Goal: Information Seeking & Learning: Learn about a topic

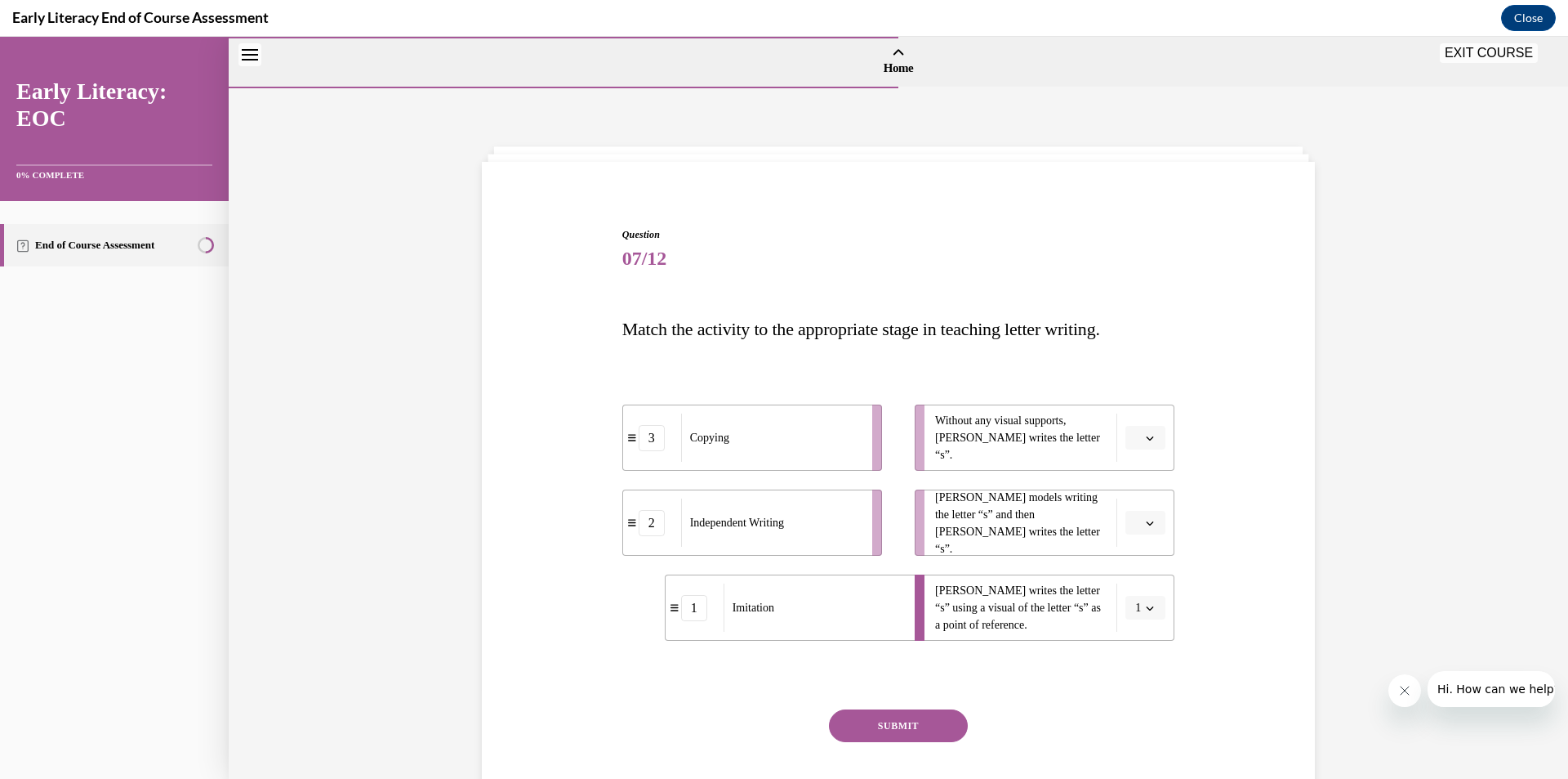
scroll to position [97, 0]
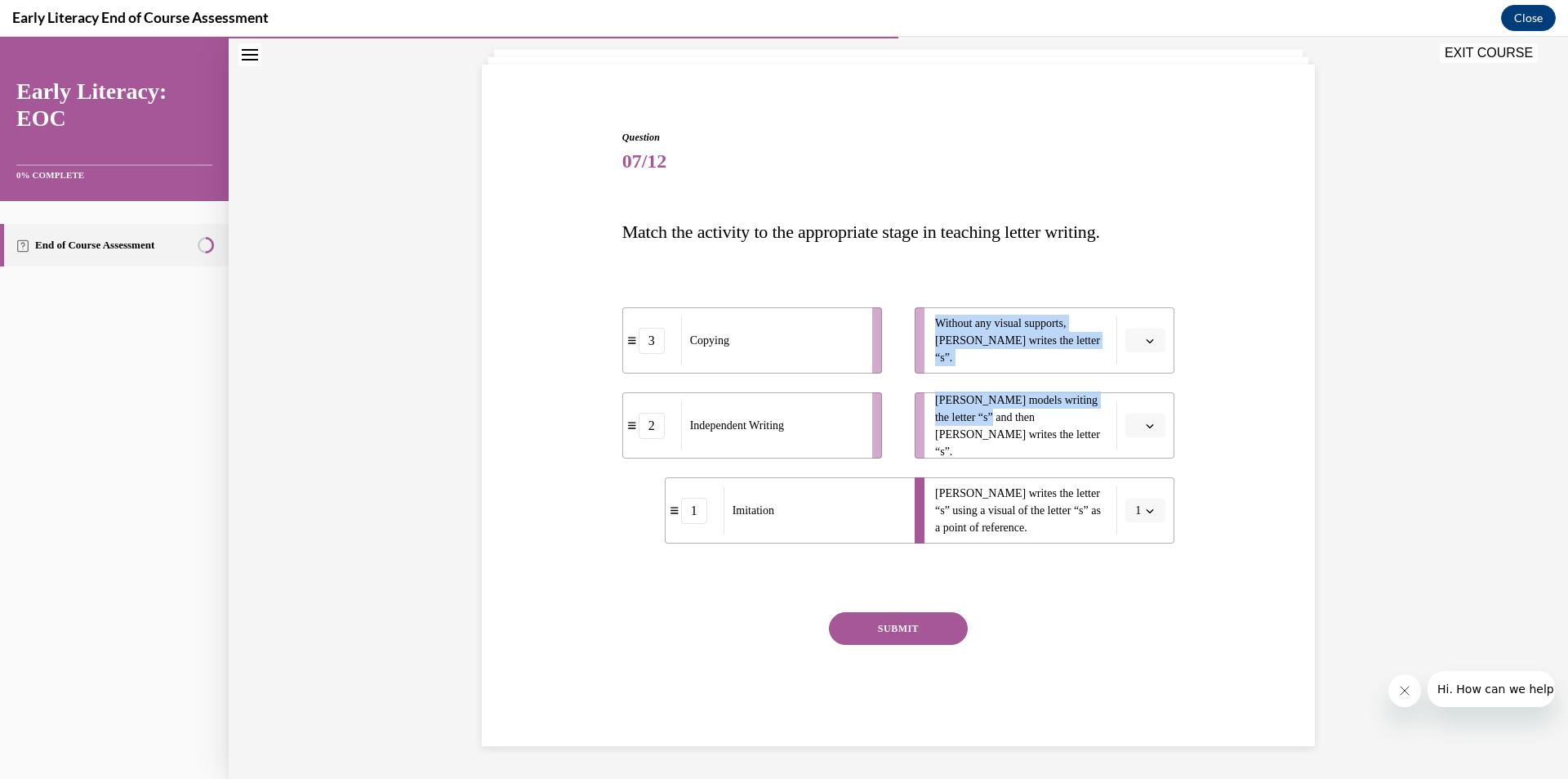
drag, startPoint x: 990, startPoint y: 432, endPoint x: 848, endPoint y: 495, distance: 155.3
click at [848, 495] on div "3 Copying 2 Independent Writing 1 Imitation Without any visual supports, Tina w…" at bounding box center [898, 409] width 553 height 269
click at [1159, 429] on button "button" at bounding box center [1145, 426] width 40 height 25
click at [1136, 493] on div "1" at bounding box center [1137, 494] width 41 height 33
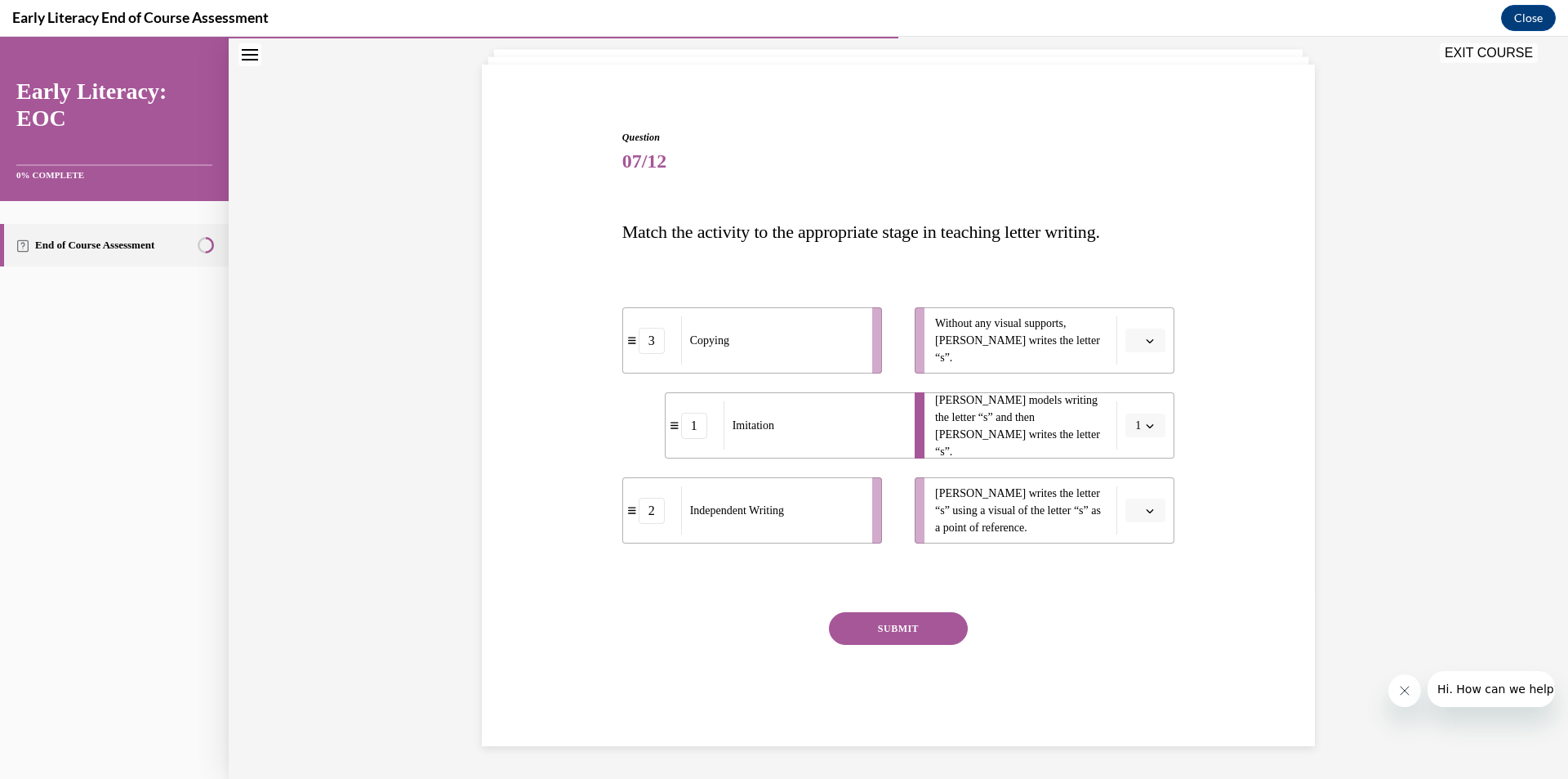
click at [1136, 345] on span "Please select an option" at bounding box center [1138, 341] width 5 height 16
click at [1139, 443] on div "2" at bounding box center [1137, 442] width 41 height 33
click at [1126, 510] on button "button" at bounding box center [1145, 511] width 40 height 25
click at [1130, 641] on span "3" at bounding box center [1133, 645] width 5 height 13
click at [866, 637] on button "SUBMIT" at bounding box center [898, 628] width 139 height 33
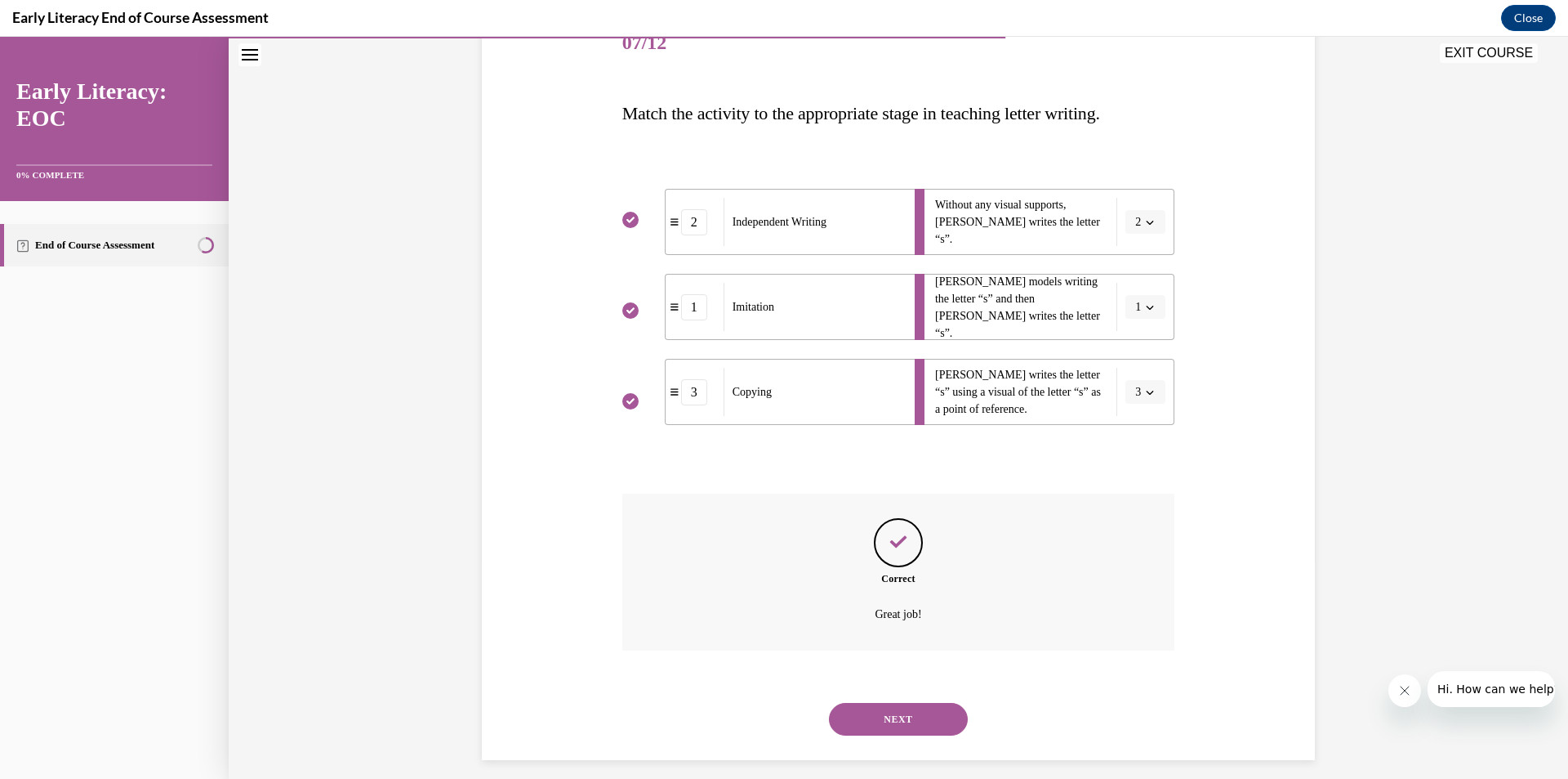
scroll to position [230, 0]
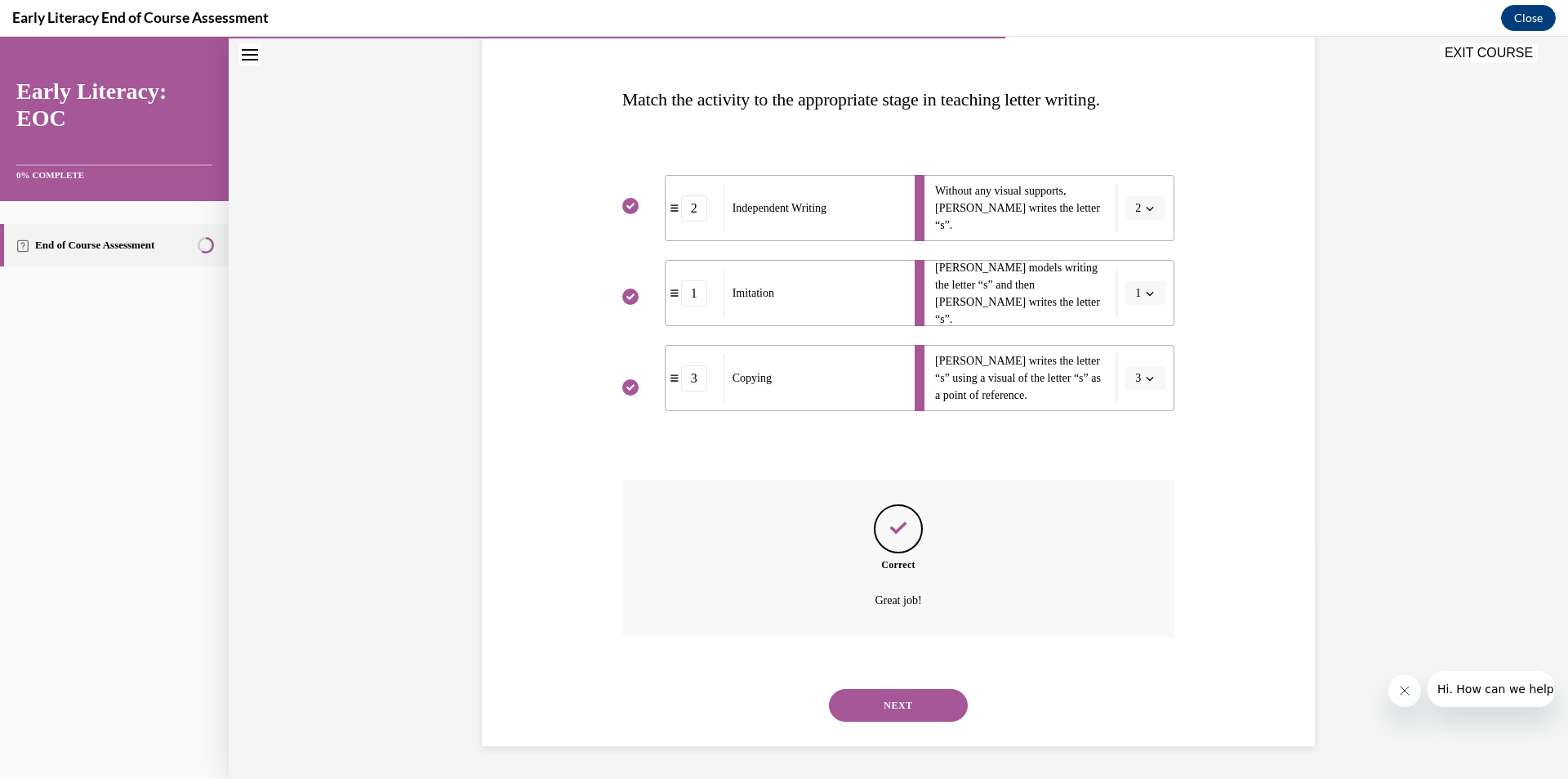
click at [893, 694] on button "NEXT" at bounding box center [898, 705] width 139 height 33
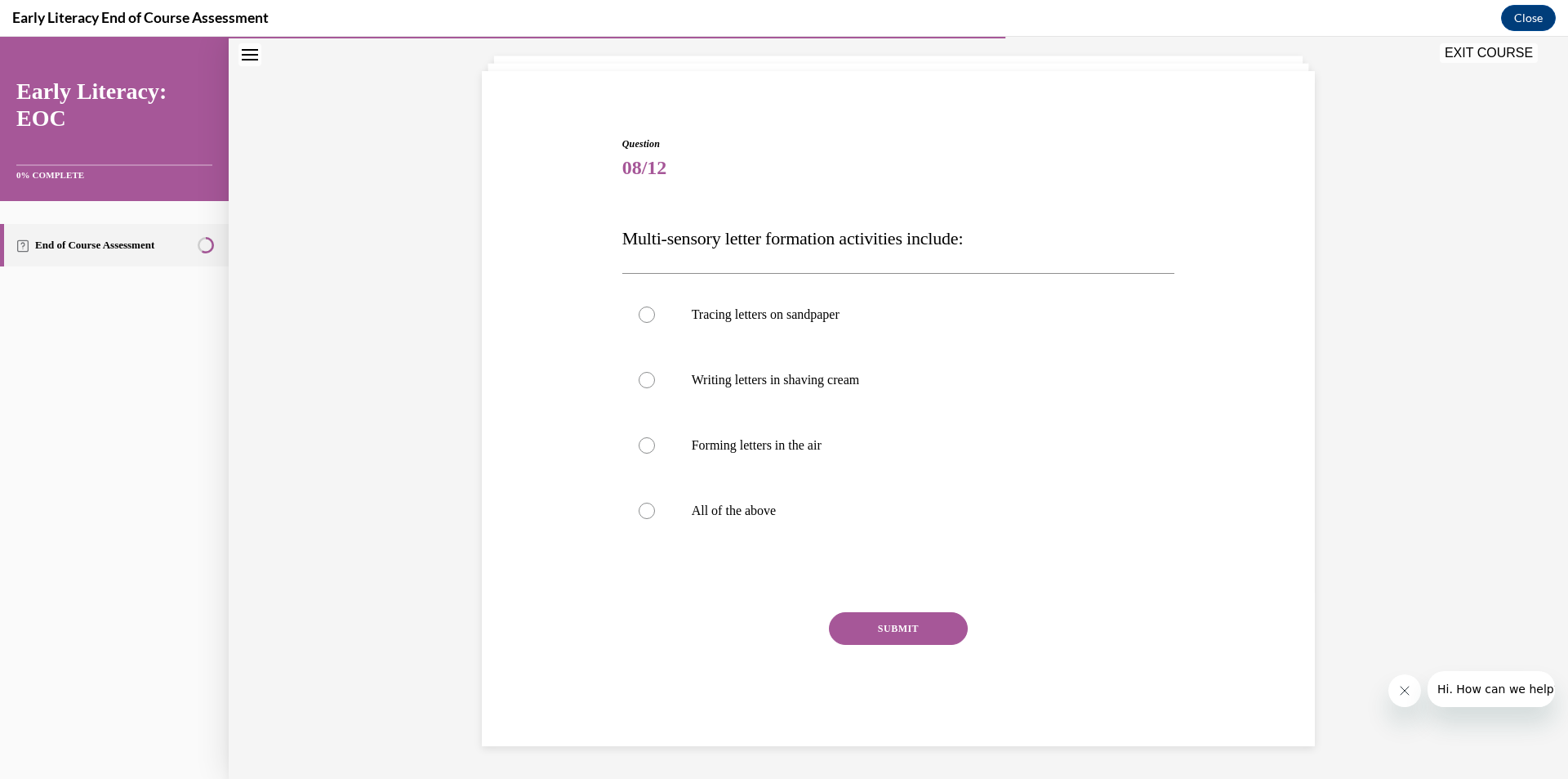
scroll to position [91, 0]
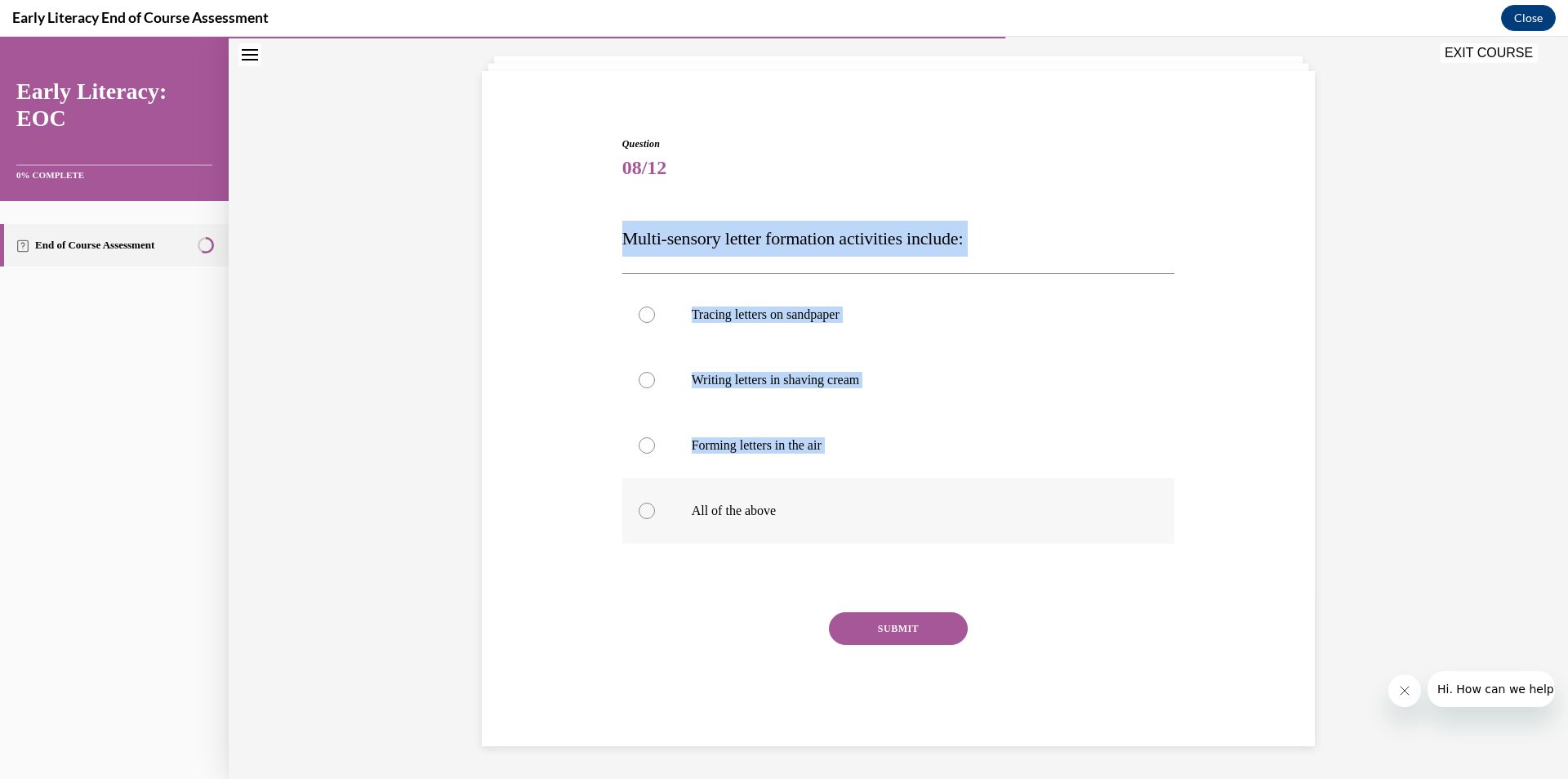
drag, startPoint x: 613, startPoint y: 232, endPoint x: 878, endPoint y: 523, distance: 393.6
click at [893, 532] on div "Question 08/12 Multi-sensory letter formation activities include: Tracing lette…" at bounding box center [899, 429] width 561 height 634
click at [917, 168] on span "08/12" at bounding box center [898, 167] width 553 height 33
drag, startPoint x: 605, startPoint y: 236, endPoint x: 804, endPoint y: 532, distance: 356.7
click at [804, 532] on div "Question 08/12 Multi-sensory letter formation activities include: Tracing lette…" at bounding box center [898, 417] width 841 height 659
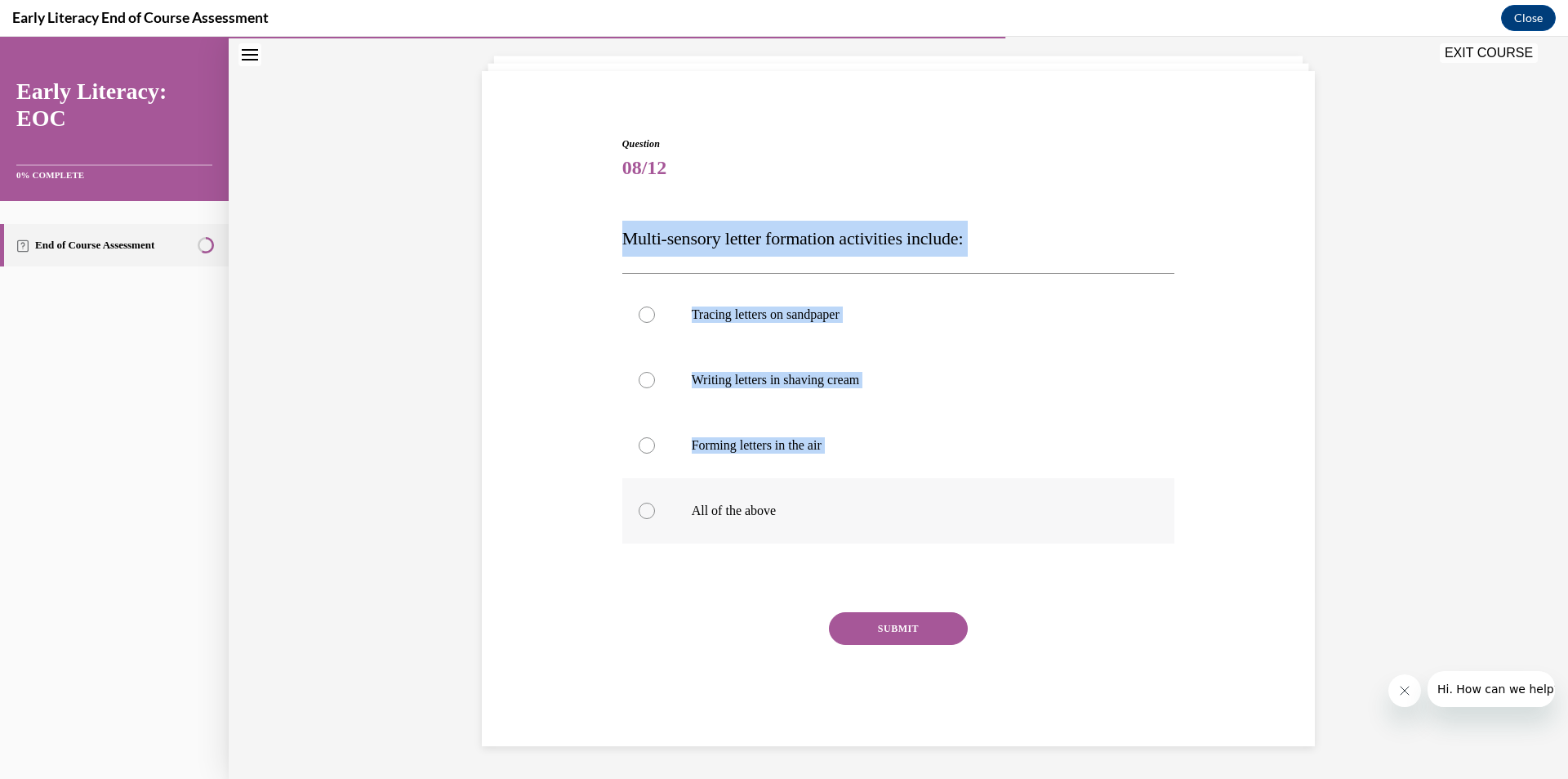
click at [660, 522] on div at bounding box center [898, 510] width 553 height 65
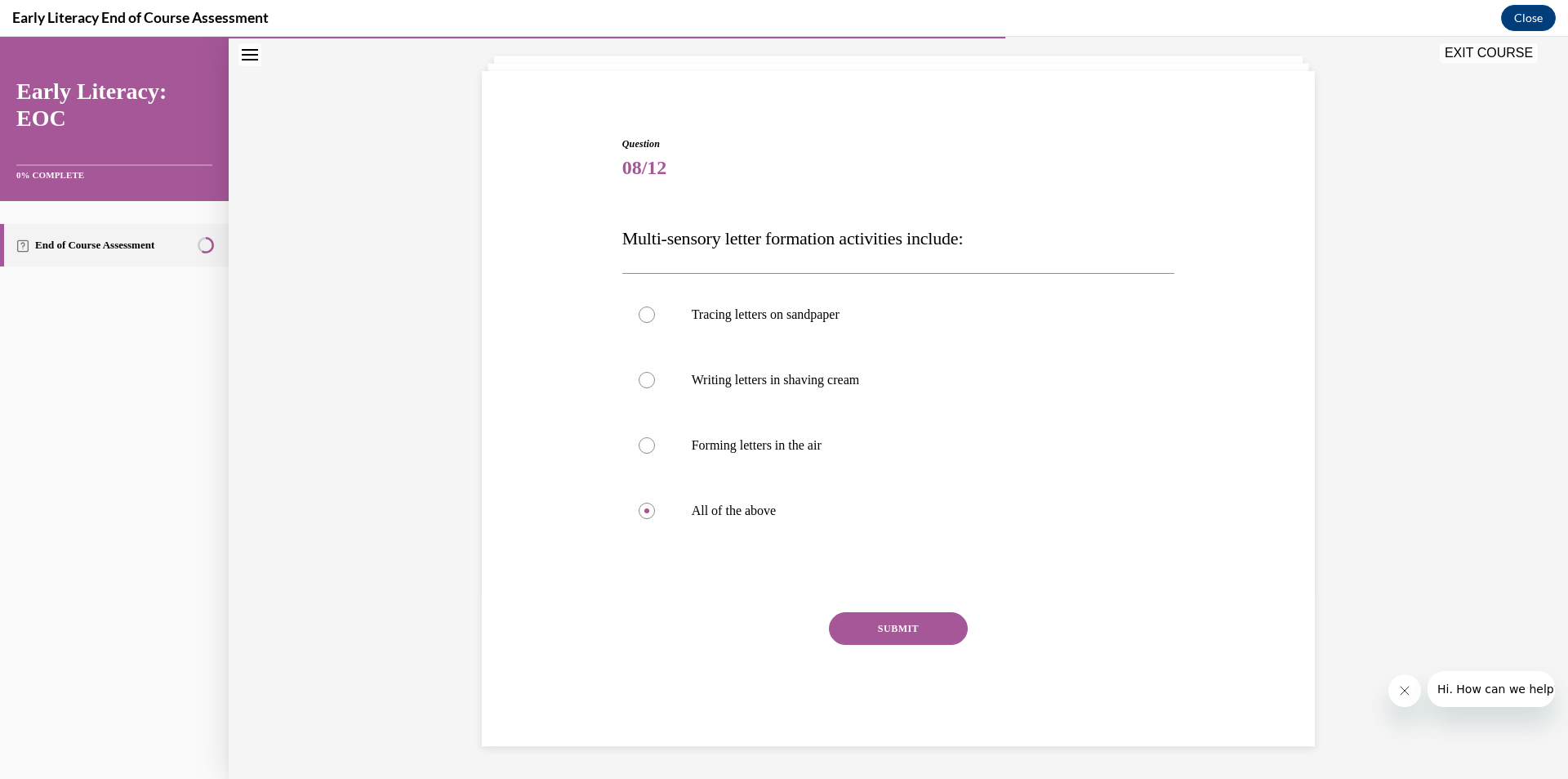
click at [905, 630] on button "SUBMIT" at bounding box center [898, 628] width 139 height 33
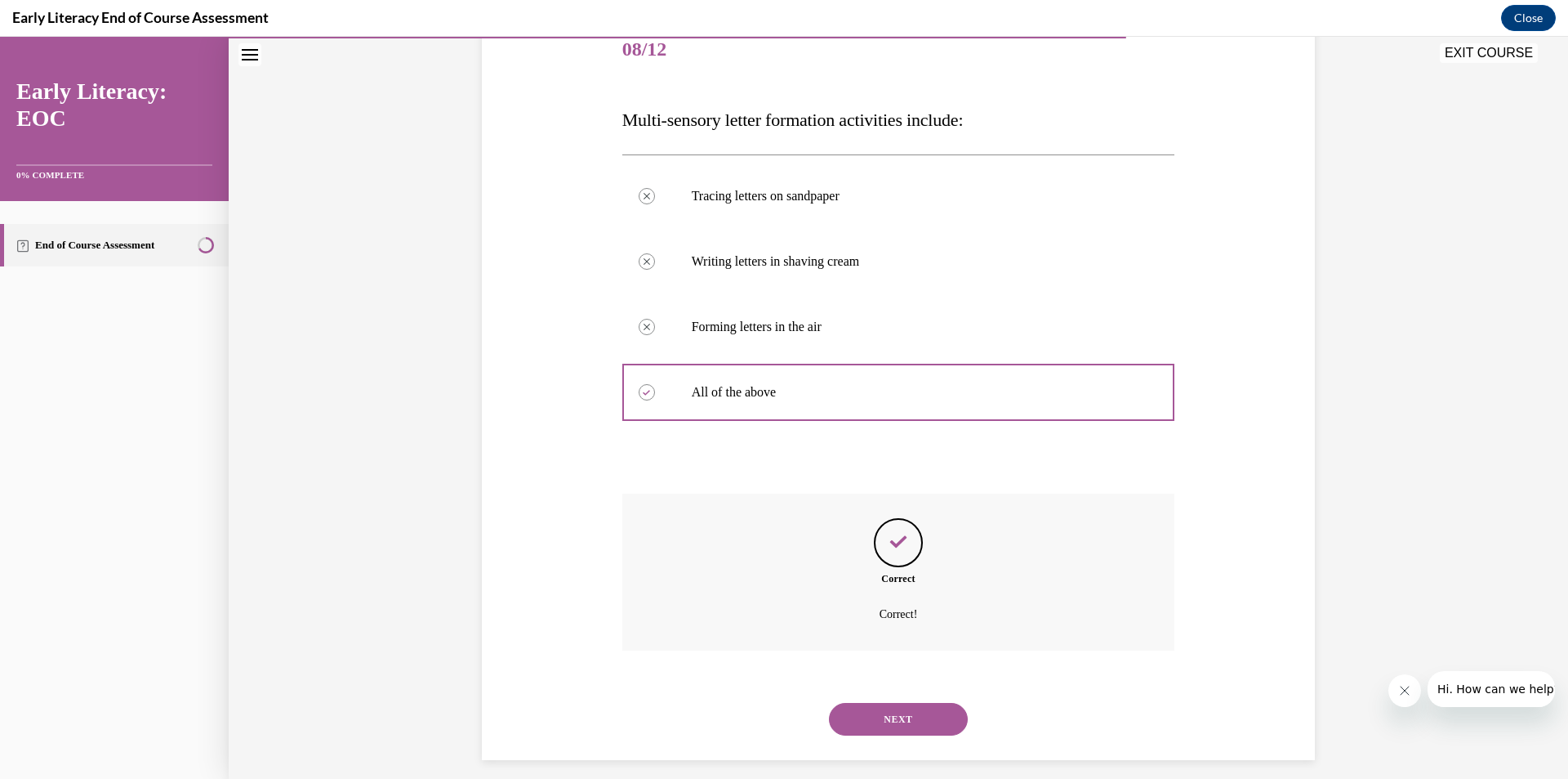
scroll to position [223, 0]
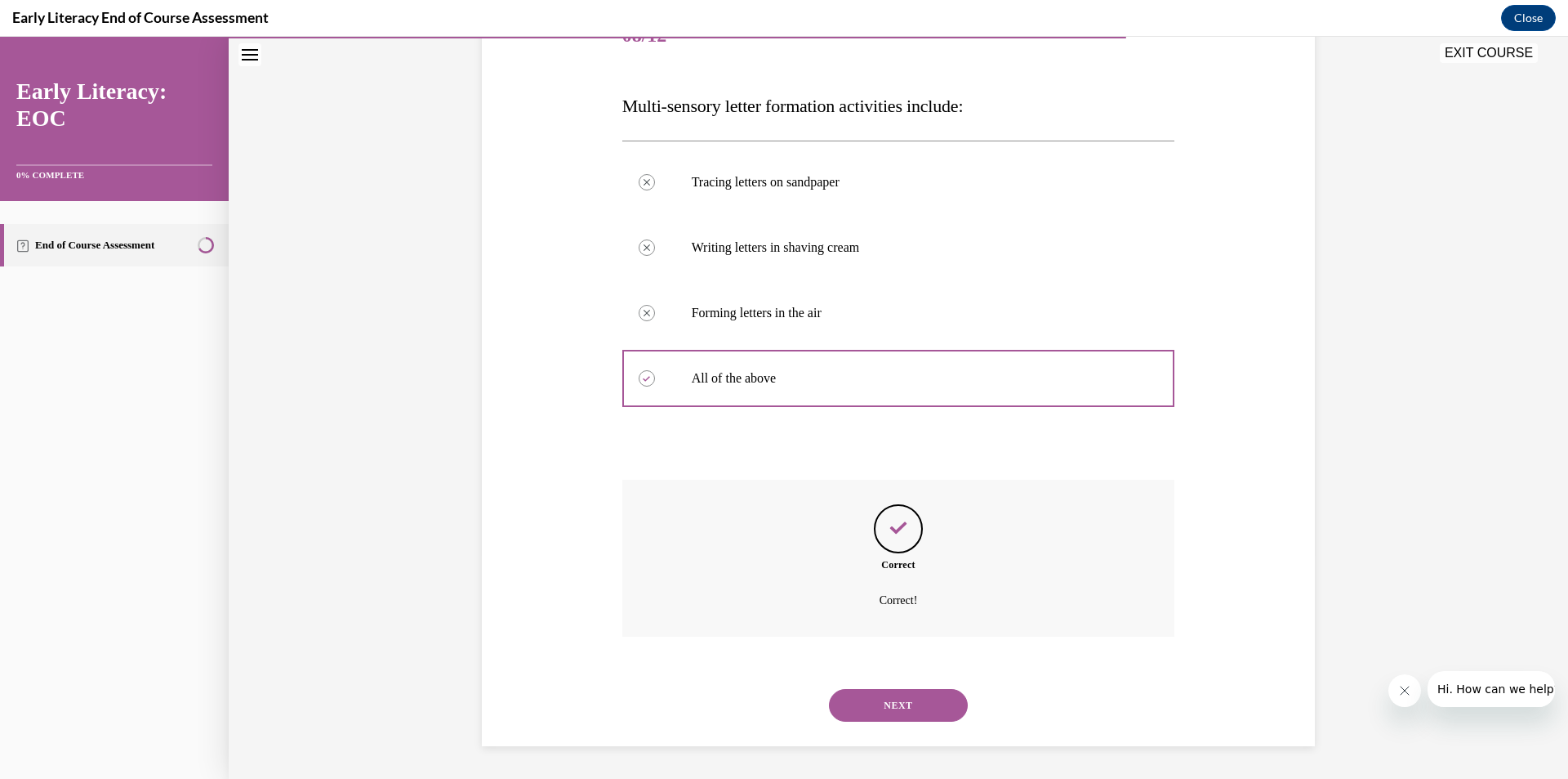
click at [869, 702] on button "NEXT" at bounding box center [898, 705] width 139 height 33
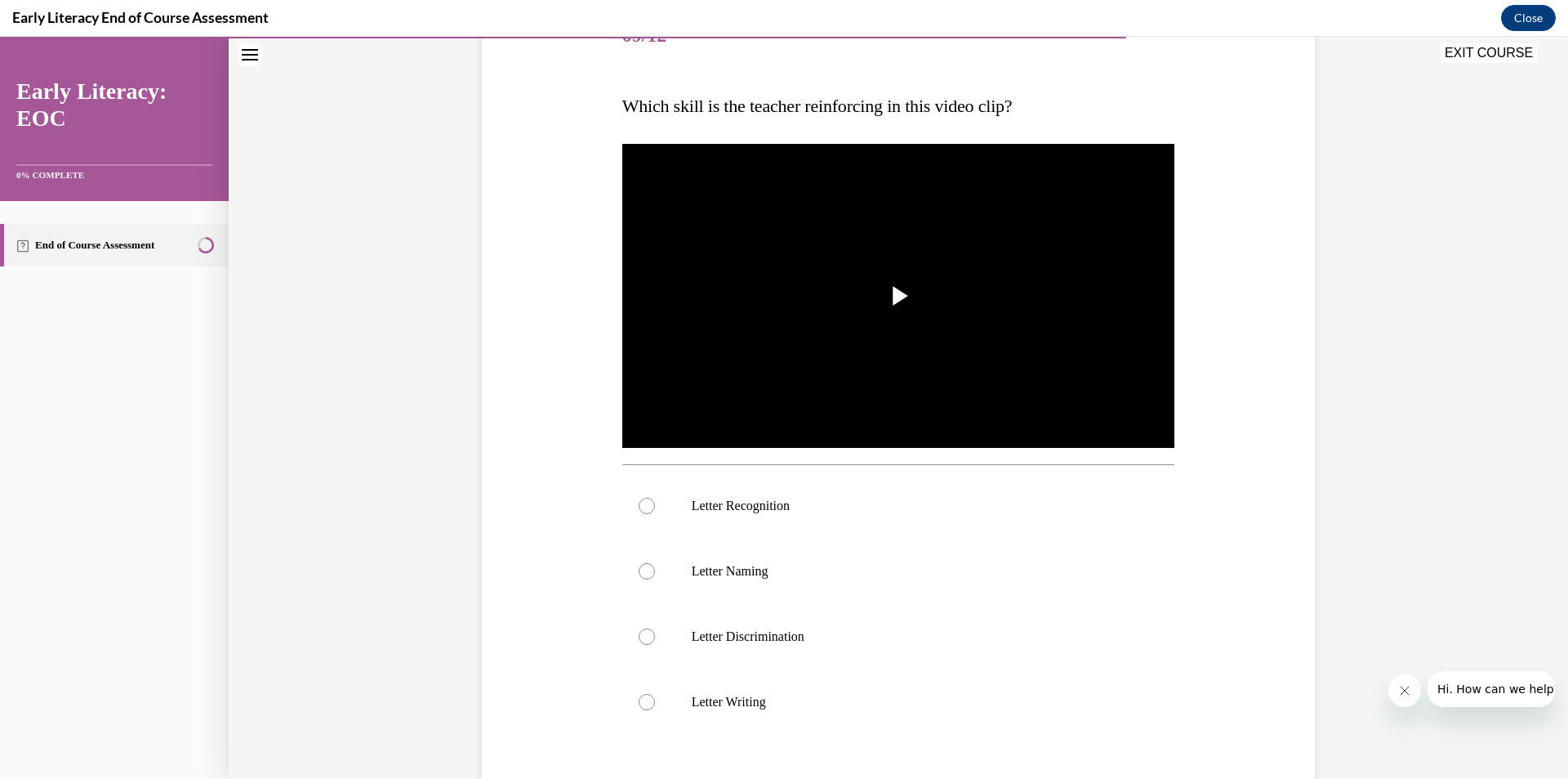
scroll to position [184, 0]
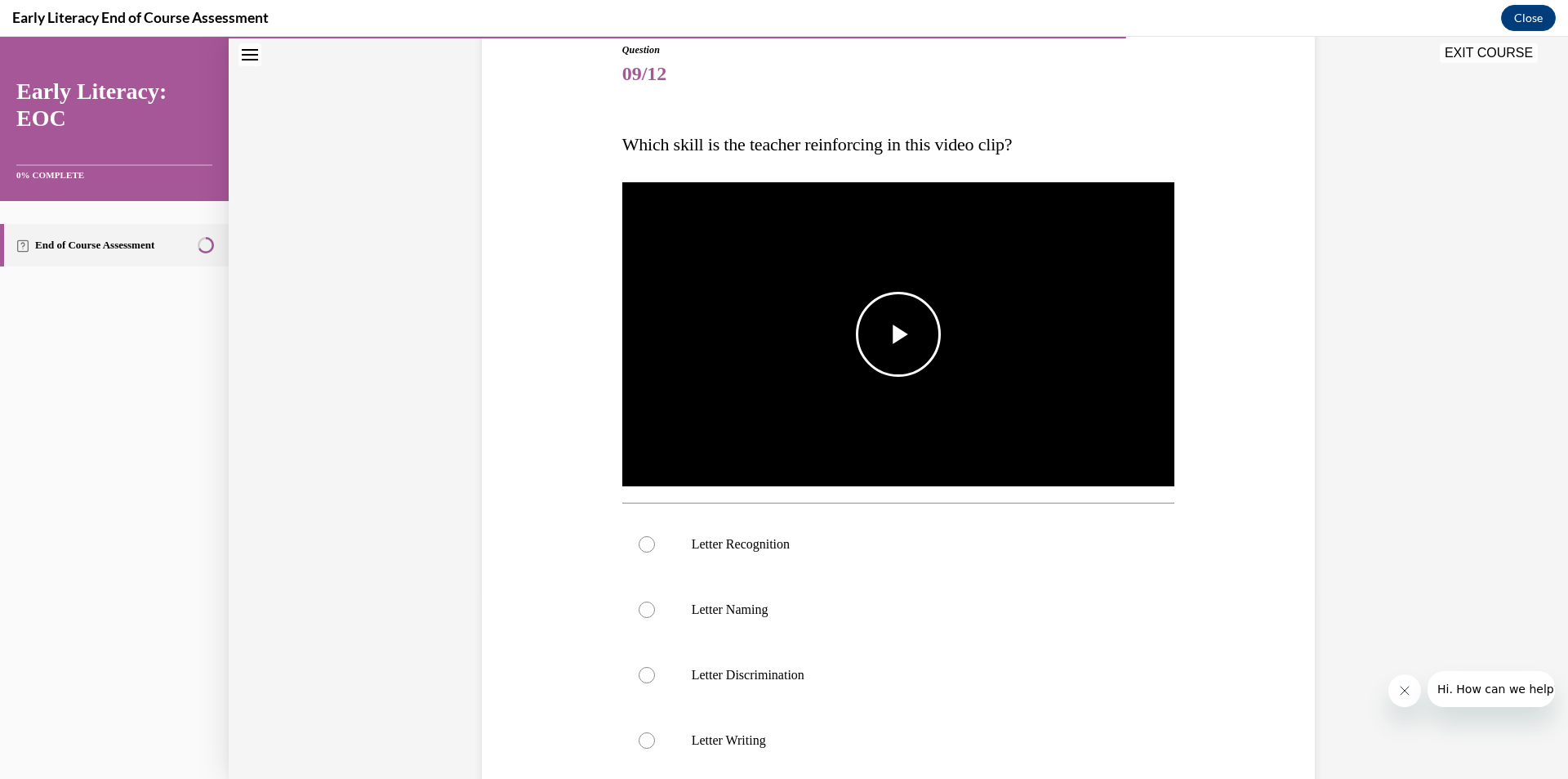
click at [898, 334] on span "Video player" at bounding box center [898, 334] width 0 height 0
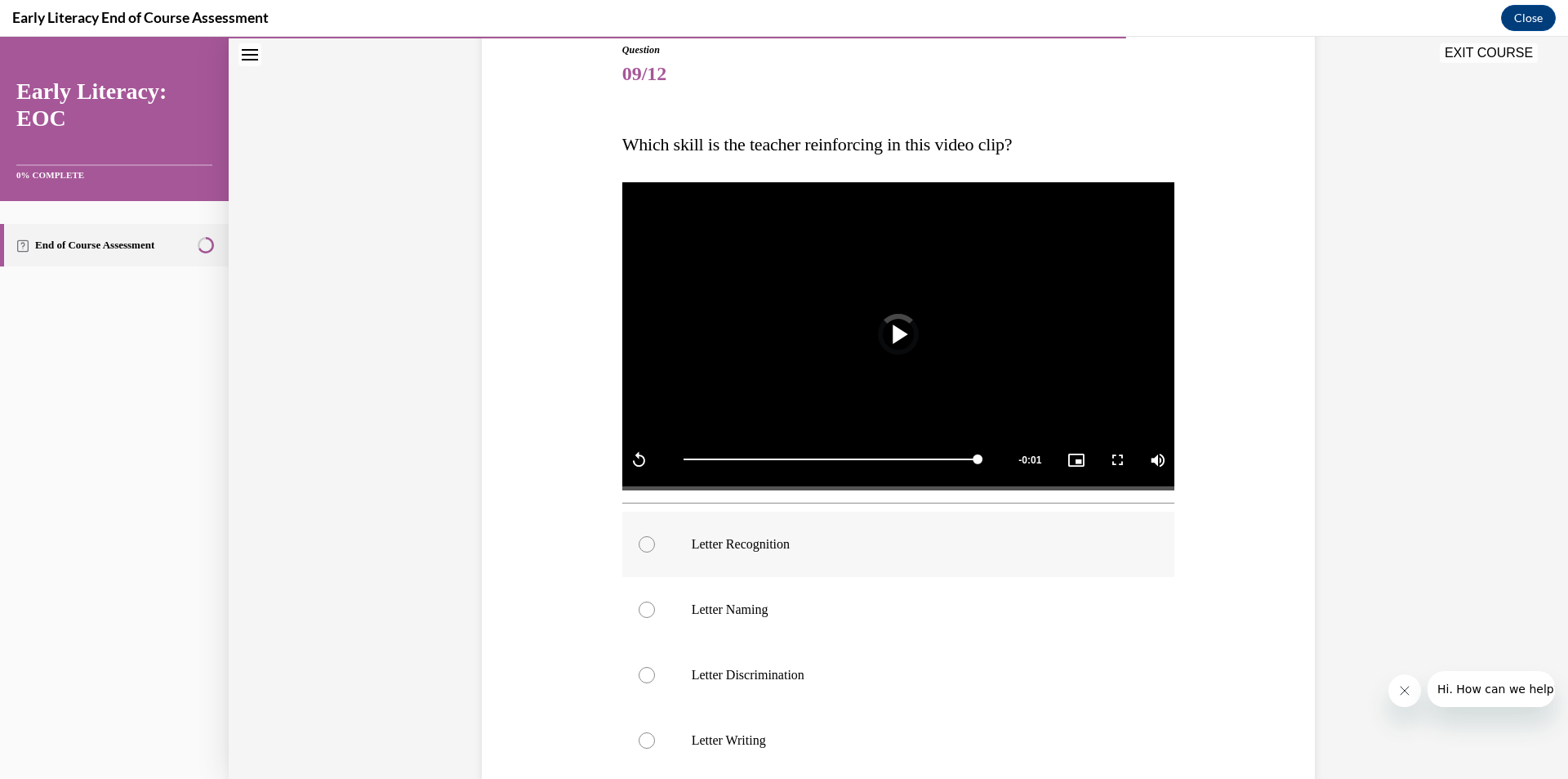
click at [719, 544] on p "Letter Recognition" at bounding box center [912, 544] width 442 height 16
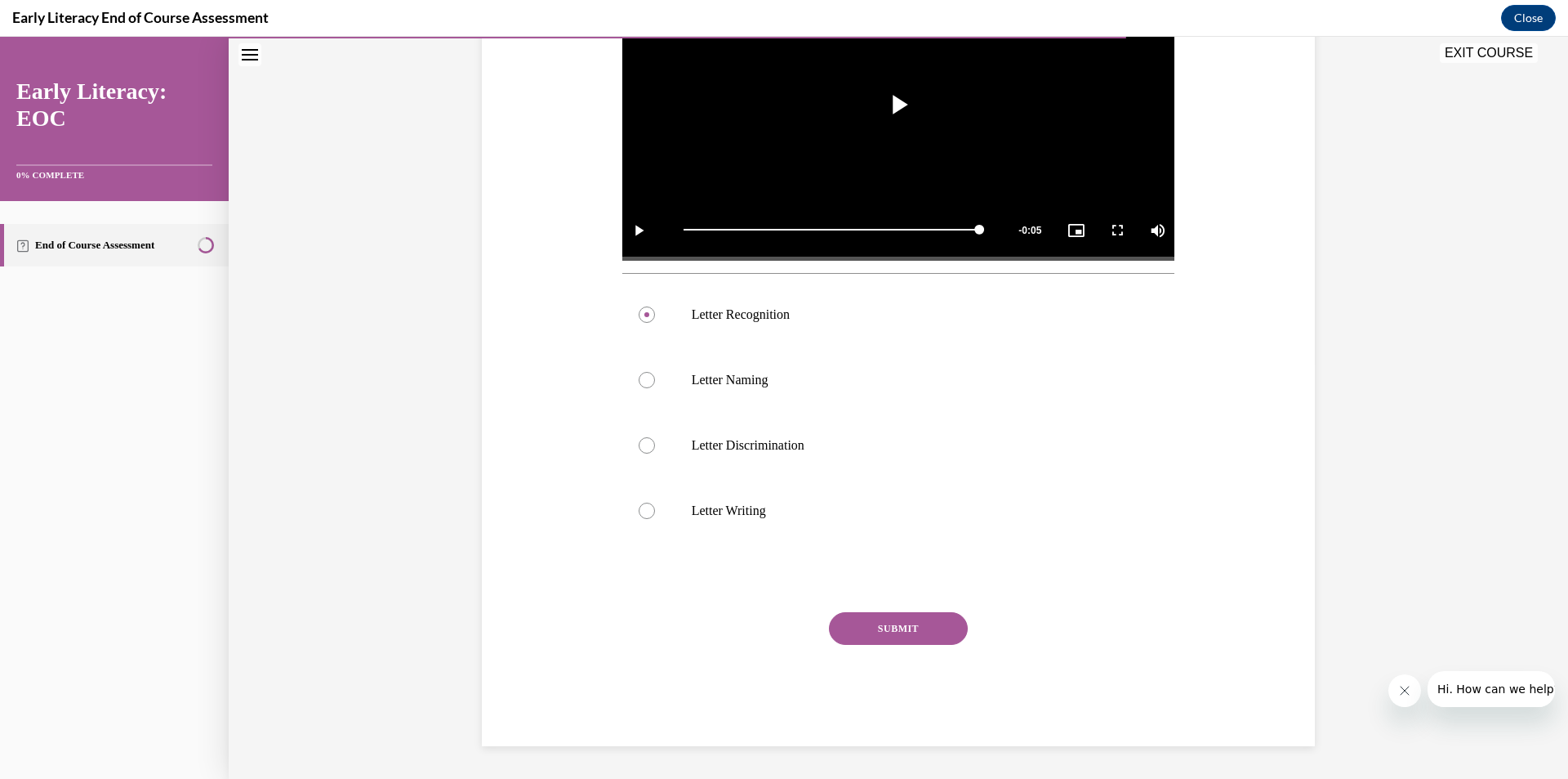
click at [885, 629] on button "SUBMIT" at bounding box center [898, 628] width 139 height 33
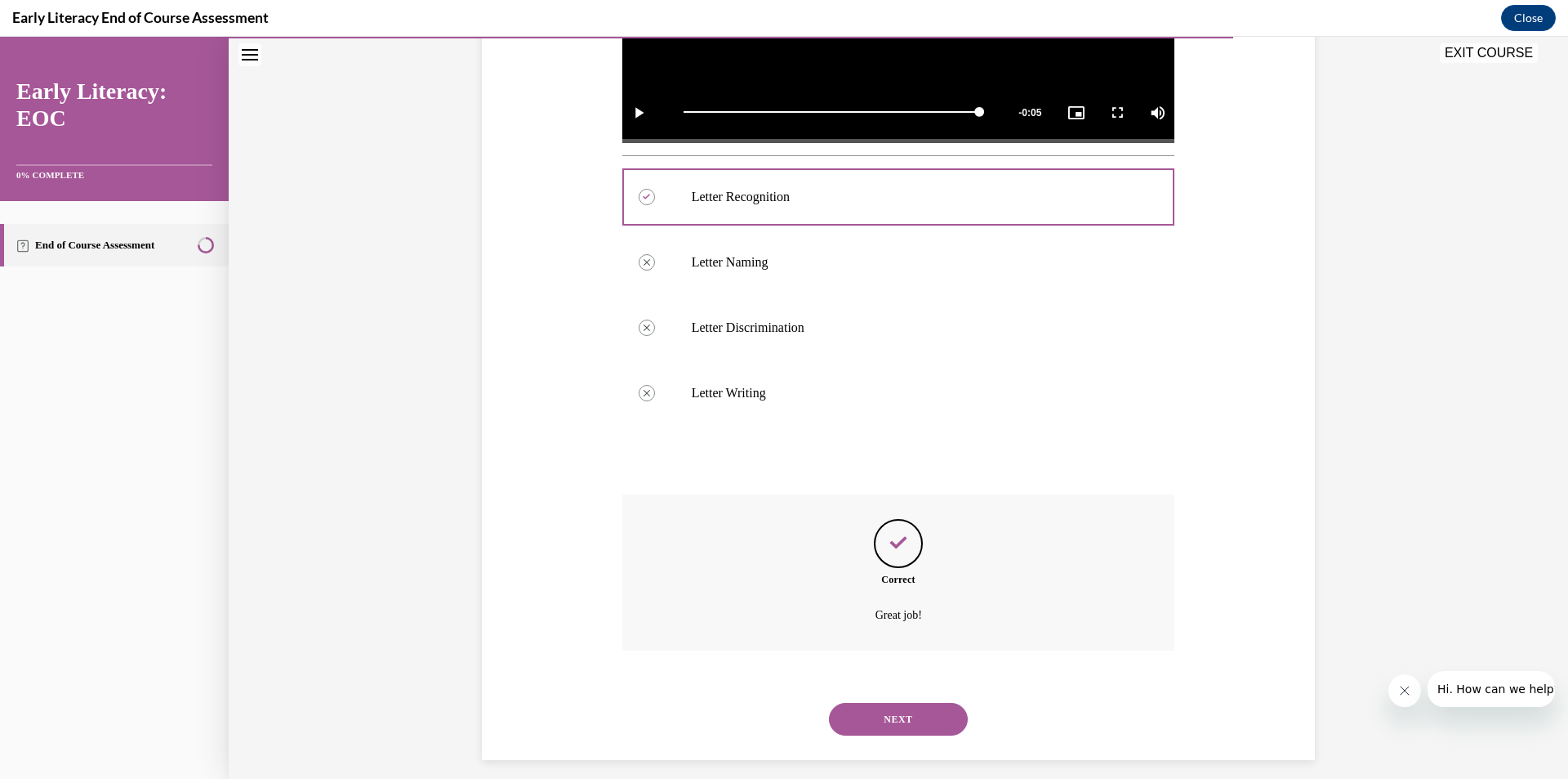
scroll to position [546, 0]
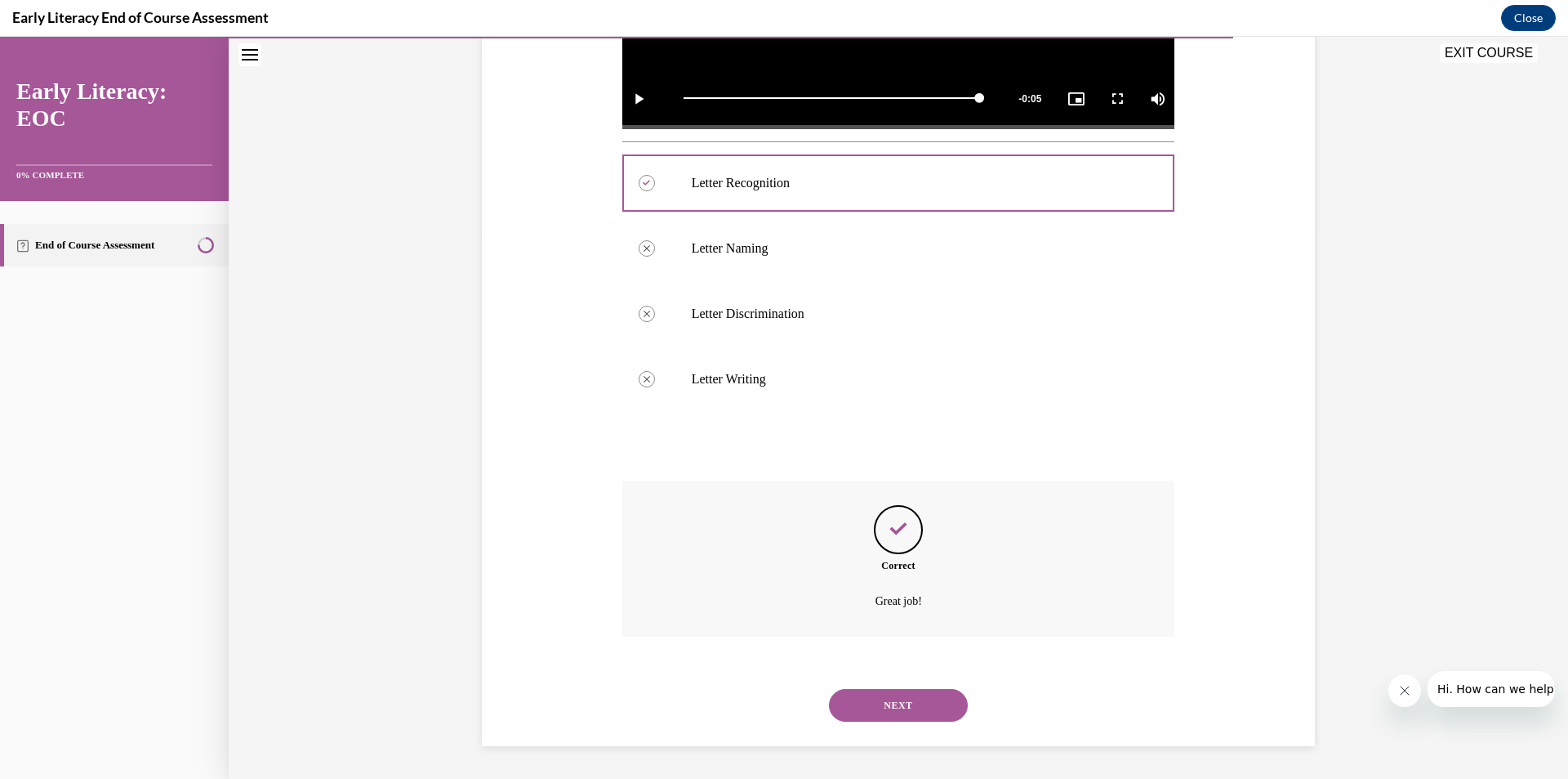
click at [869, 721] on div "NEXT" at bounding box center [898, 704] width 553 height 65
click at [869, 717] on button "NEXT" at bounding box center [898, 705] width 139 height 33
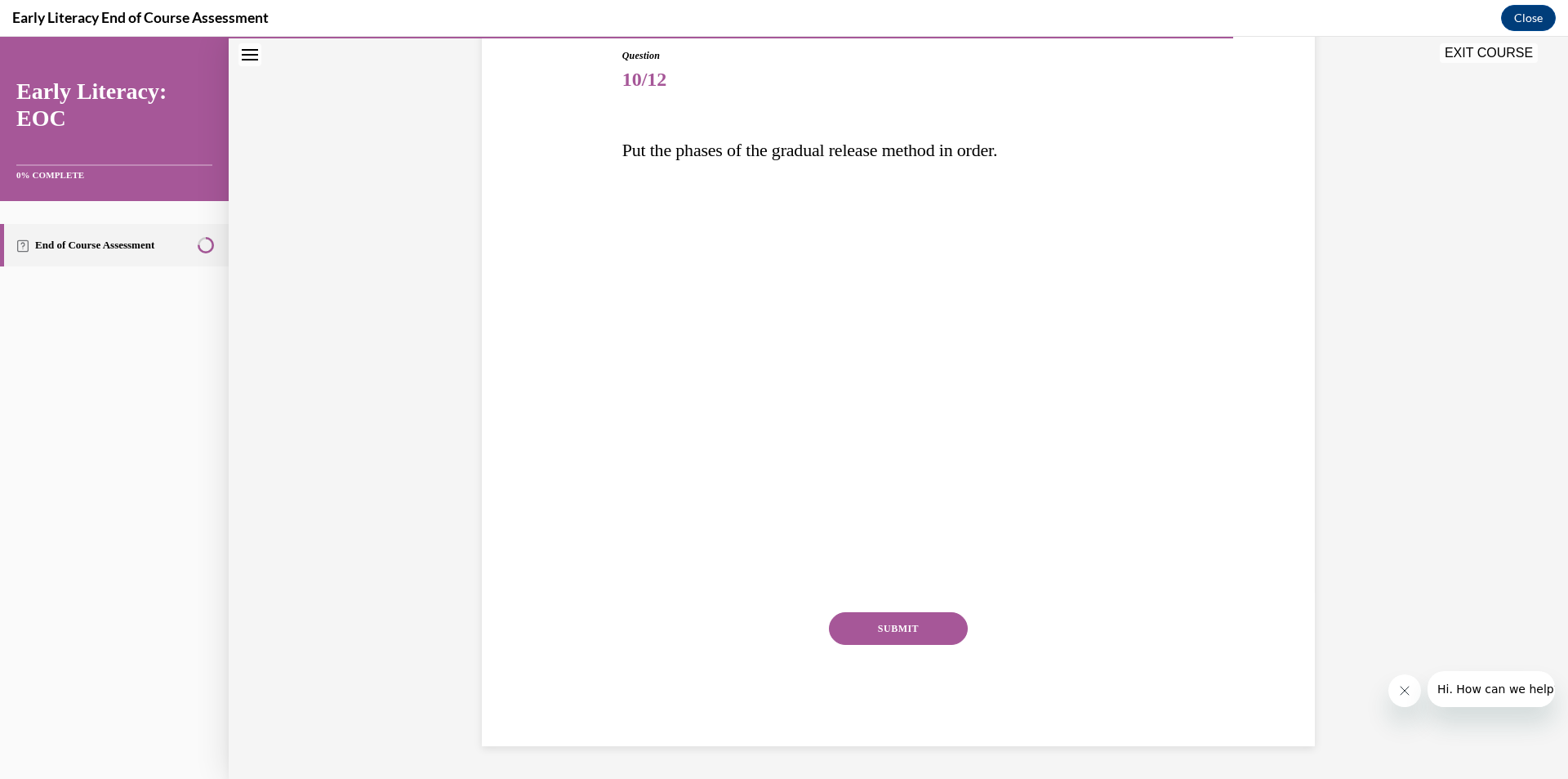
scroll to position [179, 0]
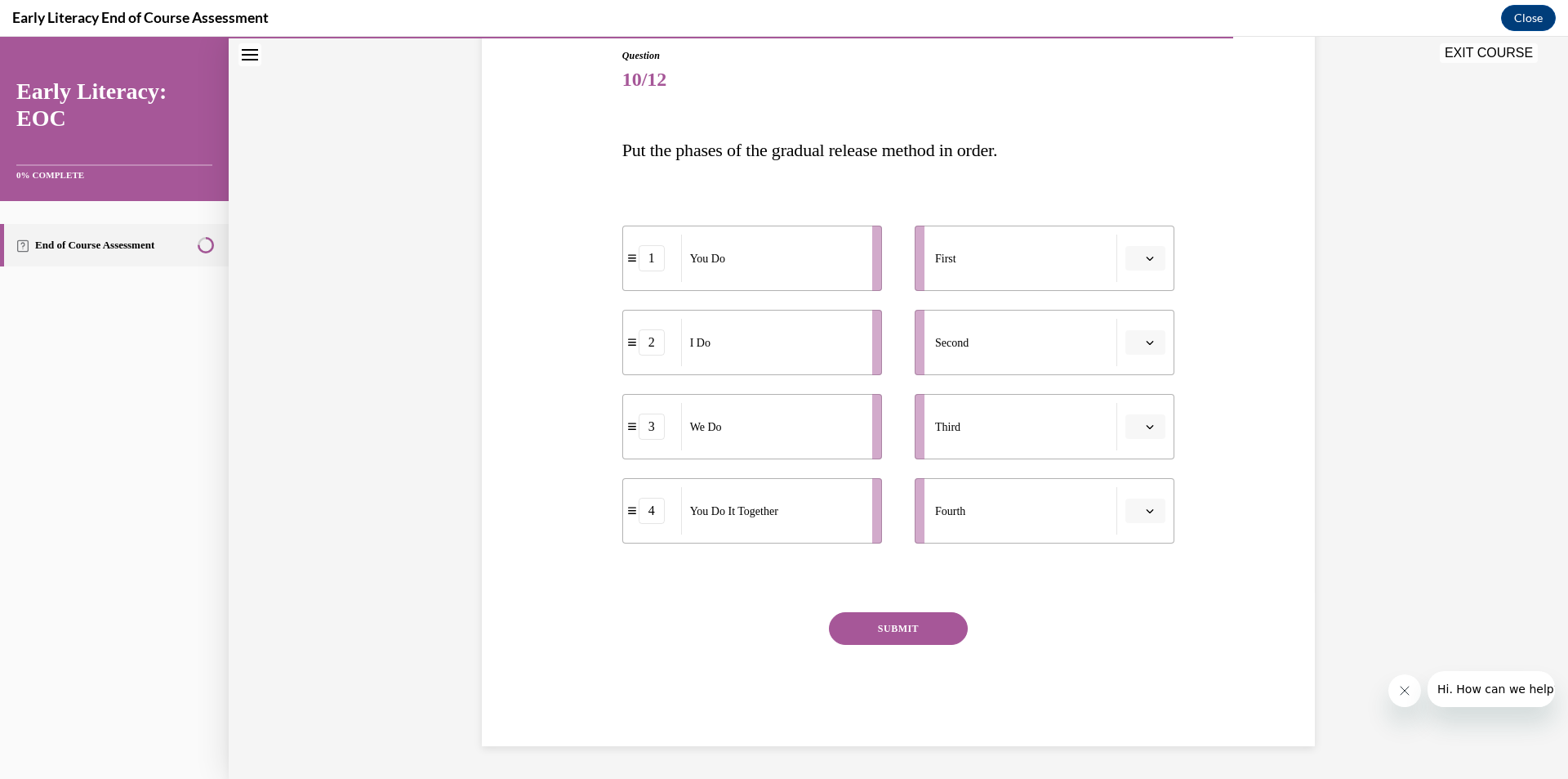
click at [709, 353] on div "I Do" at bounding box center [771, 342] width 181 height 47
click at [1144, 263] on span "button" at bounding box center [1150, 258] width 12 height 12
click at [1127, 351] on div "2" at bounding box center [1137, 360] width 41 height 33
click at [1136, 340] on span "Please select an option" at bounding box center [1138, 342] width 5 height 16
click at [1126, 400] on div "1" at bounding box center [1137, 411] width 41 height 33
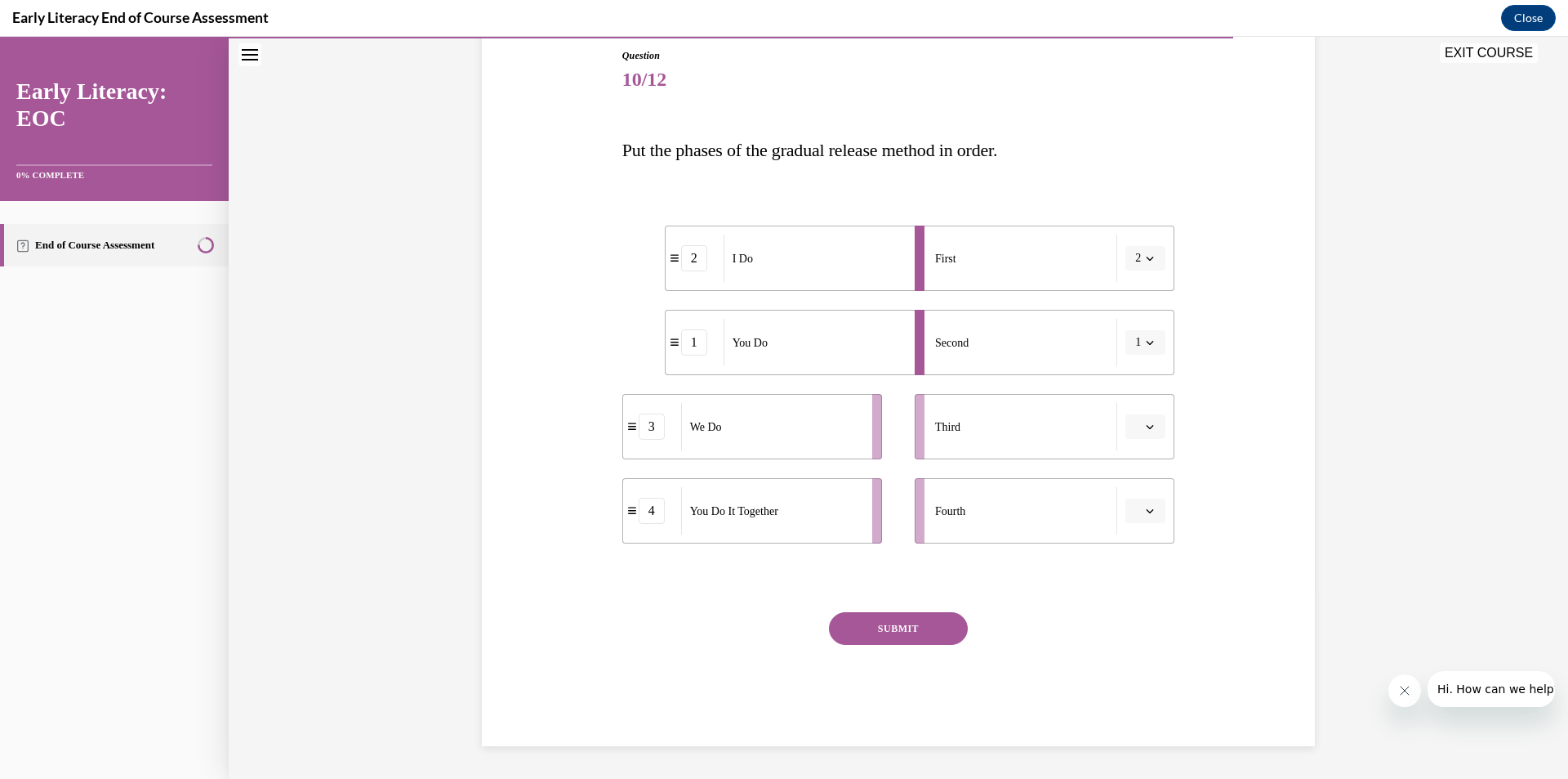
click at [1146, 343] on icon "button" at bounding box center [1150, 342] width 8 height 8
click at [1131, 508] on span "4" at bounding box center [1129, 509] width 5 height 13
click at [900, 623] on button "SUBMIT" at bounding box center [898, 628] width 139 height 33
click at [1136, 429] on button "button" at bounding box center [1145, 426] width 40 height 25
click at [1119, 557] on div "3" at bounding box center [1137, 561] width 41 height 33
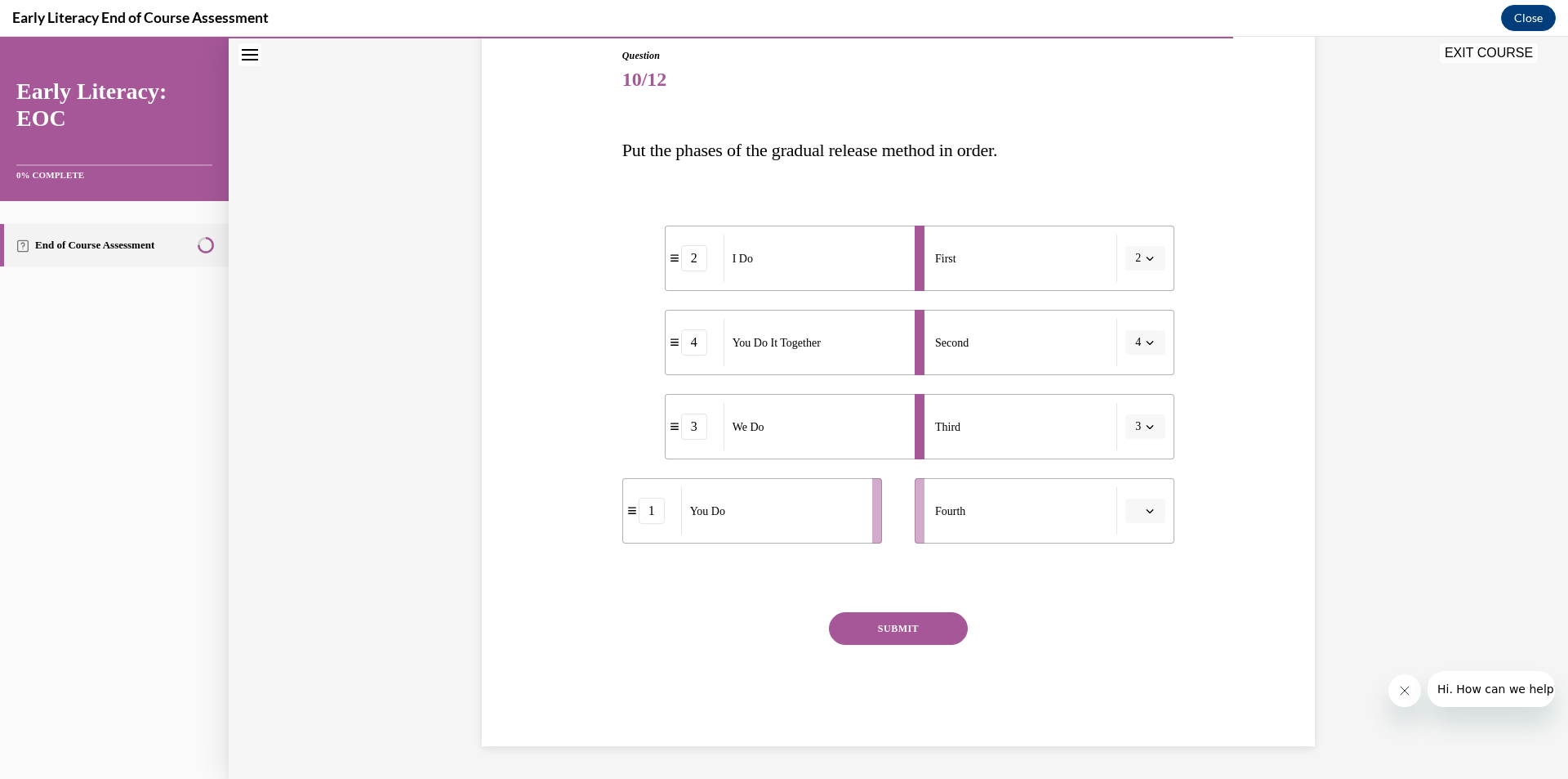
click at [1146, 512] on icon "button" at bounding box center [1150, 511] width 7 height 4
click at [1147, 665] on div "4" at bounding box center [1137, 678] width 41 height 33
click at [1146, 511] on icon "button" at bounding box center [1150, 510] width 8 height 8
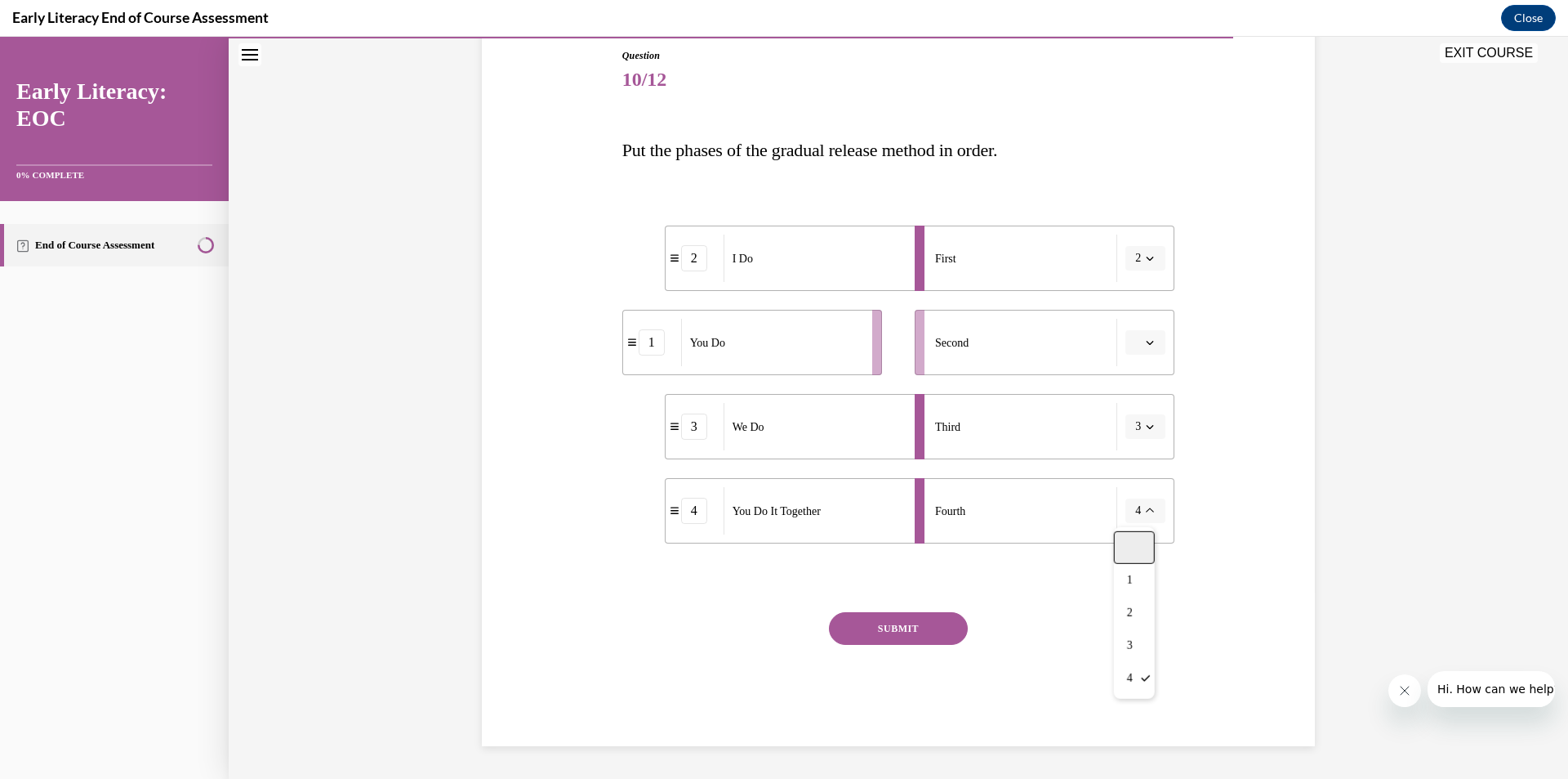
click at [1132, 559] on div at bounding box center [1135, 548] width 41 height 33
click at [1136, 513] on button "button" at bounding box center [1145, 511] width 40 height 25
click at [1127, 571] on div "1" at bounding box center [1137, 580] width 41 height 33
click at [1144, 347] on span "button" at bounding box center [1150, 342] width 12 height 12
click at [1126, 444] on div "2" at bounding box center [1137, 444] width 41 height 33
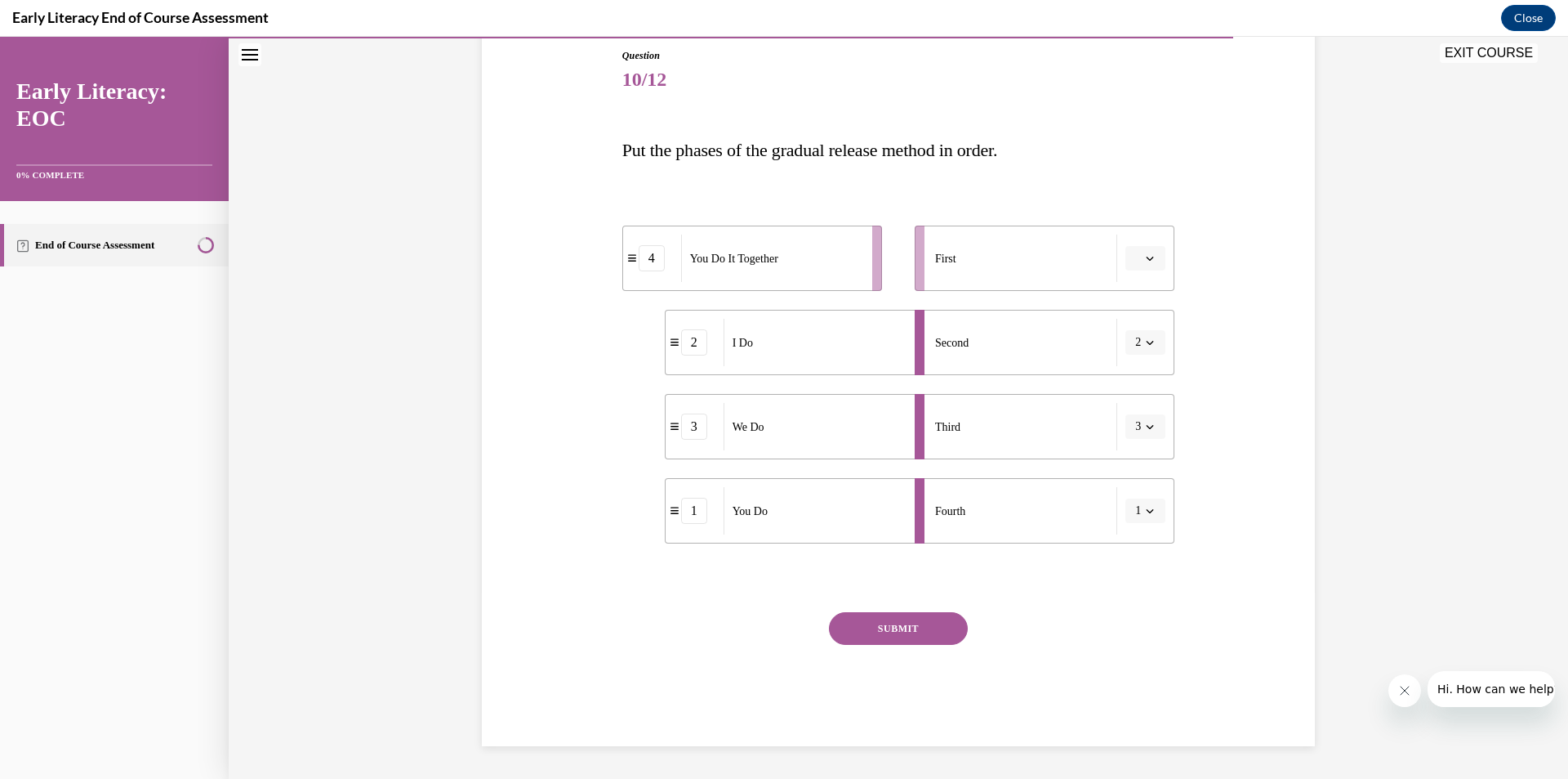
click at [1146, 345] on icon "button" at bounding box center [1150, 342] width 8 height 8
click at [1126, 513] on div "4" at bounding box center [1135, 509] width 41 height 33
click at [1146, 261] on icon "button" at bounding box center [1150, 257] width 8 height 8
click at [1139, 332] on div "1" at bounding box center [1137, 328] width 41 height 33
click at [1139, 264] on button "1" at bounding box center [1145, 258] width 40 height 25
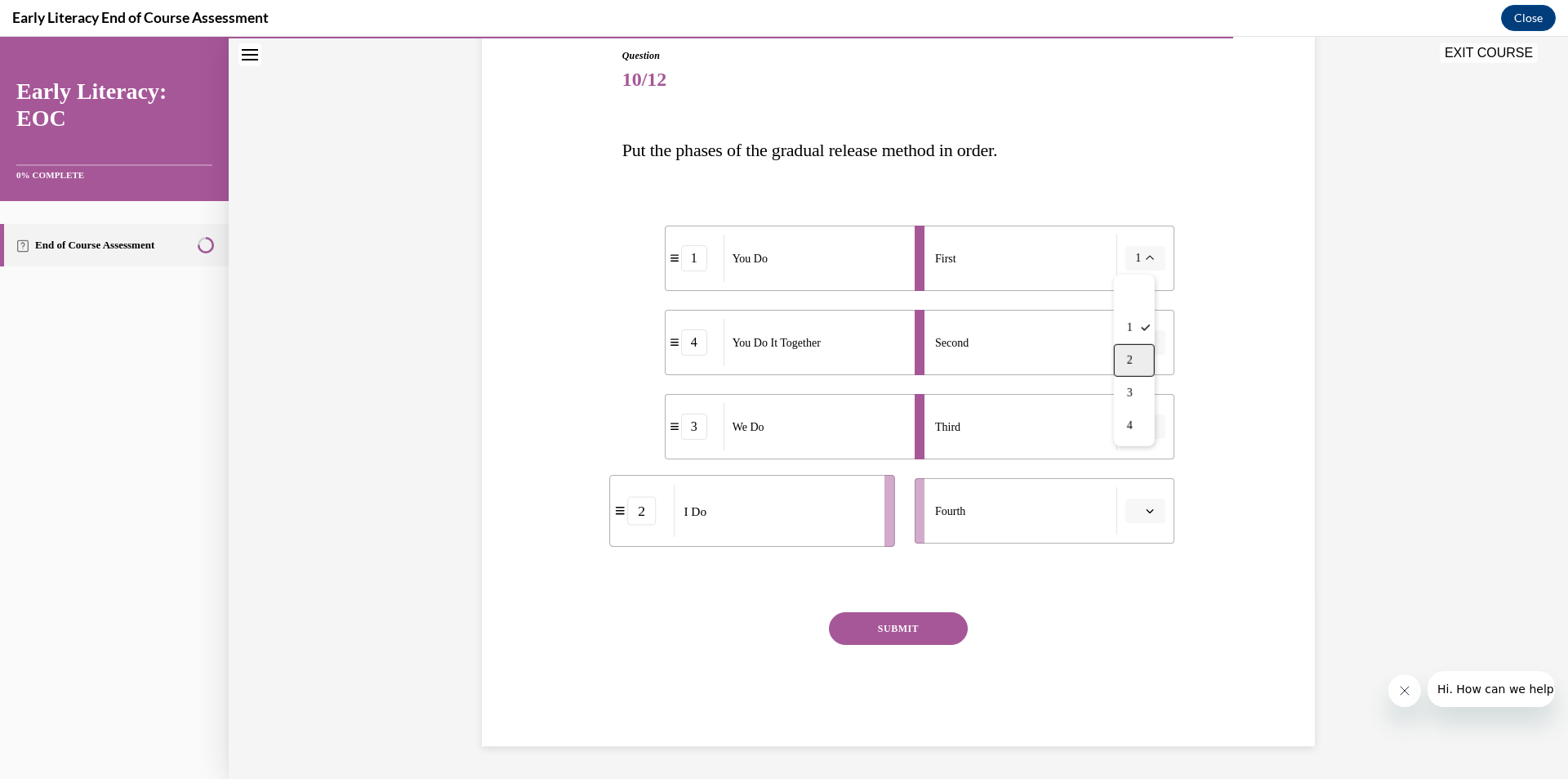
click at [1132, 369] on div "2" at bounding box center [1135, 360] width 41 height 33
click at [1149, 507] on span "button" at bounding box center [1150, 510] width 12 height 12
click at [1127, 590] on div "1" at bounding box center [1137, 580] width 41 height 33
click at [940, 616] on button "SUBMIT" at bounding box center [898, 628] width 139 height 33
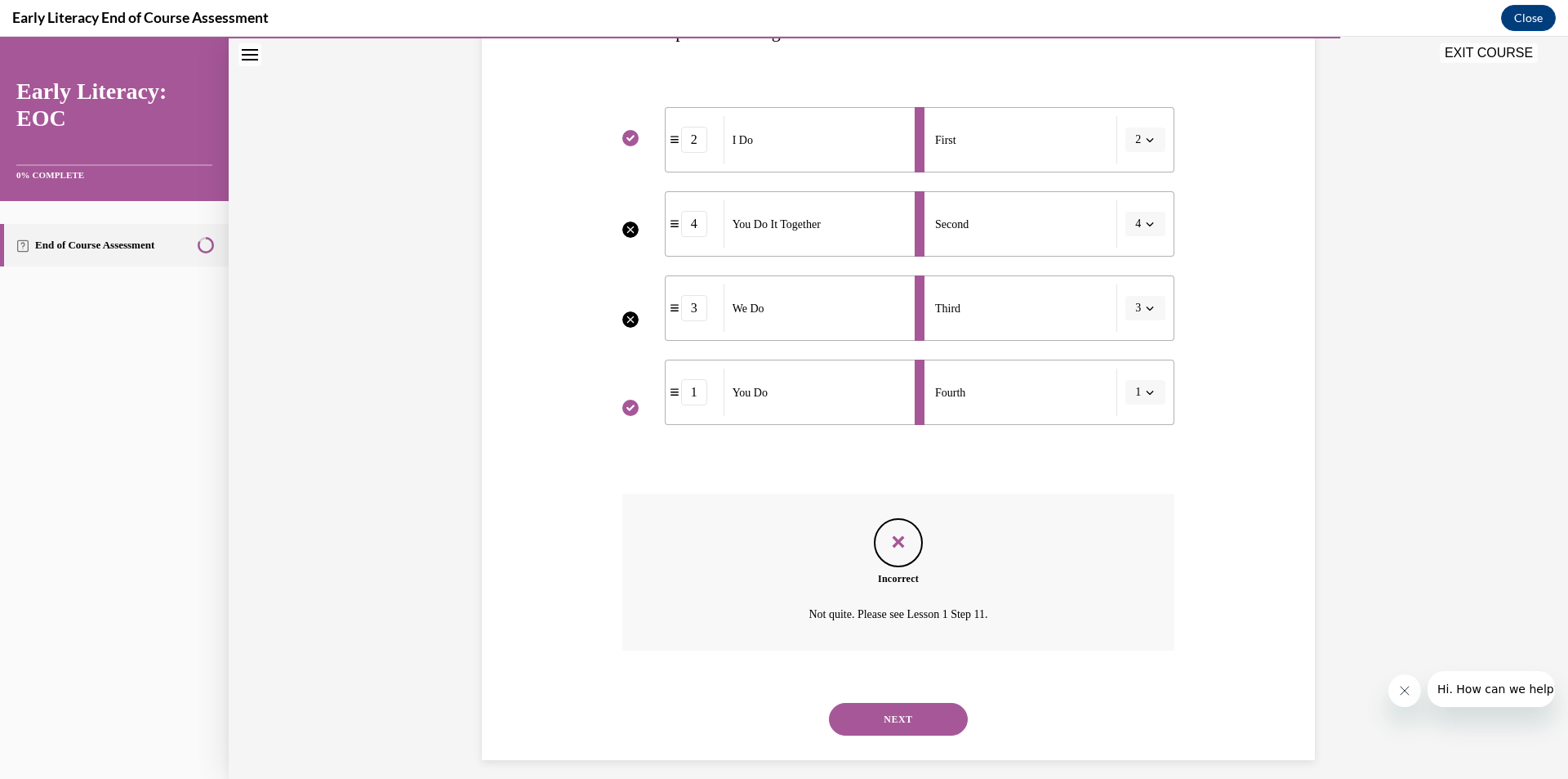
scroll to position [312, 0]
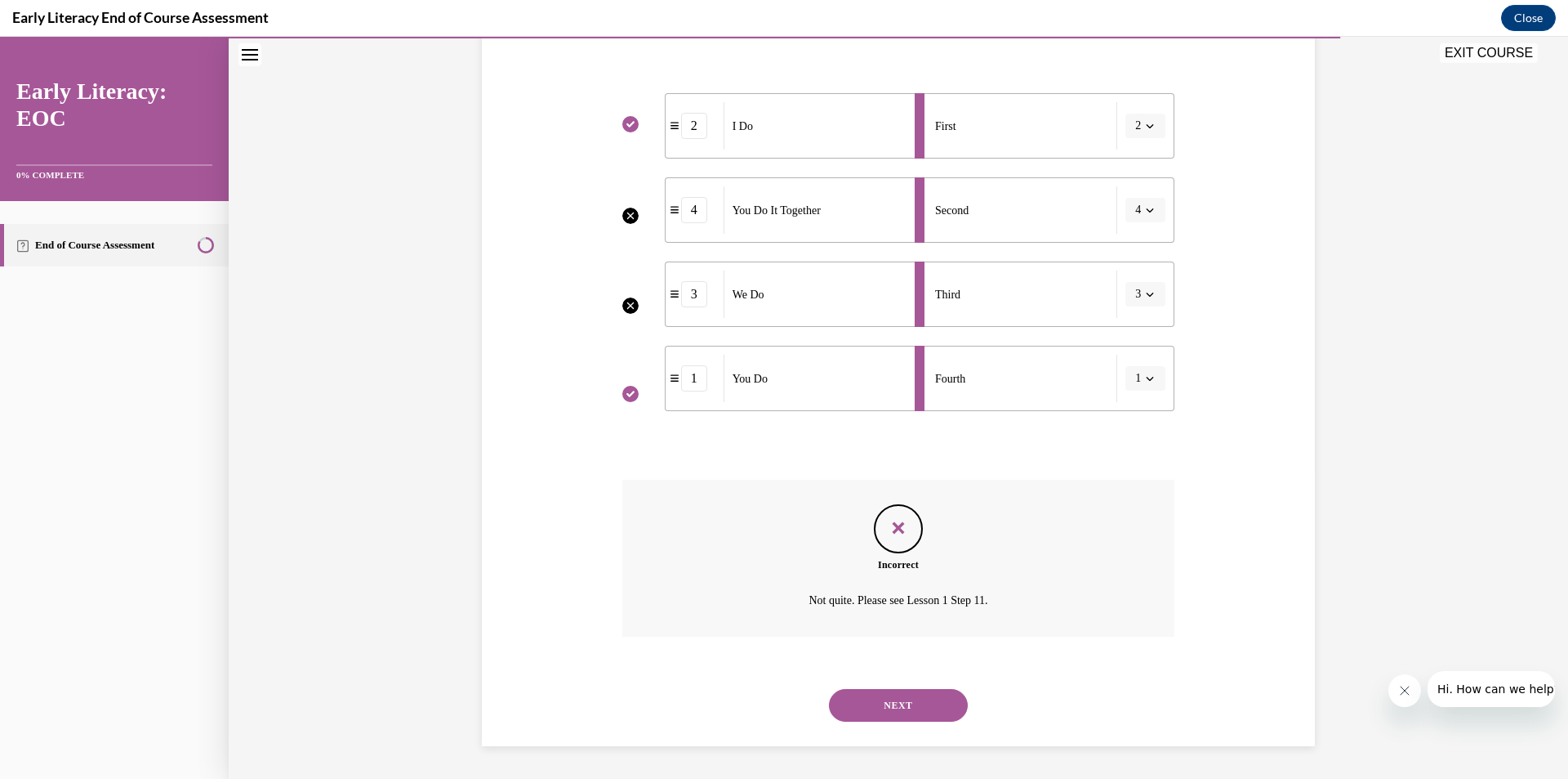
click at [893, 713] on button "NEXT" at bounding box center [898, 705] width 139 height 33
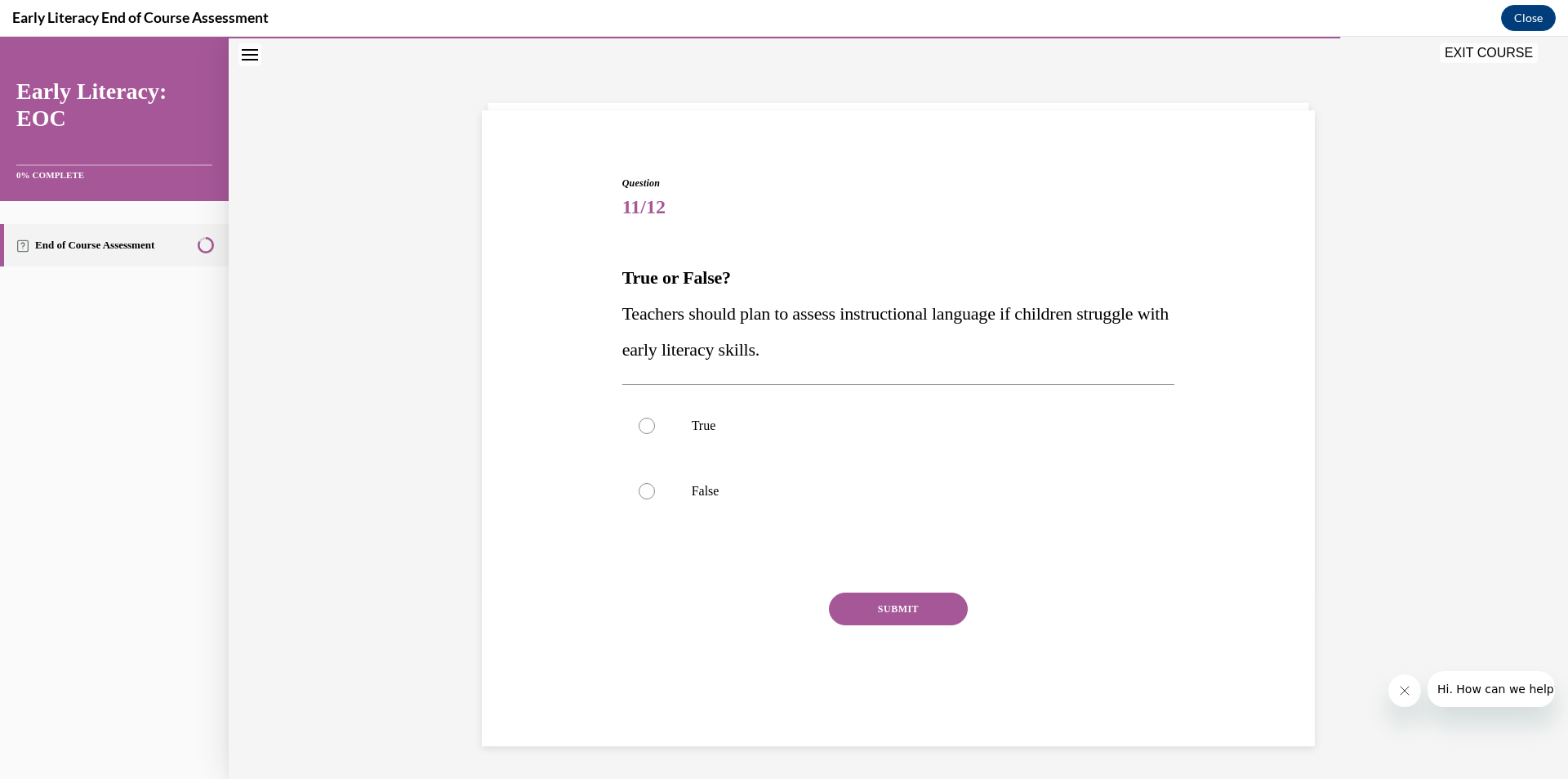
scroll to position [52, 0]
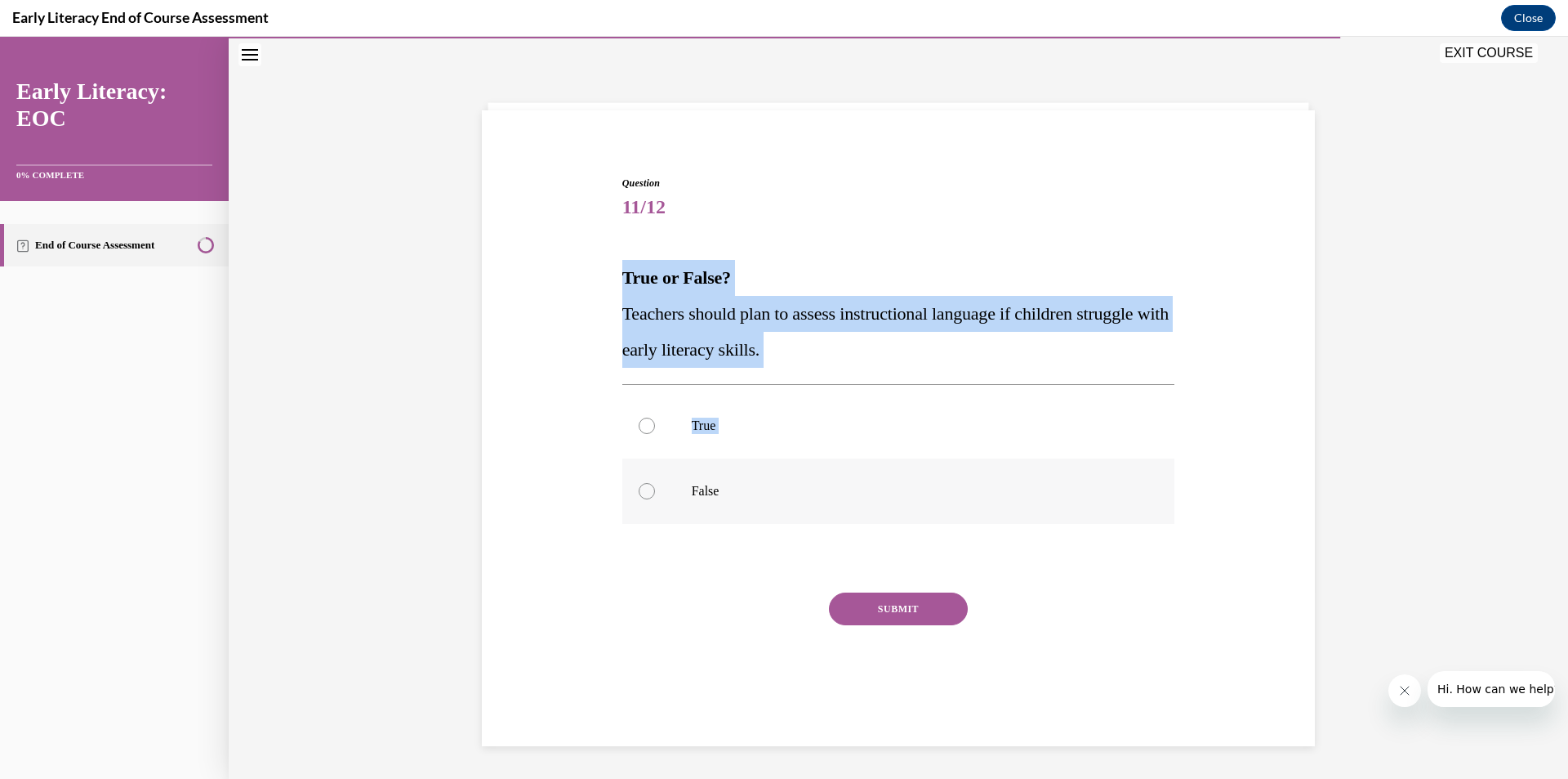
drag, startPoint x: 610, startPoint y: 263, endPoint x: 772, endPoint y: 515, distance: 299.6
click at [772, 515] on div "Question 11/12 True or False? Teachers should plan to assess instructional lang…" at bounding box center [898, 426] width 841 height 600
click at [849, 176] on span "Question" at bounding box center [898, 183] width 553 height 15
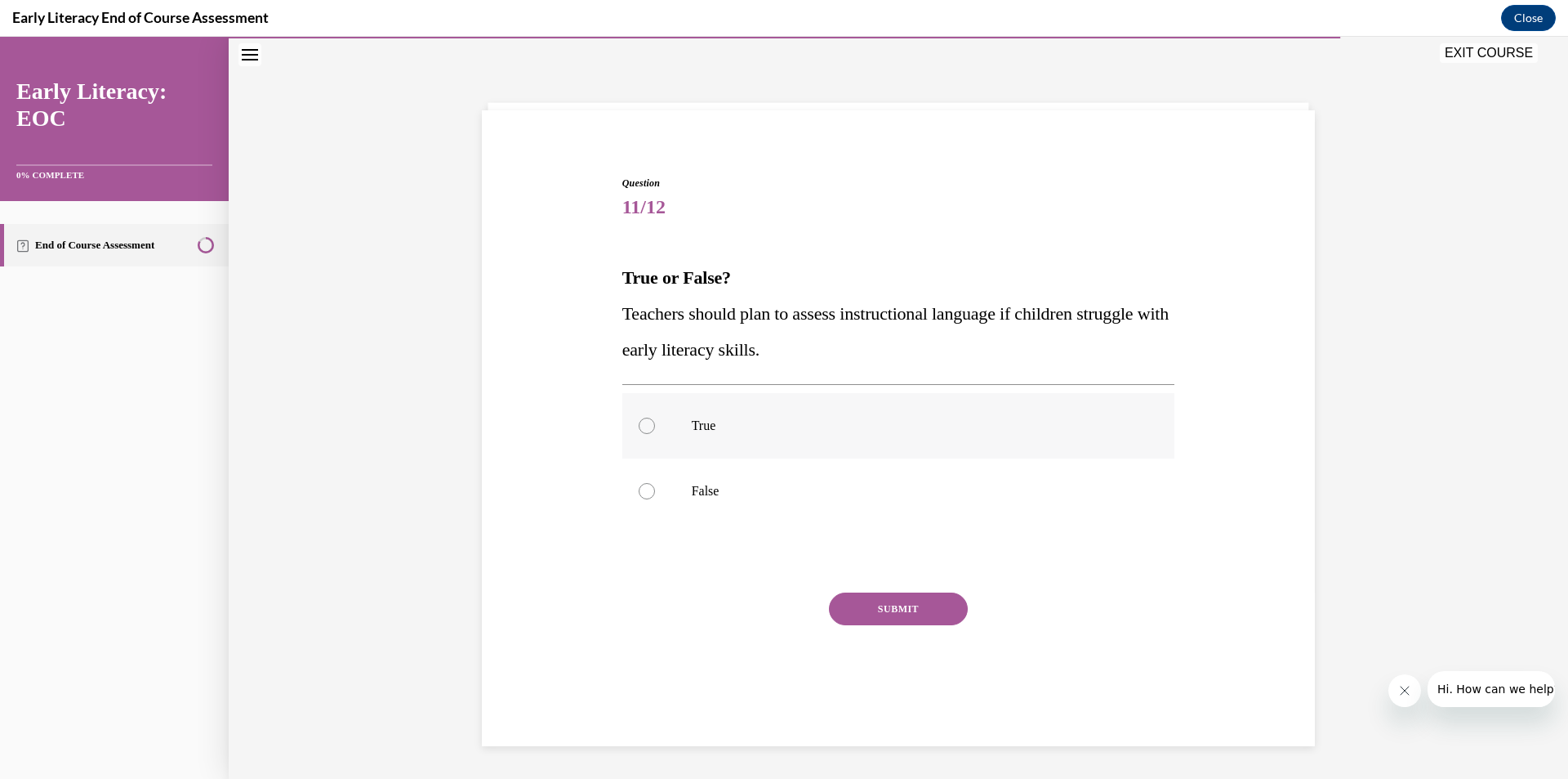
click at [691, 422] on p "True" at bounding box center [912, 426] width 442 height 16
click at [841, 599] on button "SUBMIT" at bounding box center [898, 608] width 139 height 33
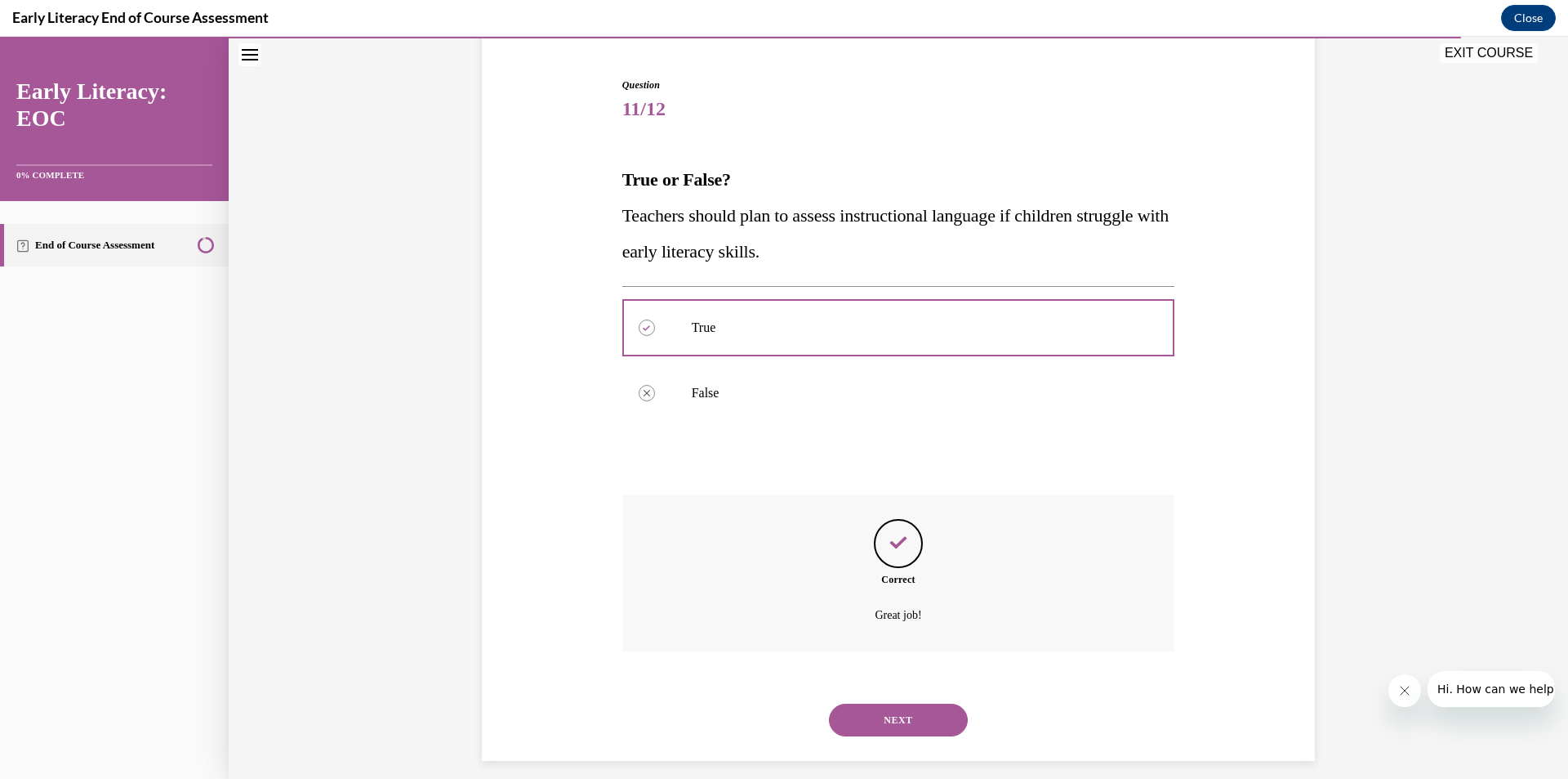
scroll to position [164, 0]
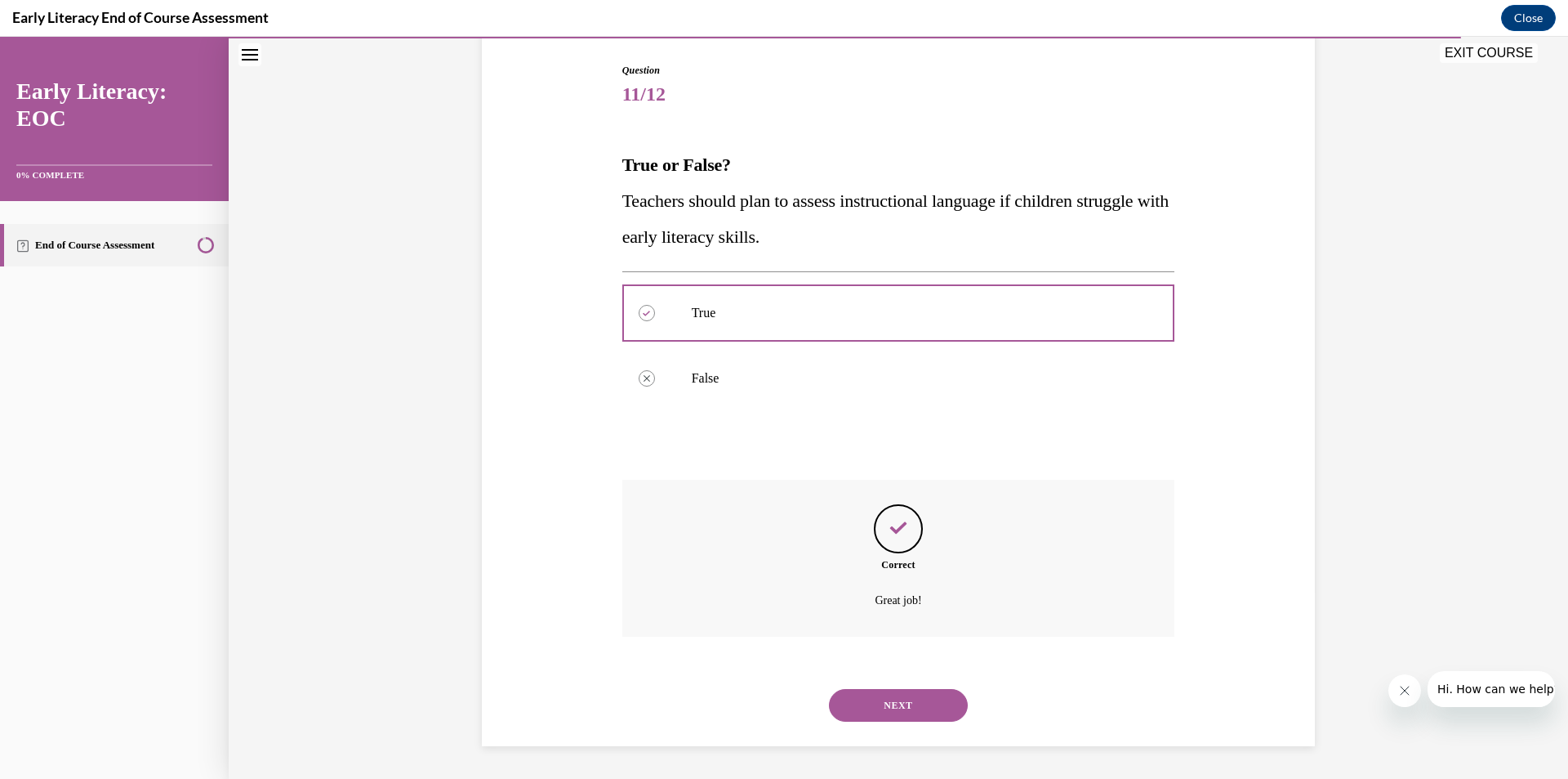
click at [866, 702] on button "NEXT" at bounding box center [898, 705] width 139 height 33
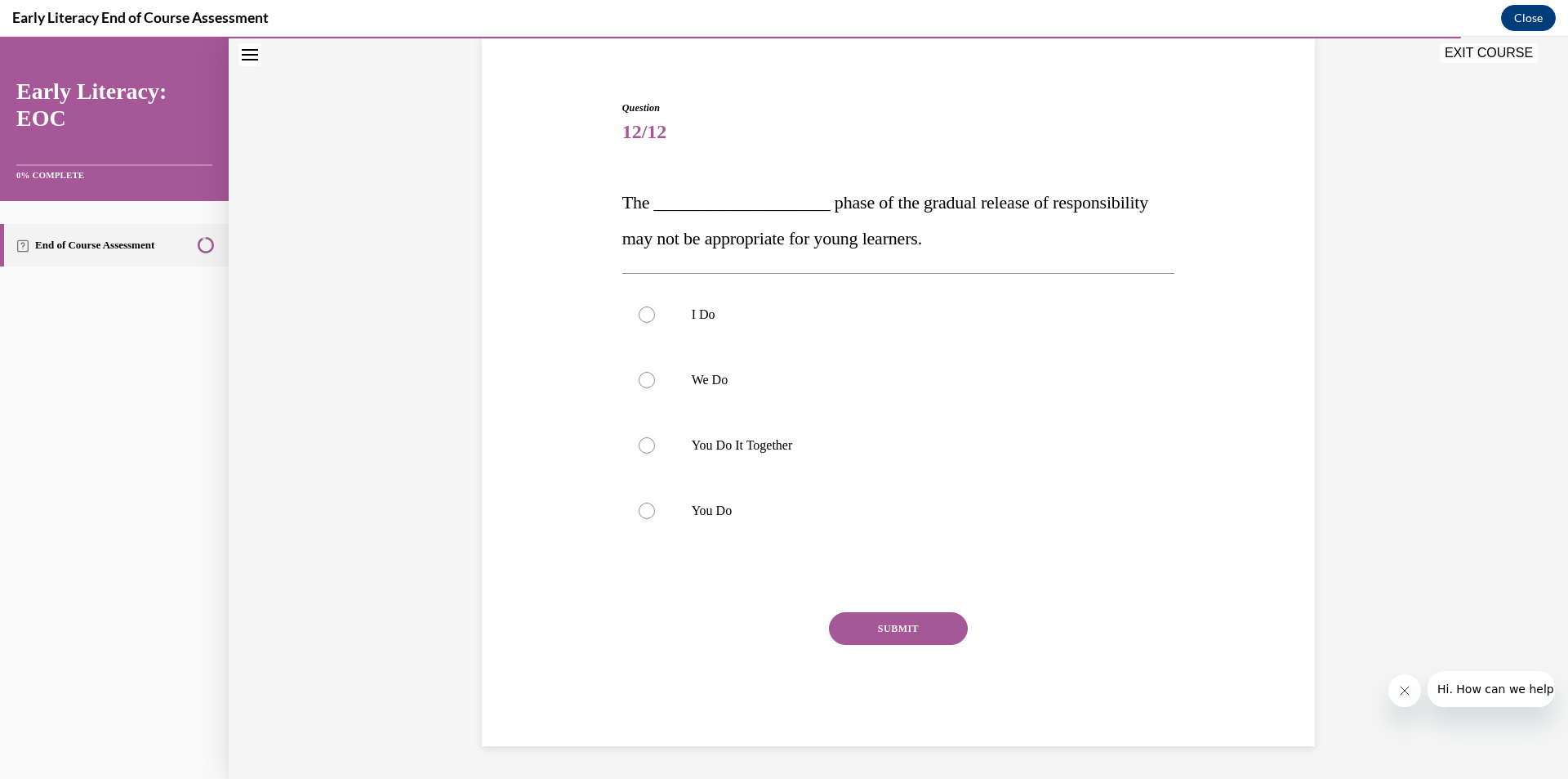
scroll to position [48, 0]
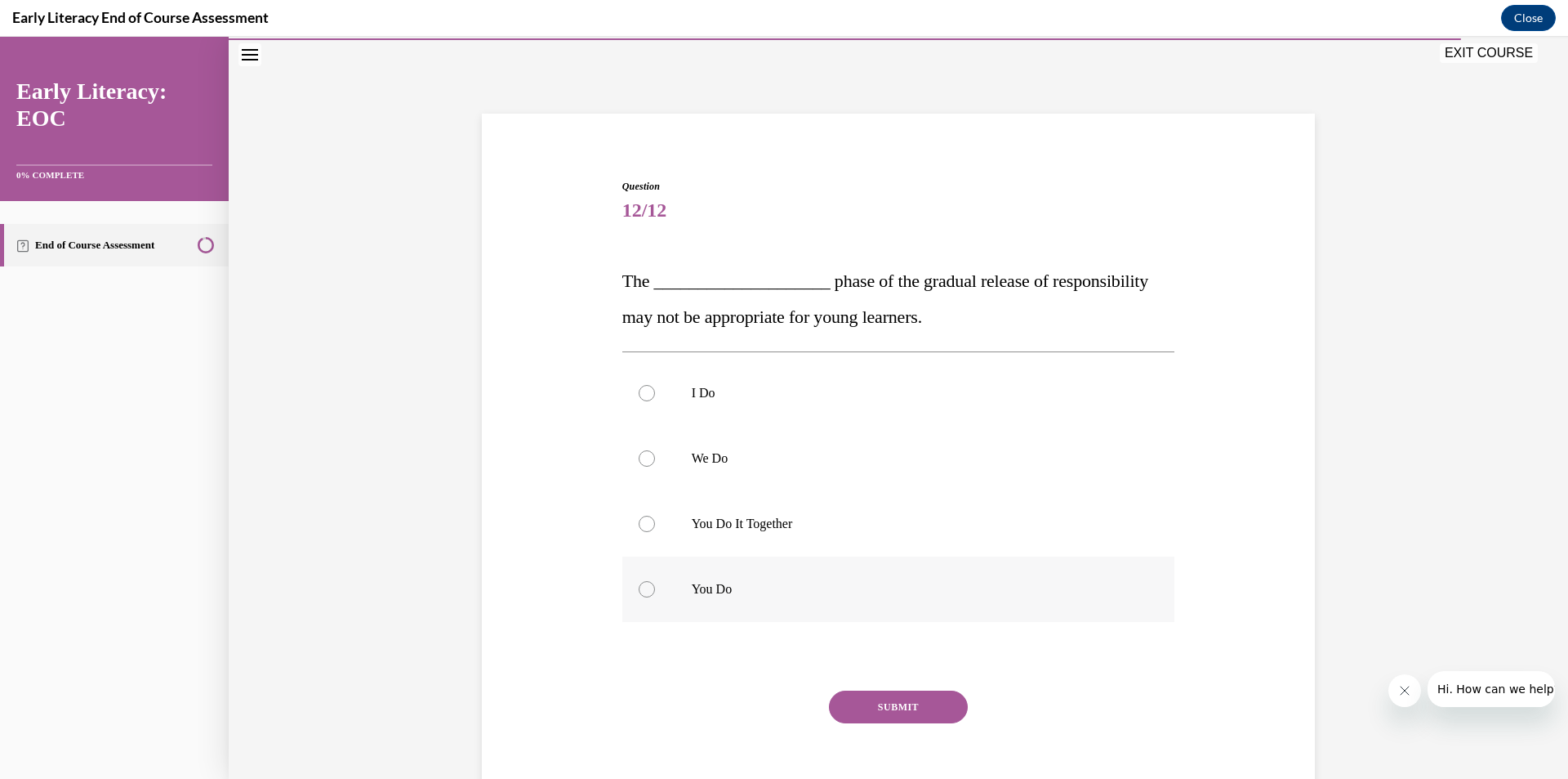
click at [675, 586] on div at bounding box center [898, 588] width 553 height 65
click at [869, 704] on button "SUBMIT" at bounding box center [898, 706] width 139 height 33
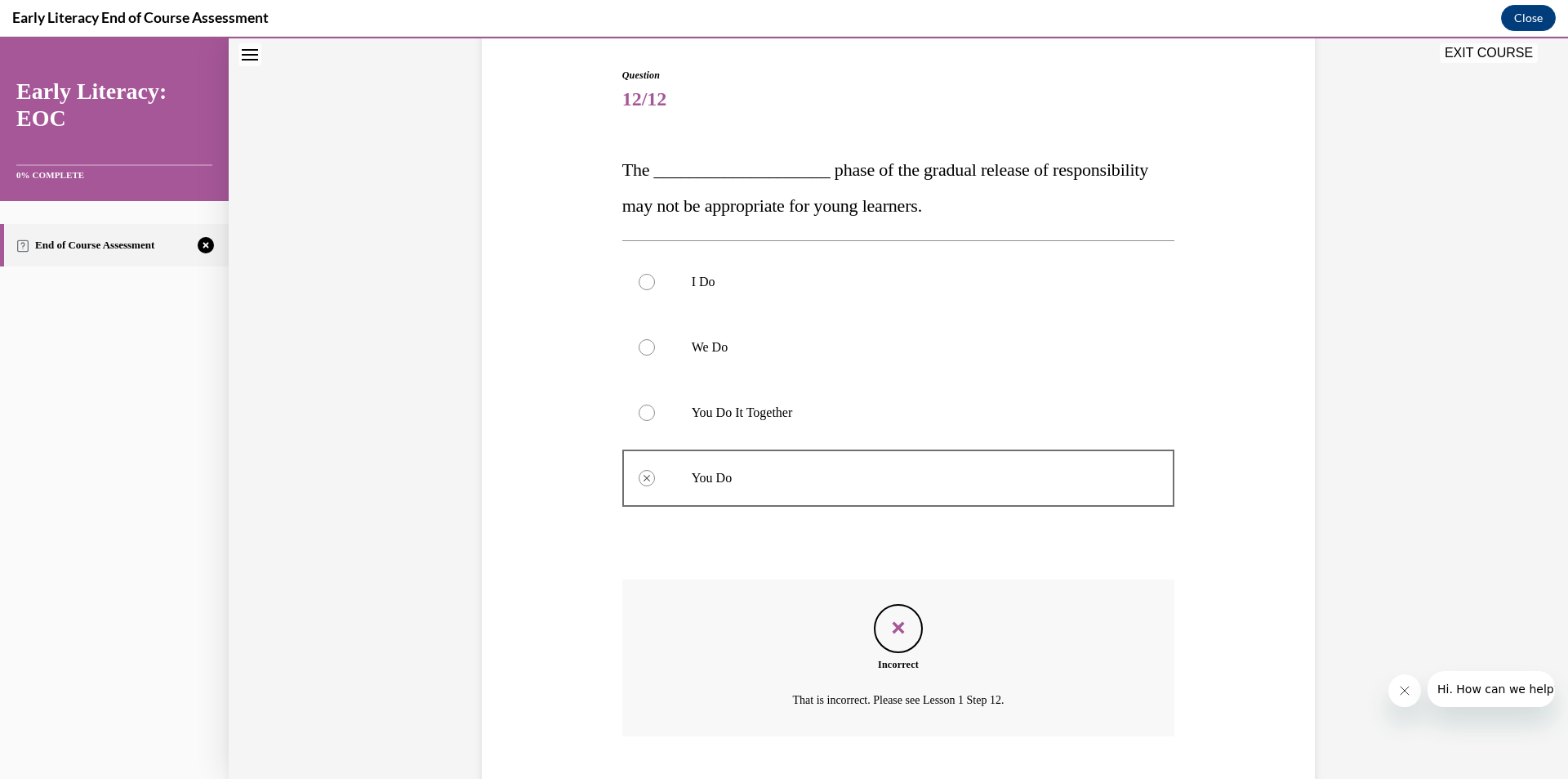
scroll to position [259, 0]
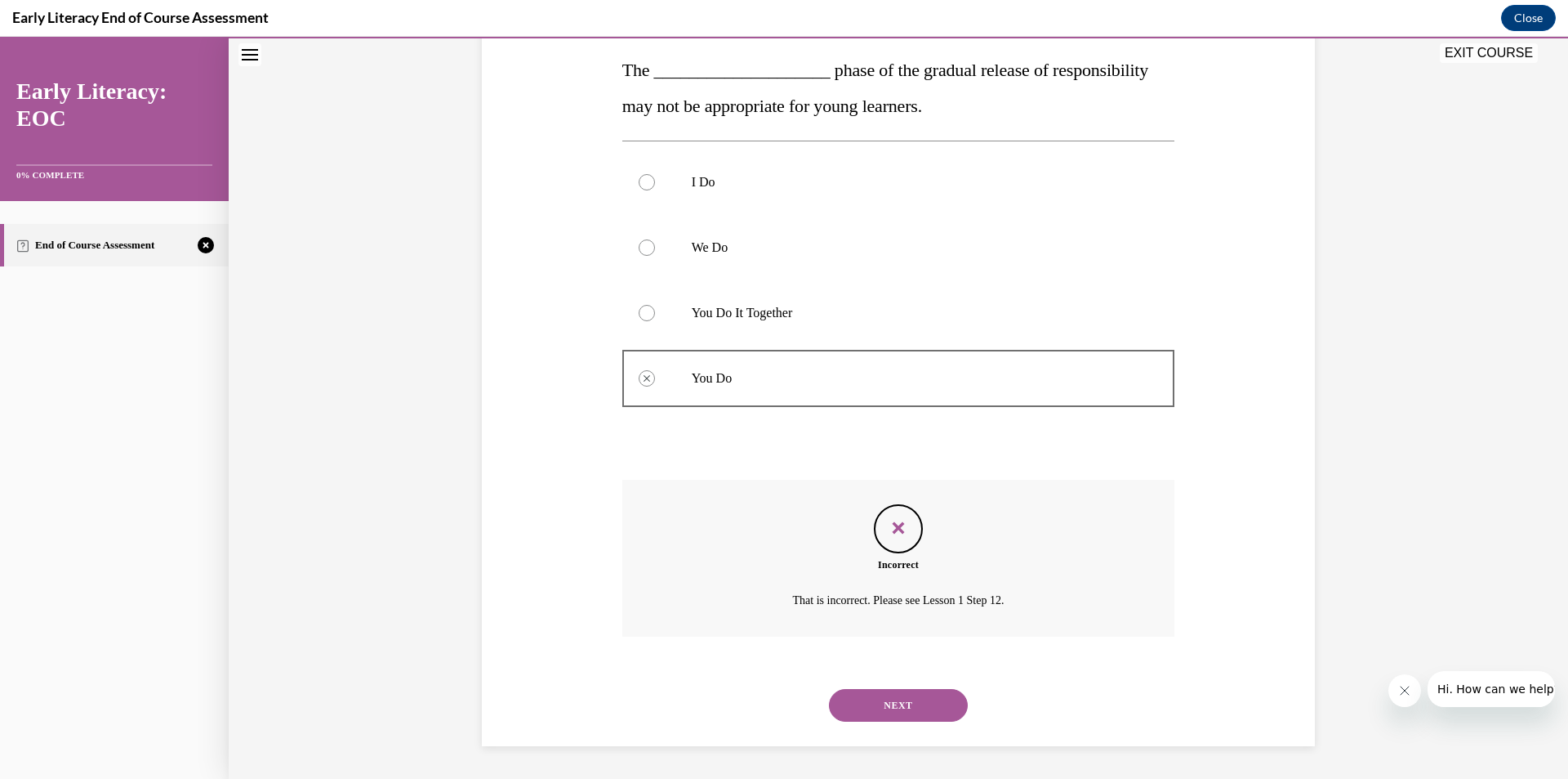
click at [869, 696] on button "NEXT" at bounding box center [898, 705] width 139 height 33
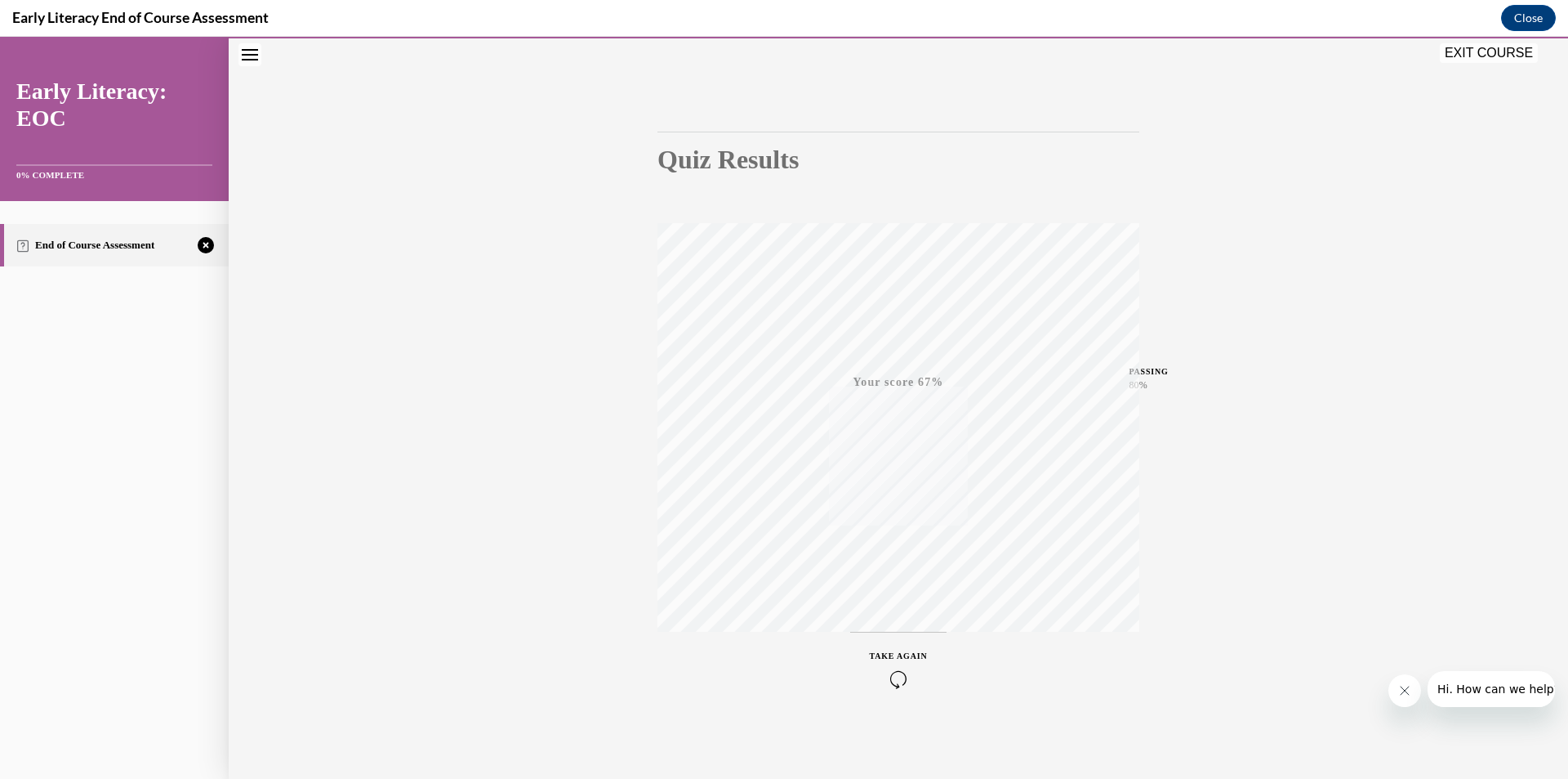
click at [886, 685] on icon "button" at bounding box center [898, 679] width 58 height 18
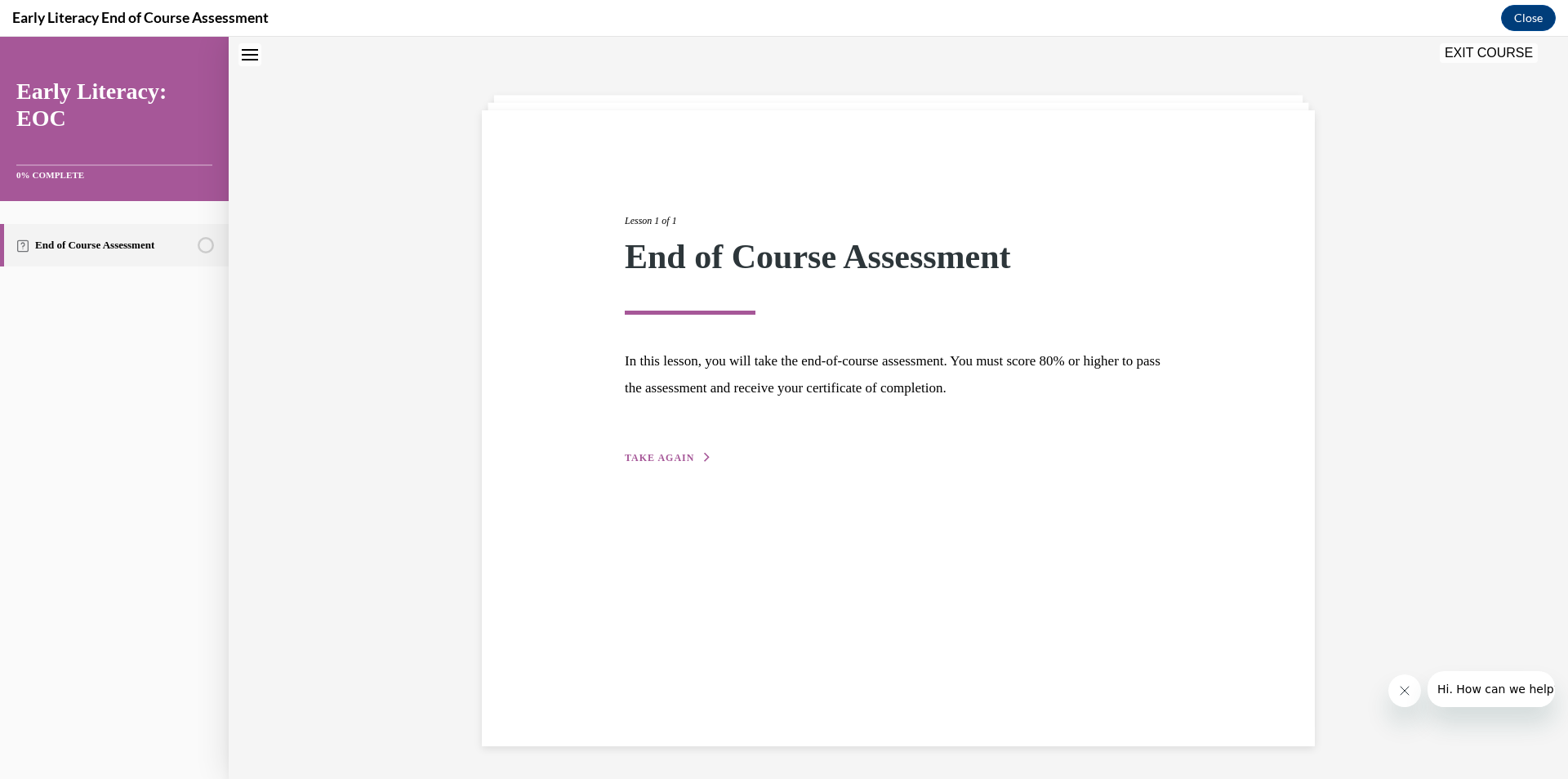
click at [634, 464] on button "TAKE AGAIN" at bounding box center [668, 458] width 87 height 15
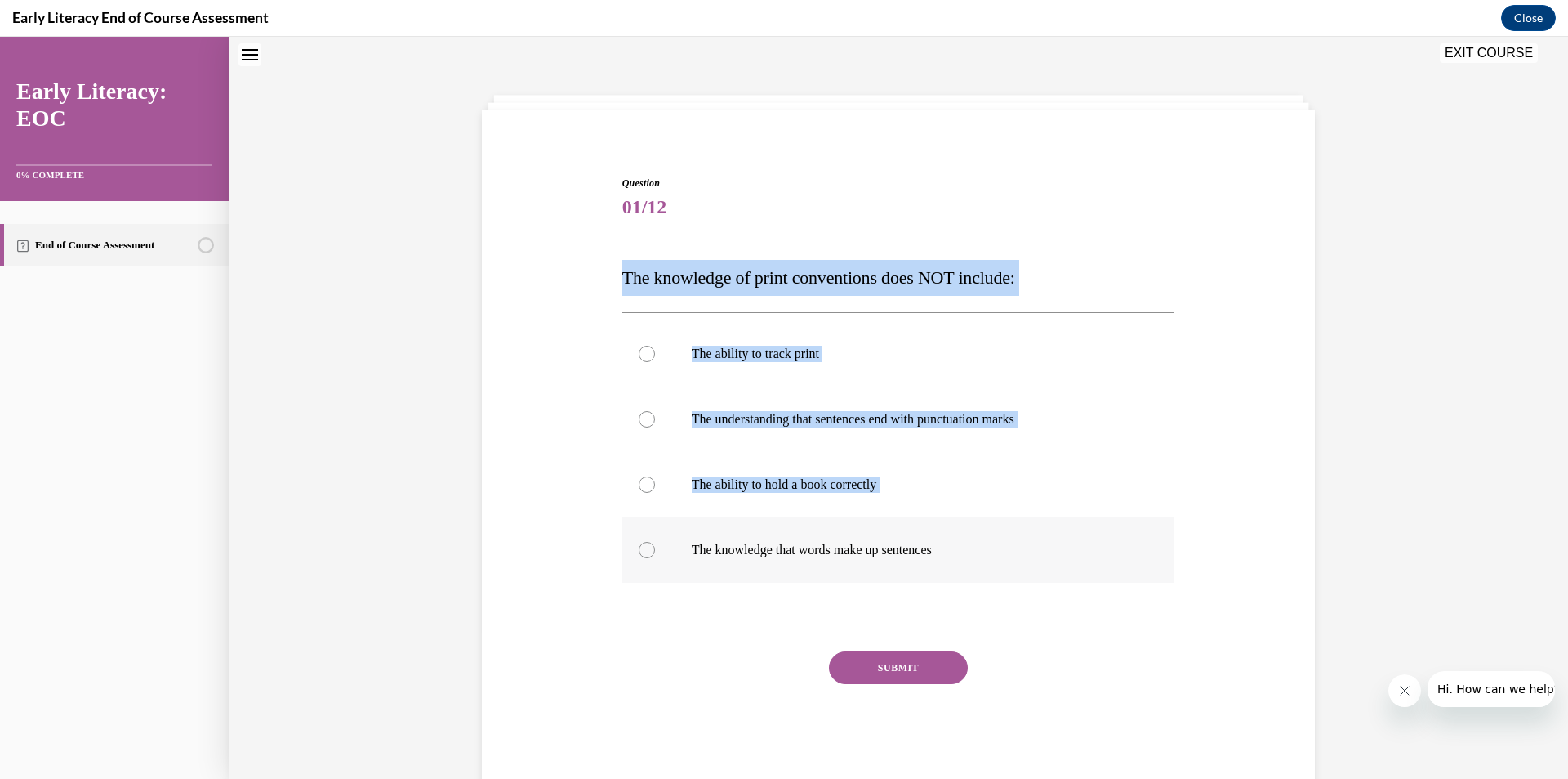
drag, startPoint x: 618, startPoint y: 253, endPoint x: 922, endPoint y: 560, distance: 432.0
click at [922, 560] on div "Question 01/12 The knowledge of print conventions does NOT include: The ability…" at bounding box center [898, 480] width 553 height 610
click at [571, 265] on div "Question 01/12 The knowledge of print conventions does NOT include: The ability…" at bounding box center [898, 456] width 841 height 659
drag, startPoint x: 610, startPoint y: 266, endPoint x: 958, endPoint y: 551, distance: 449.8
click at [958, 551] on div "Question 01/12 The knowledge of print conventions does NOT include: The ability…" at bounding box center [898, 456] width 841 height 659
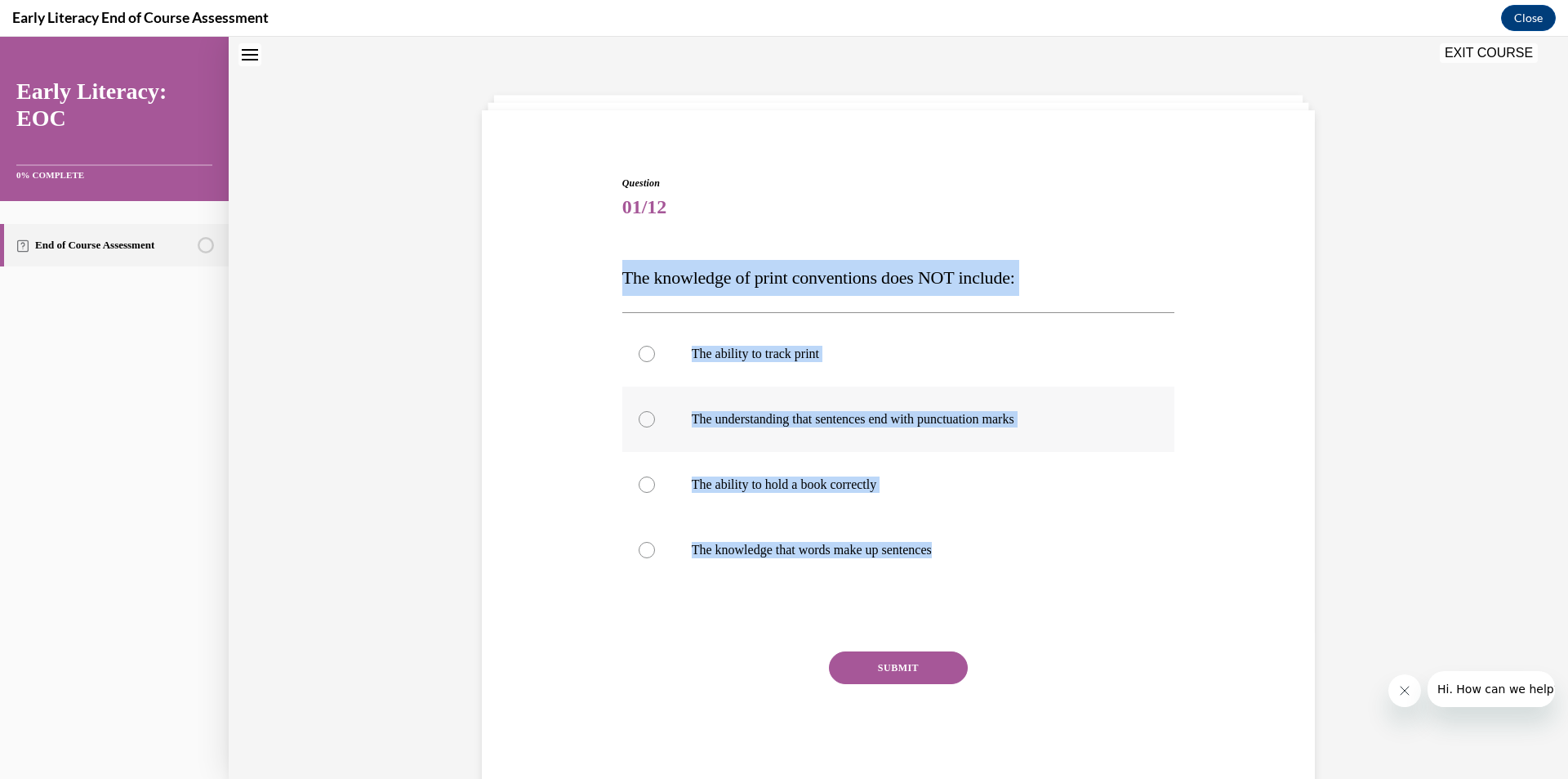
copy div "The knowledge of print conventions does NOT include: The ability to track print…"
click at [782, 550] on p "The knowledge that words make up sentences" at bounding box center [912, 549] width 442 height 16
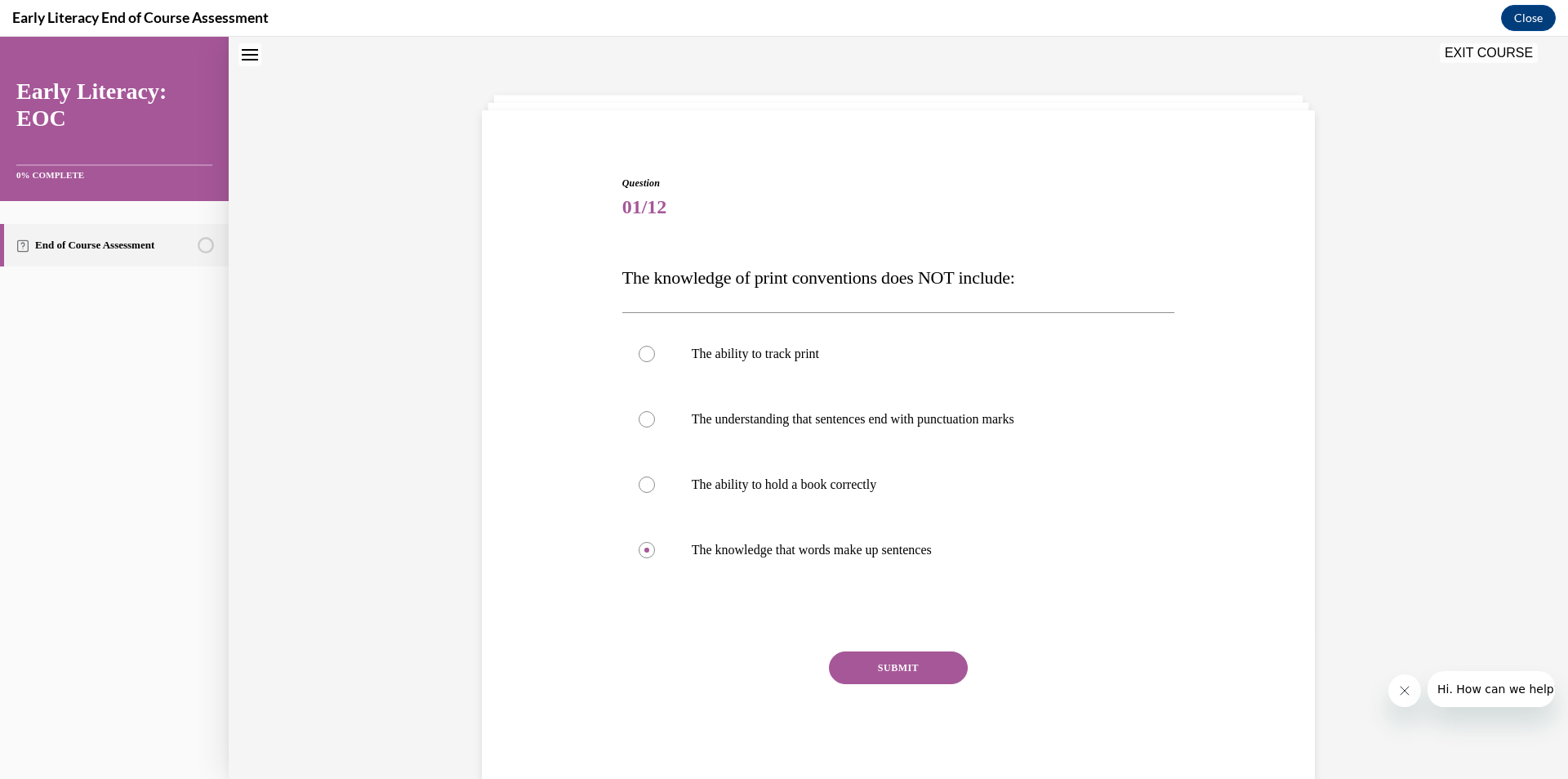
click at [898, 680] on button "SUBMIT" at bounding box center [898, 667] width 139 height 33
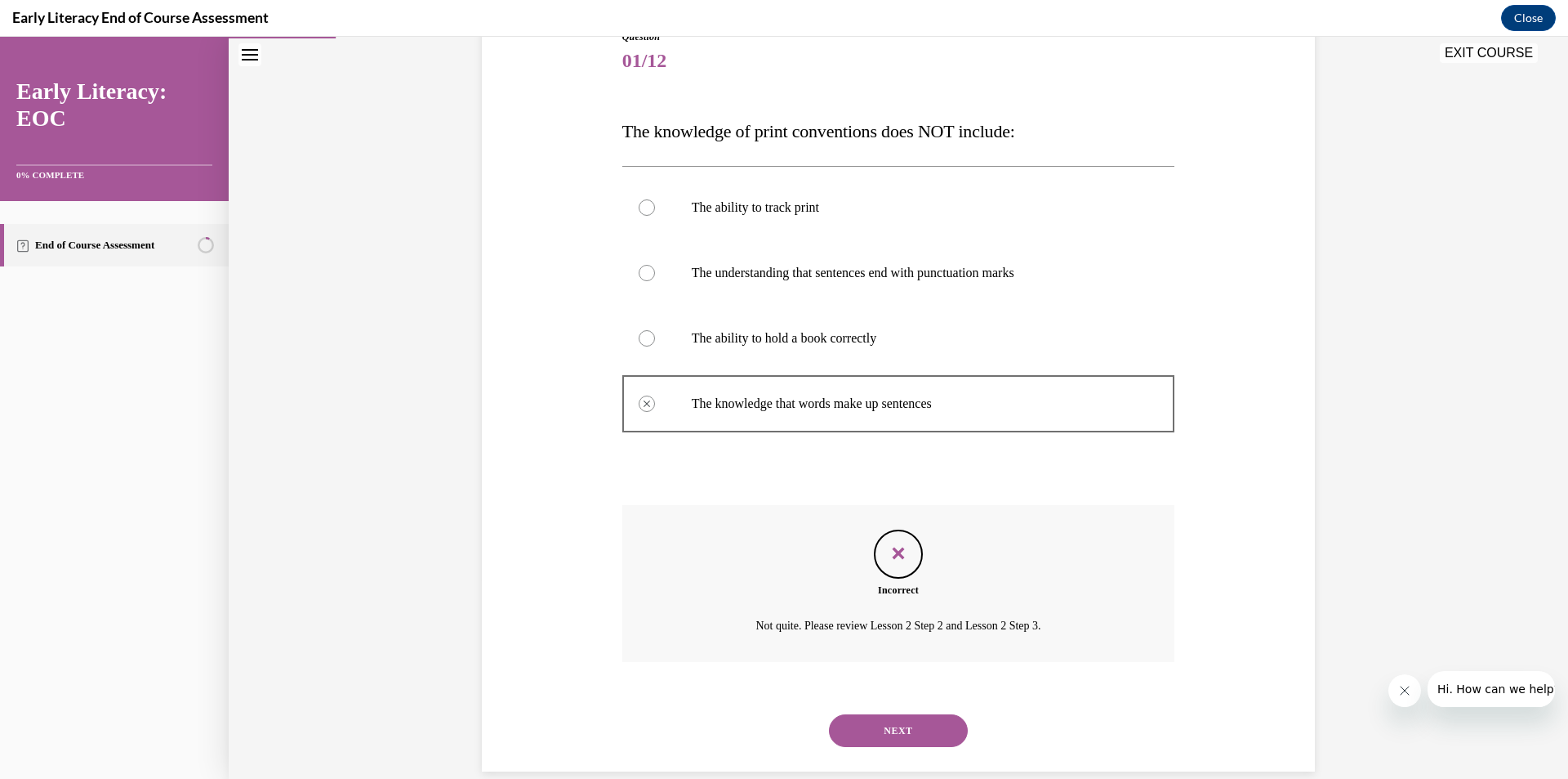
scroll to position [223, 0]
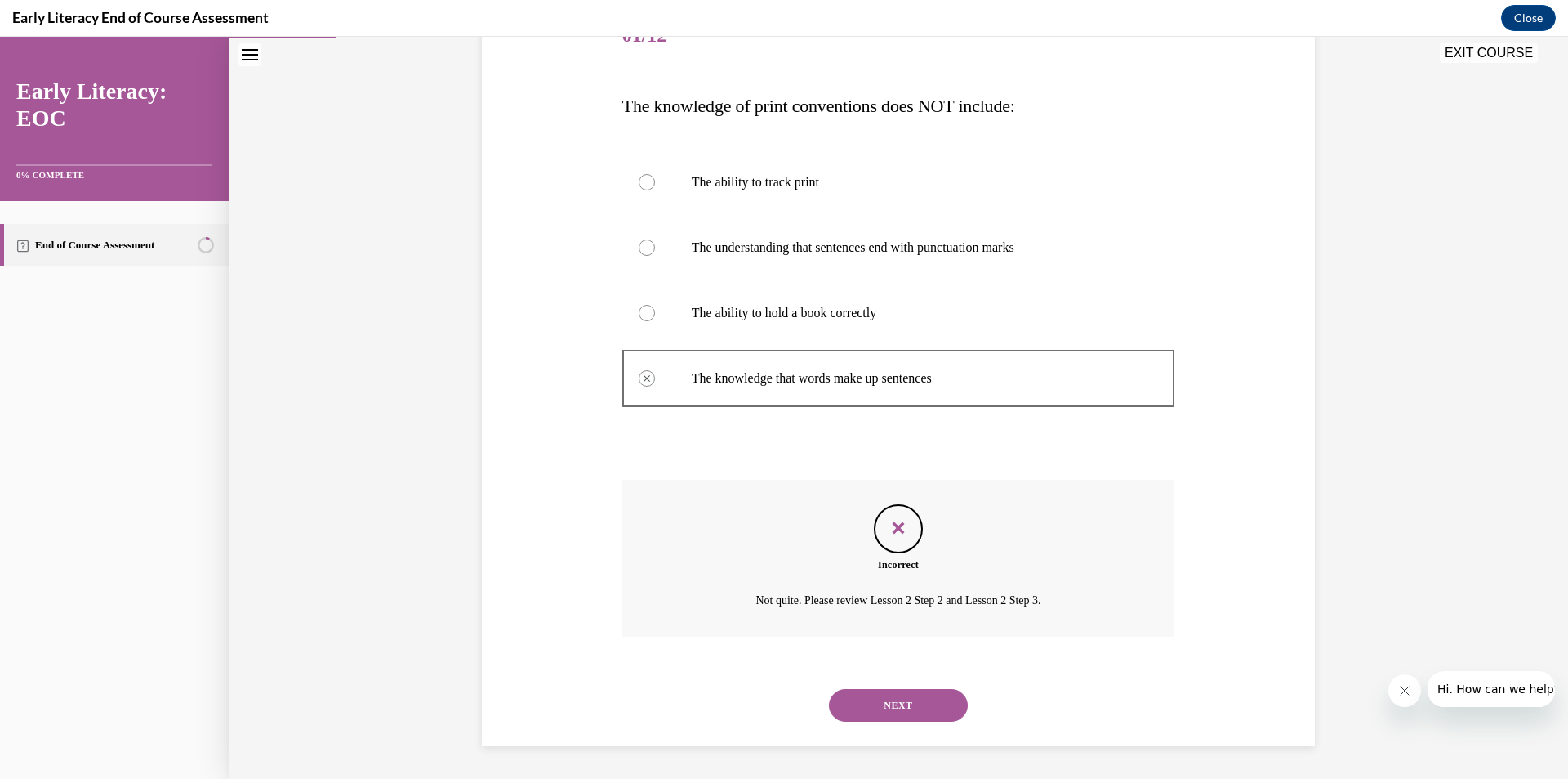
click at [870, 706] on button "NEXT" at bounding box center [898, 705] width 139 height 33
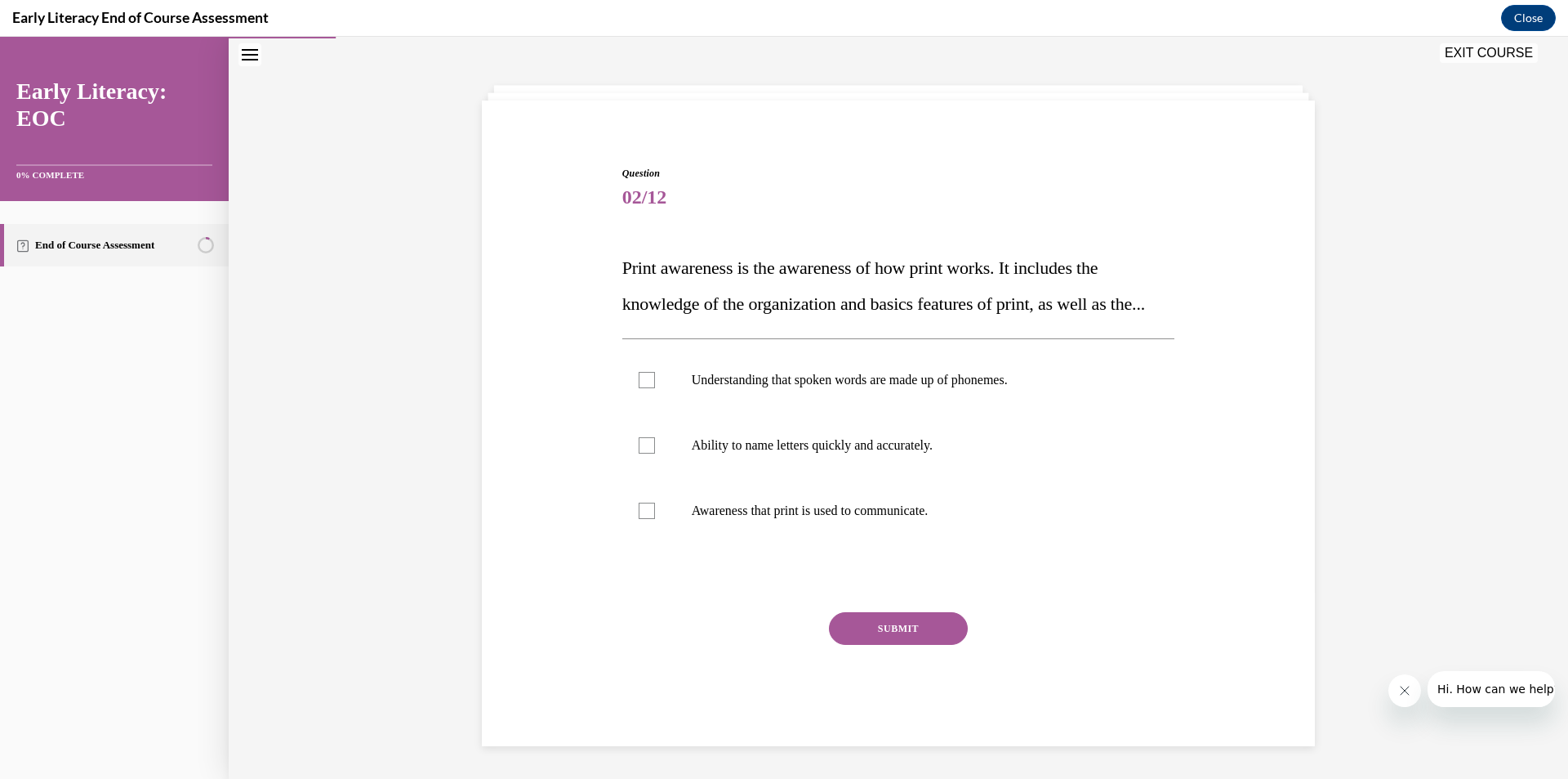
scroll to position [97, 0]
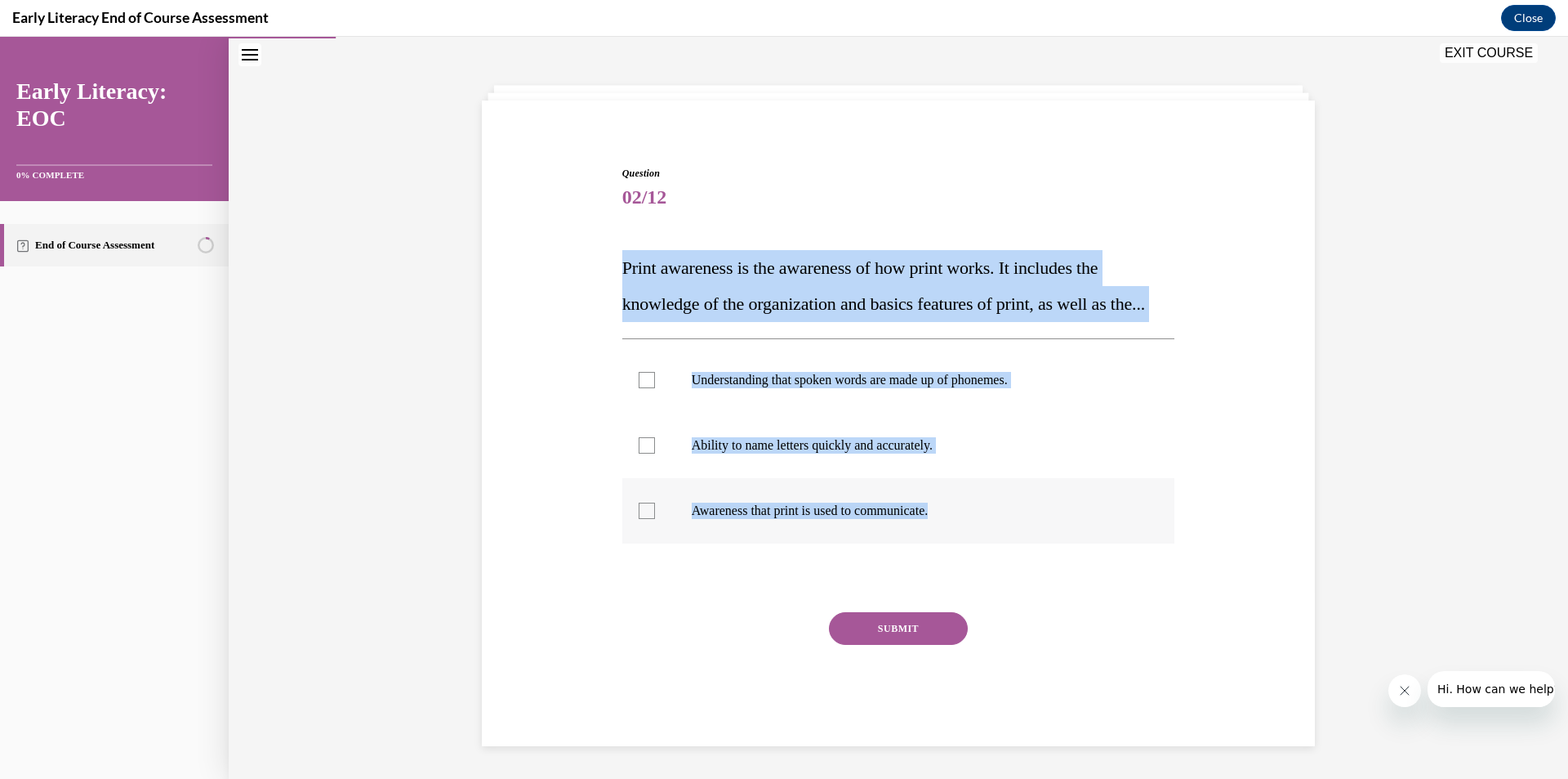
drag, startPoint x: 591, startPoint y: 210, endPoint x: 960, endPoint y: 514, distance: 478.1
click at [960, 514] on div "Question 02/12 Print awareness is the awareness of how print works. It includes…" at bounding box center [898, 431] width 841 height 629
click at [865, 501] on div at bounding box center [898, 510] width 553 height 65
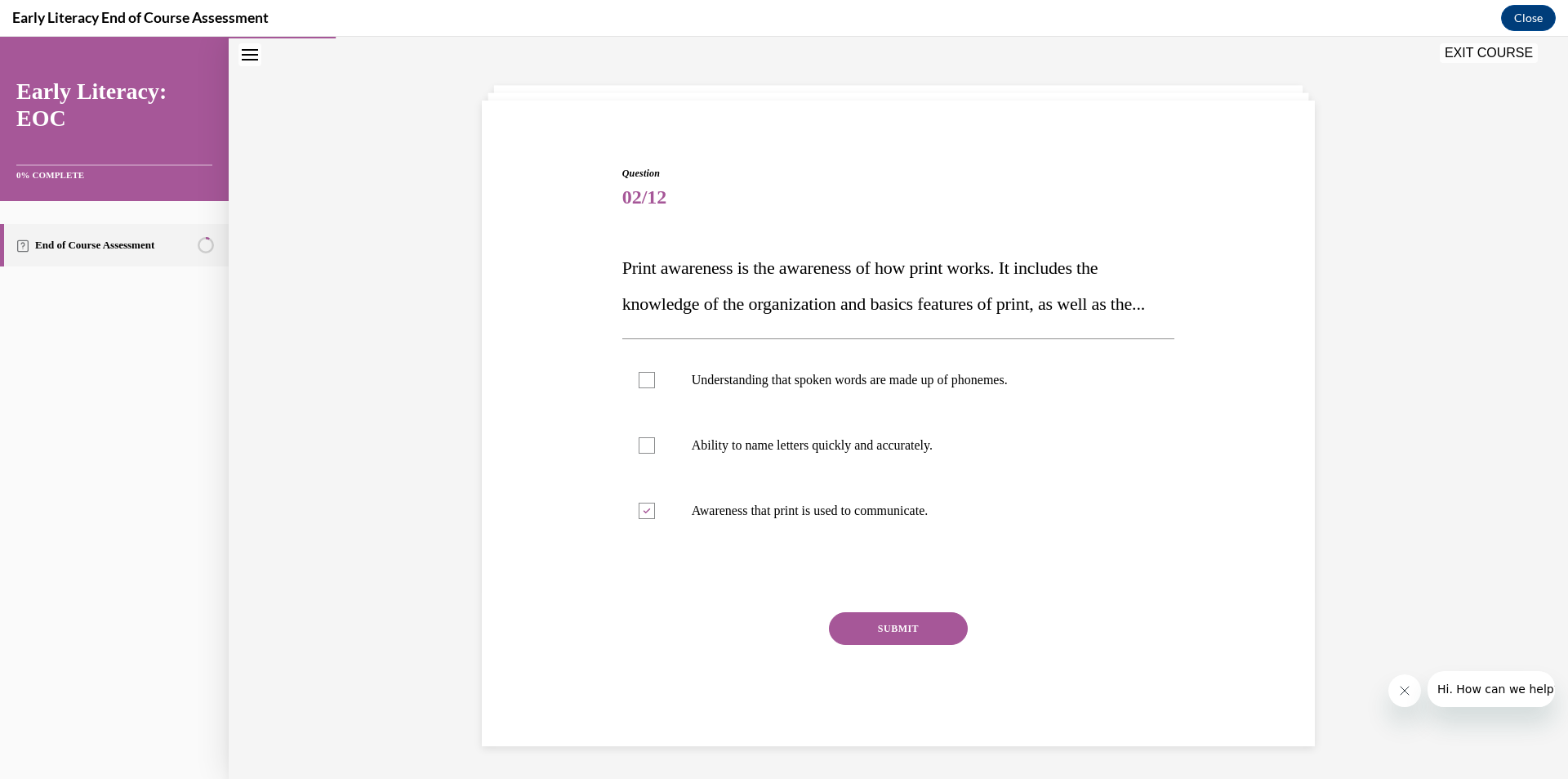
click at [881, 644] on button "SUBMIT" at bounding box center [898, 628] width 139 height 33
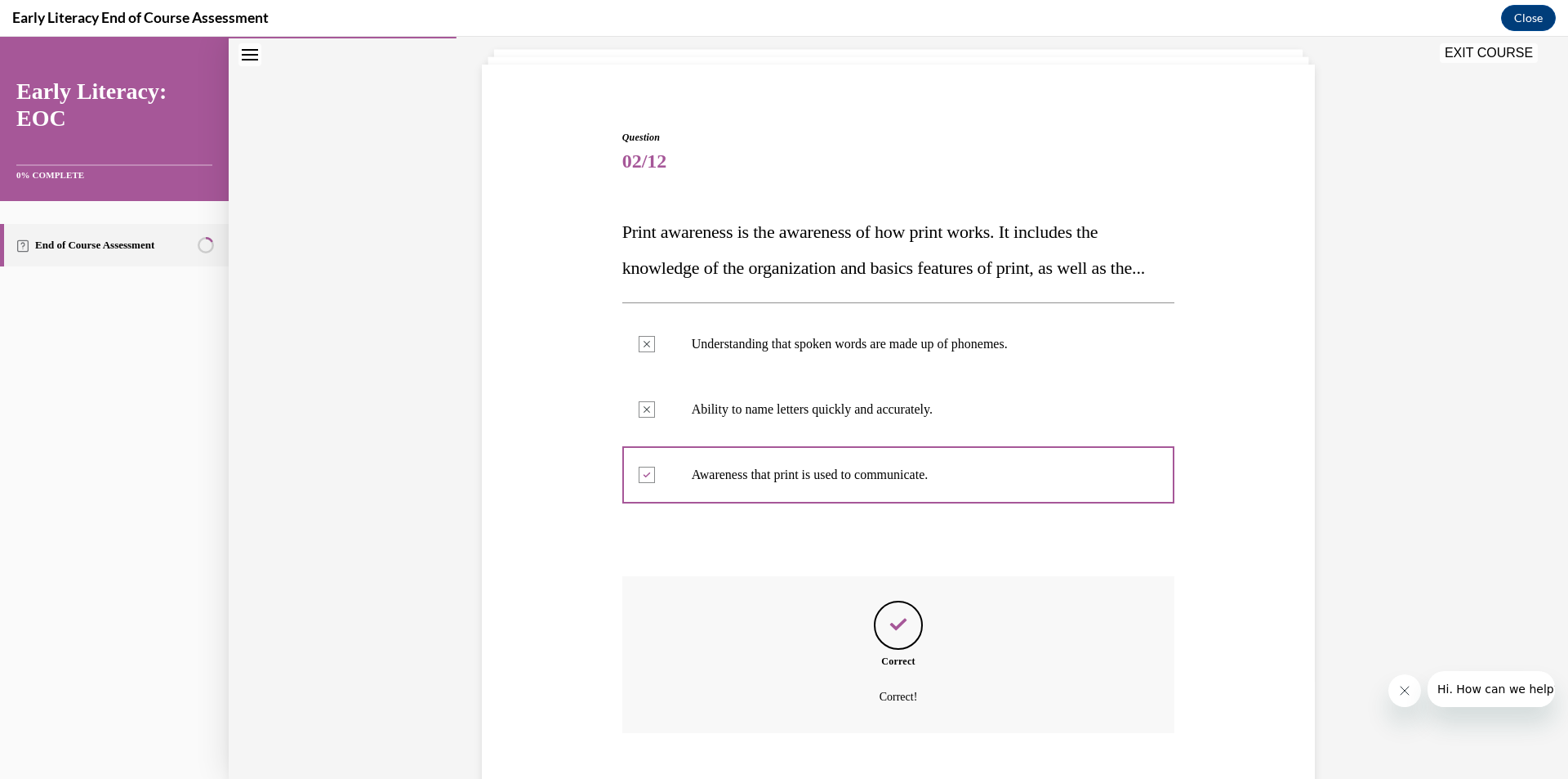
scroll to position [230, 0]
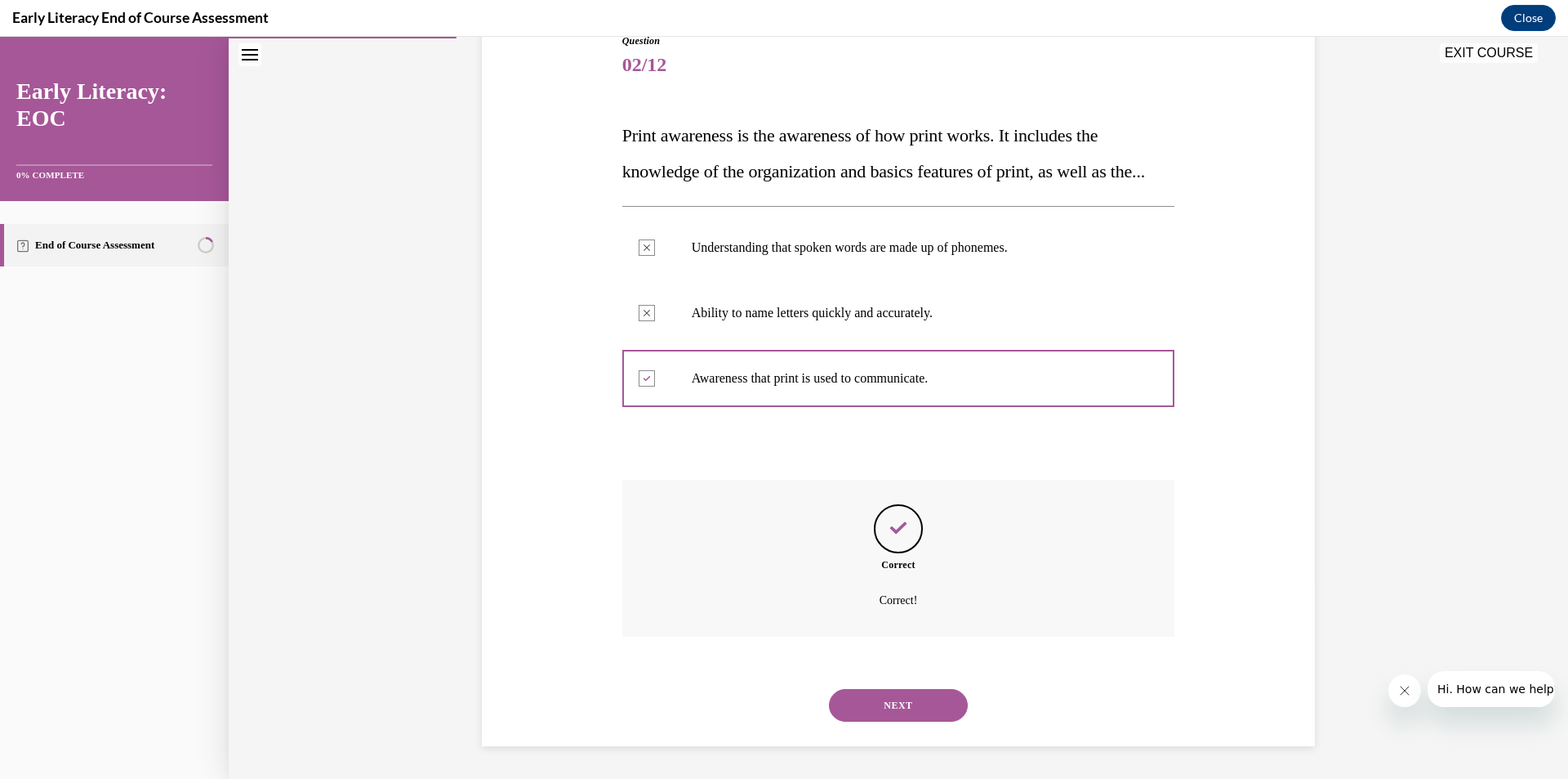
click at [881, 711] on button "NEXT" at bounding box center [898, 705] width 139 height 33
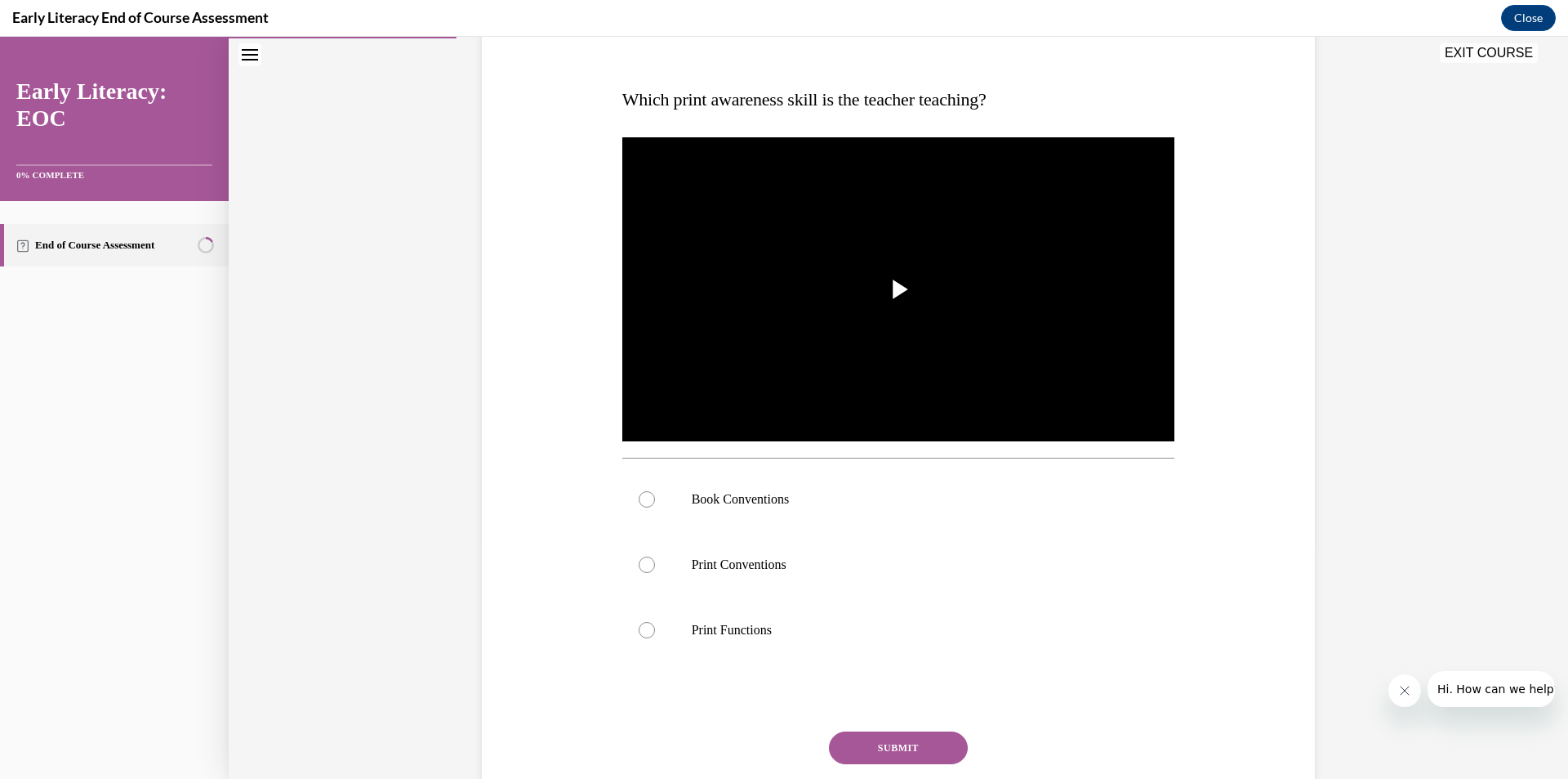
scroll to position [183, 0]
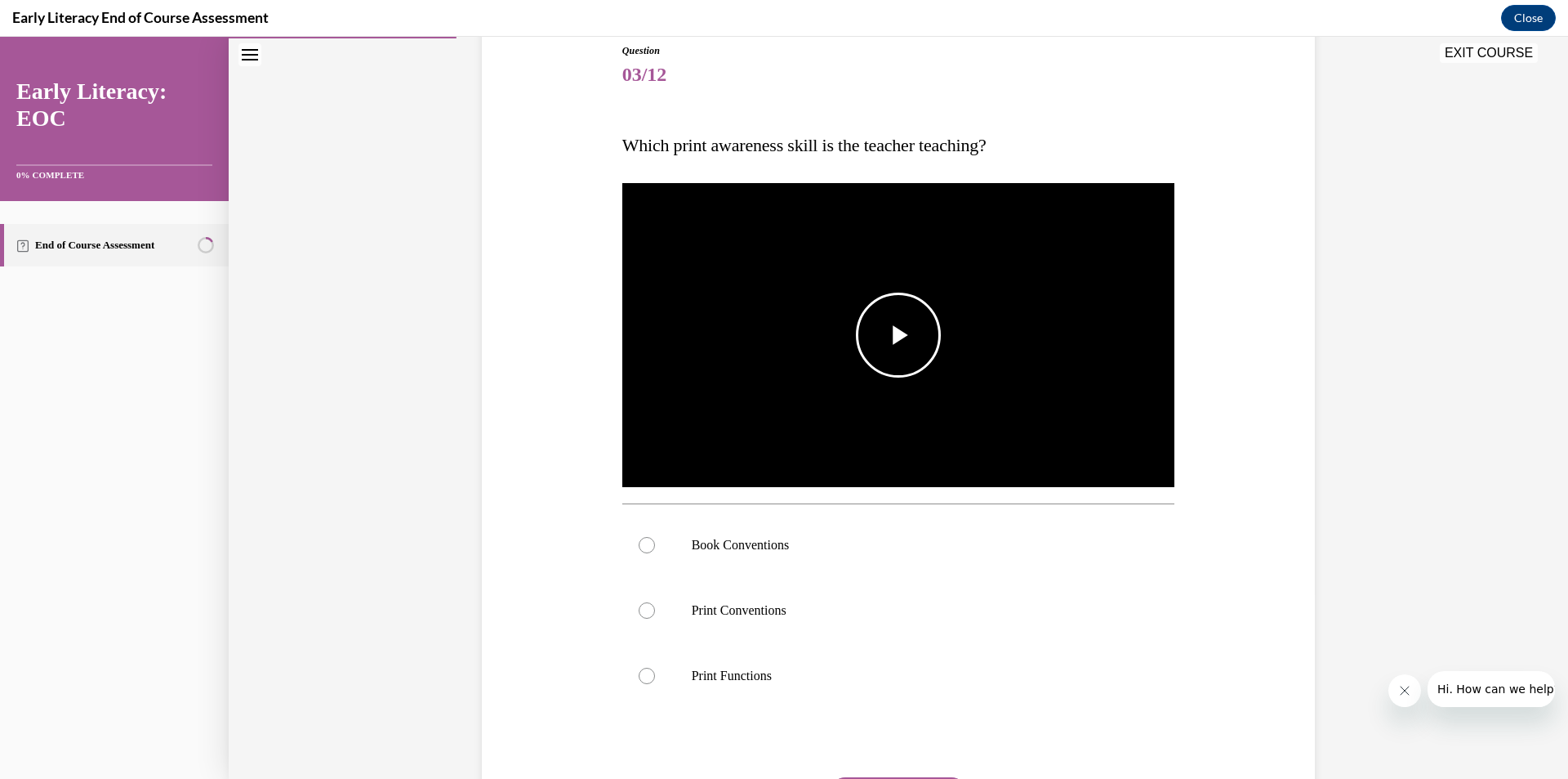
click at [898, 335] on span "Video player" at bounding box center [898, 335] width 0 height 0
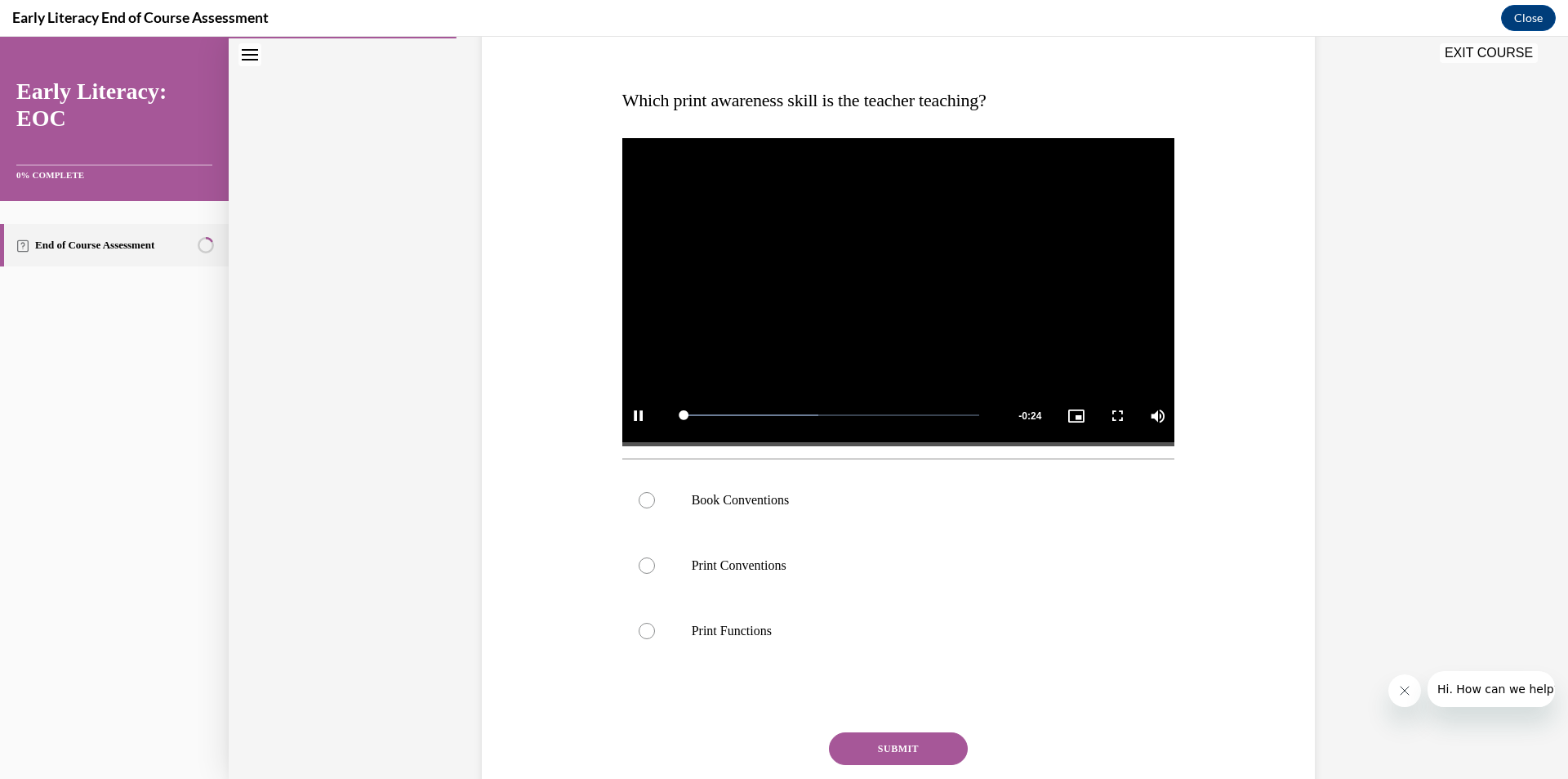
scroll to position [230, 0]
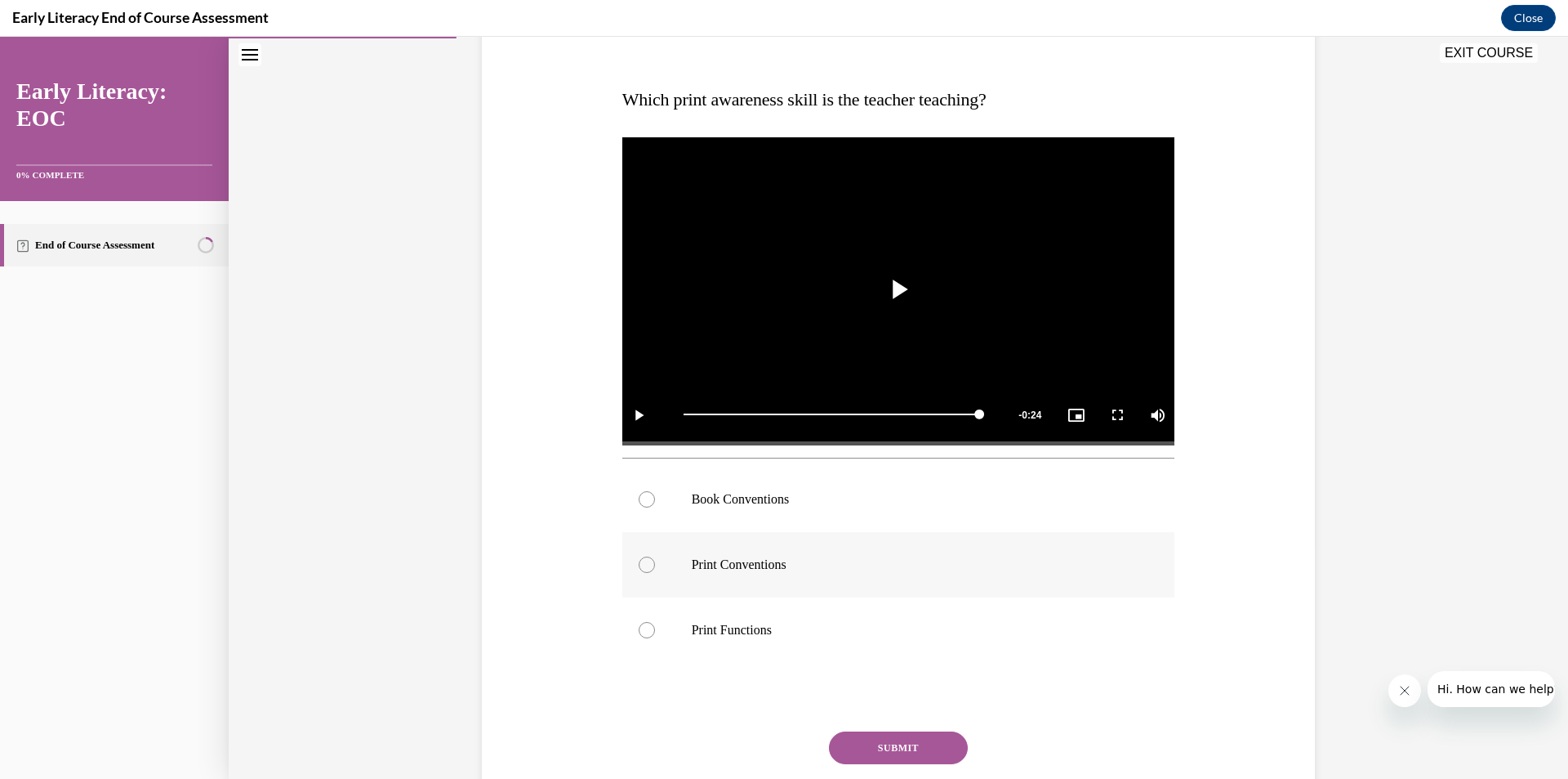
click at [650, 548] on div at bounding box center [898, 564] width 553 height 65
click at [876, 750] on button "SUBMIT" at bounding box center [898, 747] width 139 height 33
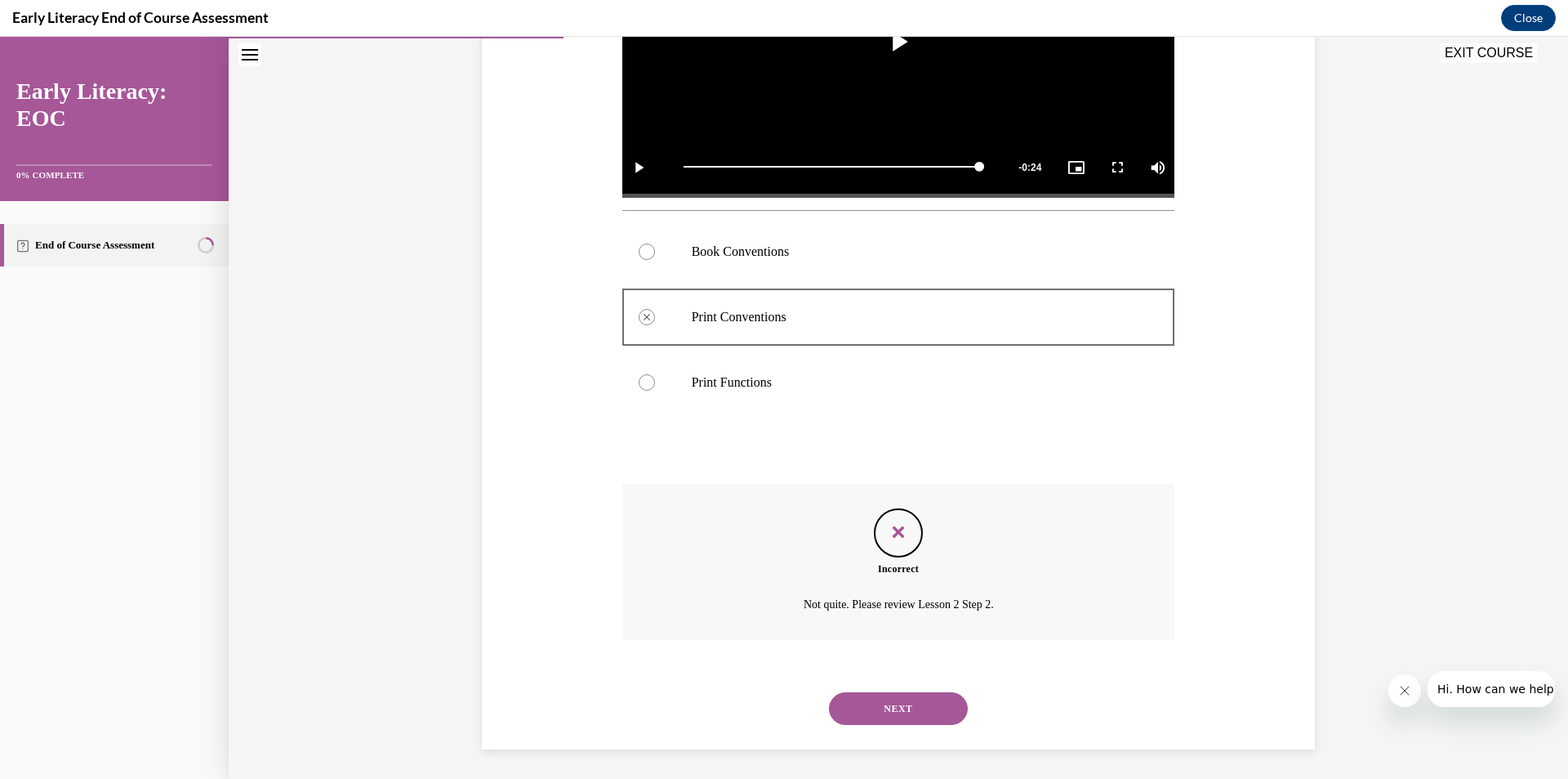
scroll to position [481, 0]
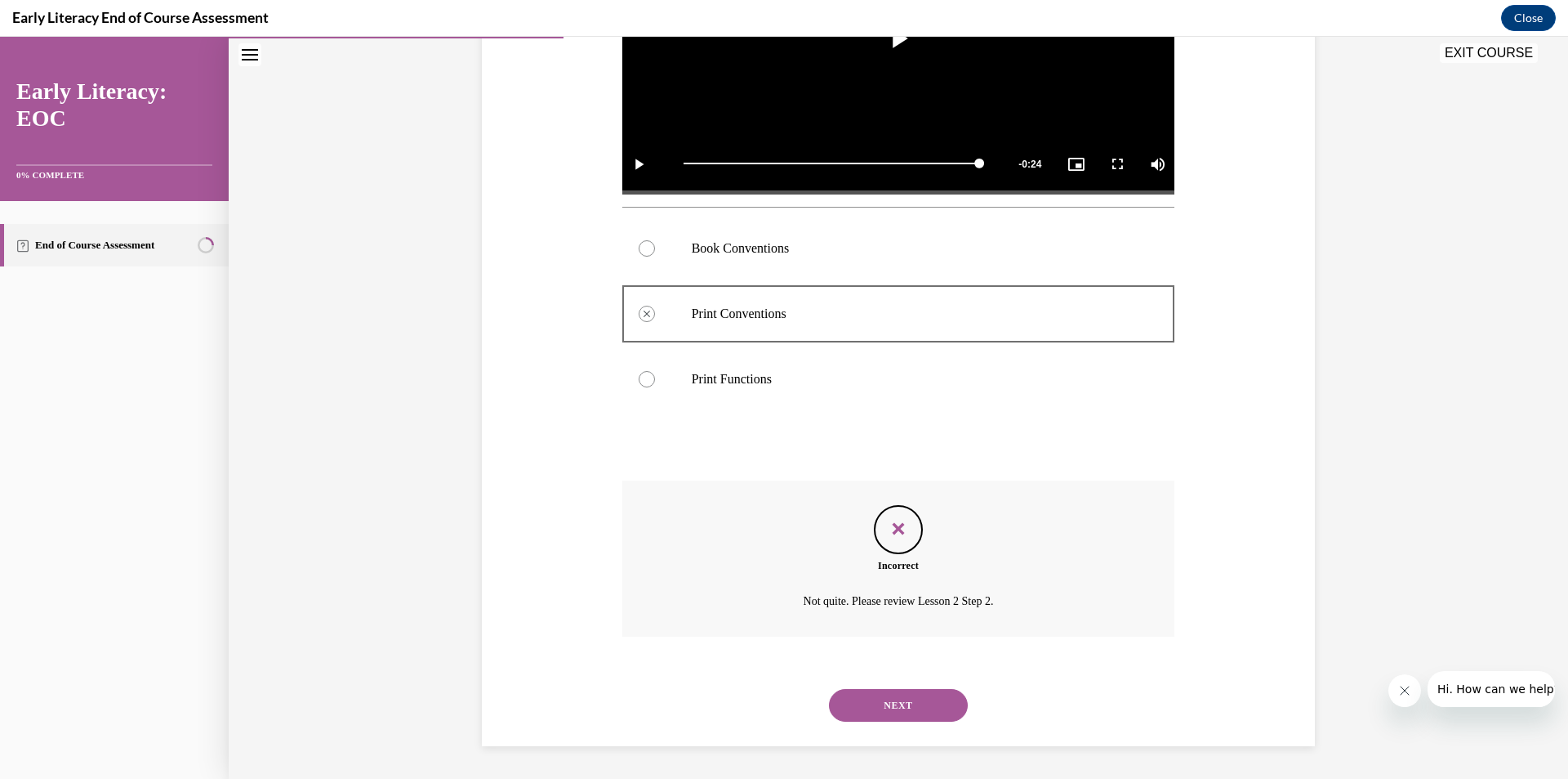
click at [639, 382] on div at bounding box center [647, 379] width 16 height 16
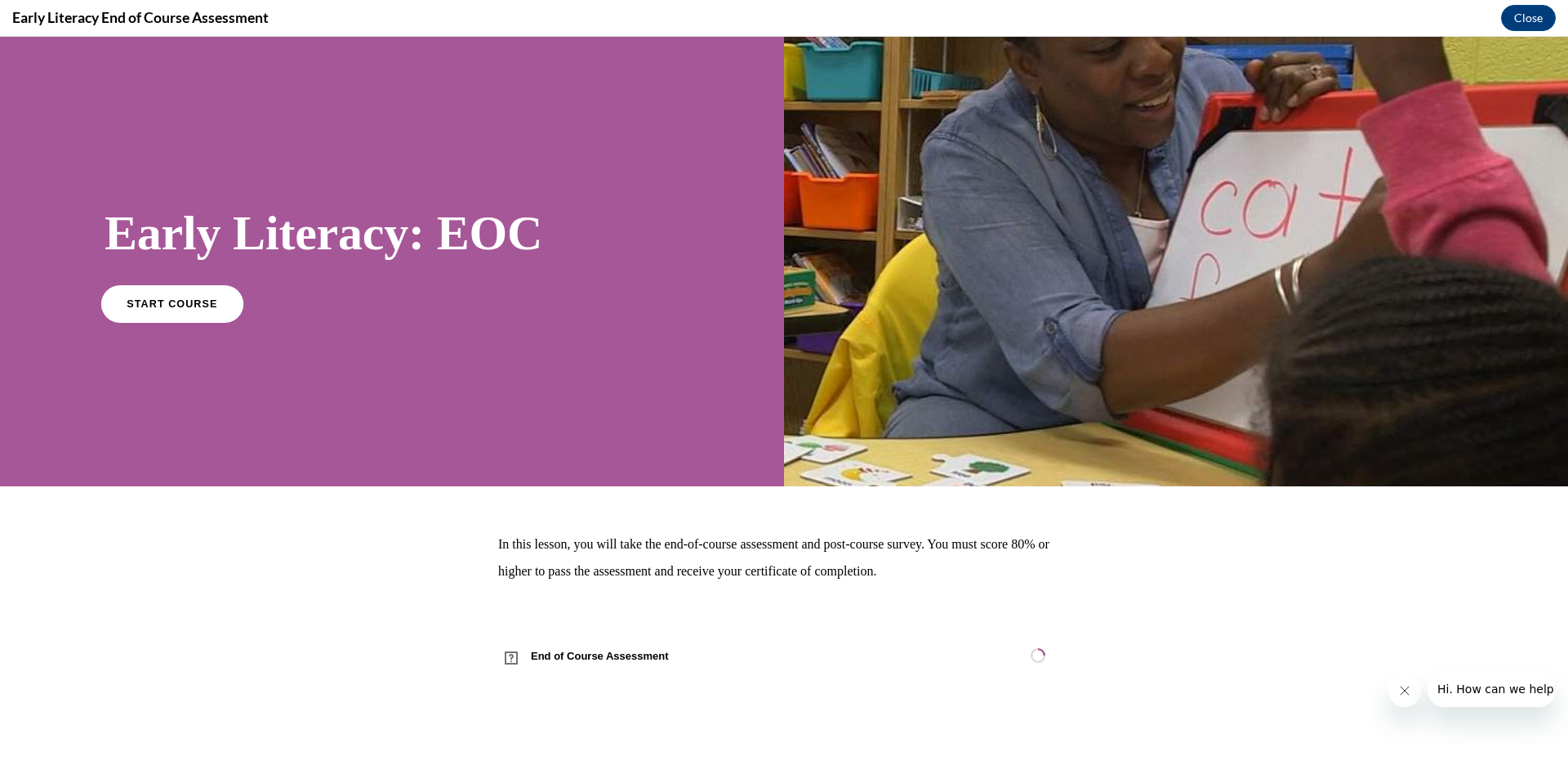
click at [232, 304] on div "START COURSE" at bounding box center [347, 311] width 487 height 50
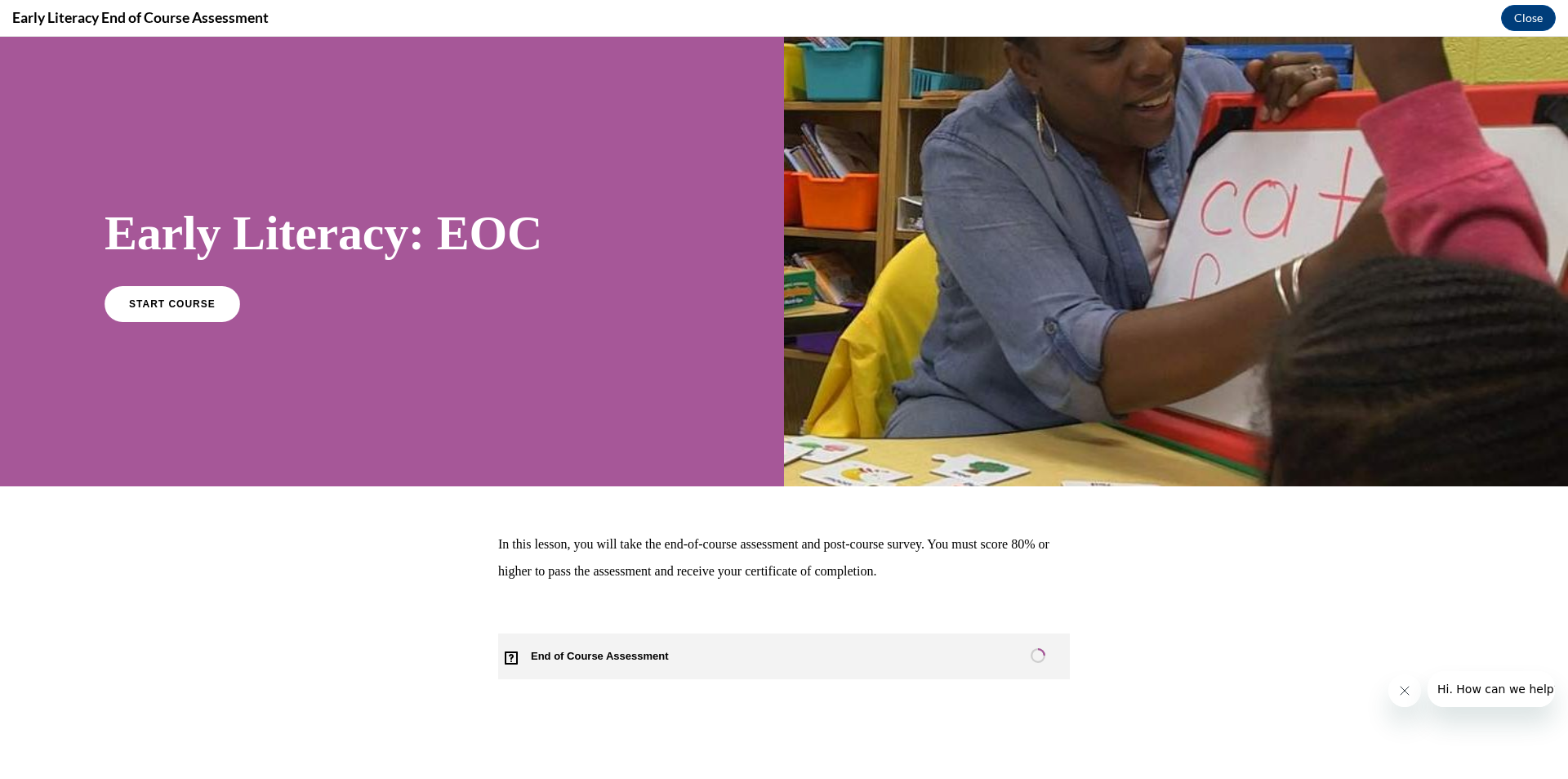
click at [738, 653] on link "End of Course Assessment" at bounding box center [784, 655] width 571 height 45
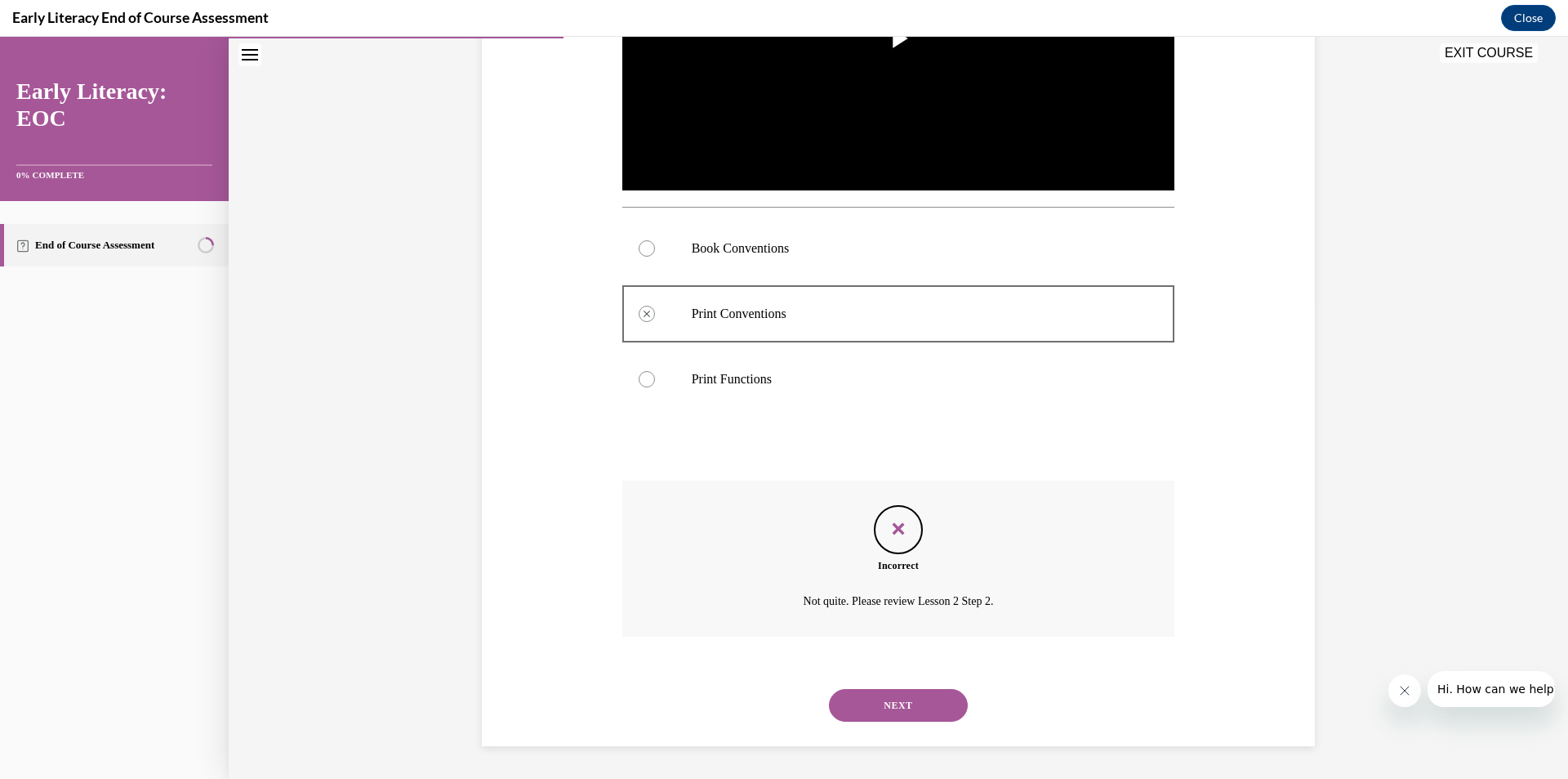
click at [908, 711] on button "NEXT" at bounding box center [898, 705] width 139 height 33
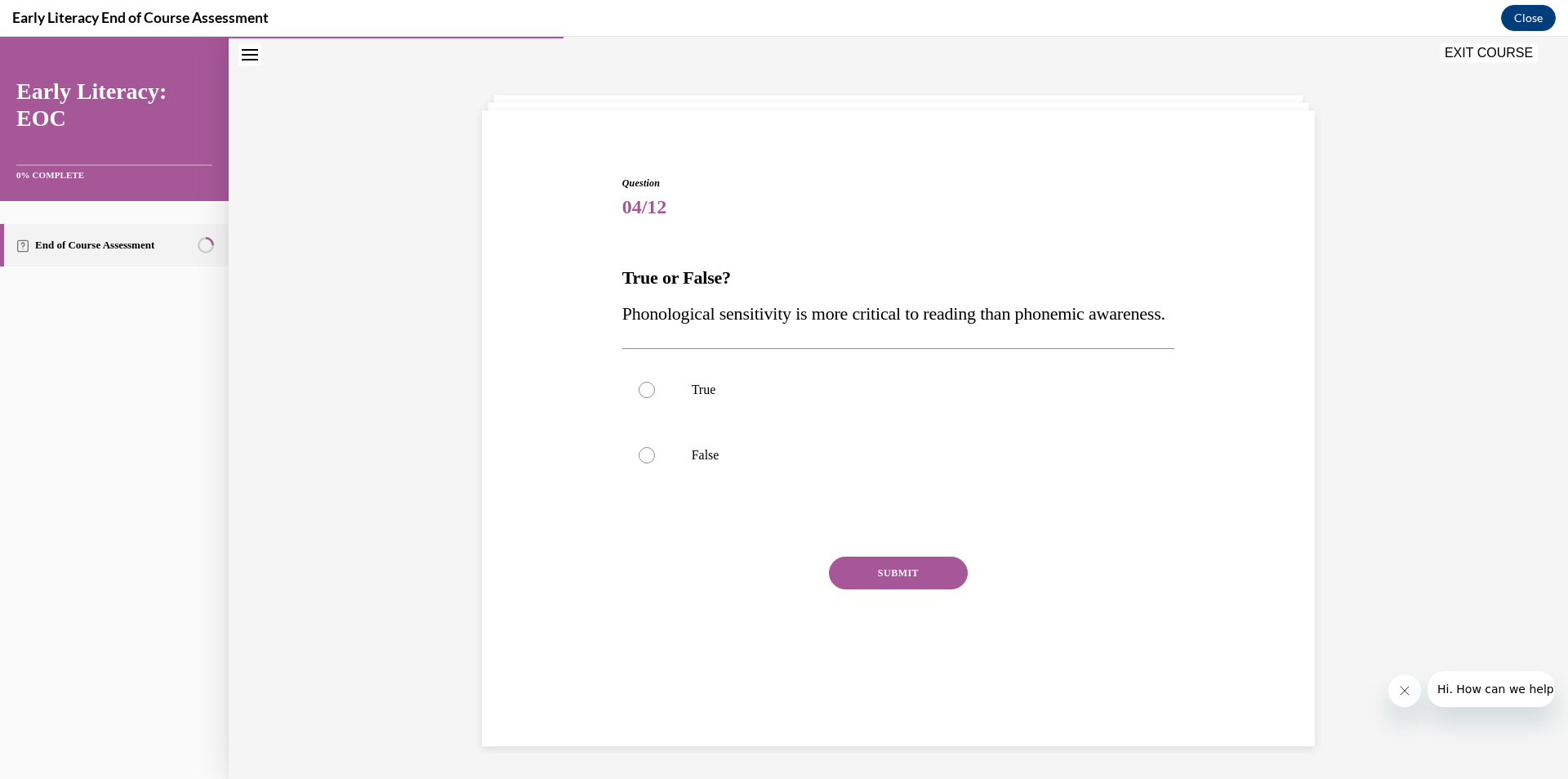
scroll to position [52, 0]
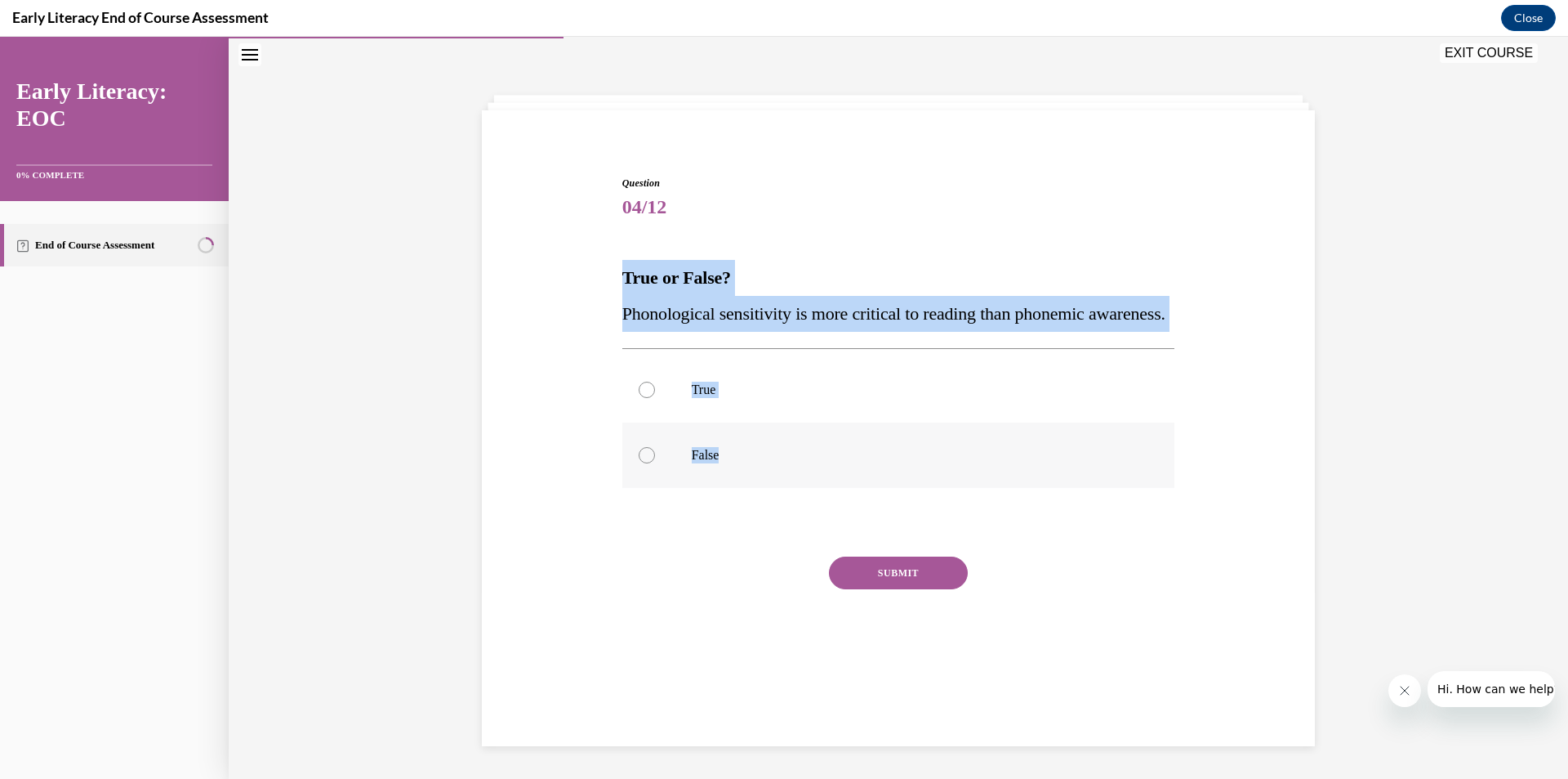
drag, startPoint x: 604, startPoint y: 289, endPoint x: 748, endPoint y: 491, distance: 248.1
click at [748, 491] on div "Question 04/12 True or False? Phonological sensitivity is more critical to read…" at bounding box center [898, 408] width 841 height 564
click at [731, 463] on p "False" at bounding box center [912, 455] width 442 height 16
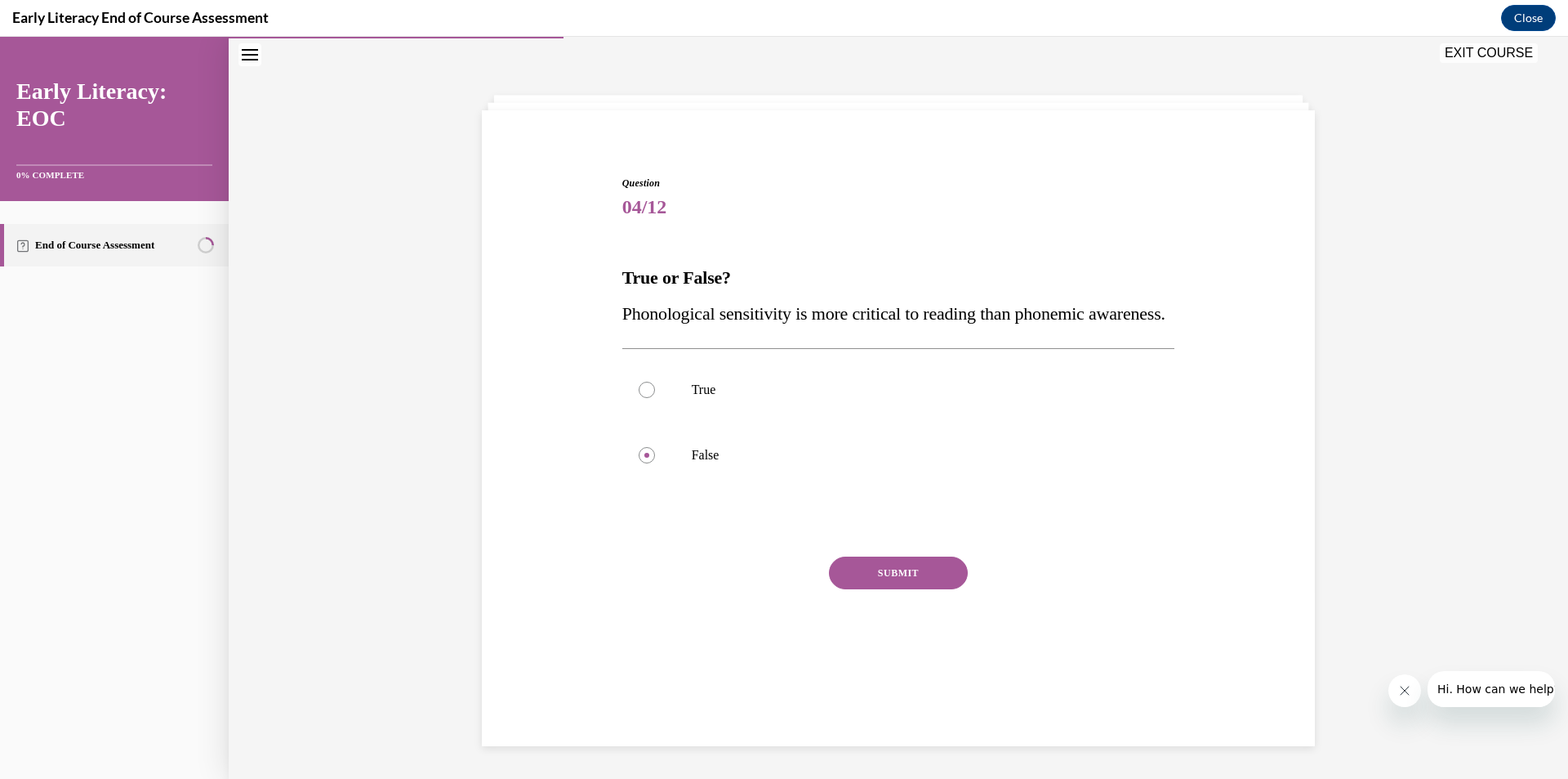
click at [874, 589] on button "SUBMIT" at bounding box center [898, 572] width 139 height 33
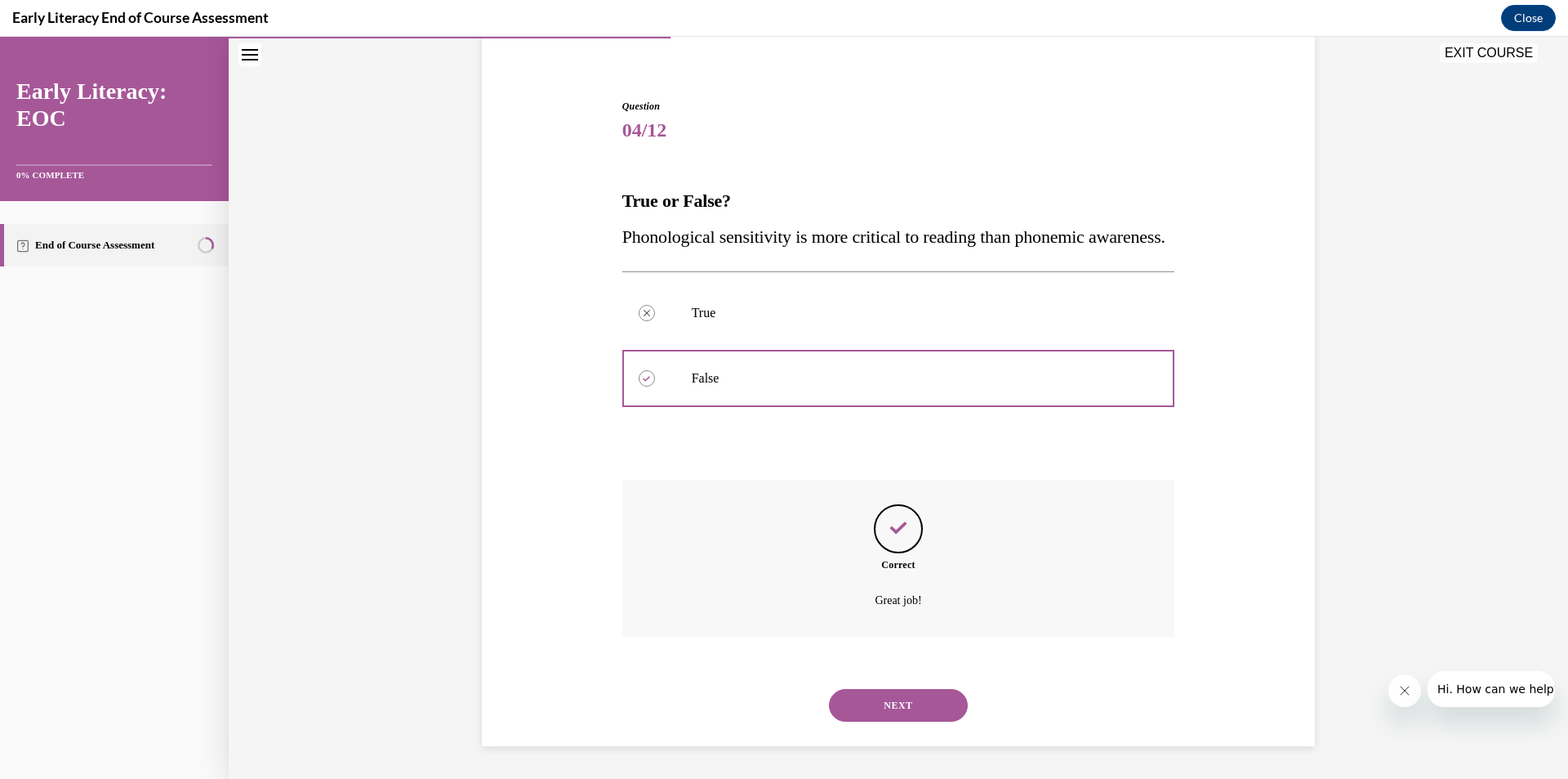
click at [889, 709] on button "NEXT" at bounding box center [898, 705] width 139 height 33
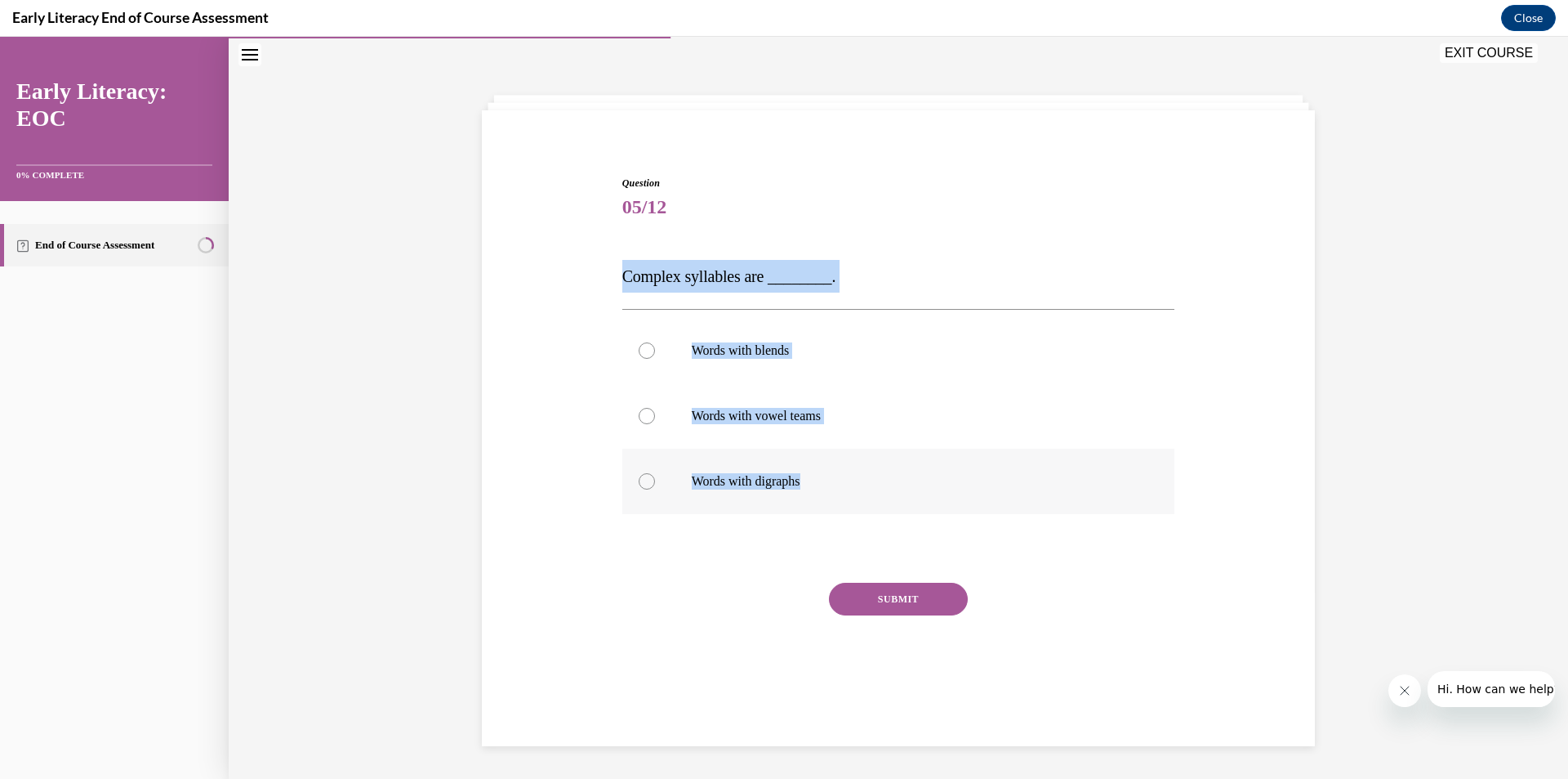
drag, startPoint x: 610, startPoint y: 259, endPoint x: 817, endPoint y: 482, distance: 304.3
click at [817, 482] on div "Question 05/12 Complex syllables are ________. Words with blends Words with vow…" at bounding box center [898, 421] width 841 height 590
copy div "Complex syllables are ________. Words with blends Words with vowel teams Words …"
click at [809, 320] on div at bounding box center [898, 350] width 553 height 65
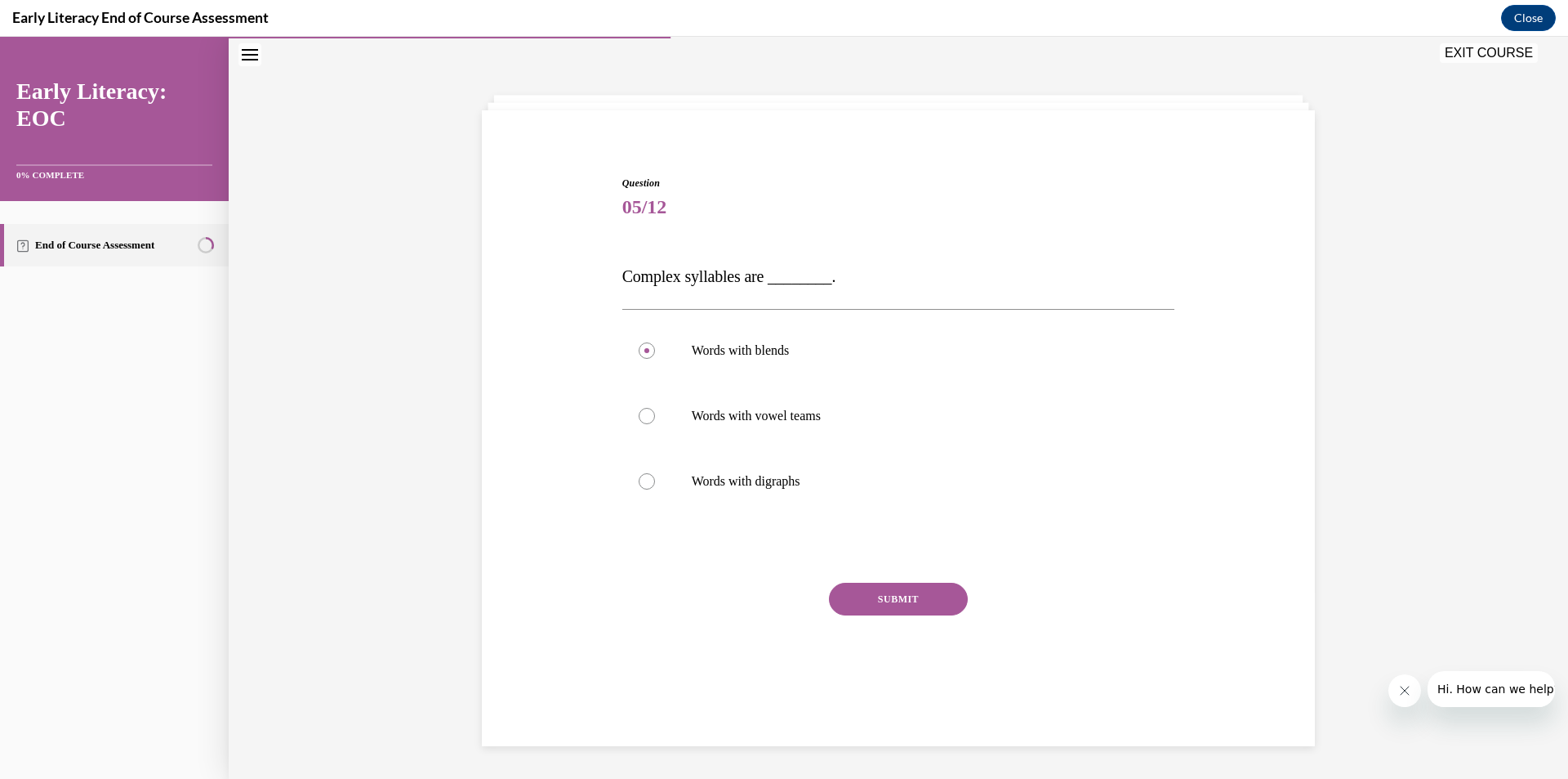
click at [874, 601] on button "SUBMIT" at bounding box center [898, 598] width 139 height 33
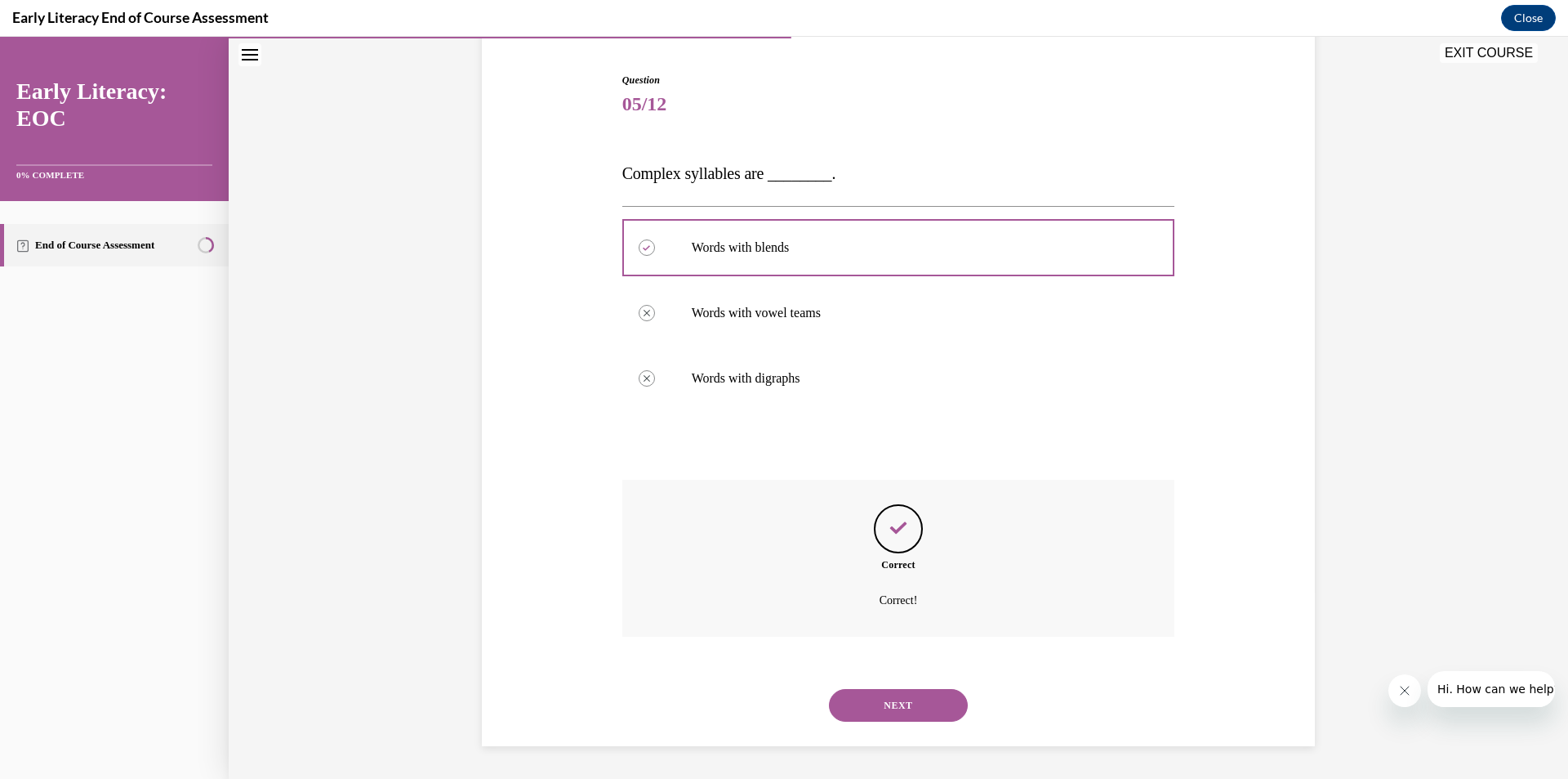
click at [868, 712] on button "NEXT" at bounding box center [898, 705] width 139 height 33
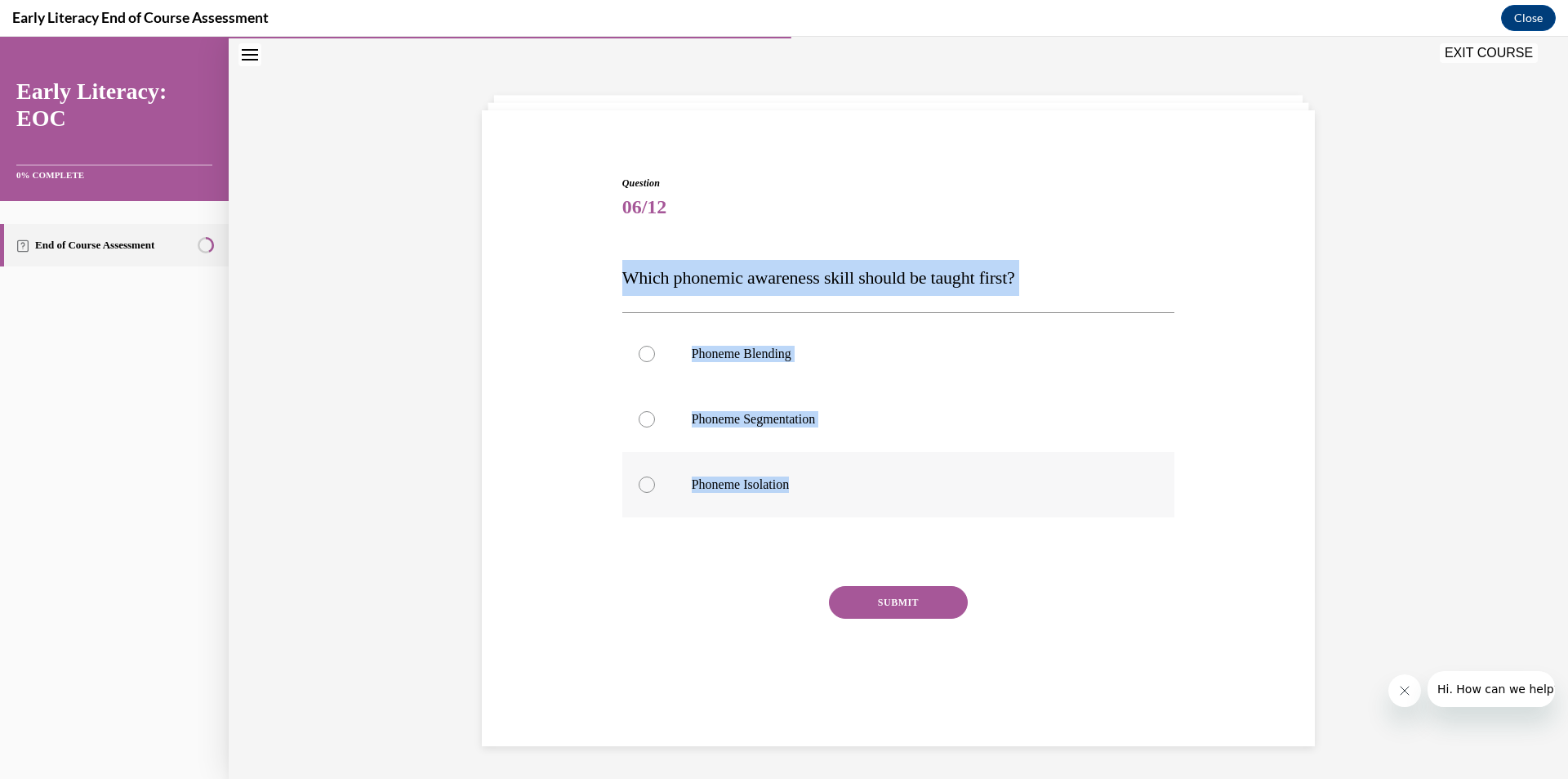
drag, startPoint x: 608, startPoint y: 256, endPoint x: 807, endPoint y: 491, distance: 307.9
click at [807, 491] on div "Question 06/12 Which phonemic awareness skill should be taught first? Phoneme B…" at bounding box center [898, 423] width 841 height 593
copy div "Which phonemic awareness skill should be taught first? Phoneme Blending Phoneme…"
drag, startPoint x: 686, startPoint y: 483, endPoint x: 816, endPoint y: 572, distance: 157.5
click at [691, 483] on p "Phoneme Isolation" at bounding box center [912, 484] width 442 height 16
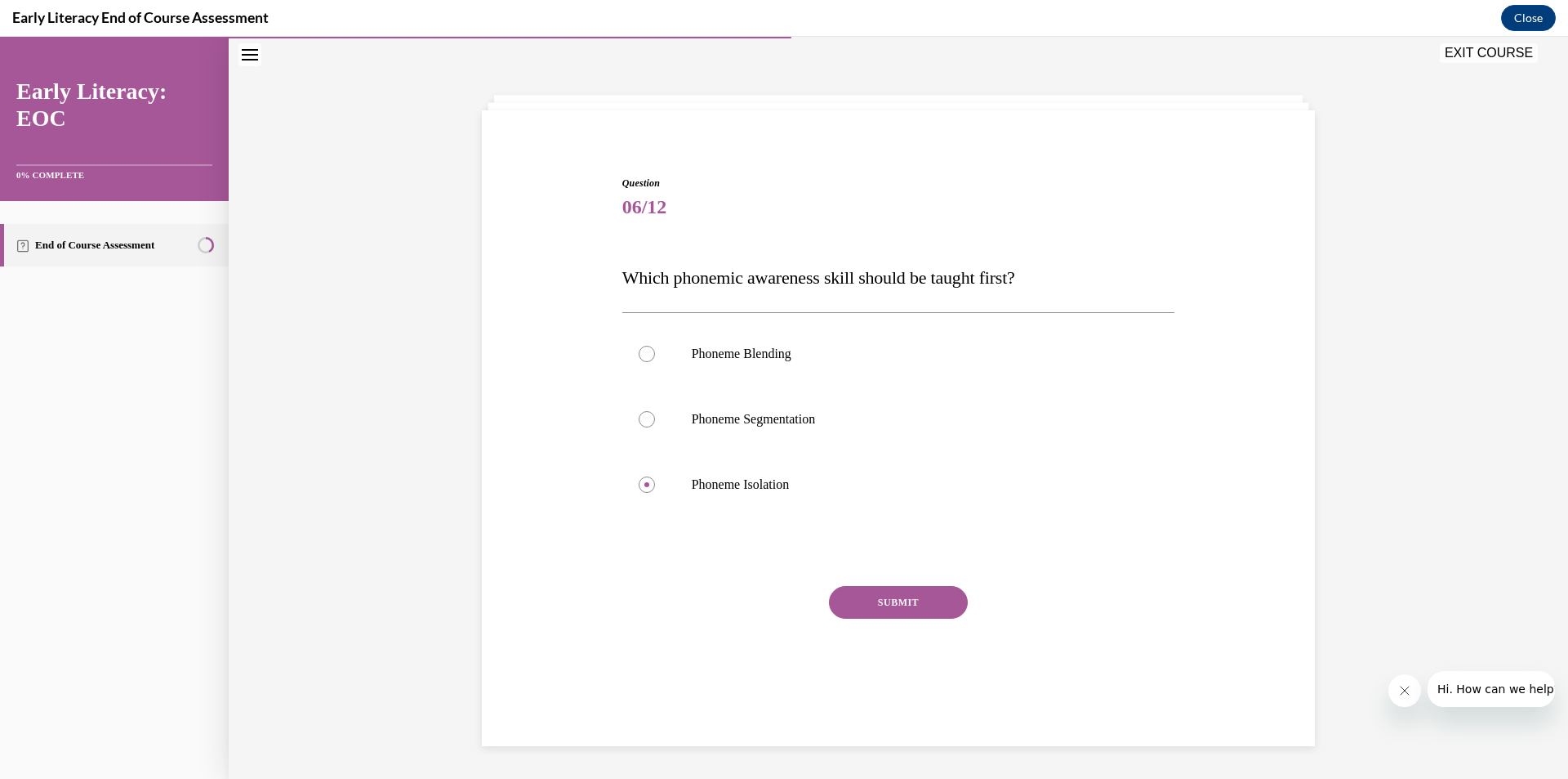
click at [869, 594] on button "SUBMIT" at bounding box center [898, 602] width 139 height 33
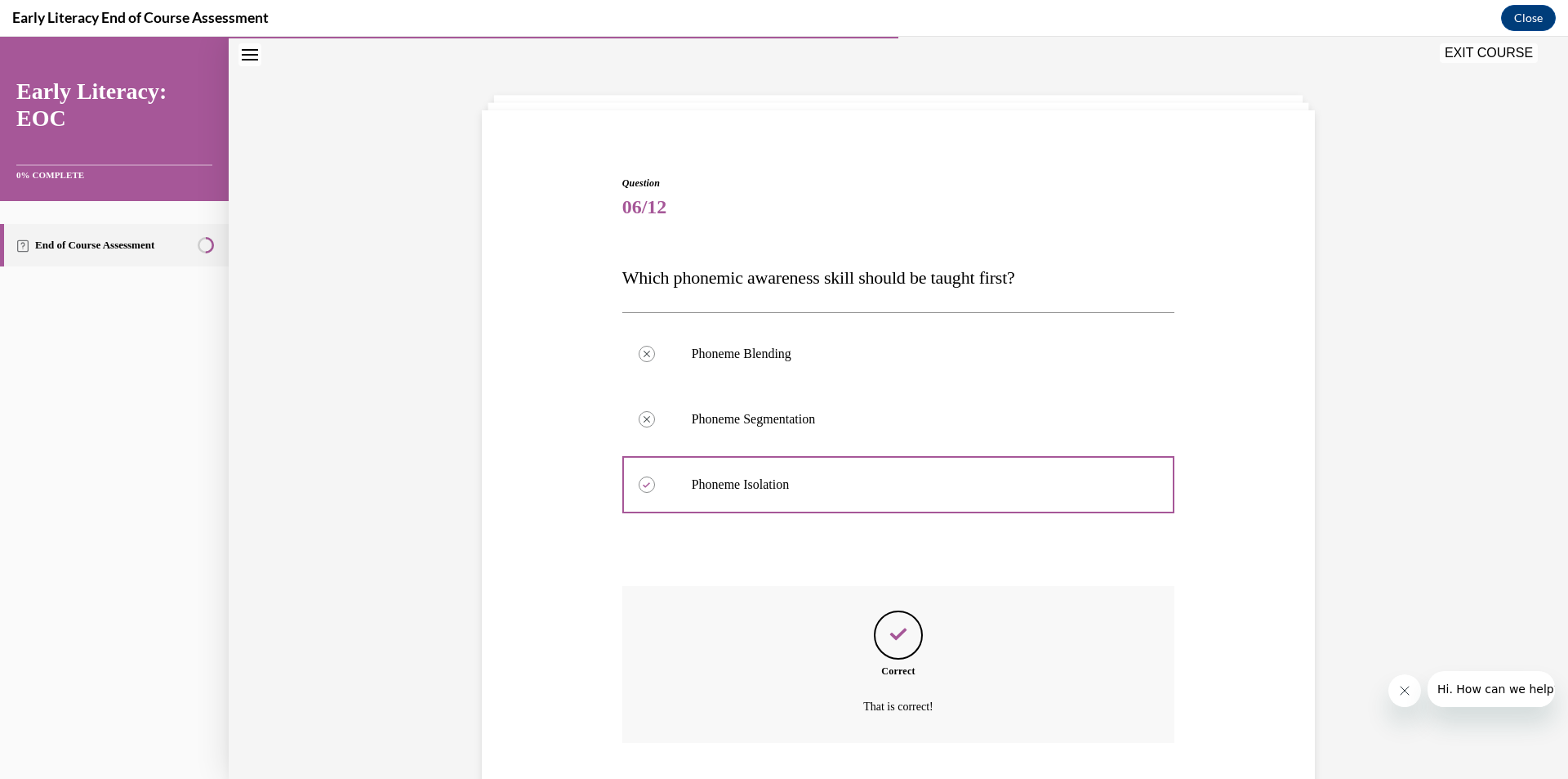
scroll to position [158, 0]
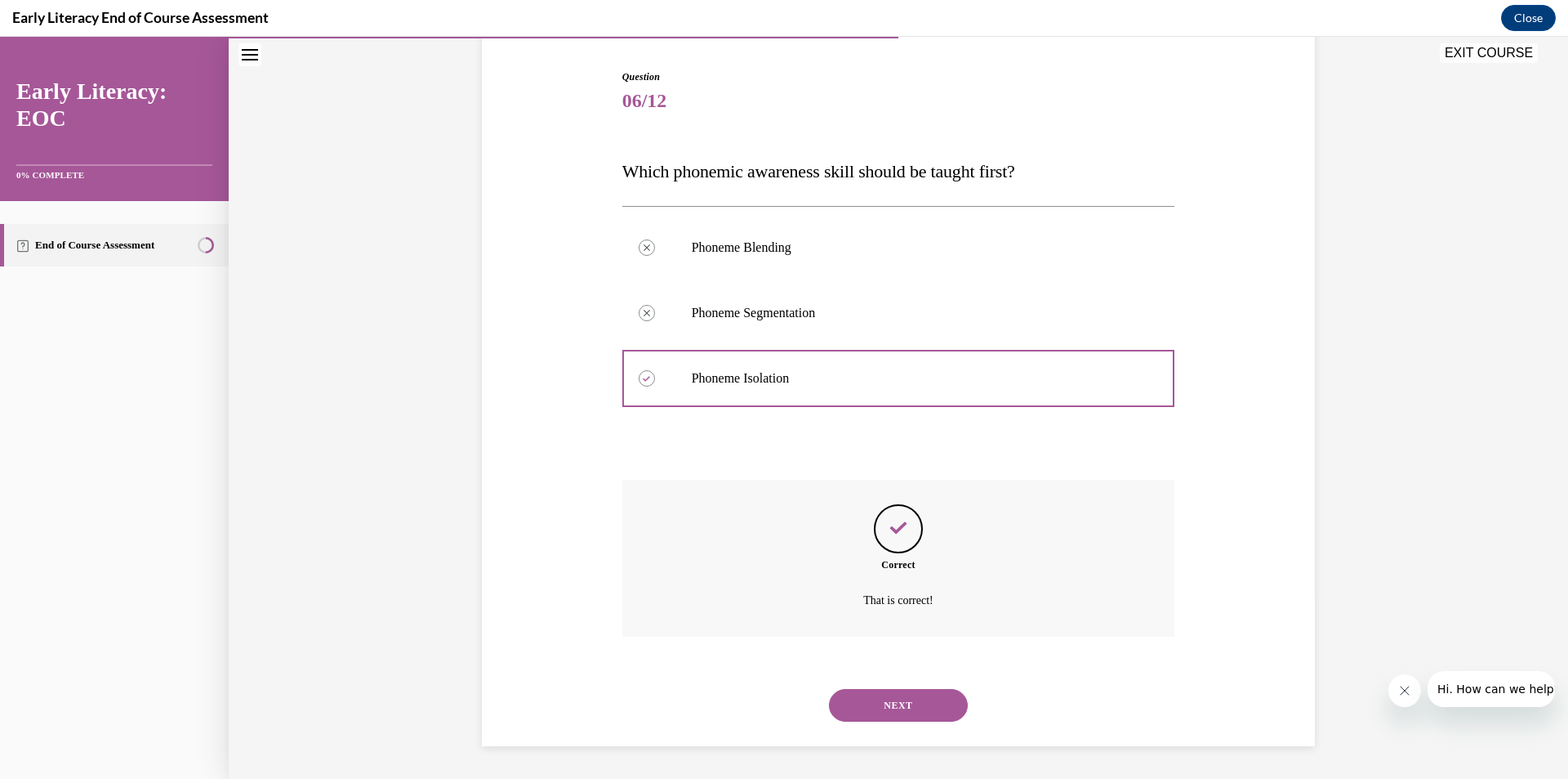
click at [858, 704] on button "NEXT" at bounding box center [898, 705] width 139 height 33
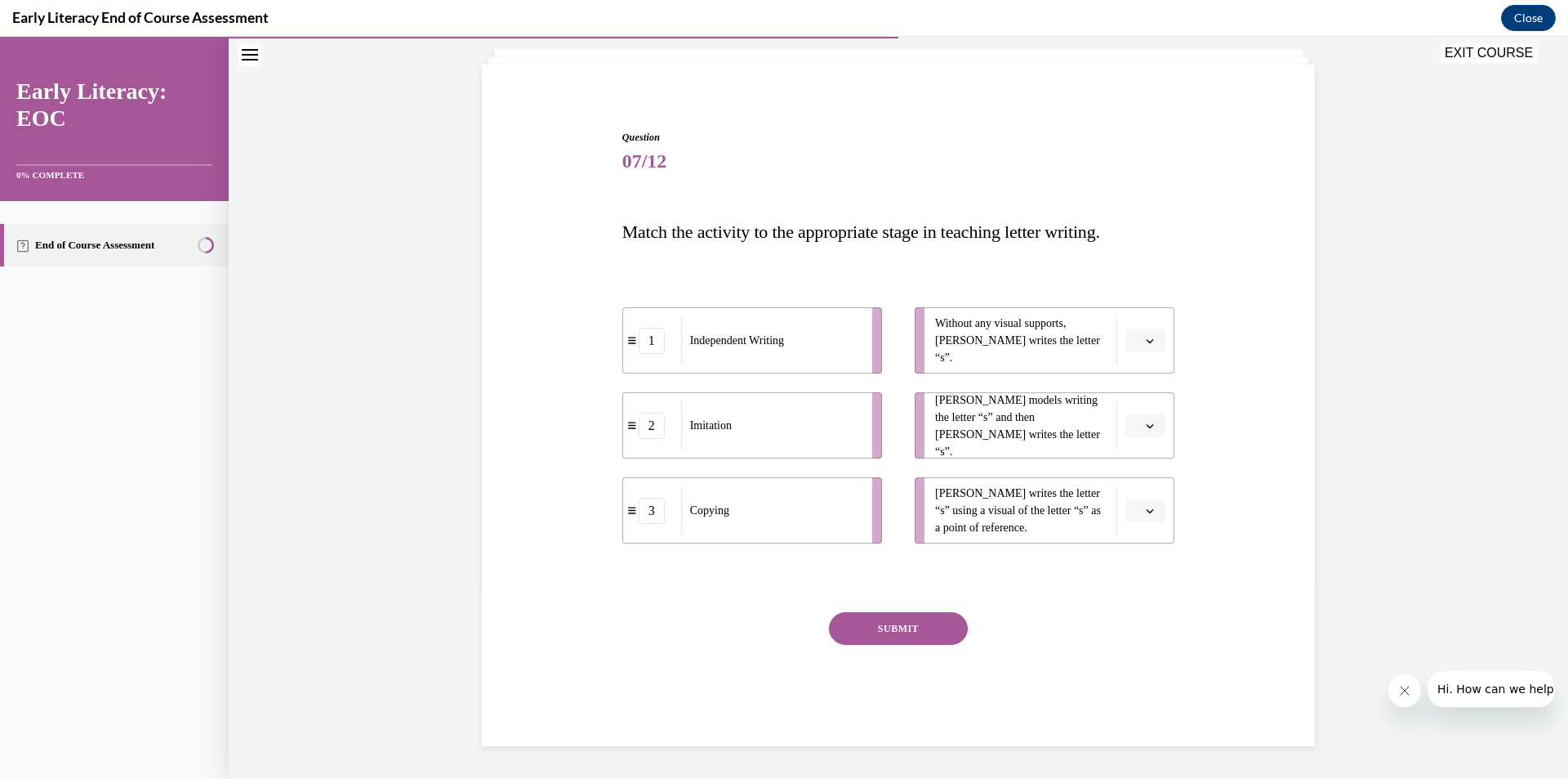
scroll to position [97, 0]
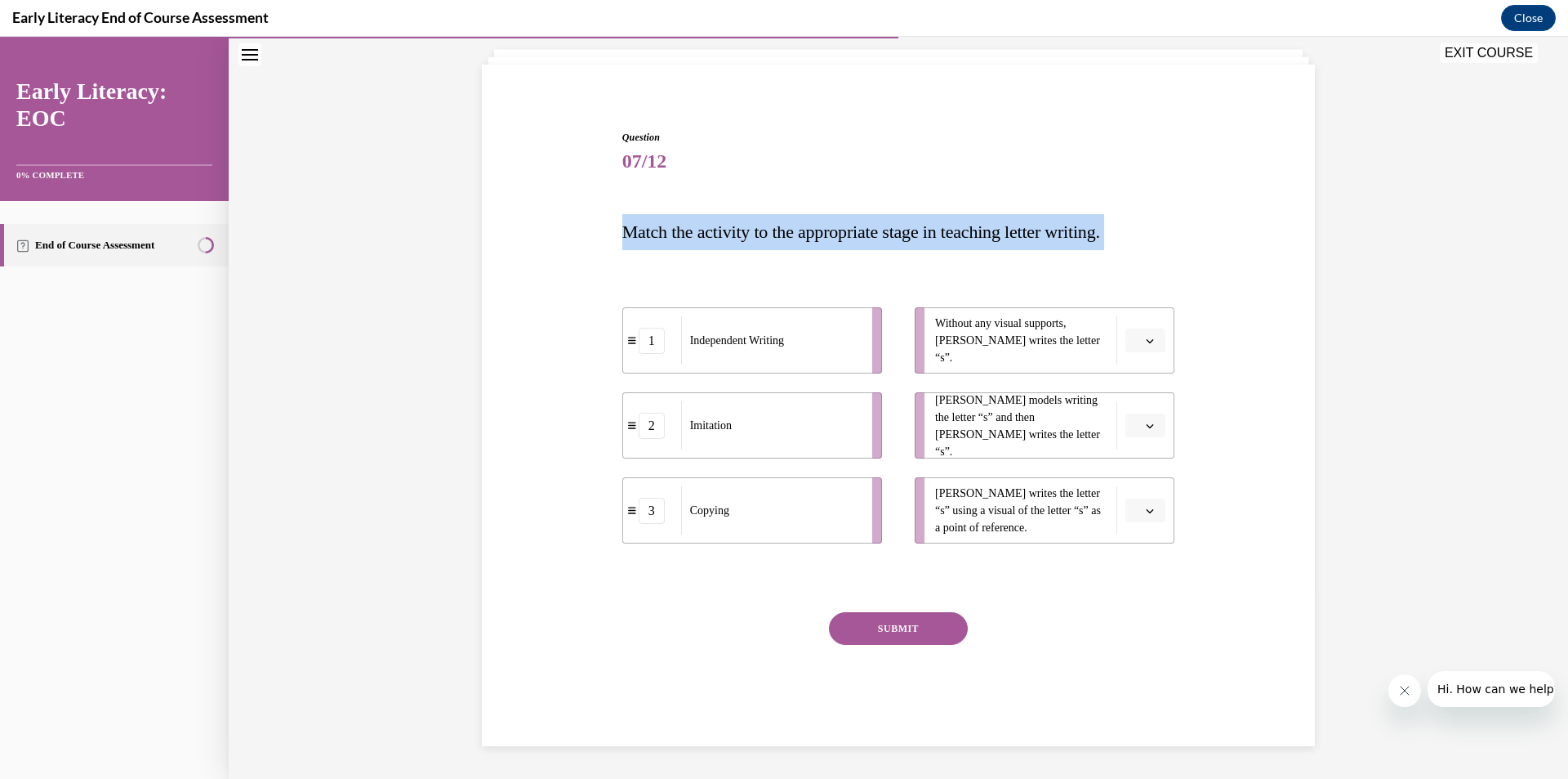
drag, startPoint x: 619, startPoint y: 206, endPoint x: 592, endPoint y: 356, distance: 152.4
click at [629, 501] on div "Question 07/12 Match the activity to the appropriate stage in teaching letter w…" at bounding box center [898, 438] width 553 height 616
click at [594, 273] on div "Question 07/12 Match the activity to the appropriate stage in teaching letter w…" at bounding box center [898, 413] width 841 height 665
drag, startPoint x: 619, startPoint y: 233, endPoint x: 702, endPoint y: 396, distance: 182.9
click at [698, 393] on div "Question 07/12 Match the activity to the appropriate stage in teaching letter w…" at bounding box center [898, 438] width 553 height 616
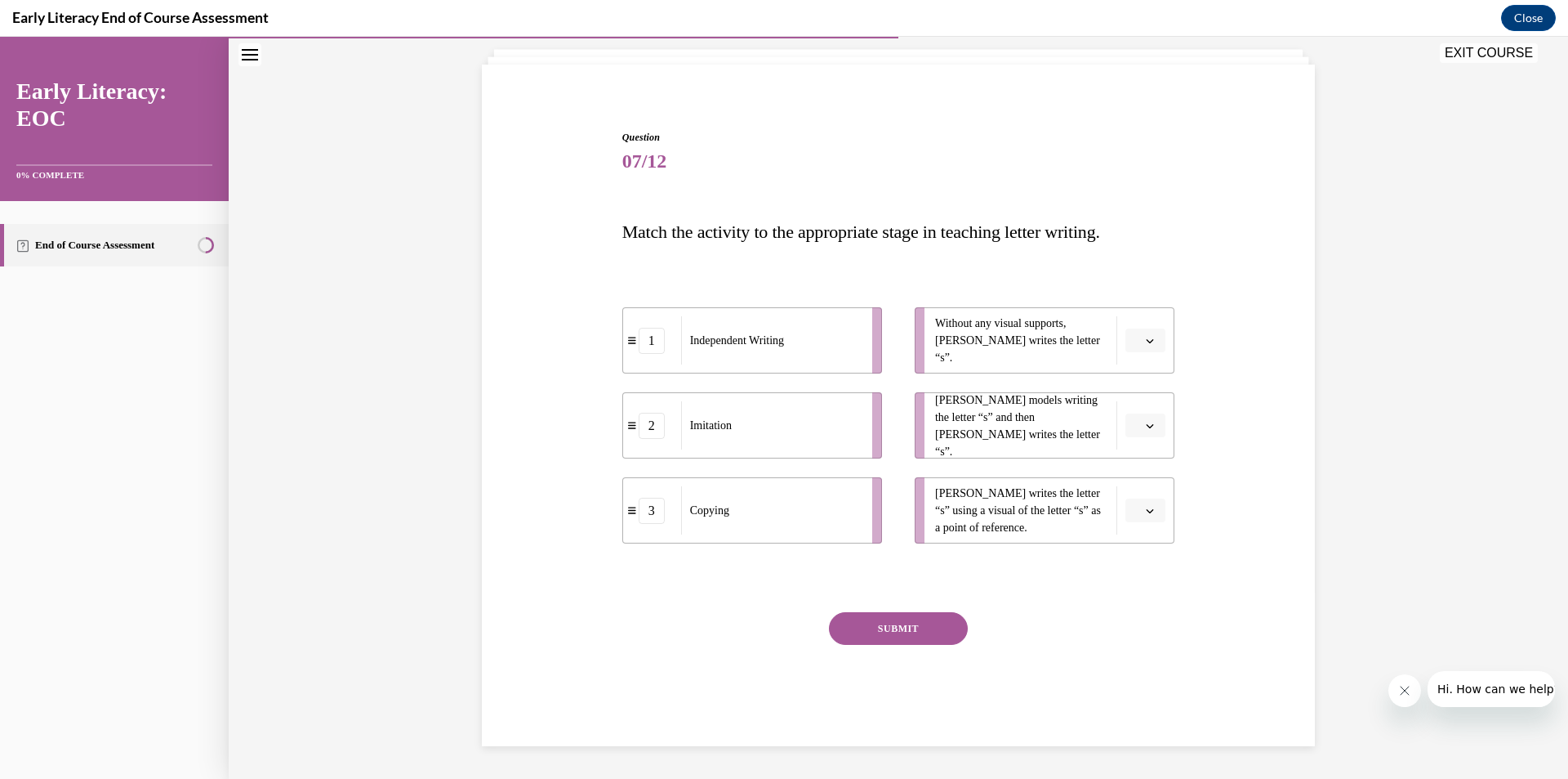
click at [662, 606] on div "Question 07/12 Match the activity to the appropriate stage in teaching letter w…" at bounding box center [898, 438] width 553 height 616
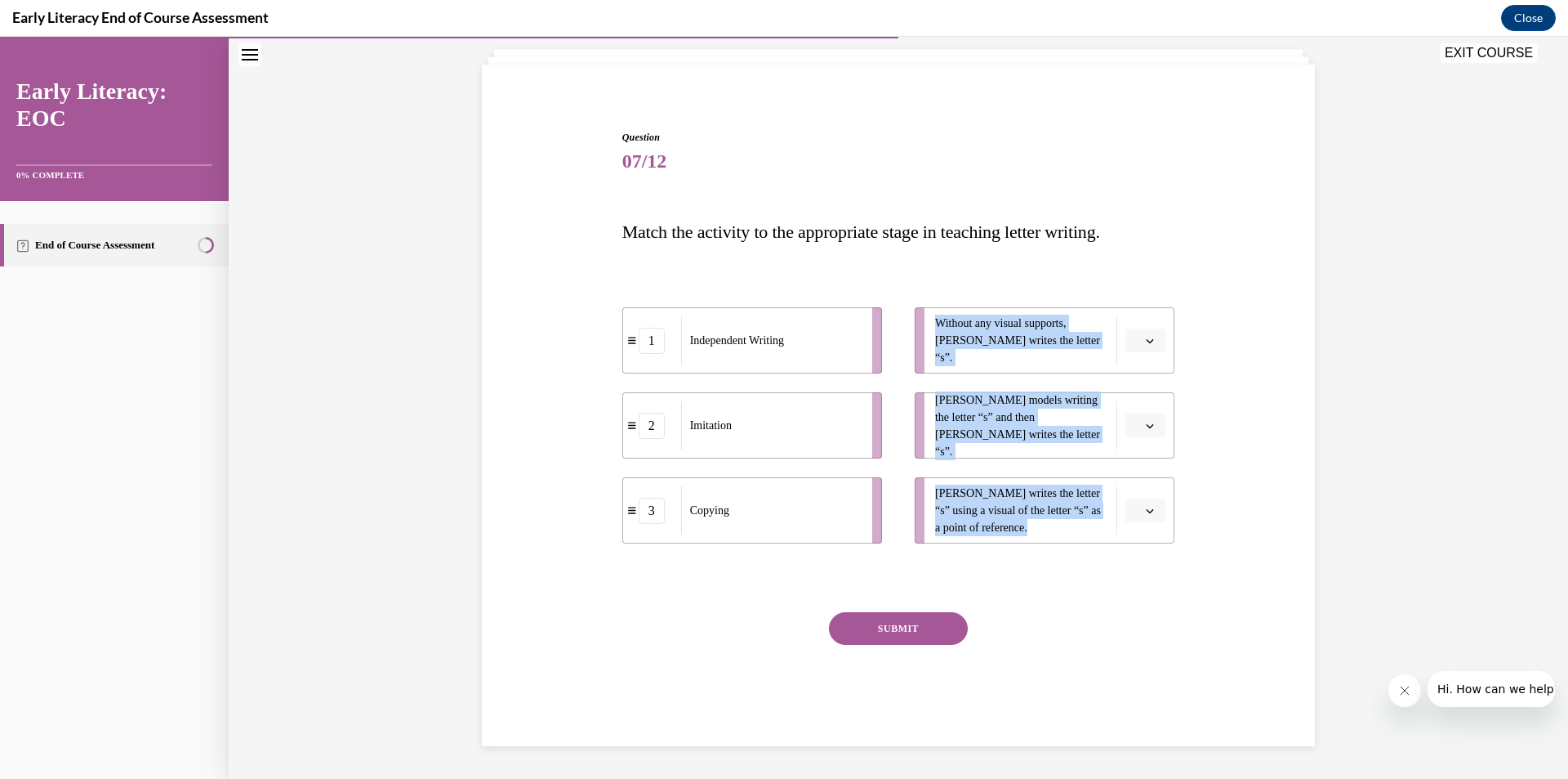
drag, startPoint x: 634, startPoint y: 561, endPoint x: 729, endPoint y: 460, distance: 138.7
click at [729, 460] on div "Question 07/12 Match the activity to the appropriate stage in teaching letter w…" at bounding box center [898, 438] width 553 height 616
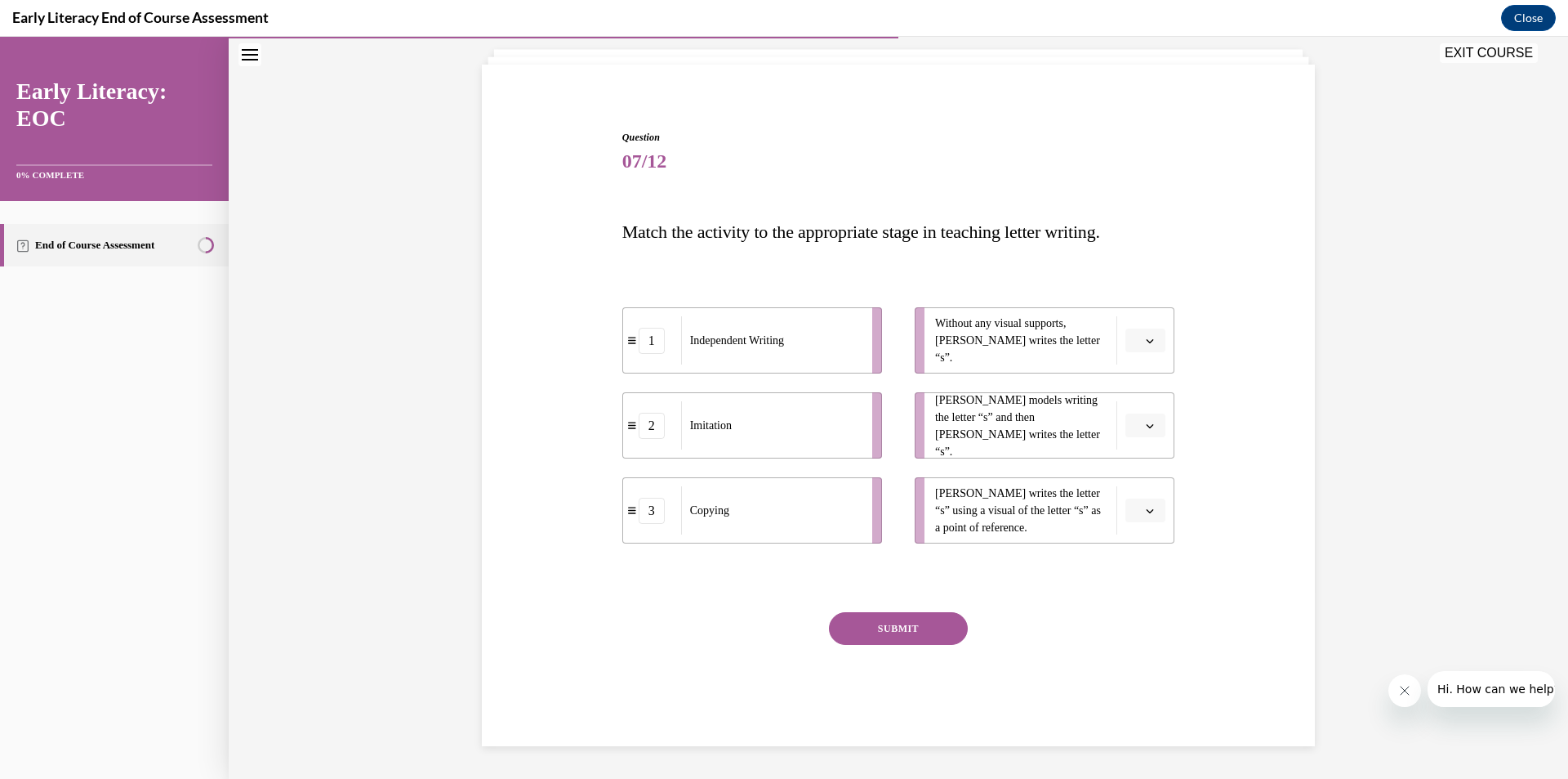
click at [1085, 613] on div "SUBMIT" at bounding box center [898, 653] width 553 height 82
click at [1126, 336] on button "button" at bounding box center [1145, 341] width 40 height 25
click at [1130, 411] on span "1" at bounding box center [1133, 409] width 5 height 13
click at [1127, 427] on button "button" at bounding box center [1145, 426] width 40 height 25
click at [1138, 529] on div "2" at bounding box center [1137, 527] width 41 height 33
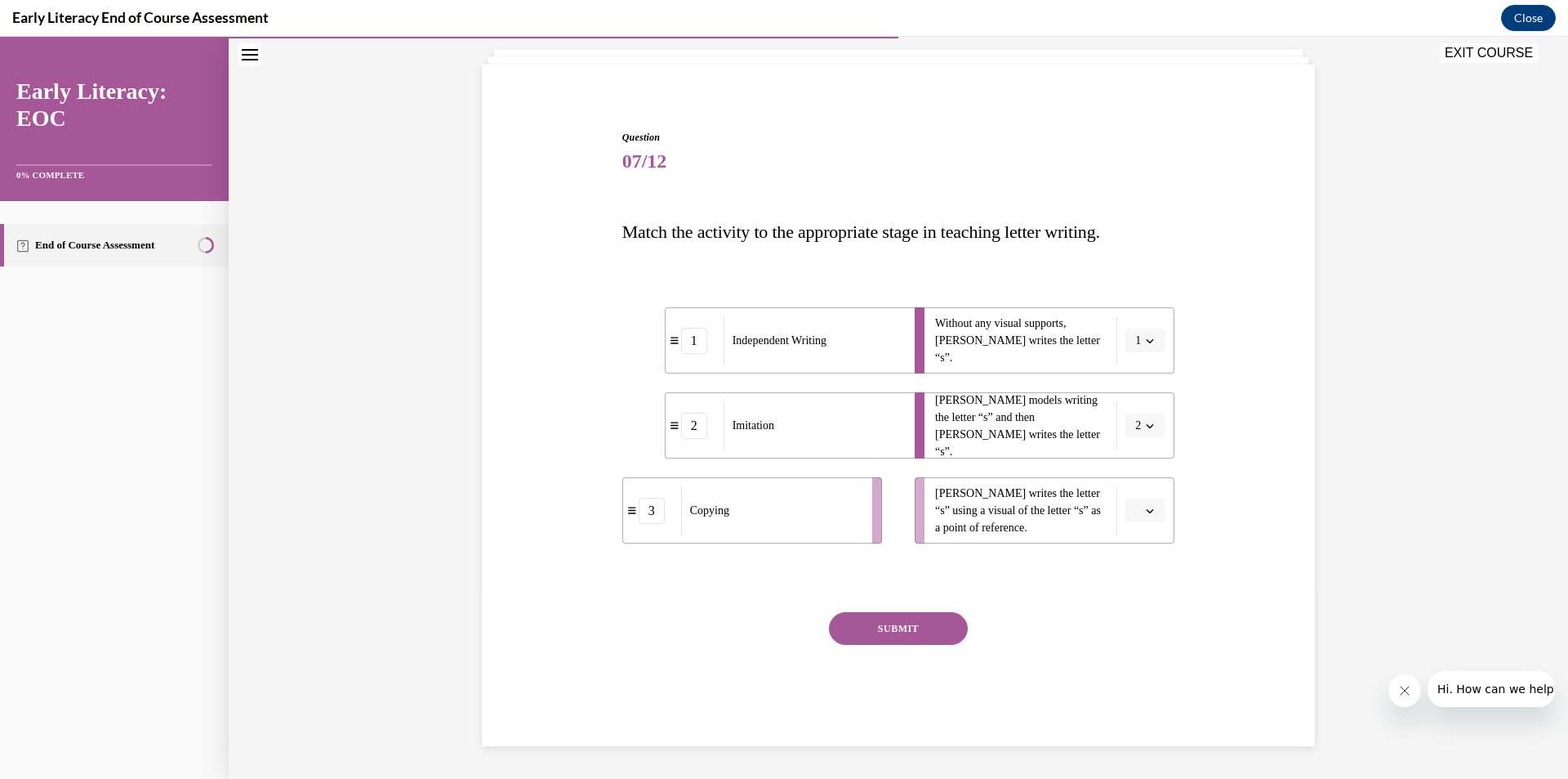
click at [1145, 517] on button "button" at bounding box center [1145, 511] width 40 height 25
click at [1137, 630] on div "3" at bounding box center [1137, 645] width 41 height 33
click at [897, 613] on button "SUBMIT" at bounding box center [898, 628] width 139 height 33
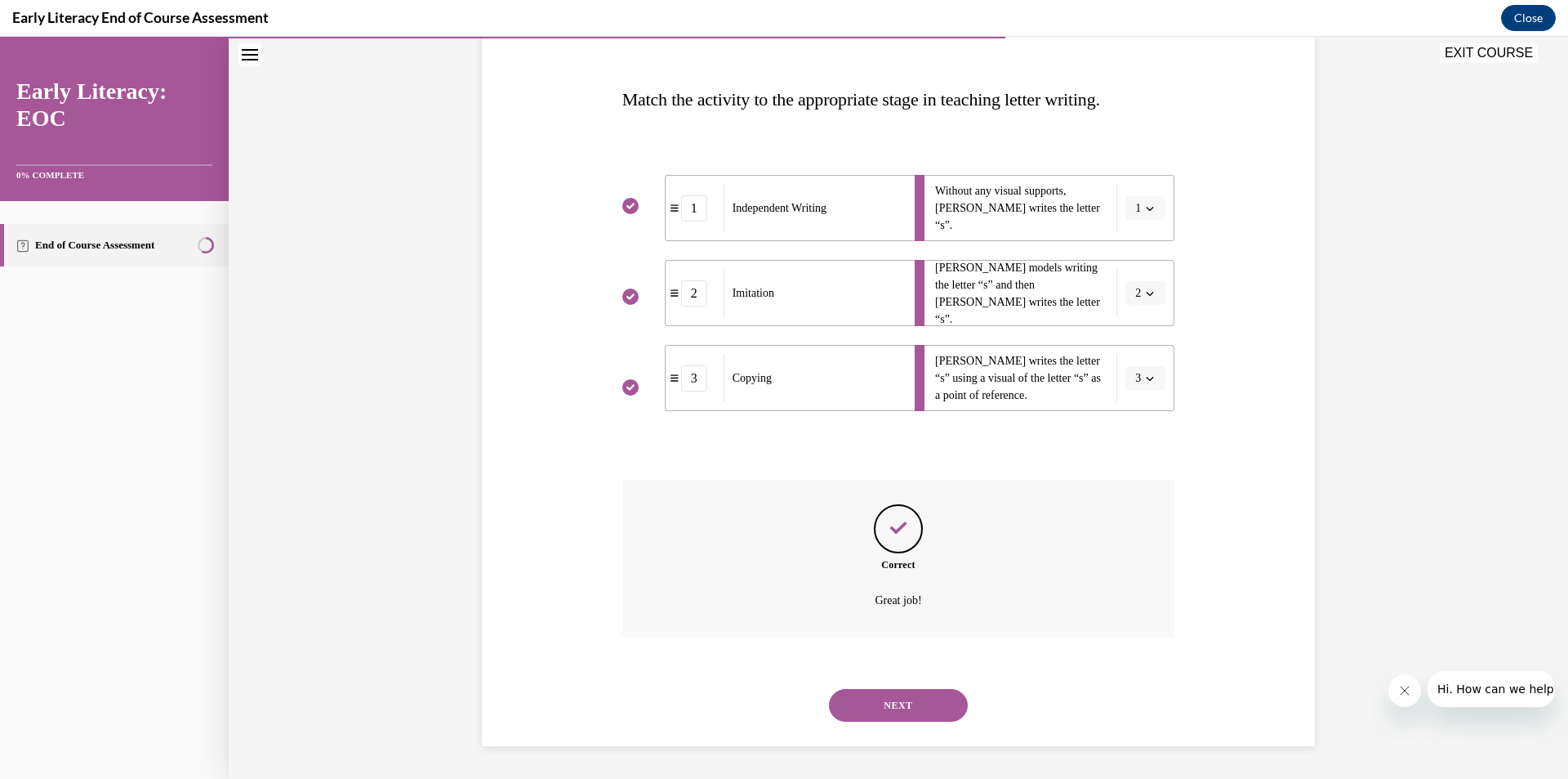
click at [890, 705] on button "NEXT" at bounding box center [898, 705] width 139 height 33
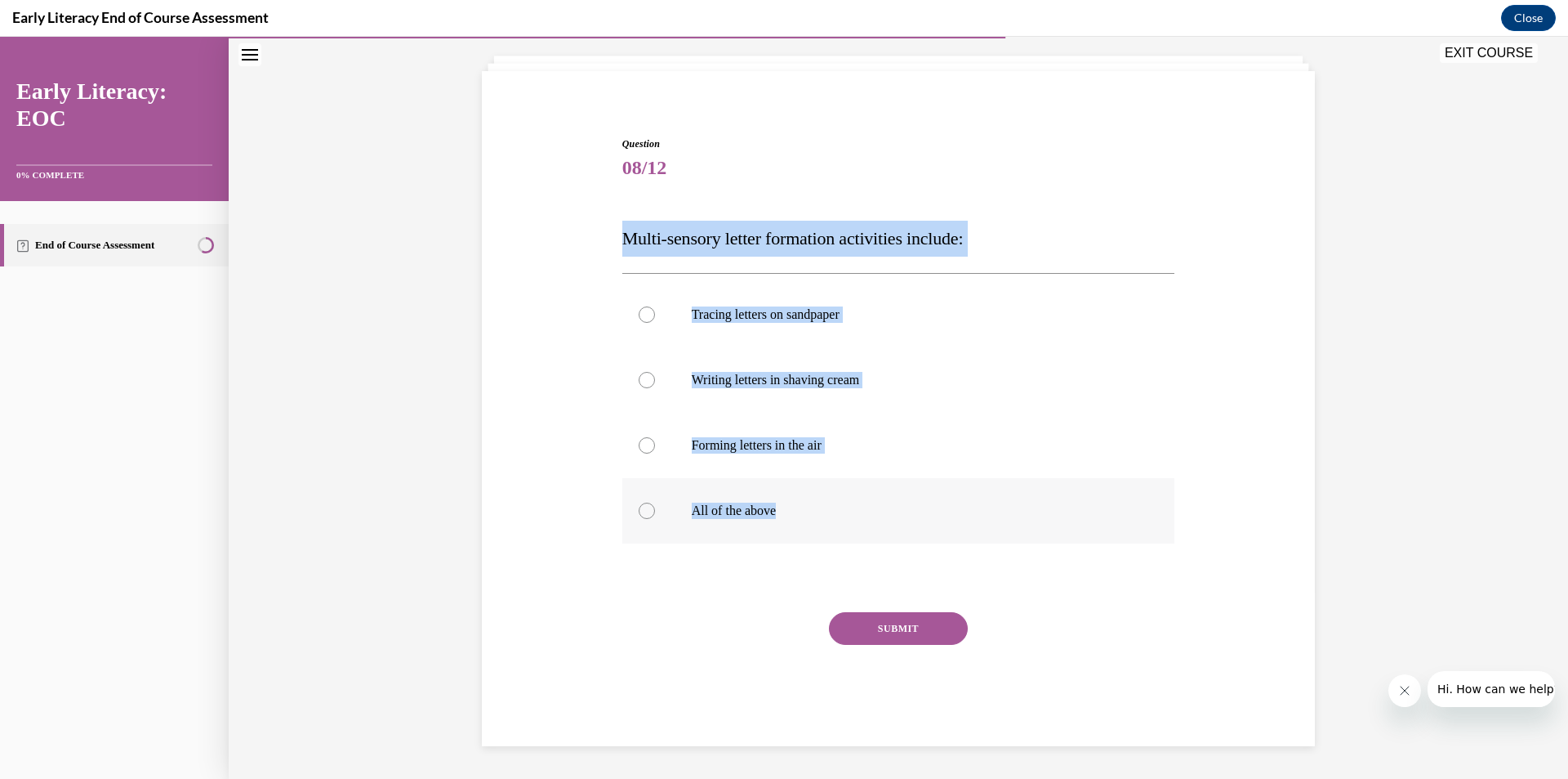
drag, startPoint x: 649, startPoint y: 247, endPoint x: 823, endPoint y: 513, distance: 317.9
click at [823, 513] on div "Question 08/12 Multi-sensory letter formation activities include: Tracing lette…" at bounding box center [898, 417] width 841 height 659
drag, startPoint x: 813, startPoint y: 418, endPoint x: 731, endPoint y: 522, distance: 132.4
click at [731, 522] on div at bounding box center [898, 510] width 553 height 65
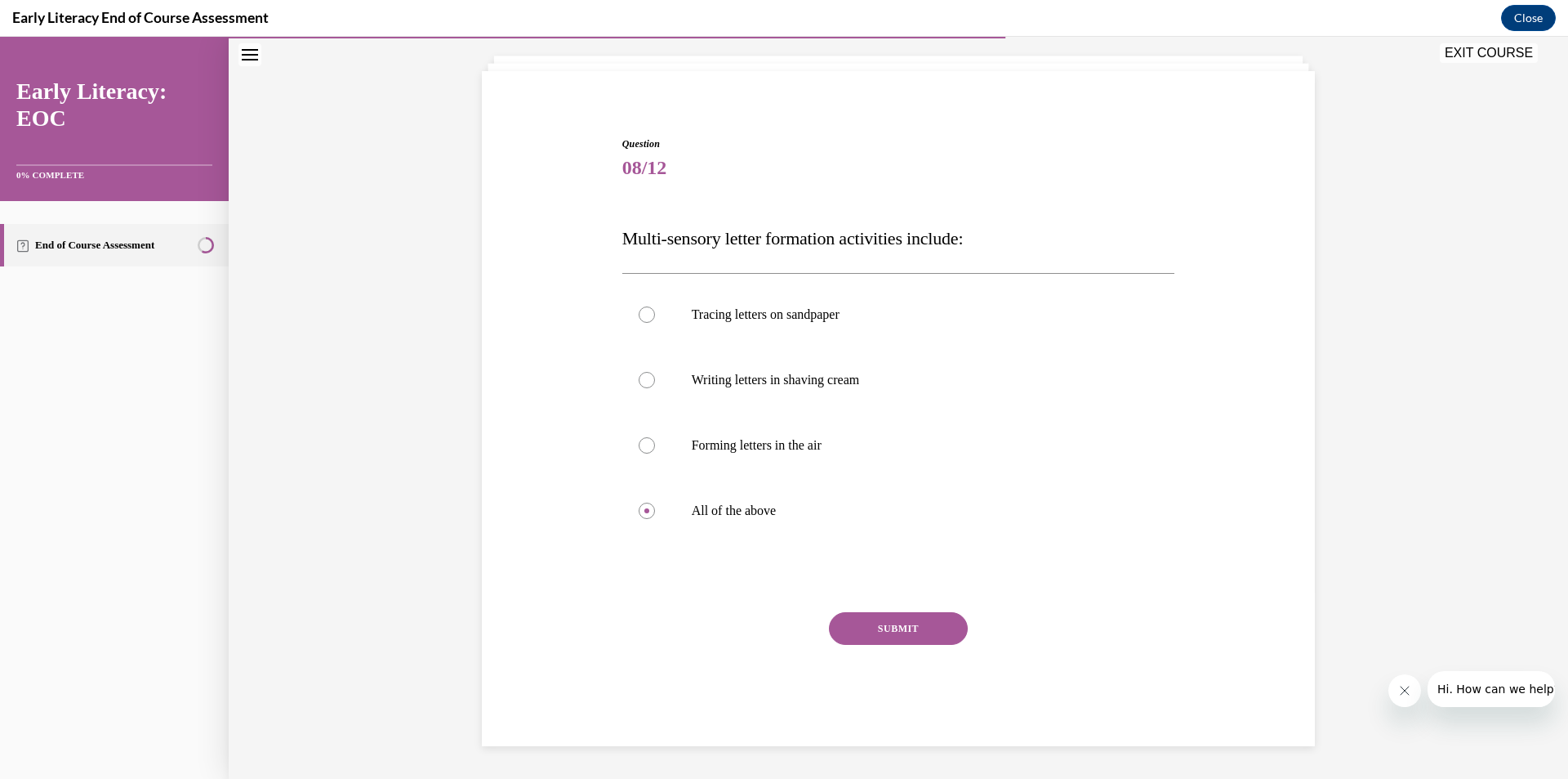
click at [849, 629] on button "SUBMIT" at bounding box center [898, 628] width 139 height 33
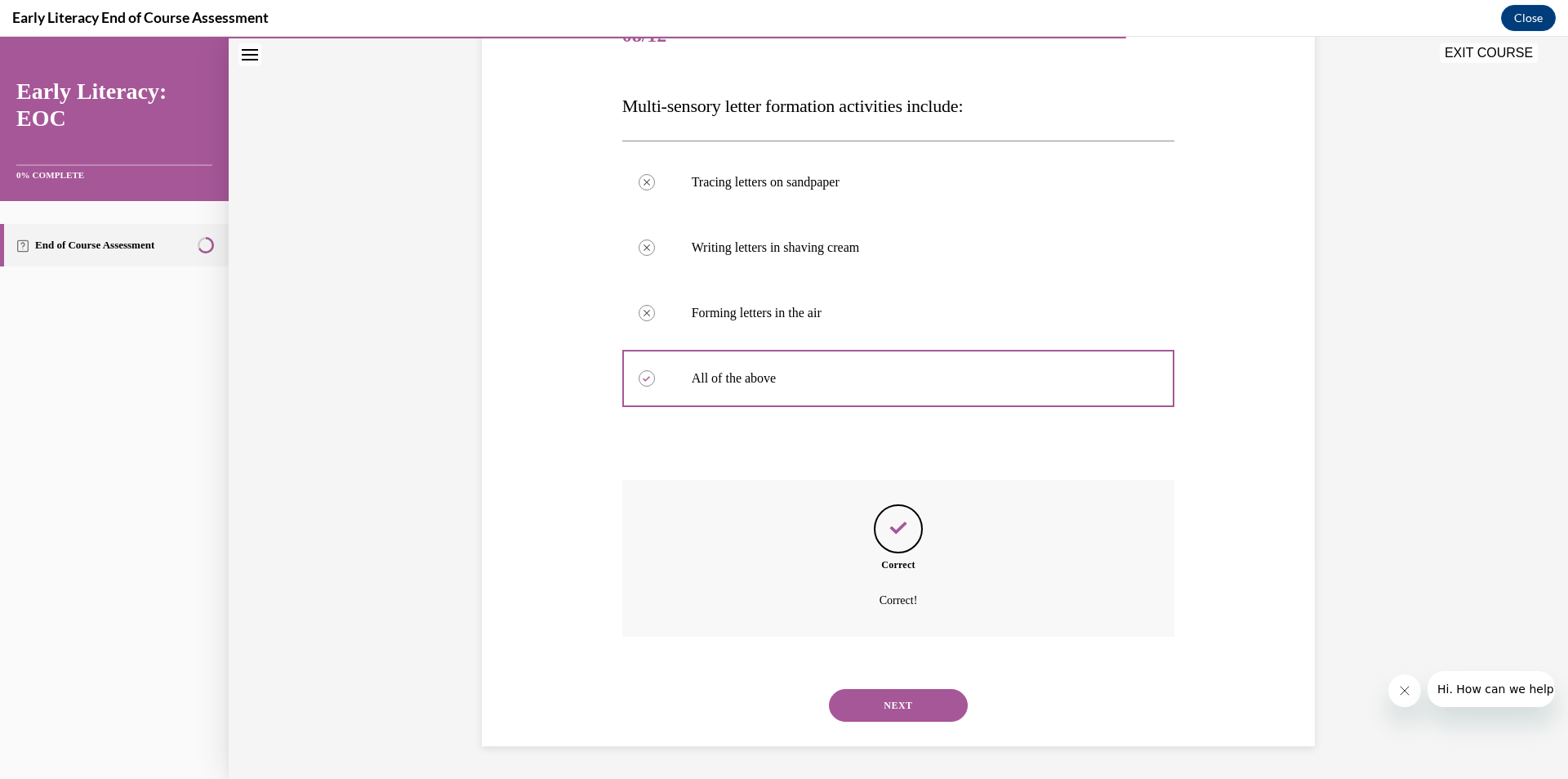
click at [887, 695] on button "NEXT" at bounding box center [898, 705] width 139 height 33
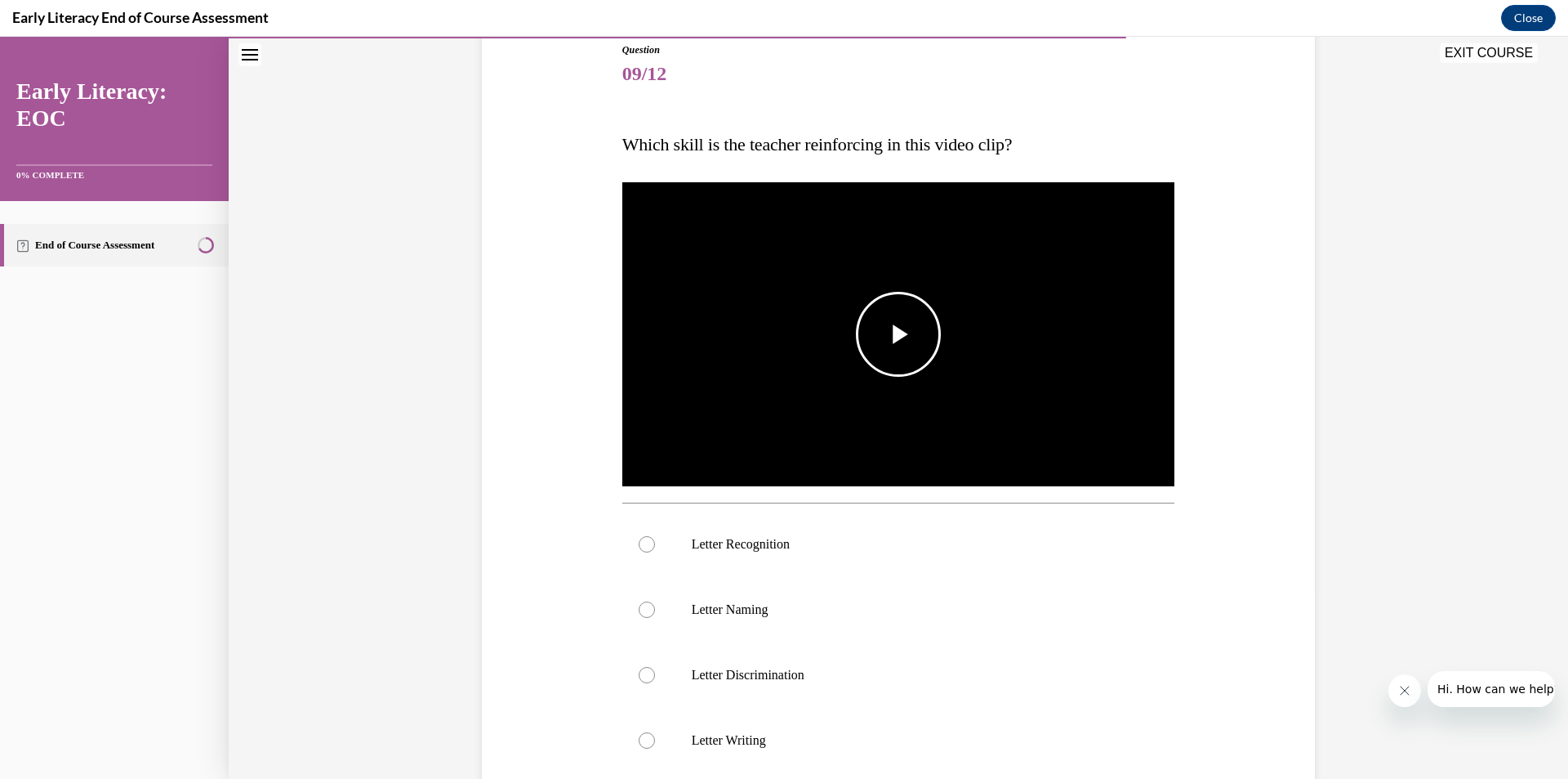
click at [898, 334] on span "Video player" at bounding box center [898, 334] width 0 height 0
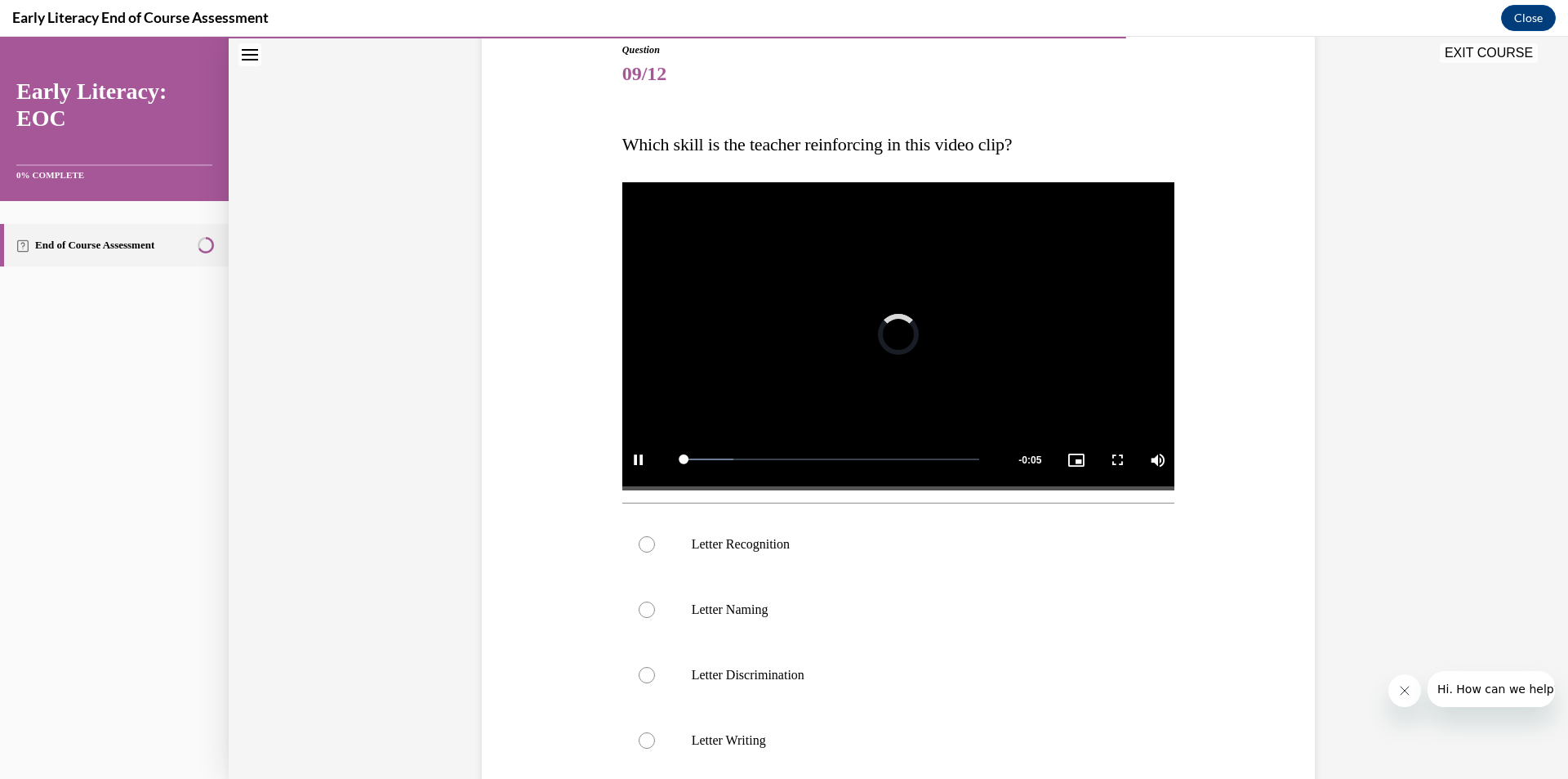
scroll to position [223, 0]
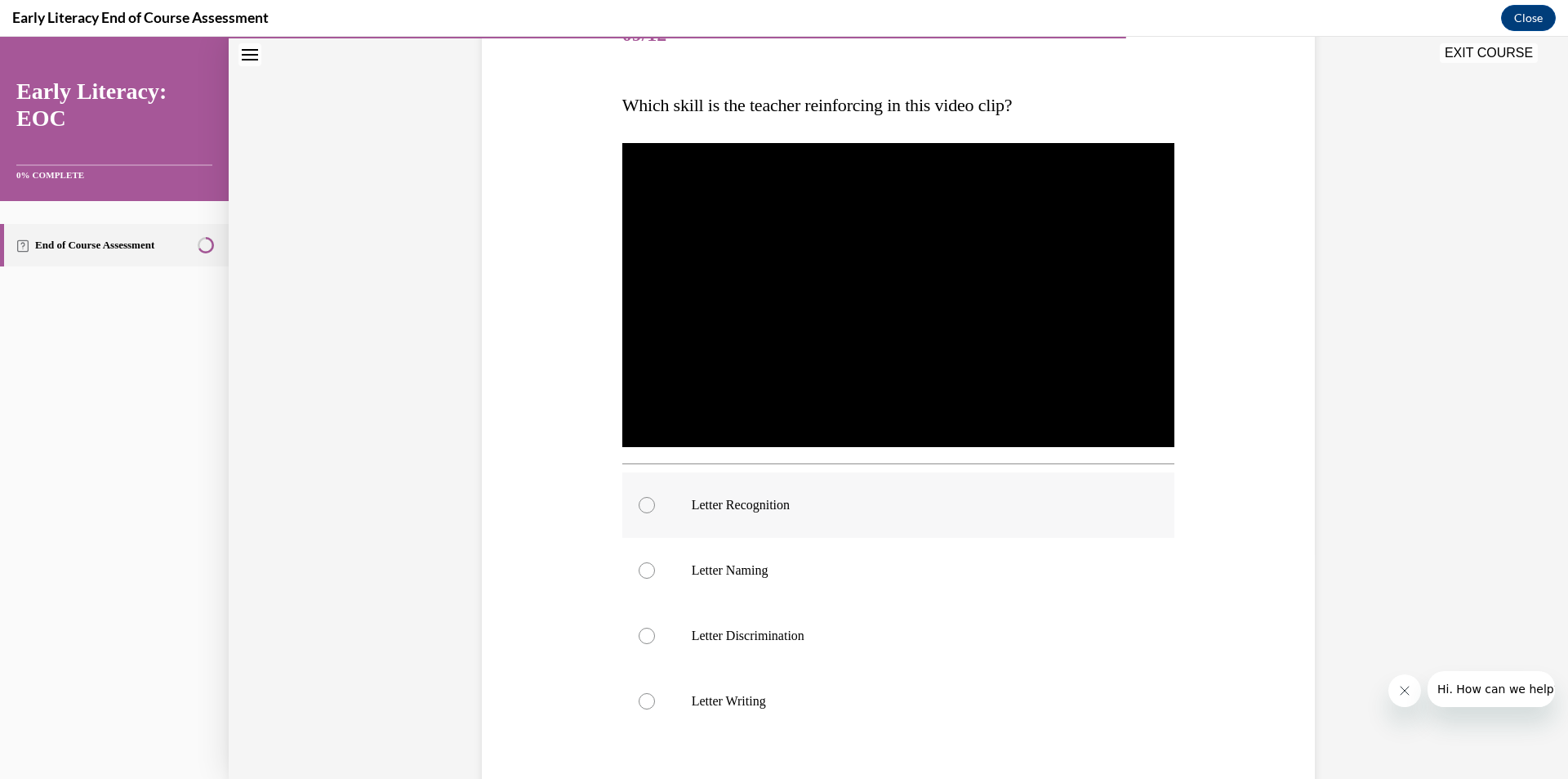
click at [721, 507] on p "Letter Recognition" at bounding box center [912, 505] width 442 height 16
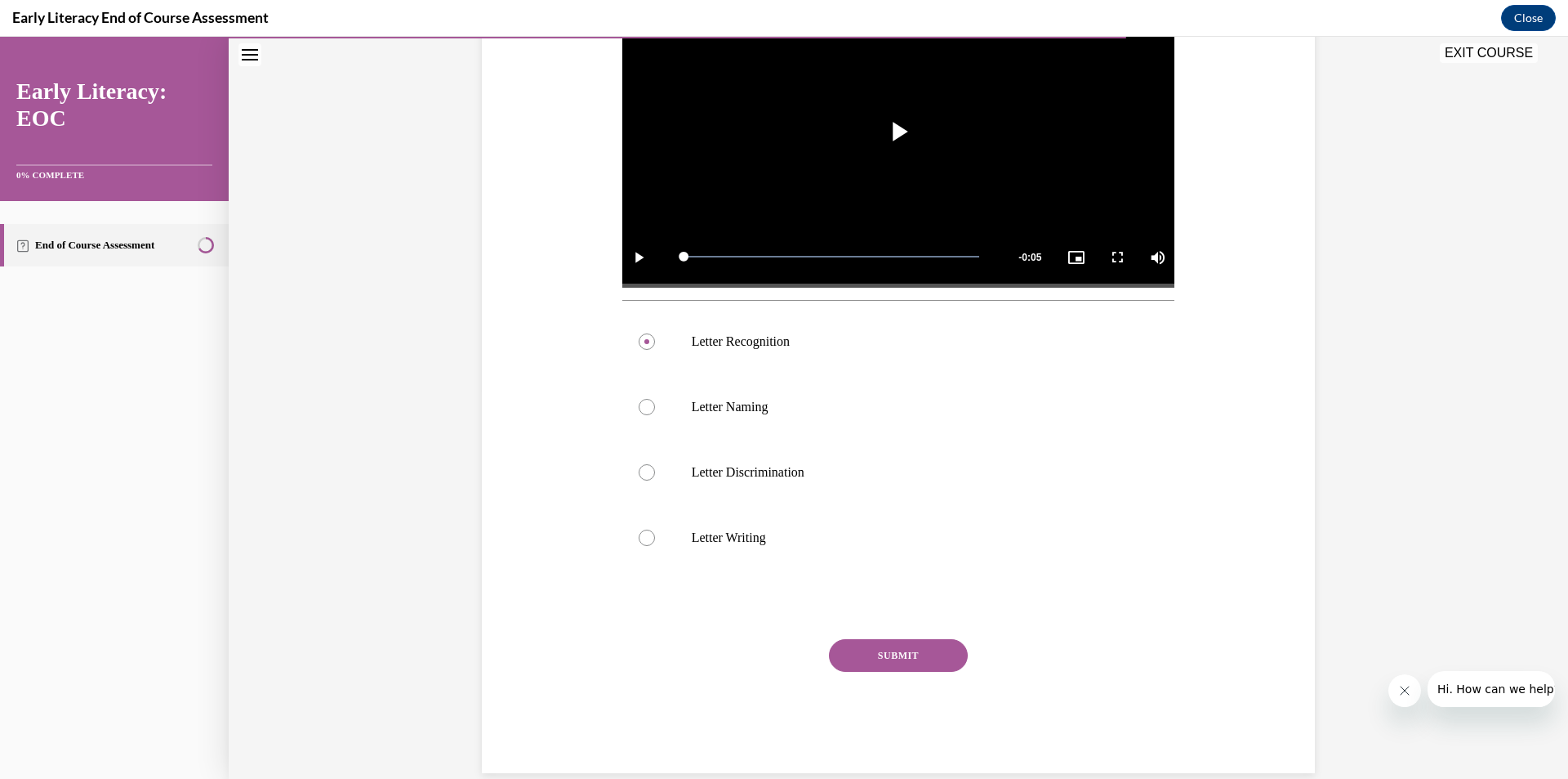
click at [856, 659] on button "SUBMIT" at bounding box center [898, 655] width 139 height 33
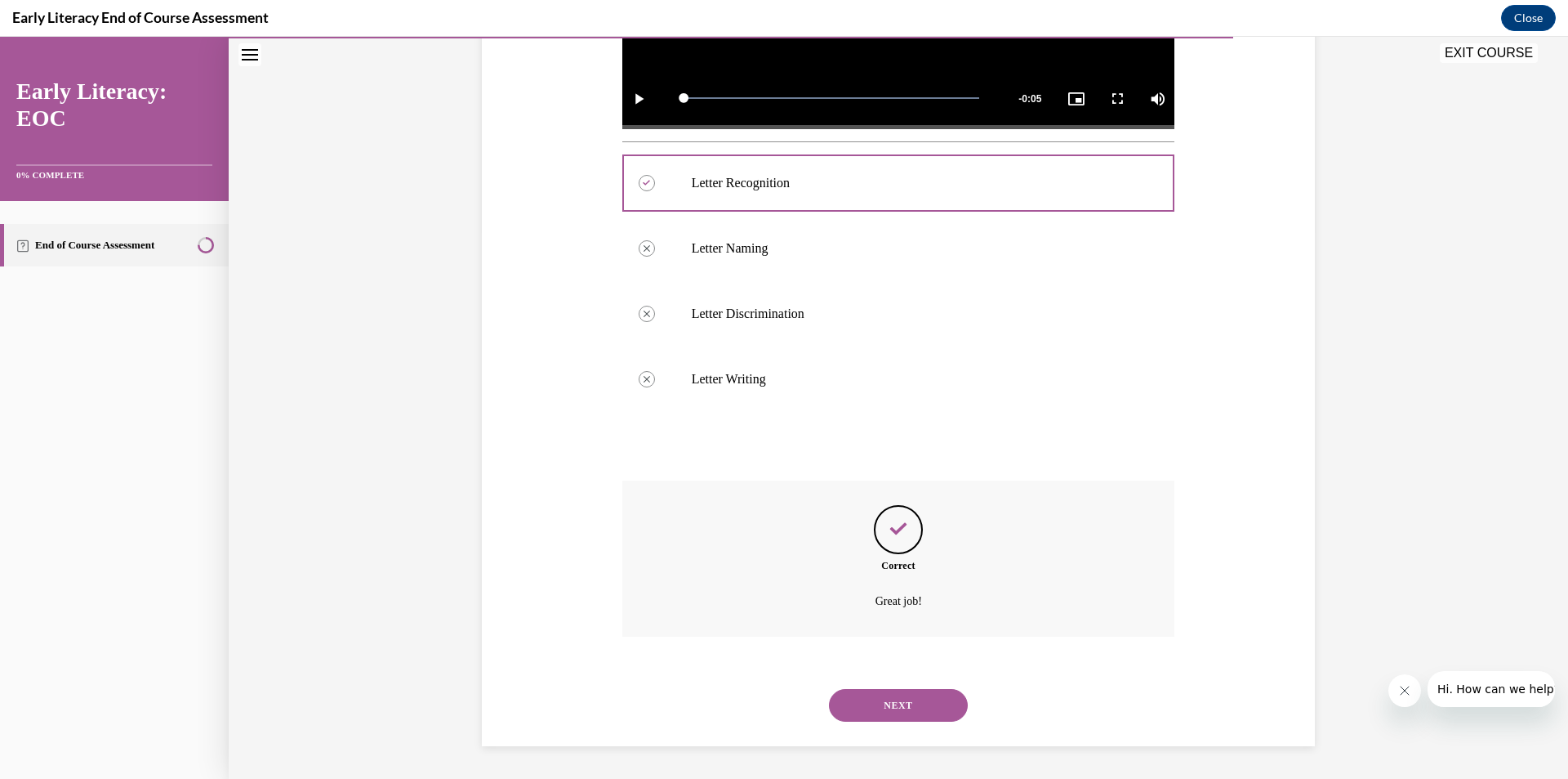
click at [857, 700] on button "NEXT" at bounding box center [898, 705] width 139 height 33
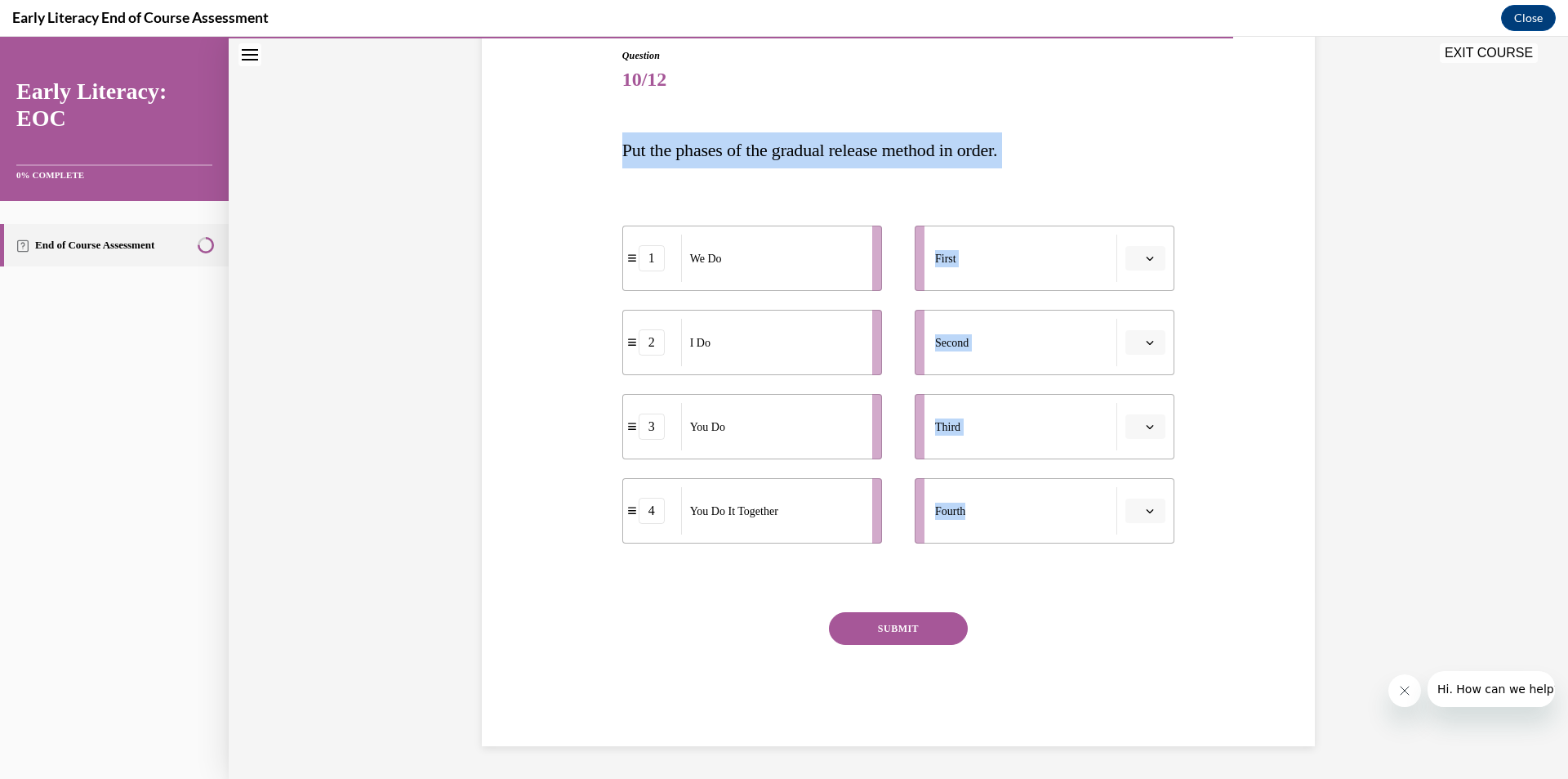
drag, startPoint x: 608, startPoint y: 142, endPoint x: 759, endPoint y: 601, distance: 483.2
click at [759, 601] on div "Question 10/12 Put the phases of the gradual release method in order. 1 We Do 2…" at bounding box center [898, 372] width 841 height 747
copy div "Put the phases of the gradual release method in order. 1 We Do 2 I Do 3 You Do …"
click at [1146, 255] on icon "button" at bounding box center [1150, 257] width 8 height 8
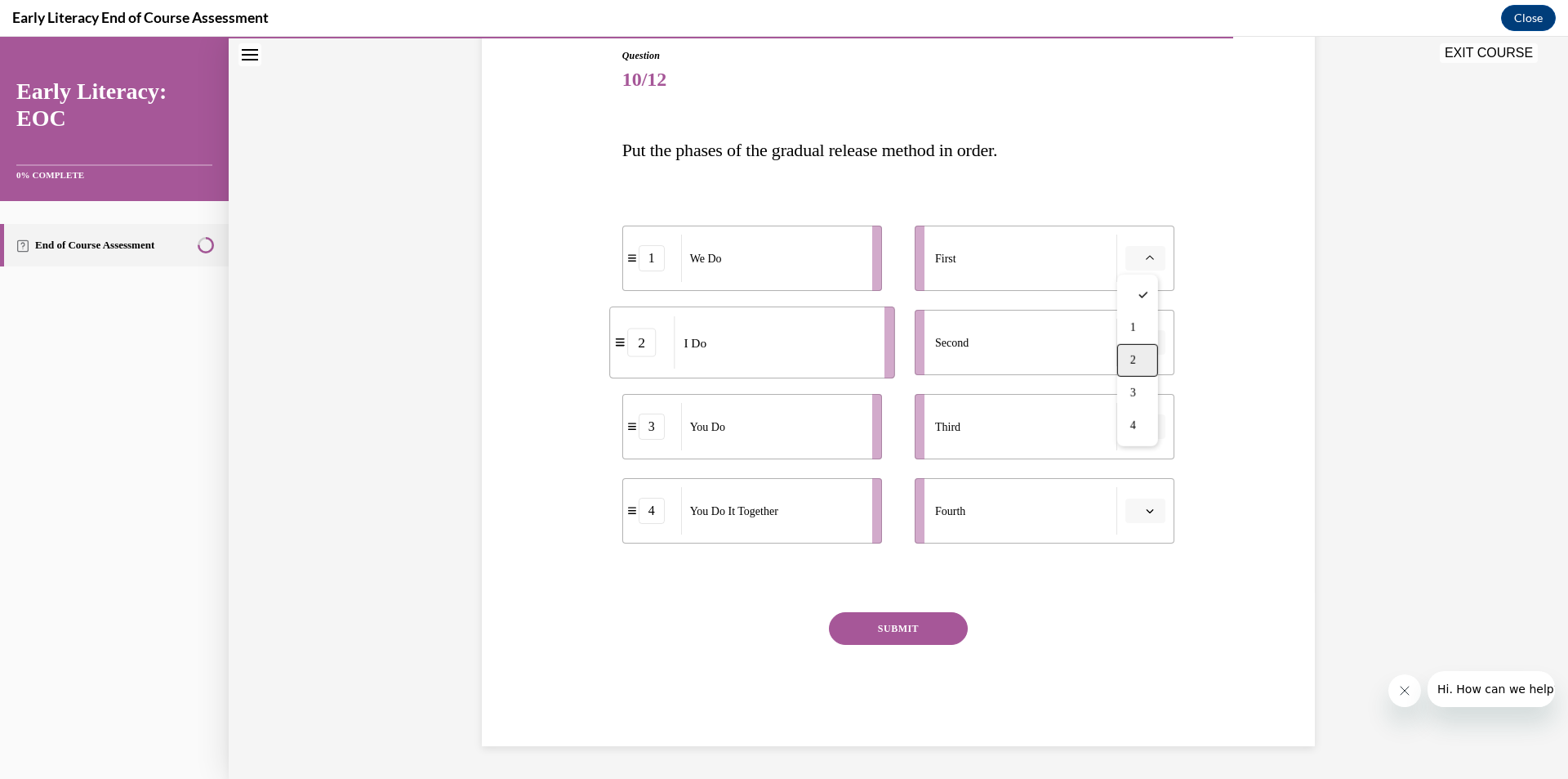
click at [1140, 352] on div "2" at bounding box center [1137, 360] width 41 height 33
click at [1140, 352] on button "button" at bounding box center [1145, 343] width 40 height 25
click at [1125, 397] on div "1" at bounding box center [1137, 411] width 41 height 33
click at [1146, 422] on icon "button" at bounding box center [1150, 426] width 8 height 8
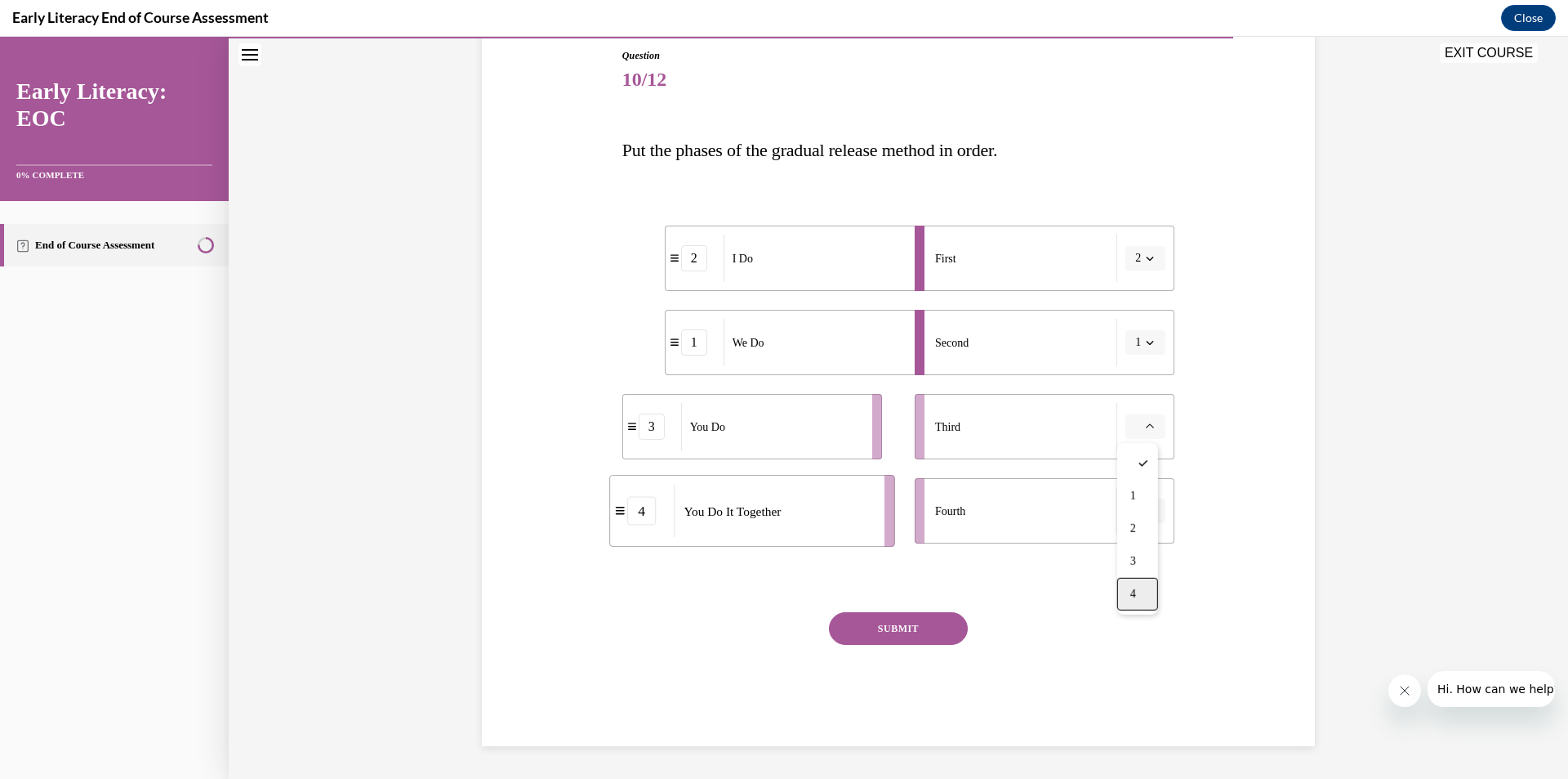
click at [1134, 588] on span "4" at bounding box center [1133, 594] width 5 height 13
click at [1150, 513] on button "button" at bounding box center [1145, 511] width 40 height 25
click at [1127, 645] on div "3" at bounding box center [1137, 645] width 41 height 33
click at [865, 613] on button "SUBMIT" at bounding box center [898, 628] width 139 height 33
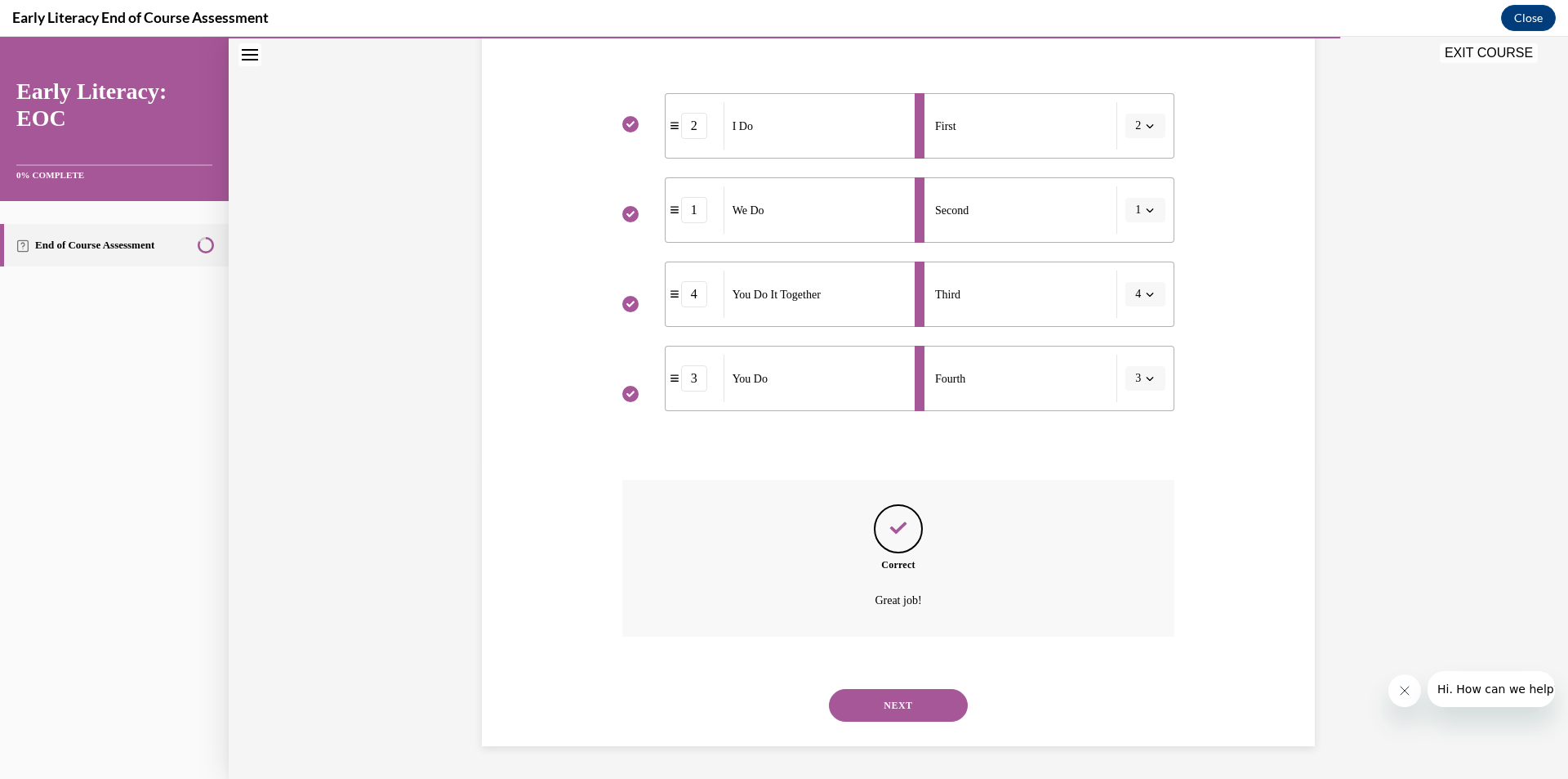
click at [872, 689] on button "NEXT" at bounding box center [898, 705] width 139 height 33
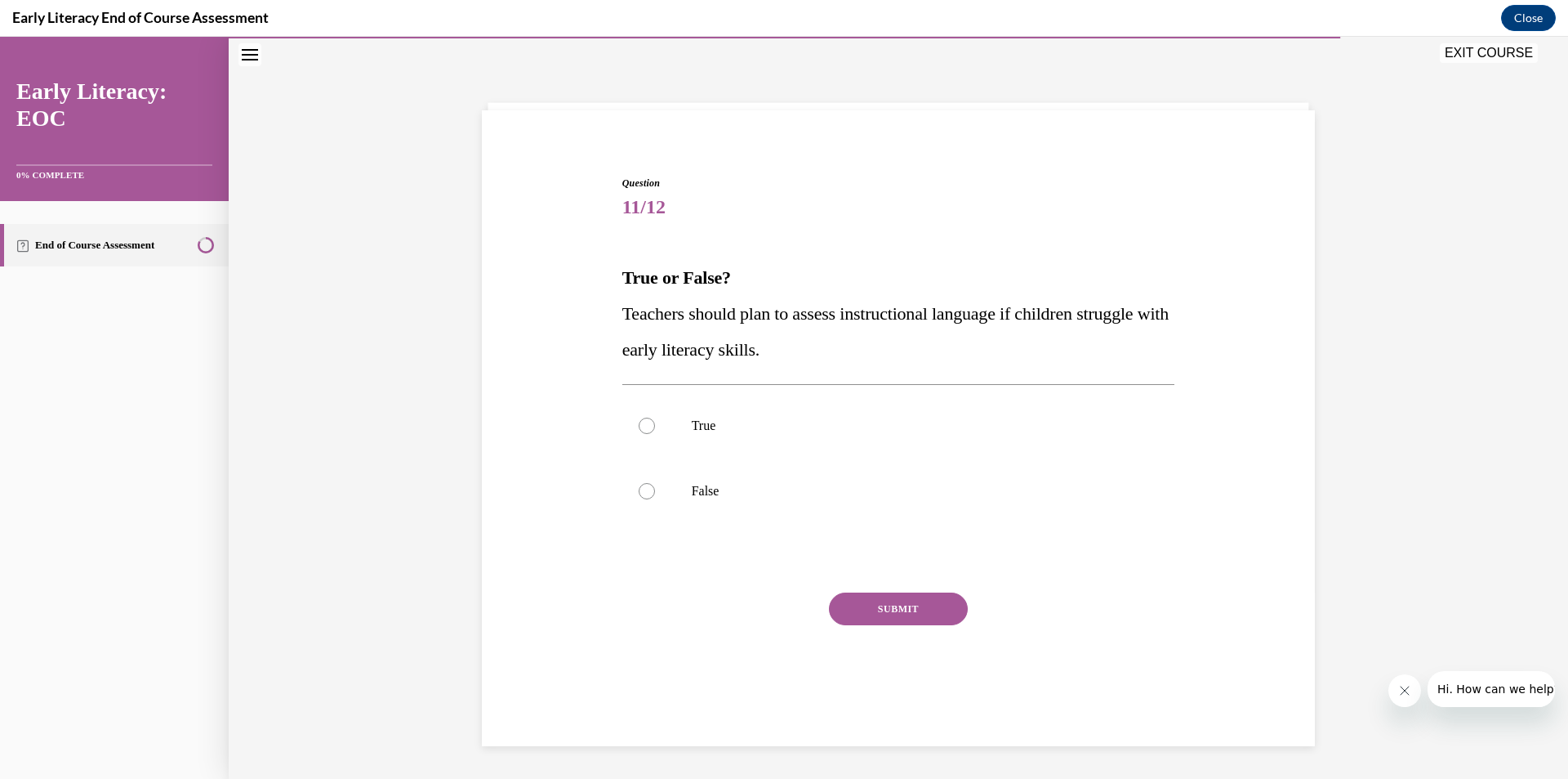
scroll to position [52, 0]
click at [872, 710] on div "NEXT" at bounding box center [898, 726] width 553 height 33
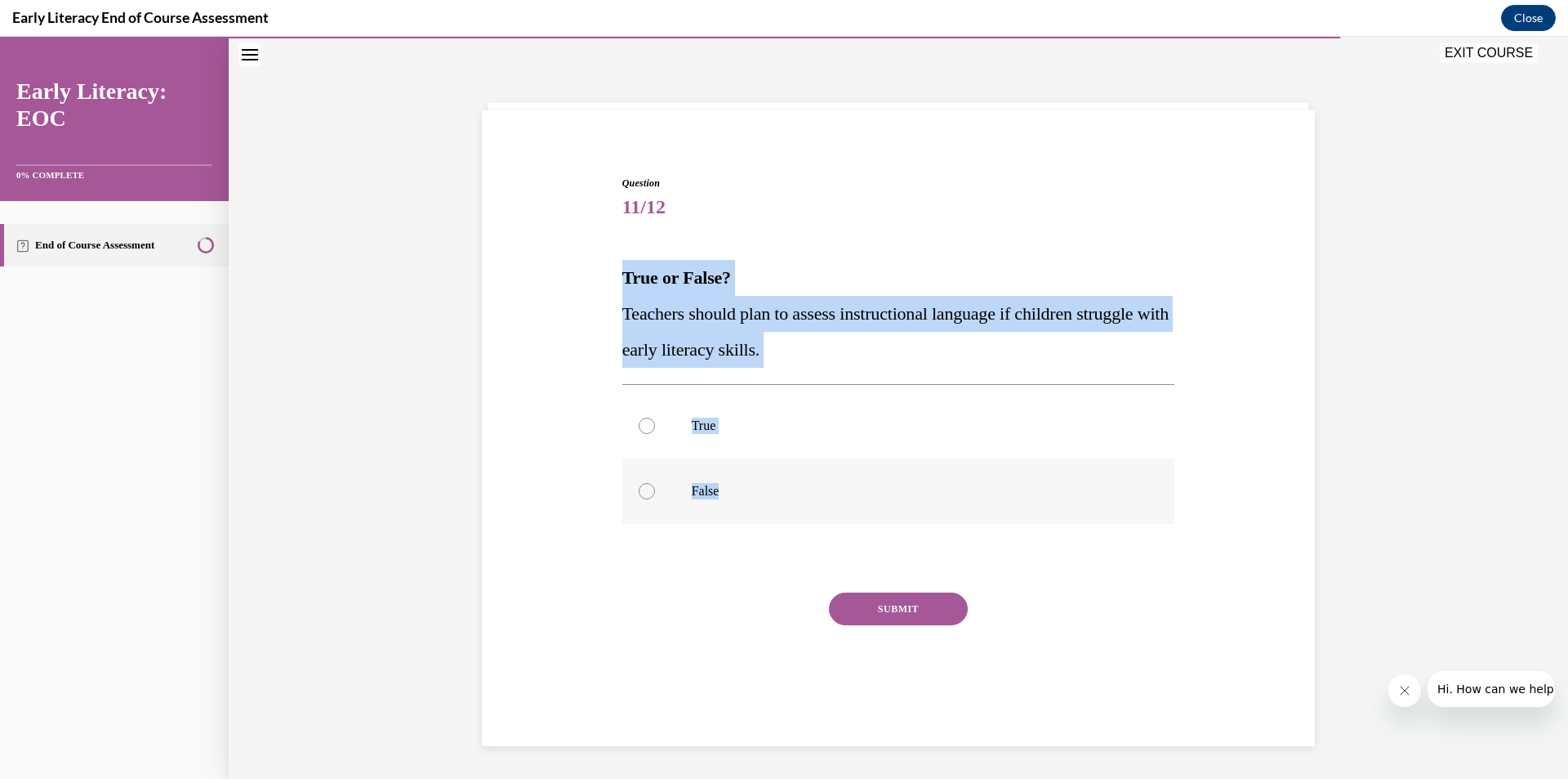
drag, startPoint x: 609, startPoint y: 293, endPoint x: 720, endPoint y: 494, distance: 229.6
click at [720, 494] on div "Question 11/12 True or False? Teachers should plan to assess instructional lang…" at bounding box center [898, 426] width 841 height 600
copy div "True or False? Teachers should plan to assess instructional language if childre…"
drag, startPoint x: 658, startPoint y: 435, endPoint x: 765, endPoint y: 509, distance: 130.1
click at [658, 435] on div at bounding box center [898, 425] width 553 height 65
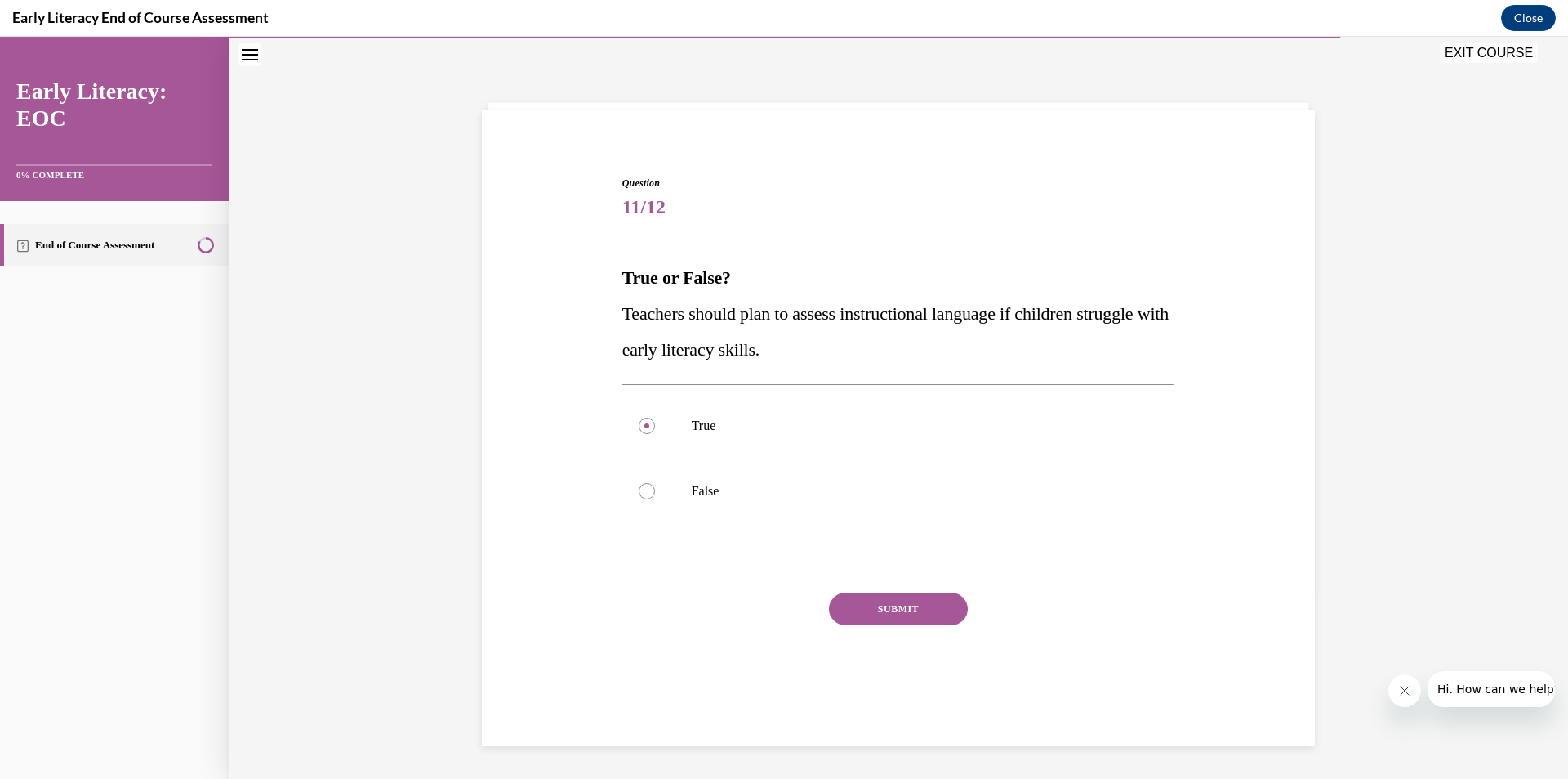
click at [858, 592] on button "SUBMIT" at bounding box center [898, 608] width 139 height 33
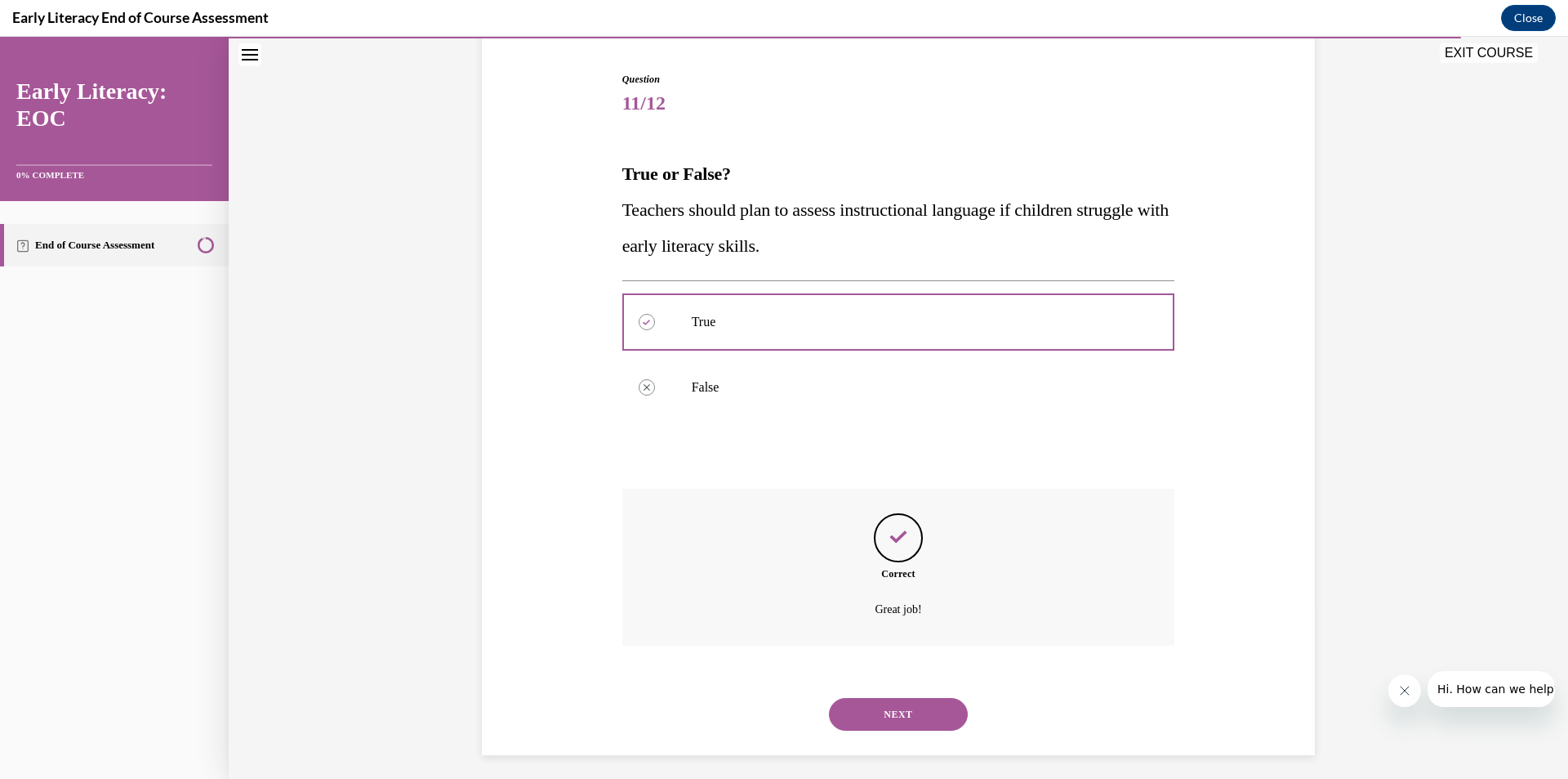
scroll to position [164, 0]
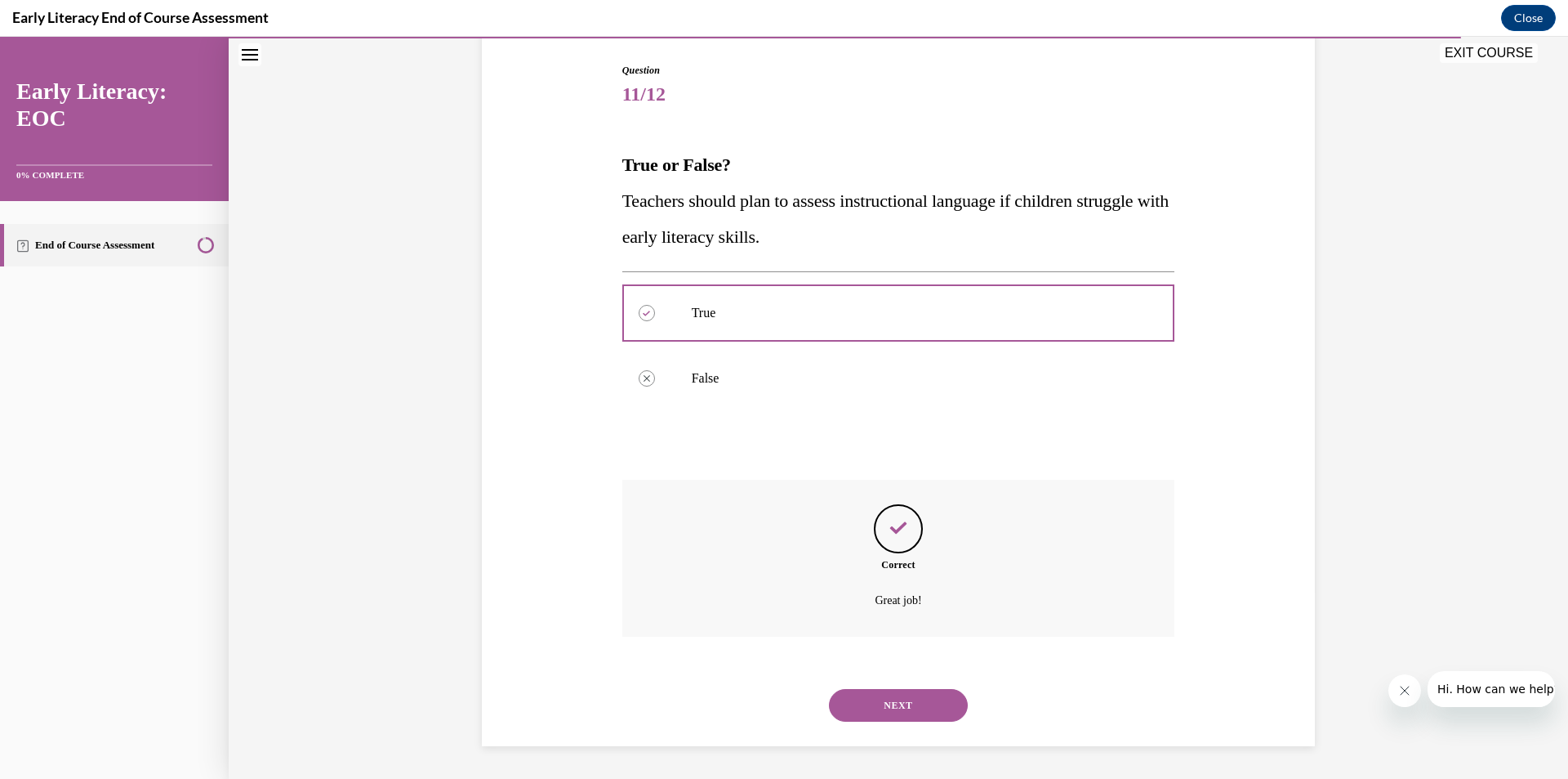
click at [871, 696] on button "NEXT" at bounding box center [898, 705] width 139 height 33
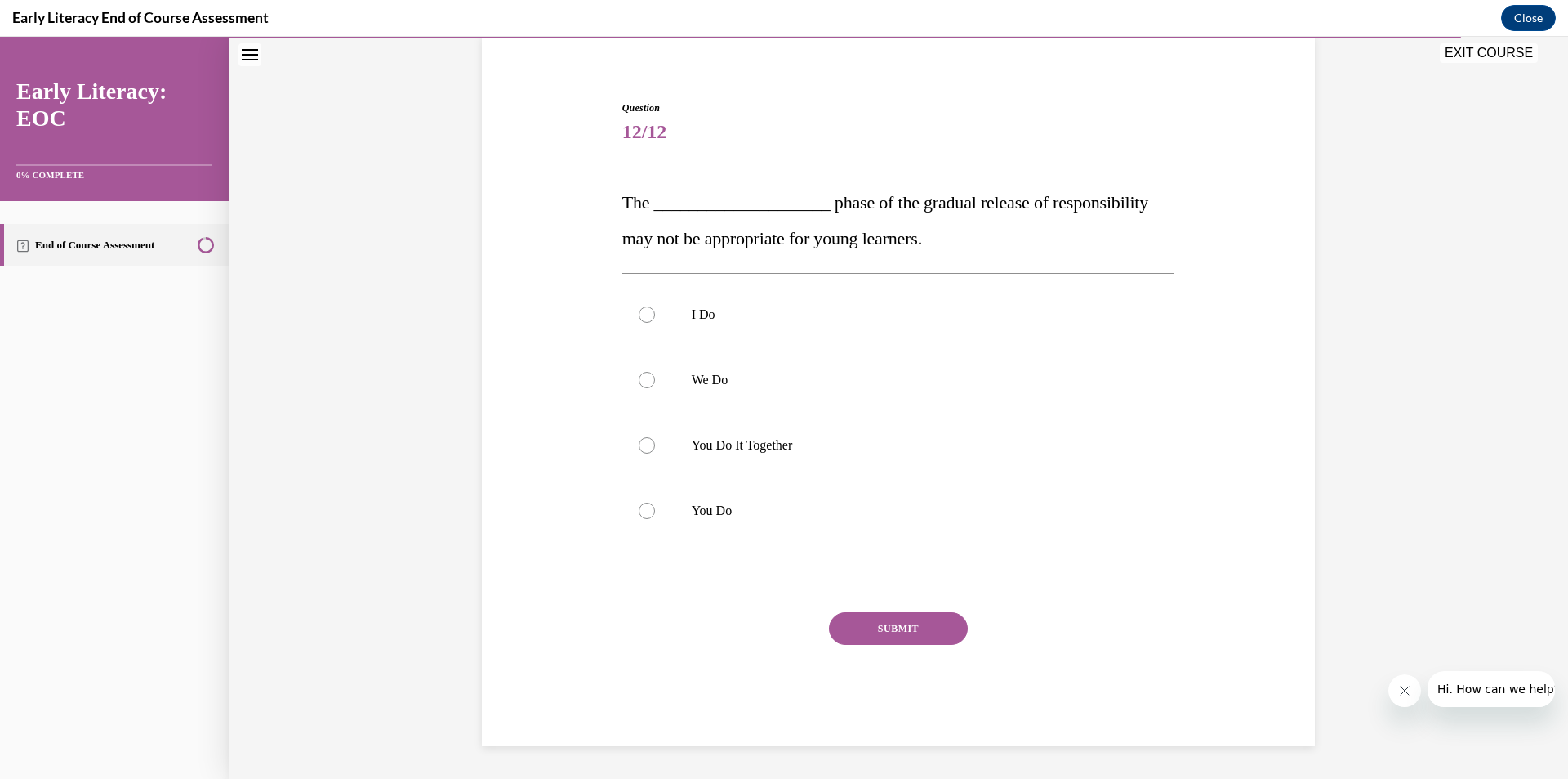
scroll to position [48, 0]
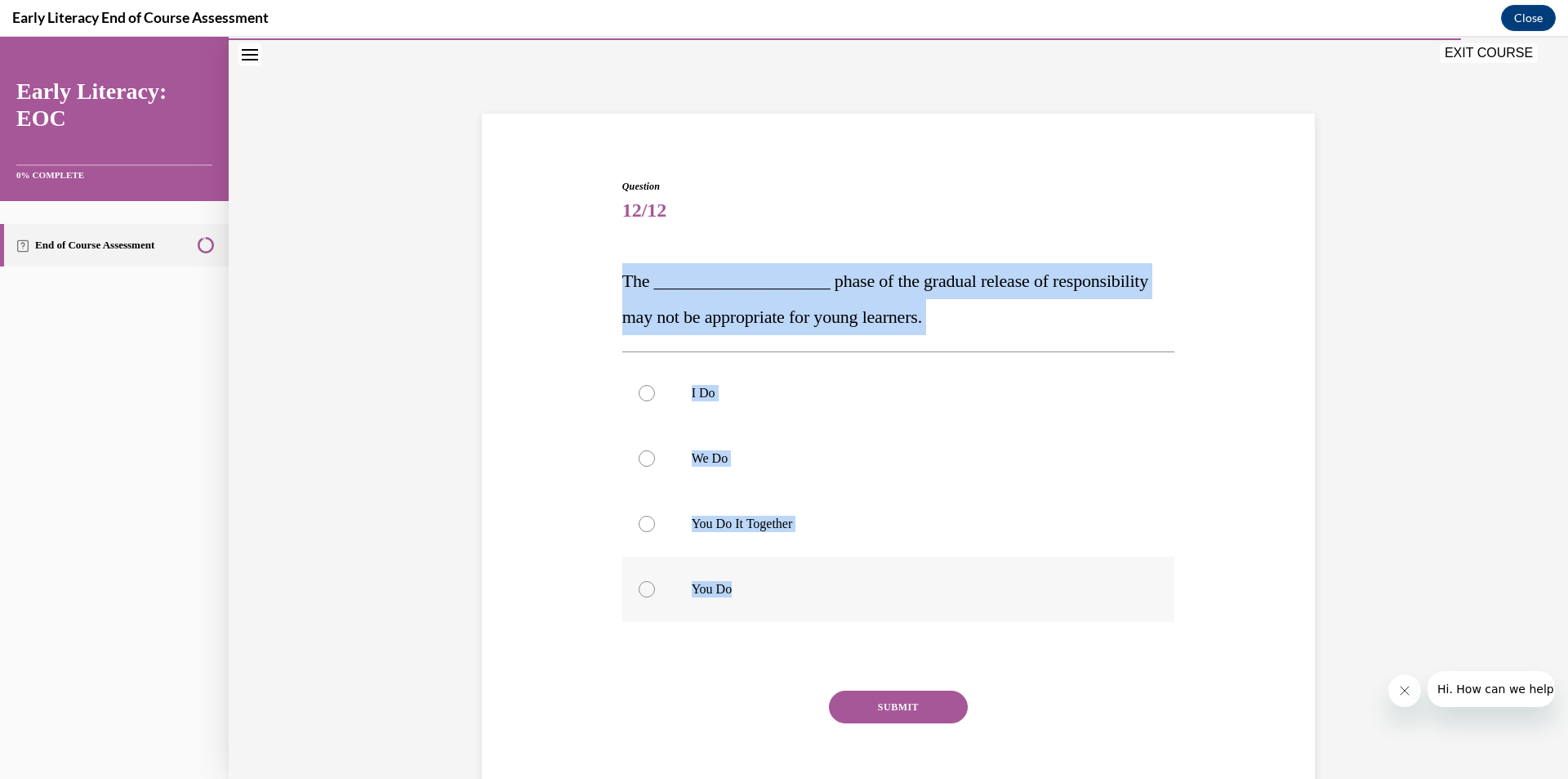
drag, startPoint x: 592, startPoint y: 275, endPoint x: 749, endPoint y: 596, distance: 357.3
click at [749, 596] on div "Question 12/12 The ____________________ phase of the gradual release of respons…" at bounding box center [898, 477] width 841 height 694
copy div "The ____________________ phase of the gradual release of responsibility may not…"
click at [675, 573] on div at bounding box center [898, 588] width 553 height 65
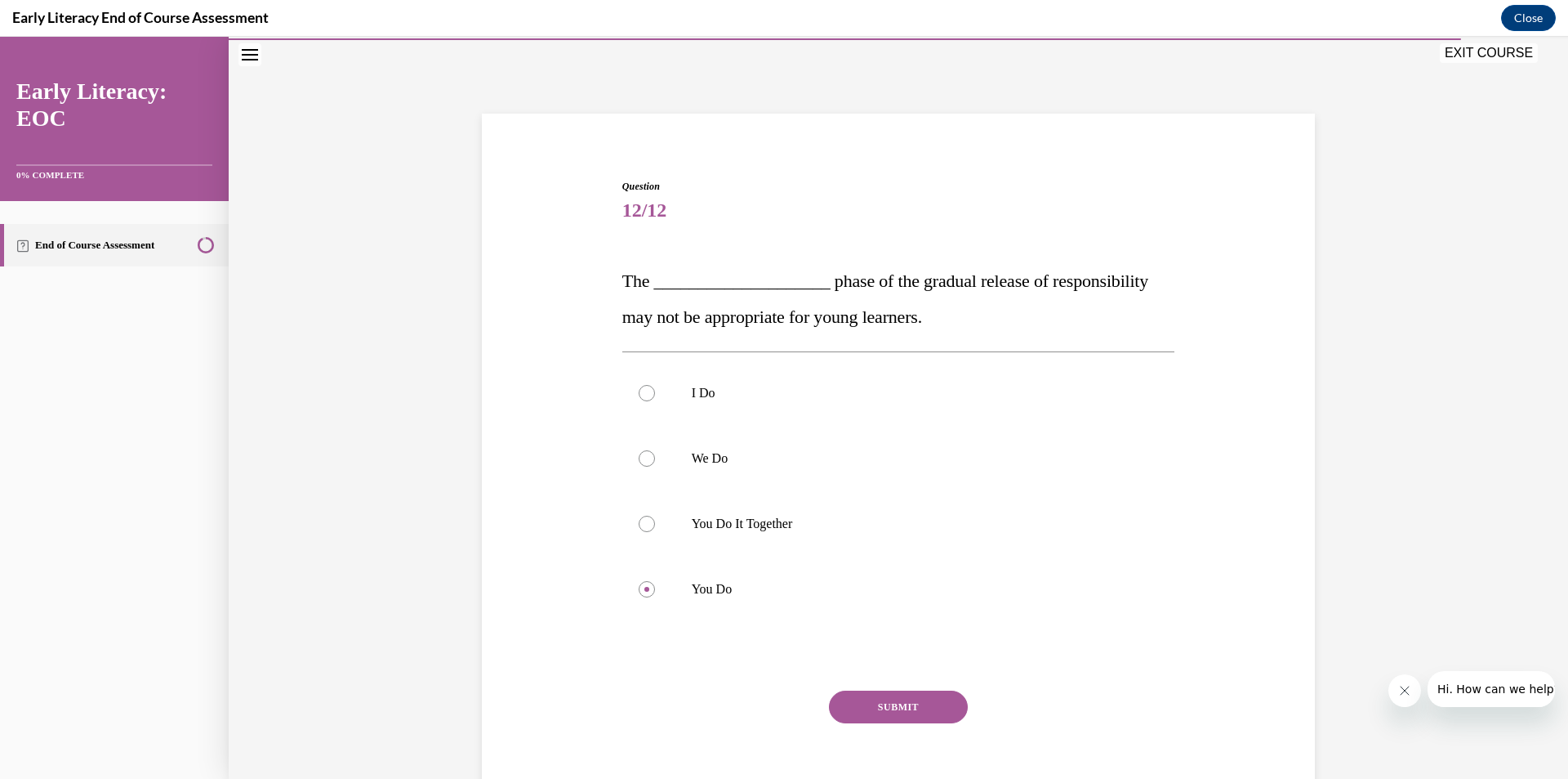
click at [917, 706] on button "SUBMIT" at bounding box center [898, 706] width 139 height 33
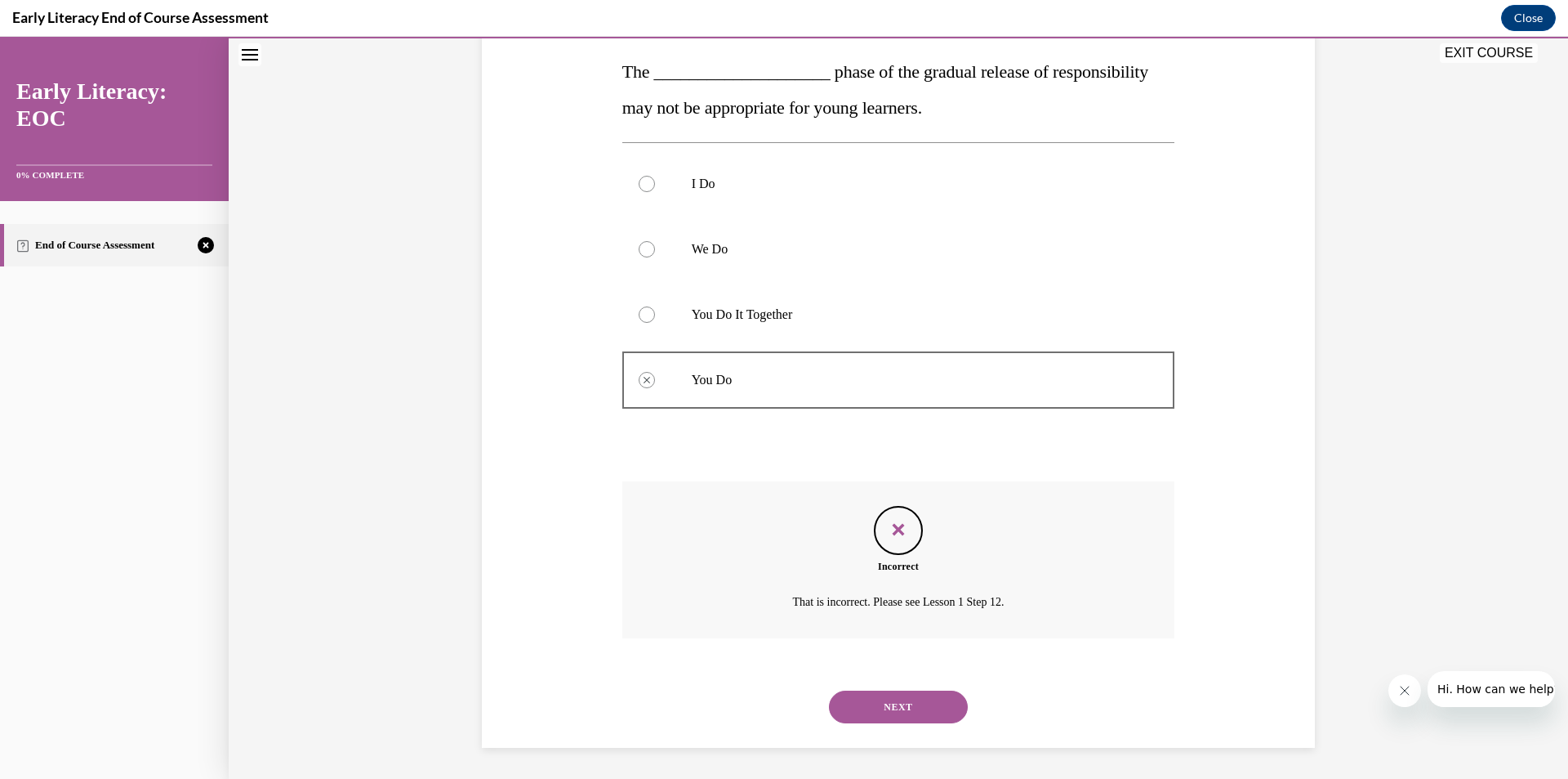
scroll to position [259, 0]
click at [893, 718] on button "NEXT" at bounding box center [898, 705] width 139 height 33
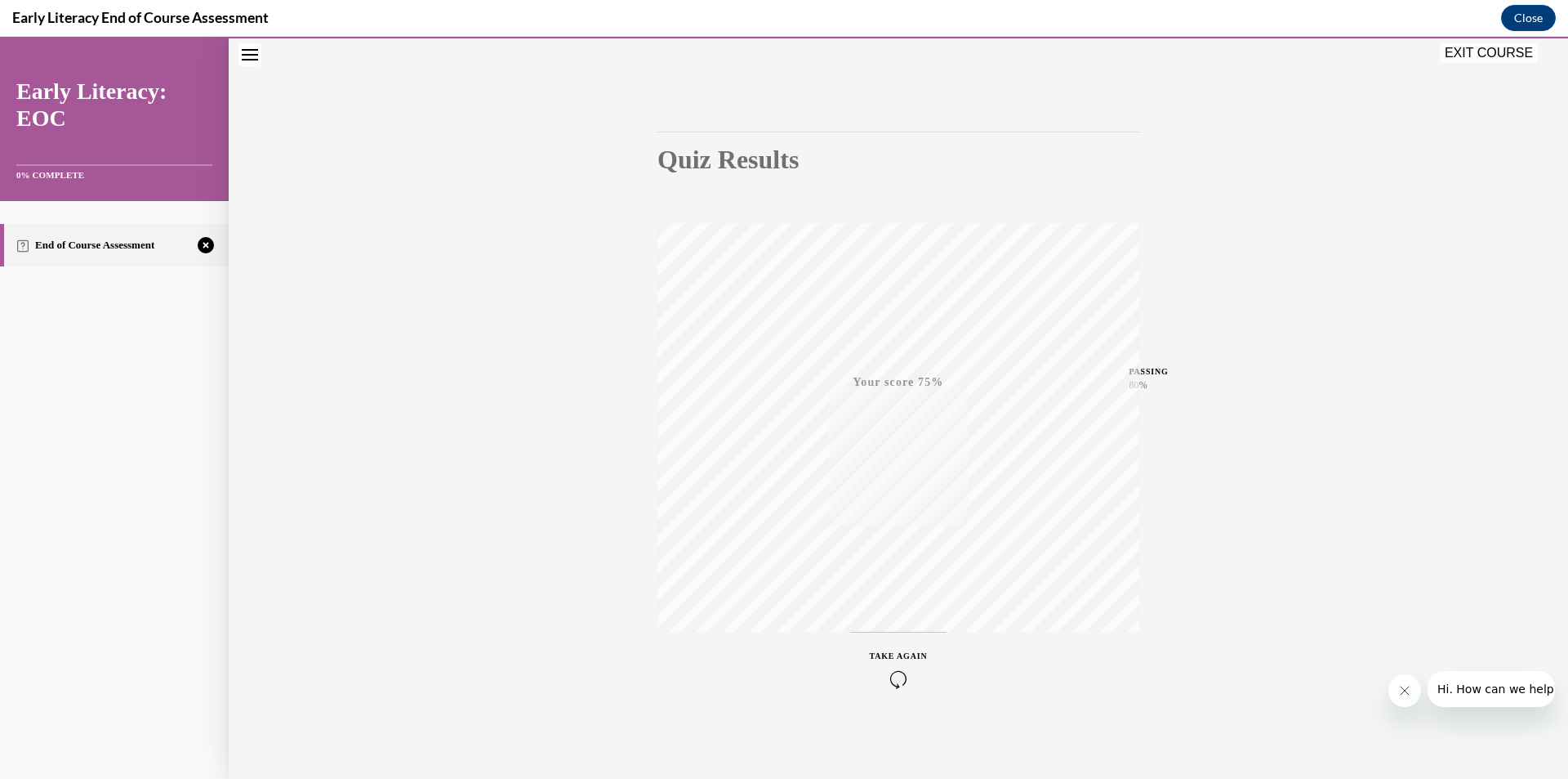
click at [897, 680] on icon "button" at bounding box center [898, 679] width 58 height 18
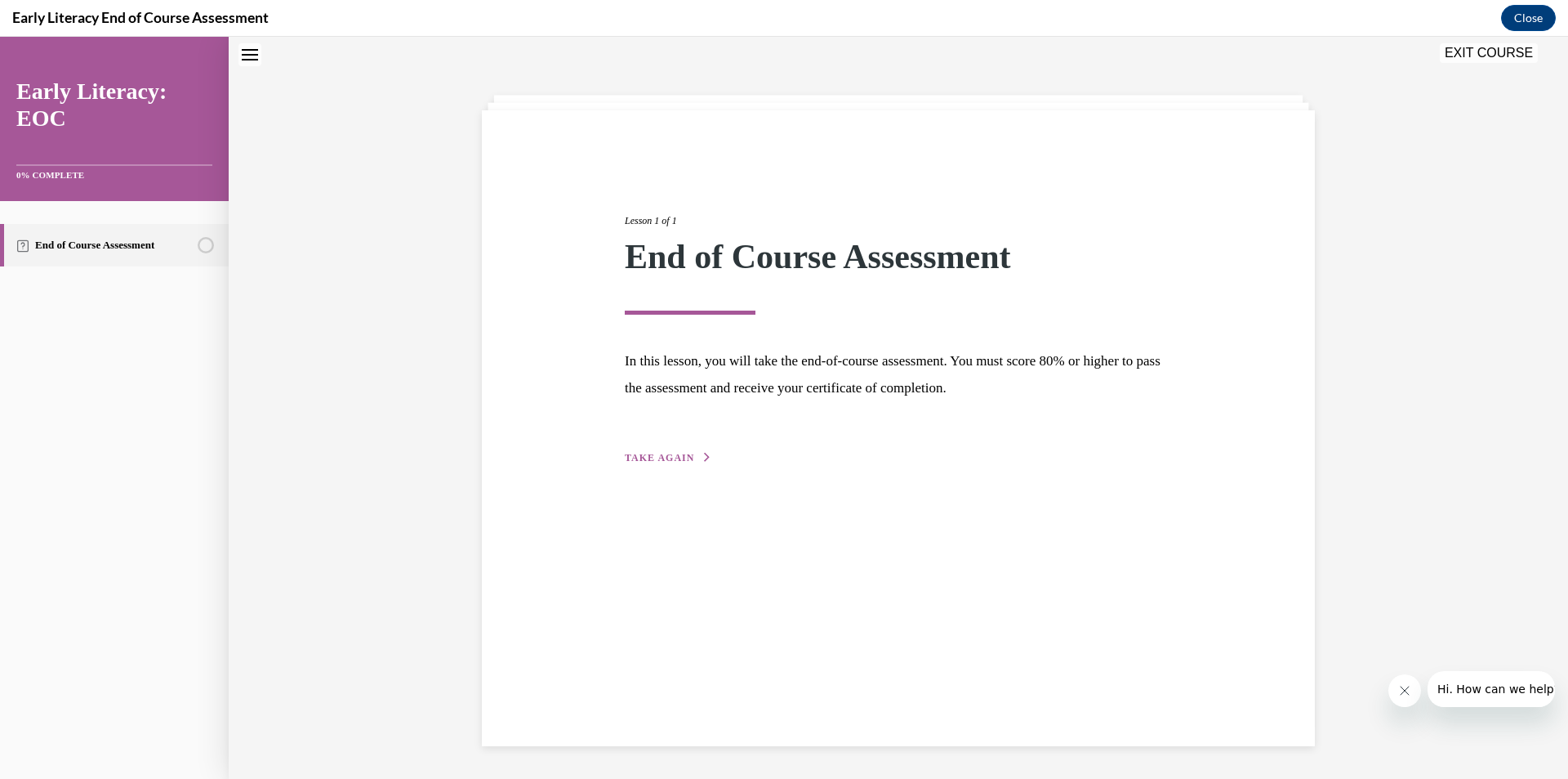
click at [675, 468] on div "Lesson 1 of 1 End of Course Assessment In this lesson, you will take the end-of…" at bounding box center [898, 428] width 833 height 636
click at [675, 458] on span "TAKE AGAIN" at bounding box center [659, 457] width 69 height 12
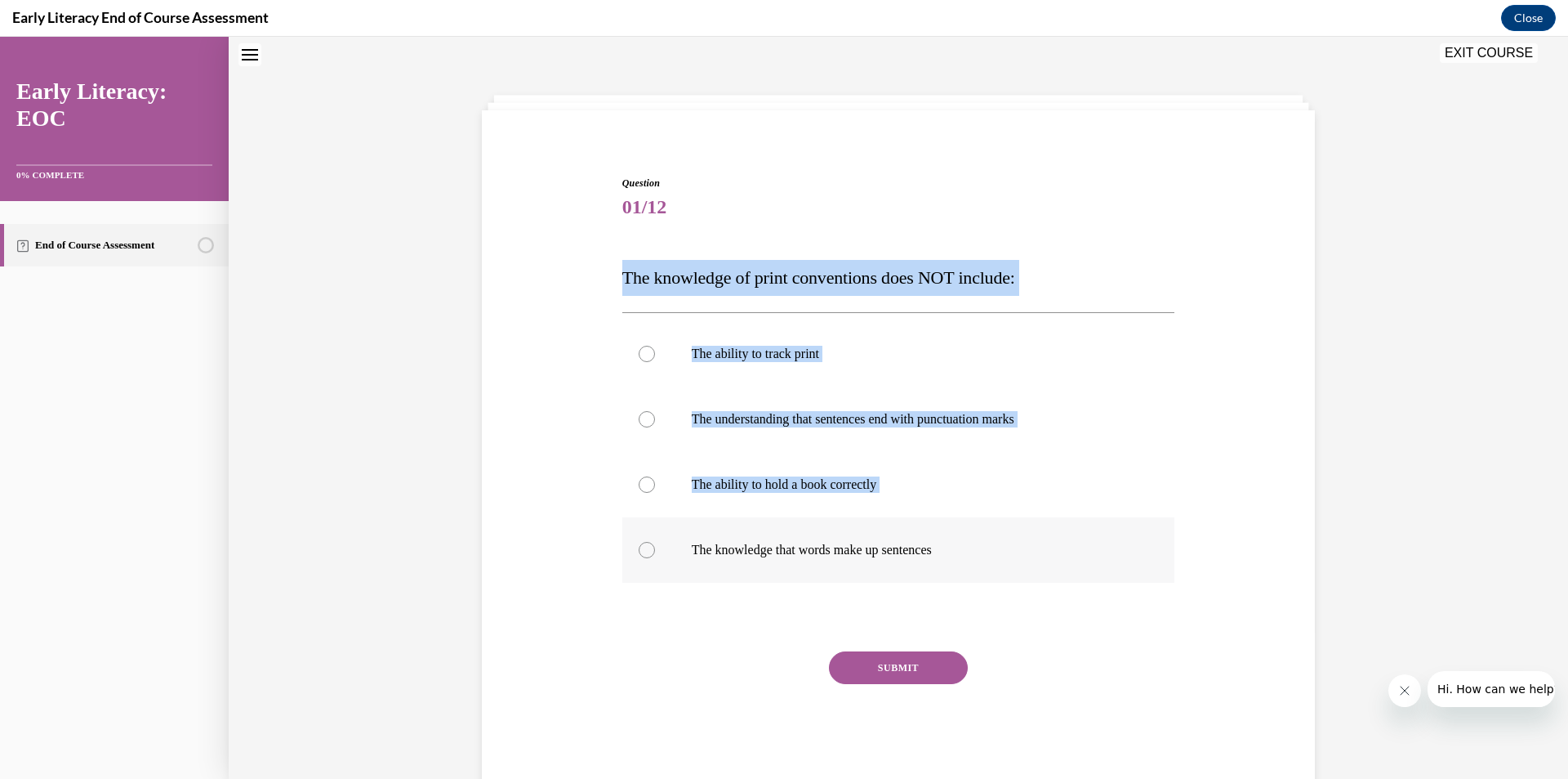
drag, startPoint x: 610, startPoint y: 253, endPoint x: 985, endPoint y: 541, distance: 472.8
click at [985, 541] on div "Question 01/12 The knowledge of print conventions does NOT include: The ability…" at bounding box center [898, 456] width 841 height 659
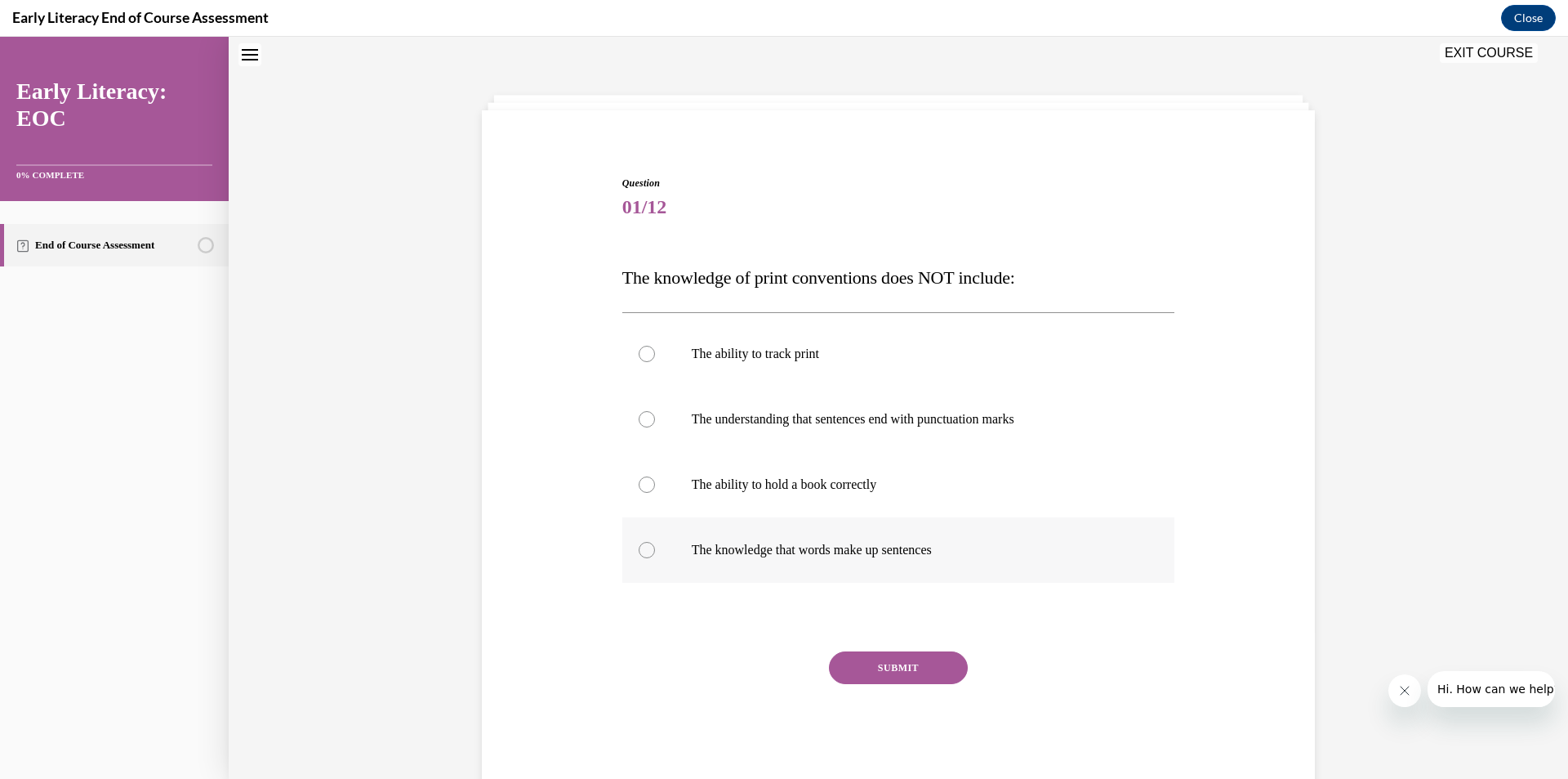
click at [958, 545] on p "The knowledge that words make up sentences" at bounding box center [912, 549] width 442 height 16
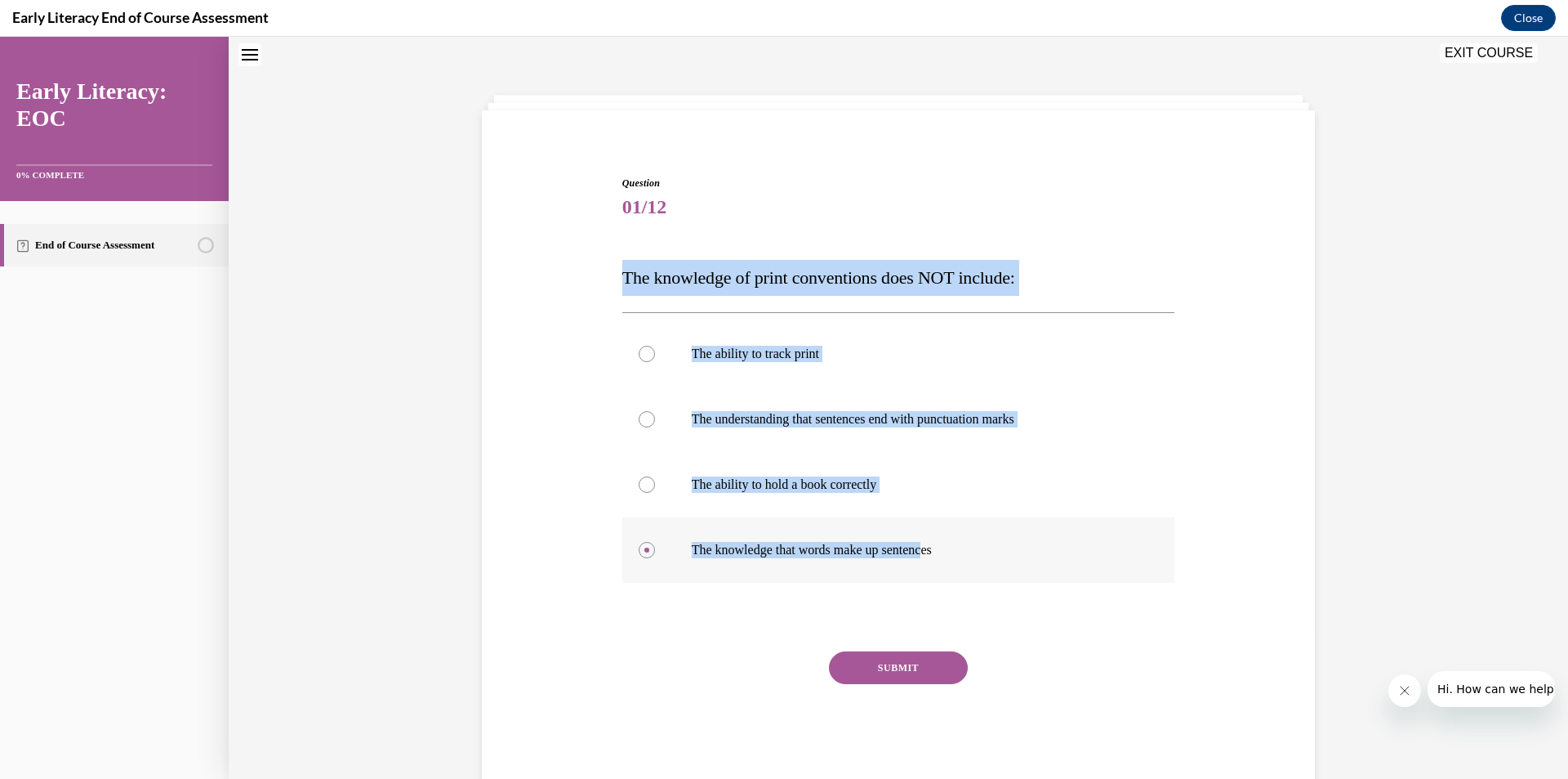
drag, startPoint x: 578, startPoint y: 231, endPoint x: 934, endPoint y: 557, distance: 482.7
click at [934, 557] on div "Question 01/12 The knowledge of print conventions does NOT include: The ability…" at bounding box center [898, 456] width 841 height 659
copy div "The knowledge of print conventions does NOT include: The ability to track print…"
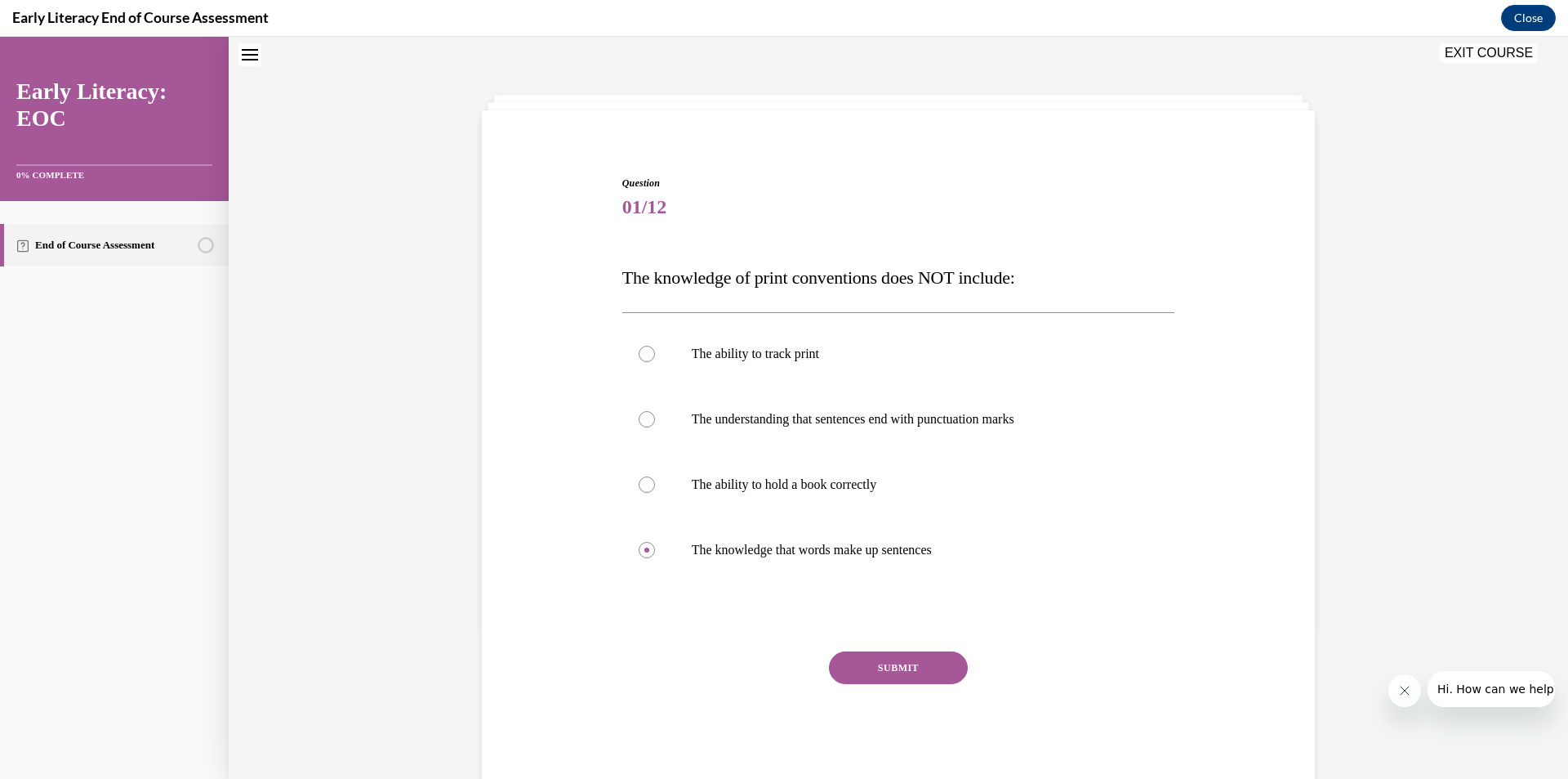
click at [768, 627] on div "Question 01/12 The knowledge of print conventions does NOT include: The ability…" at bounding box center [898, 480] width 553 height 610
click at [858, 661] on button "SUBMIT" at bounding box center [898, 667] width 139 height 33
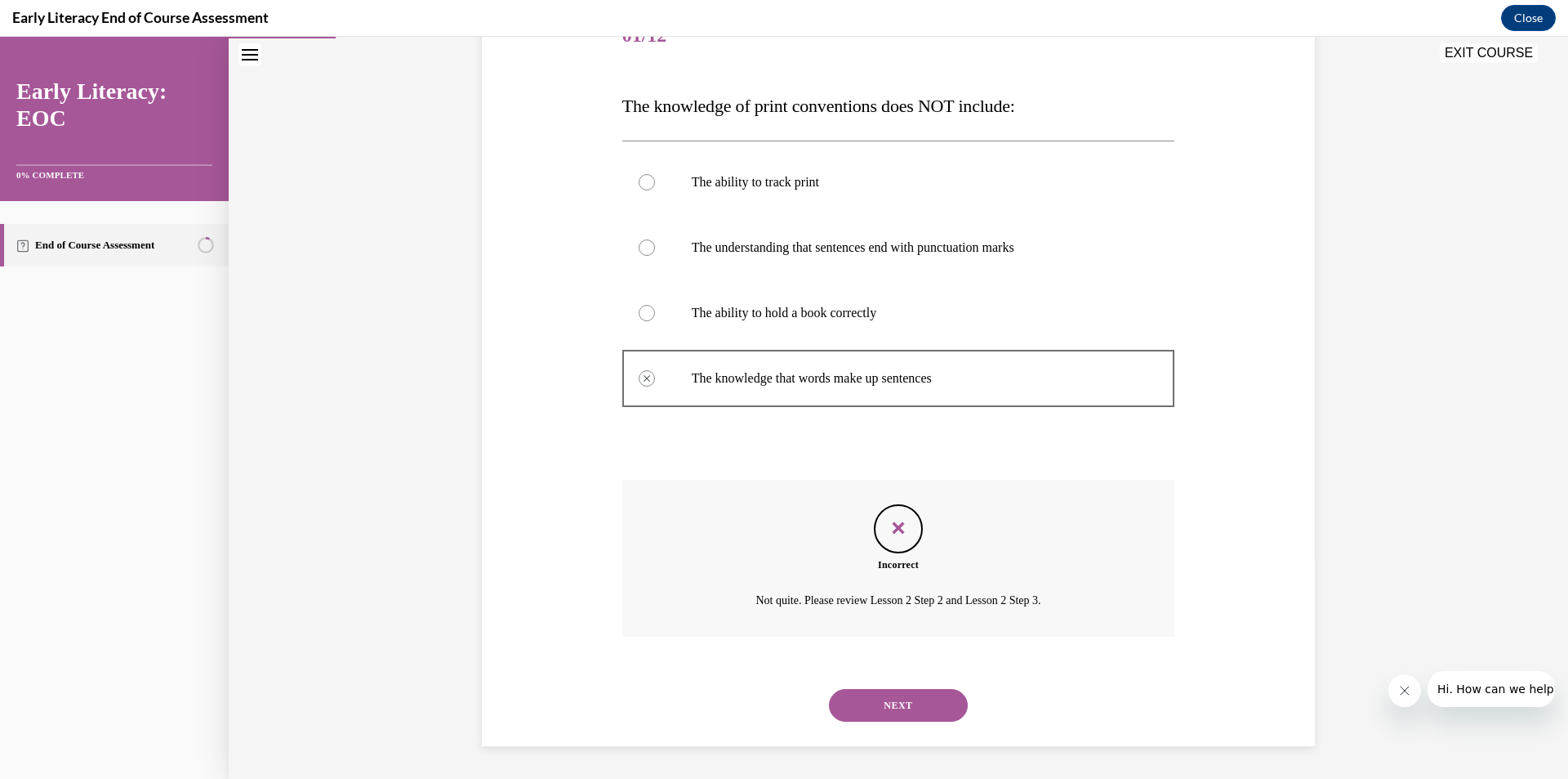
click at [864, 719] on button "NEXT" at bounding box center [898, 705] width 139 height 33
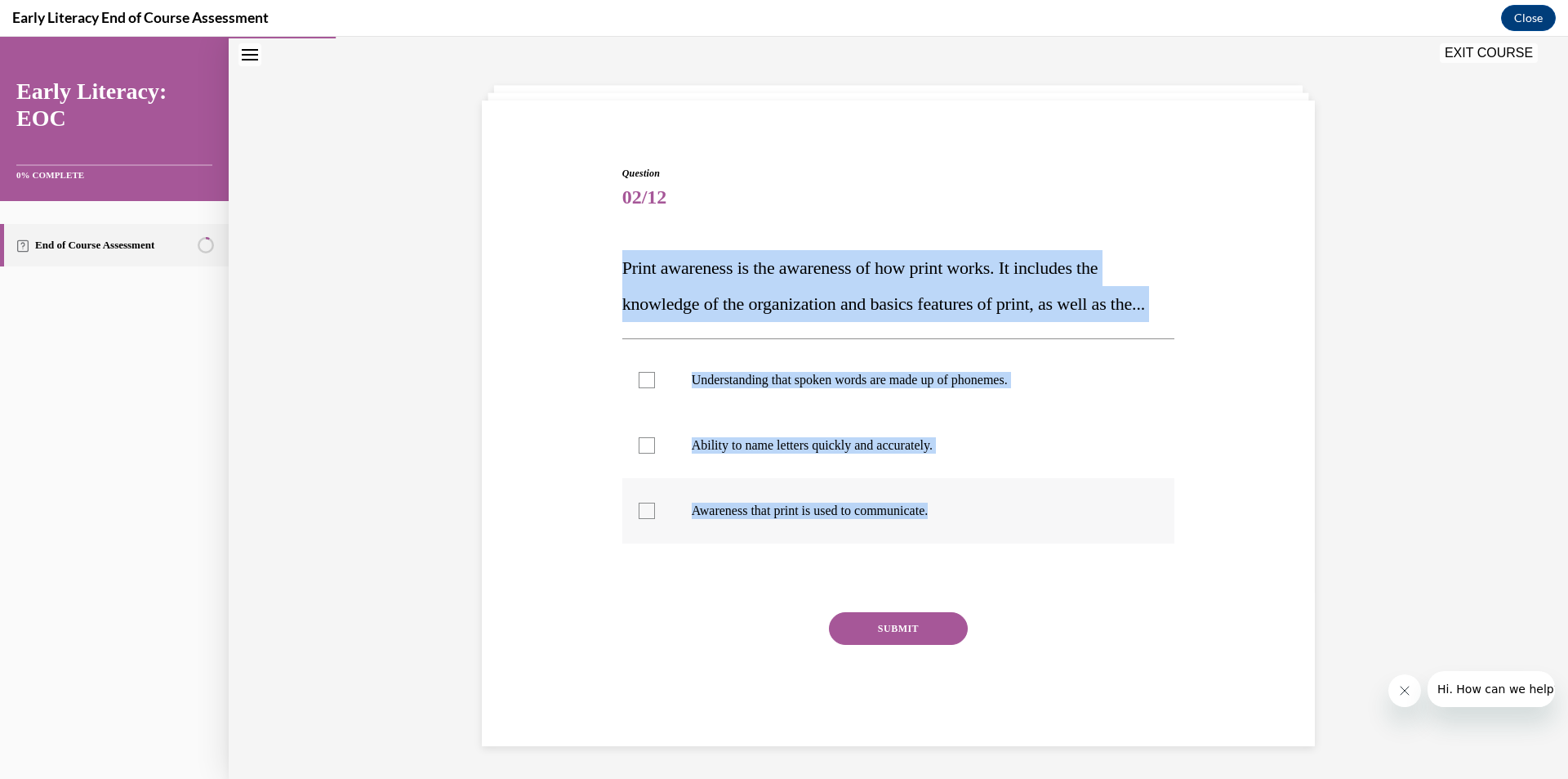
drag, startPoint x: 610, startPoint y: 220, endPoint x: 970, endPoint y: 507, distance: 460.4
click at [970, 507] on div "Question 02/12 Print awareness is the awareness of how print works. It includes…" at bounding box center [898, 431] width 841 height 629
click at [921, 520] on div at bounding box center [898, 510] width 553 height 65
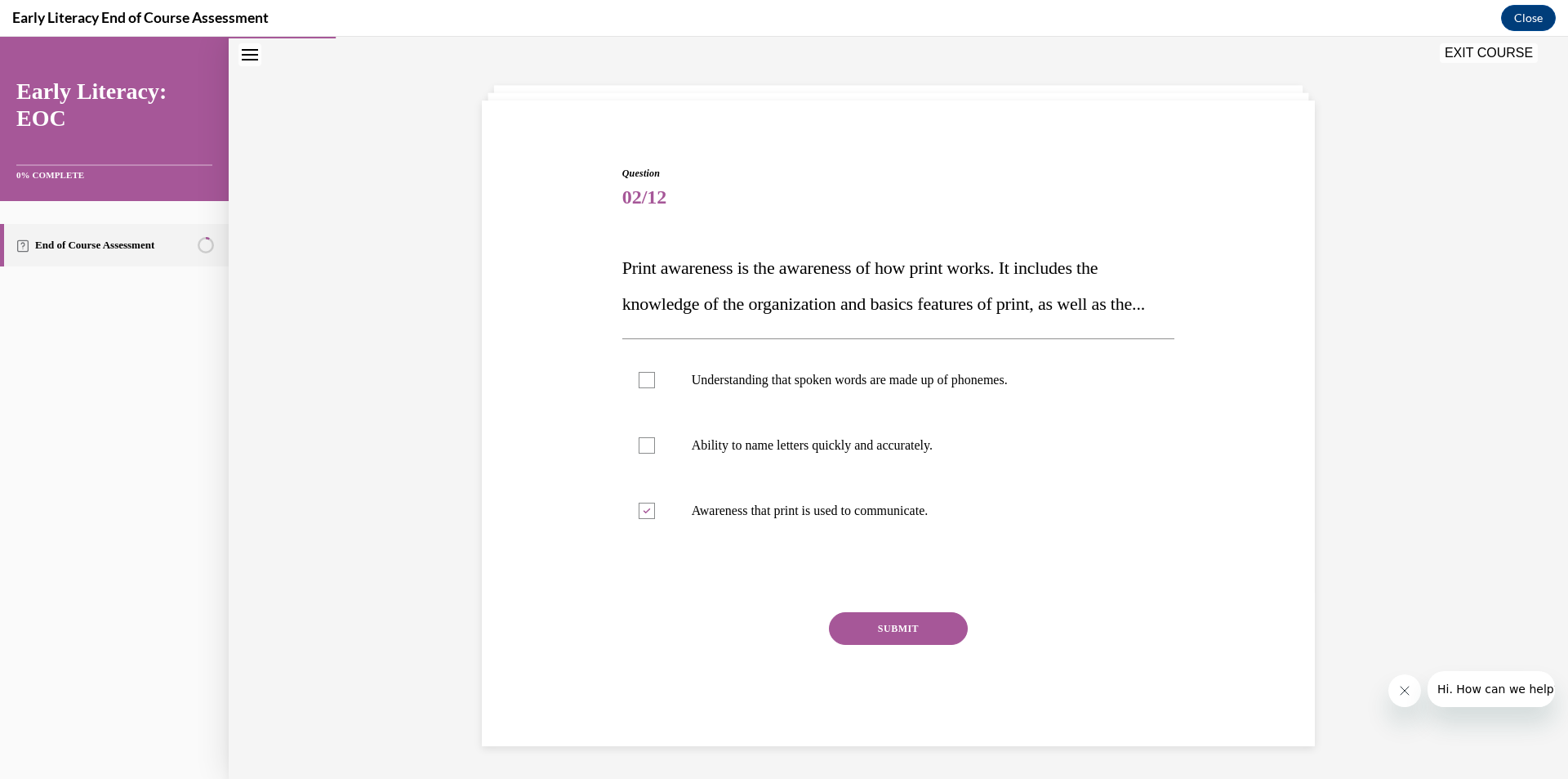
click at [902, 621] on button "SUBMIT" at bounding box center [898, 628] width 139 height 33
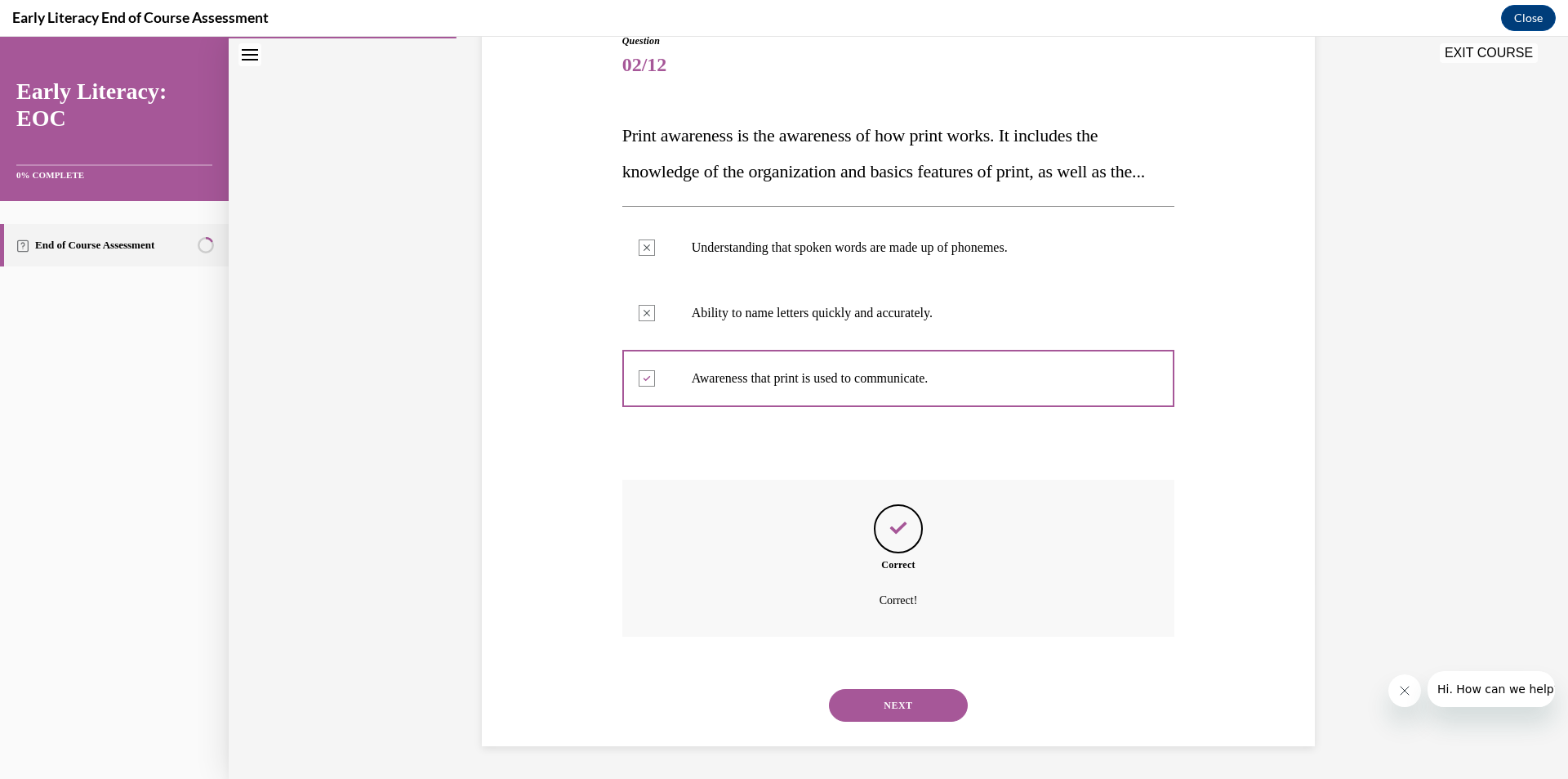
click at [892, 706] on button "NEXT" at bounding box center [898, 705] width 139 height 33
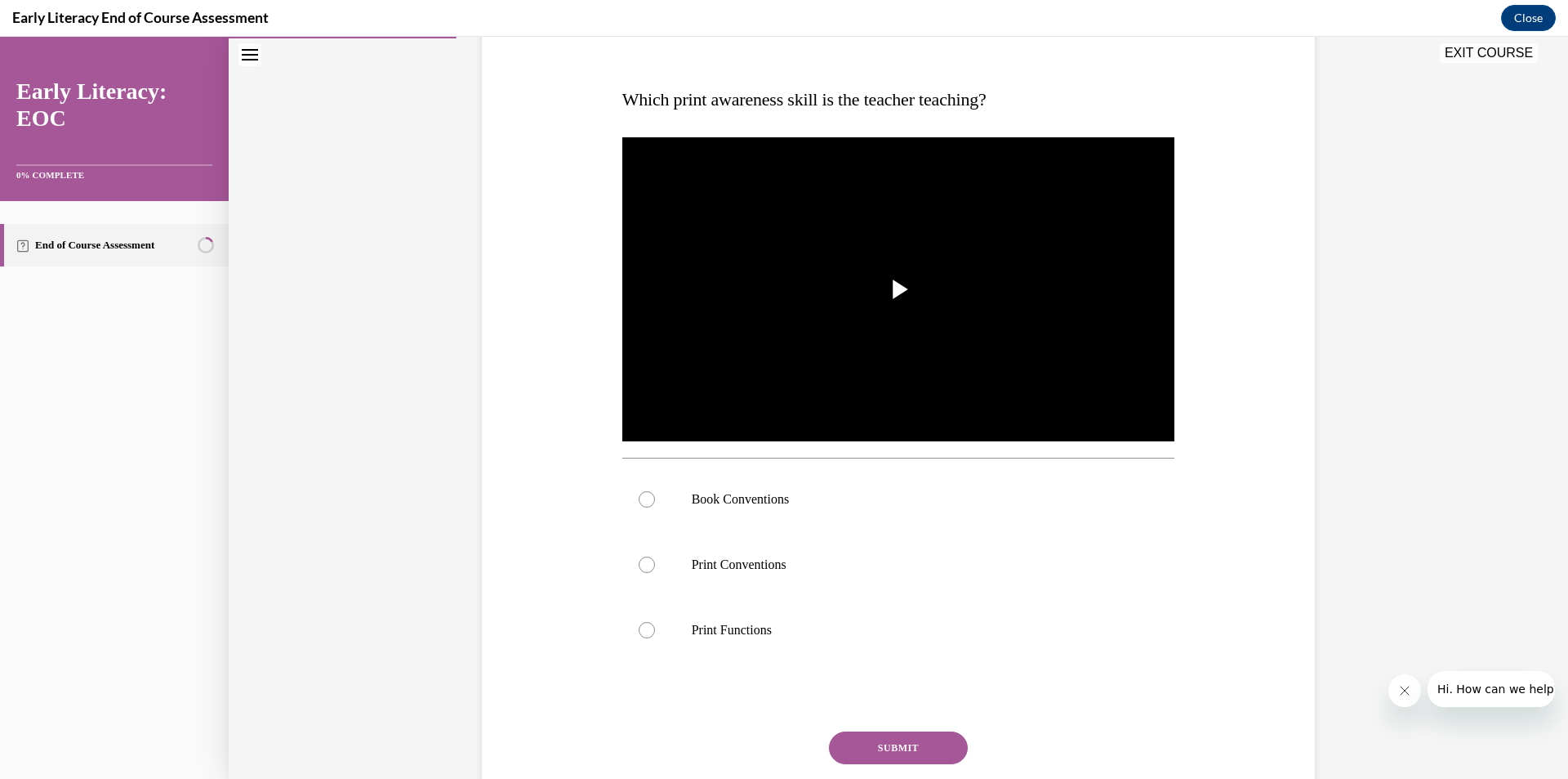
scroll to position [183, 0]
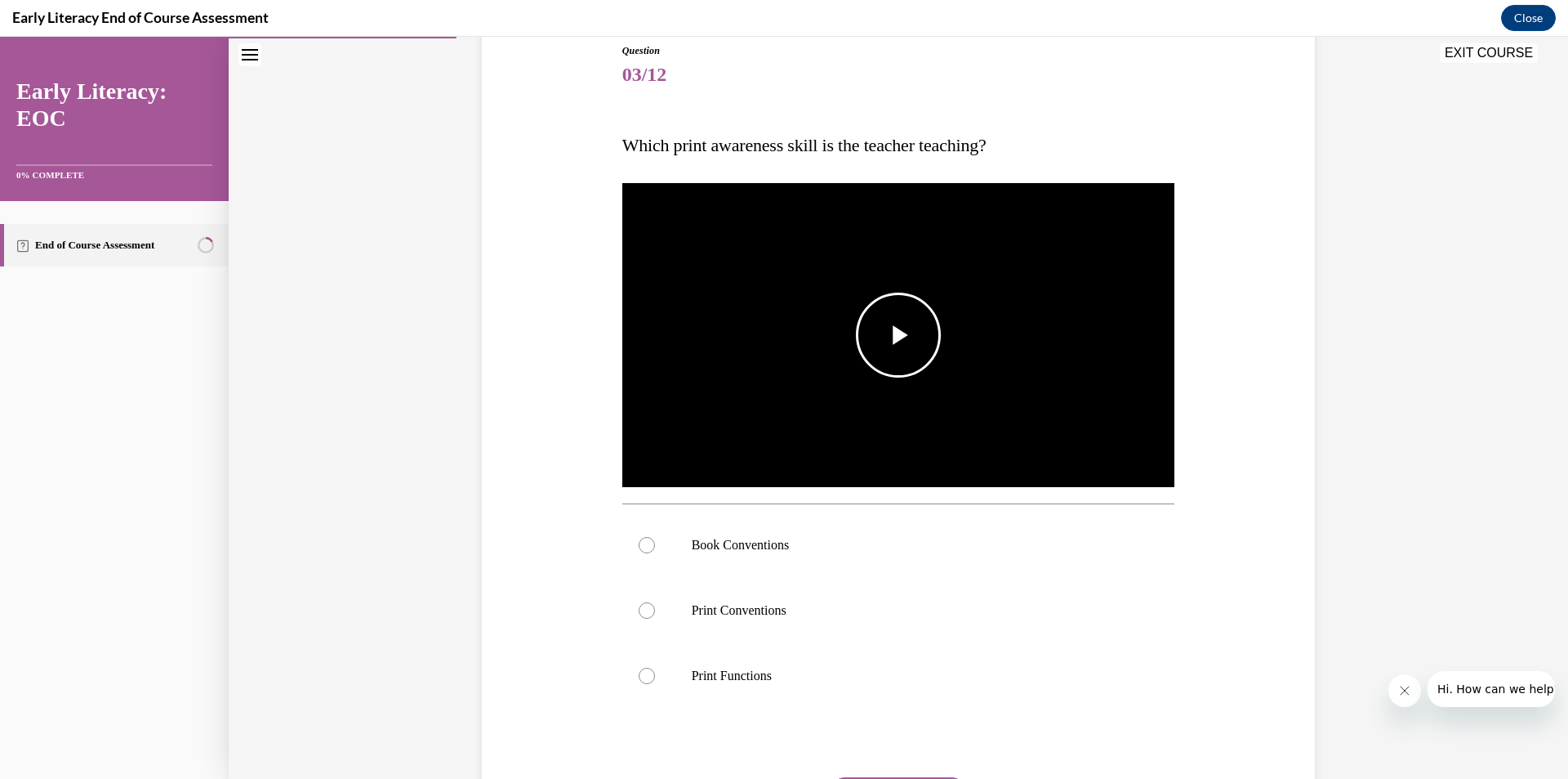
click at [848, 357] on img "Video player" at bounding box center [898, 336] width 553 height 312
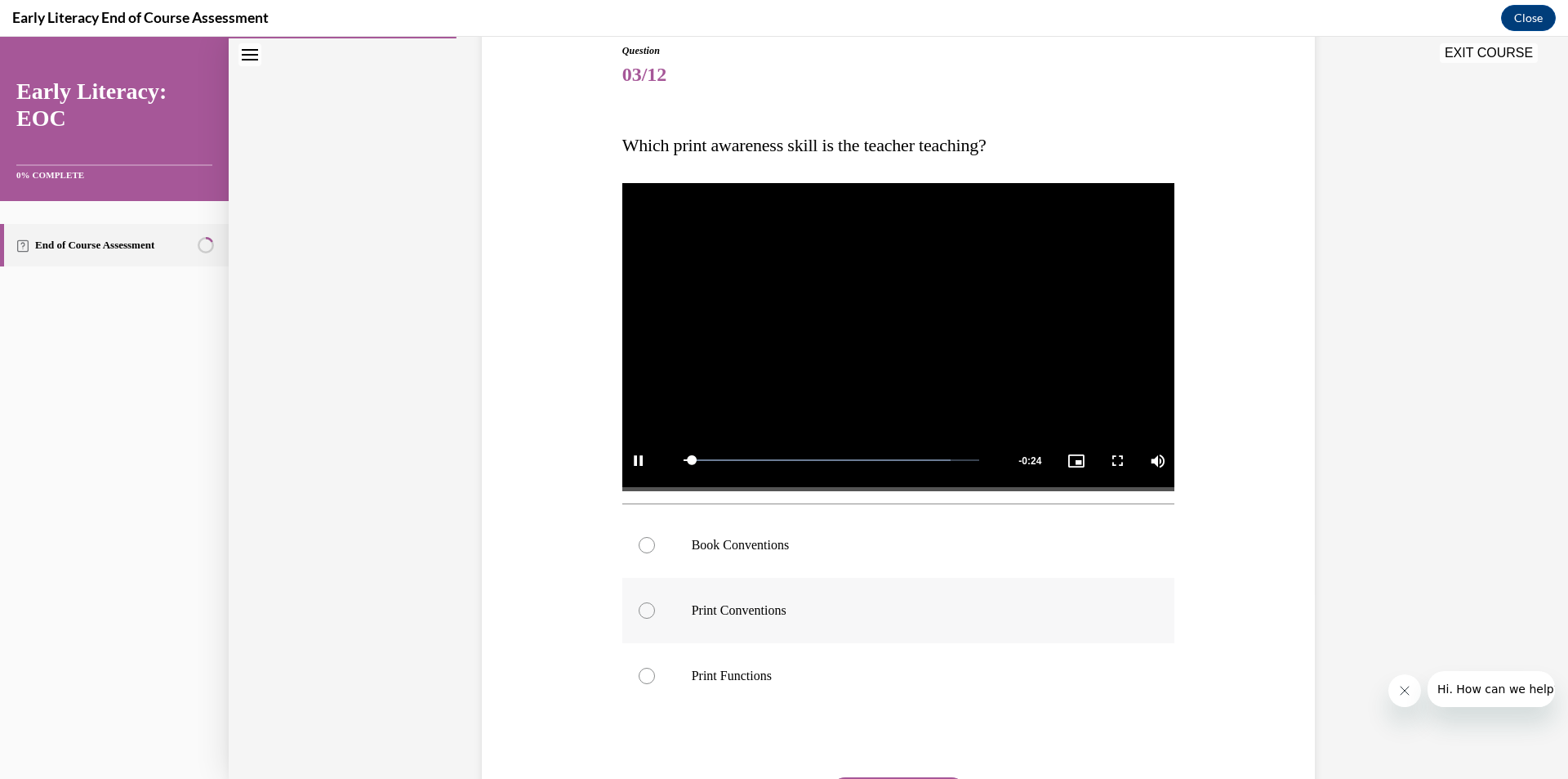
click at [727, 616] on p "Print Conventions" at bounding box center [912, 610] width 442 height 16
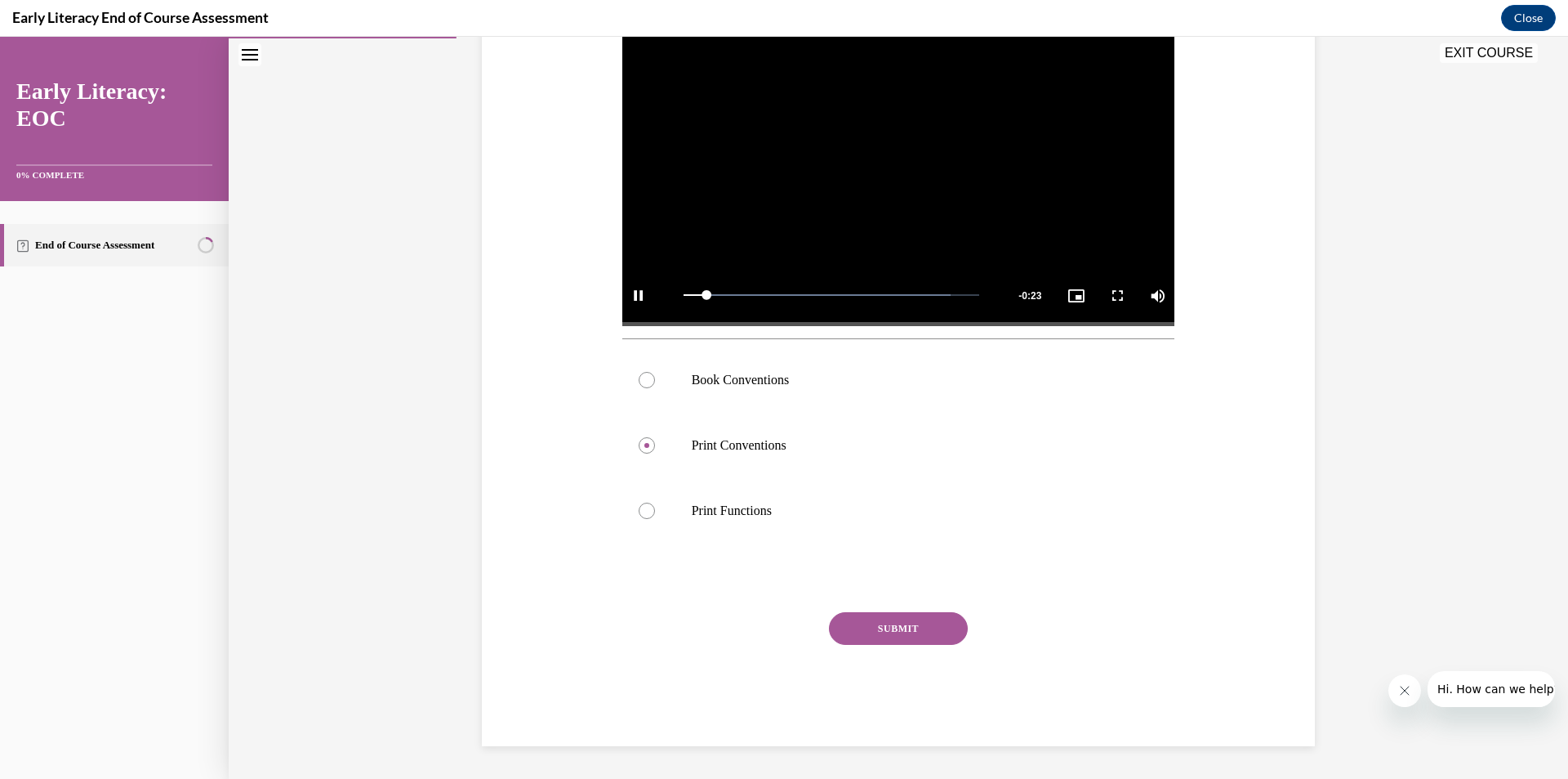
click at [869, 598] on div "Question 03/12 Which print awareness skill is the teacher teaching? Video Playe…" at bounding box center [898, 312] width 553 height 868
click at [864, 621] on button "SUBMIT" at bounding box center [898, 628] width 139 height 33
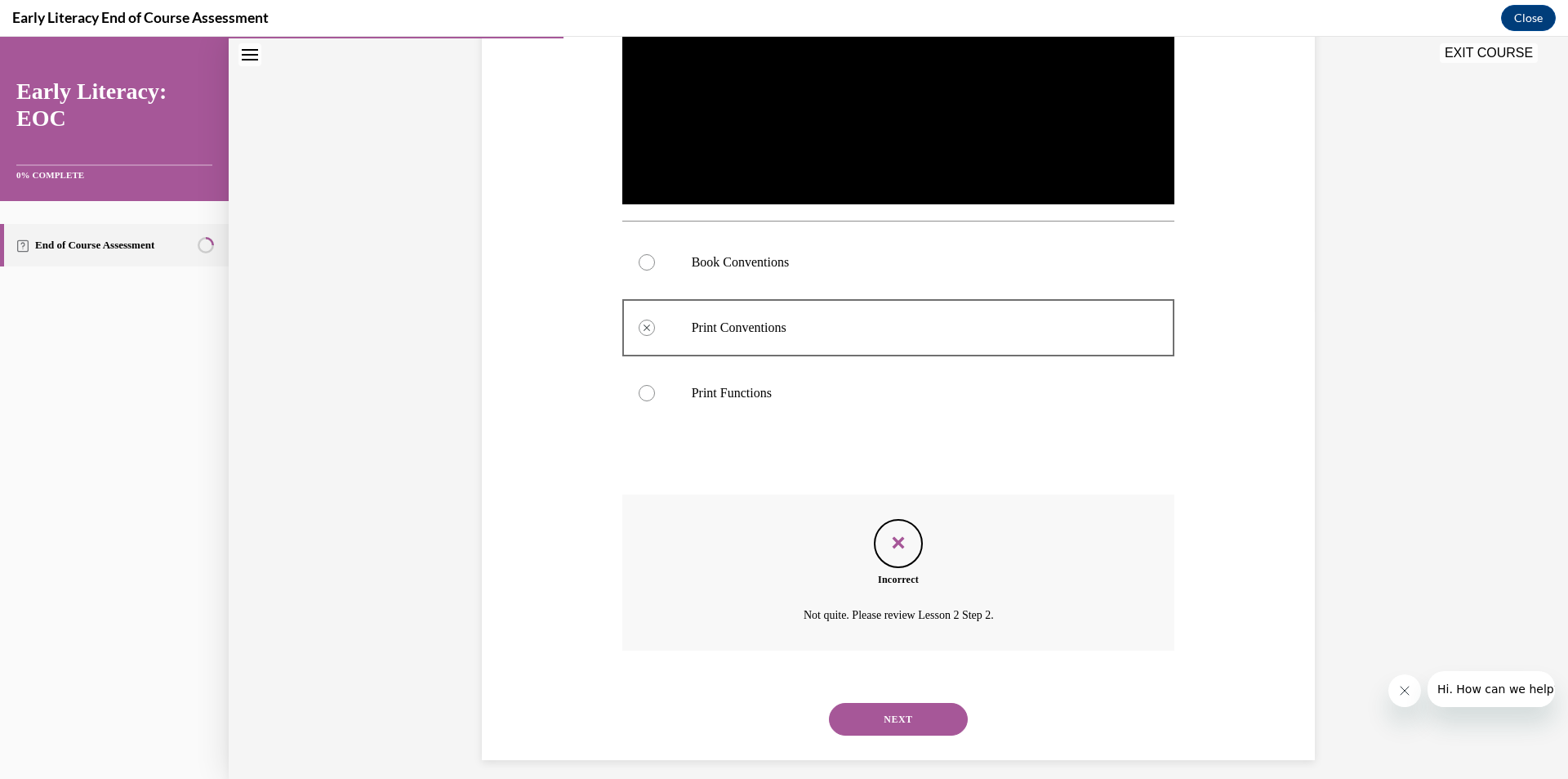
scroll to position [481, 0]
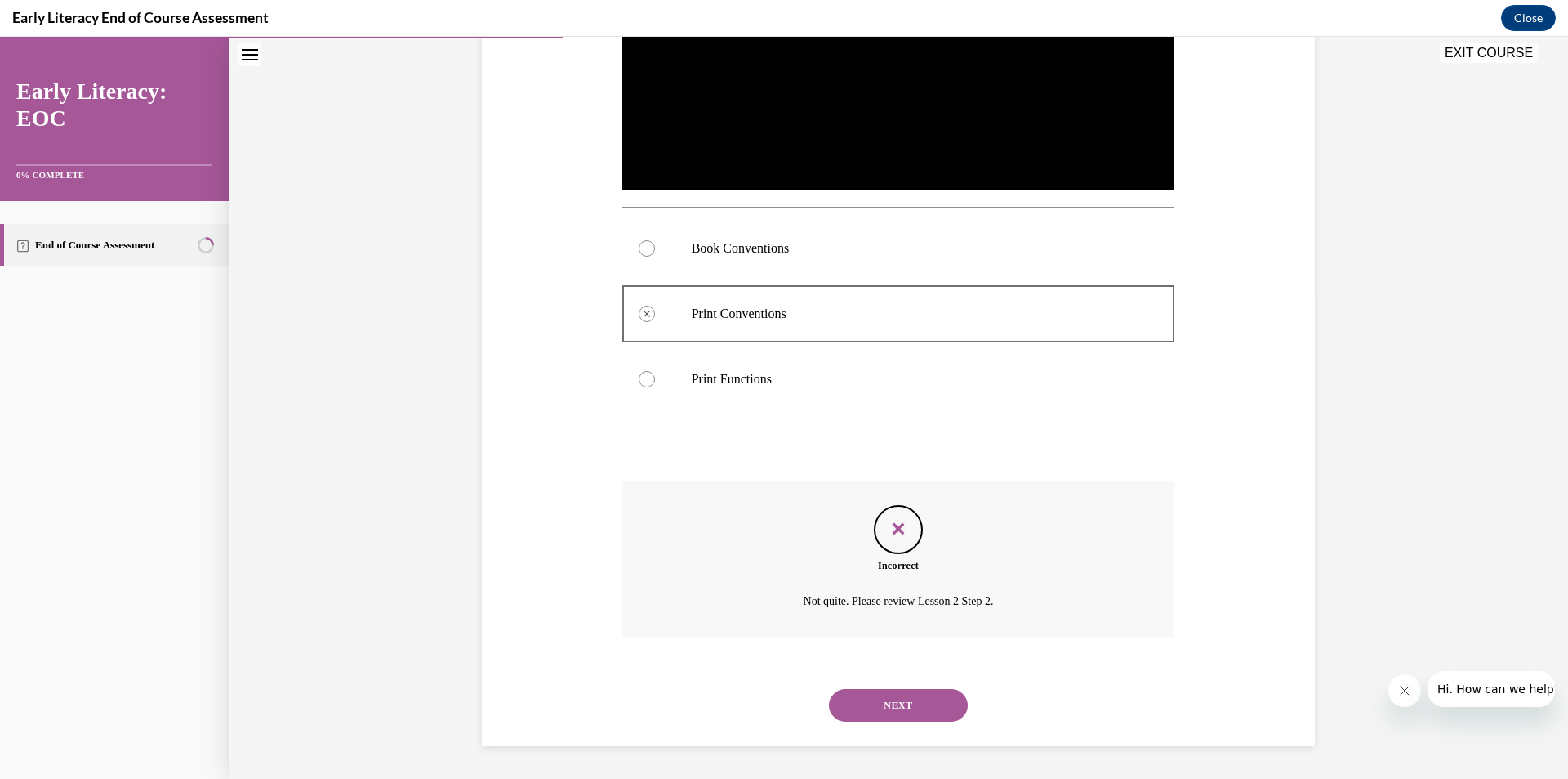
click at [854, 712] on button "NEXT" at bounding box center [898, 705] width 139 height 33
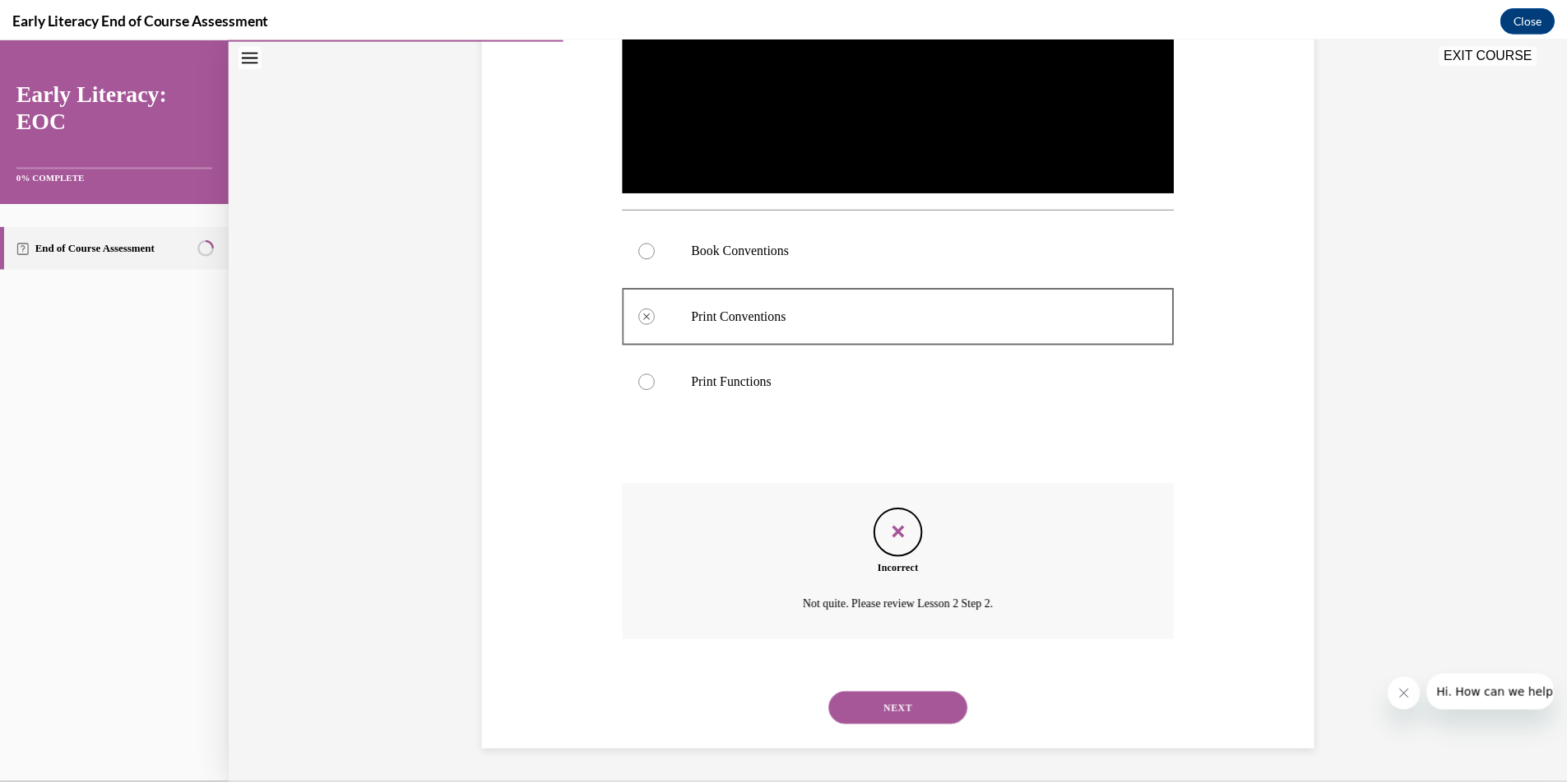
scroll to position [52, 0]
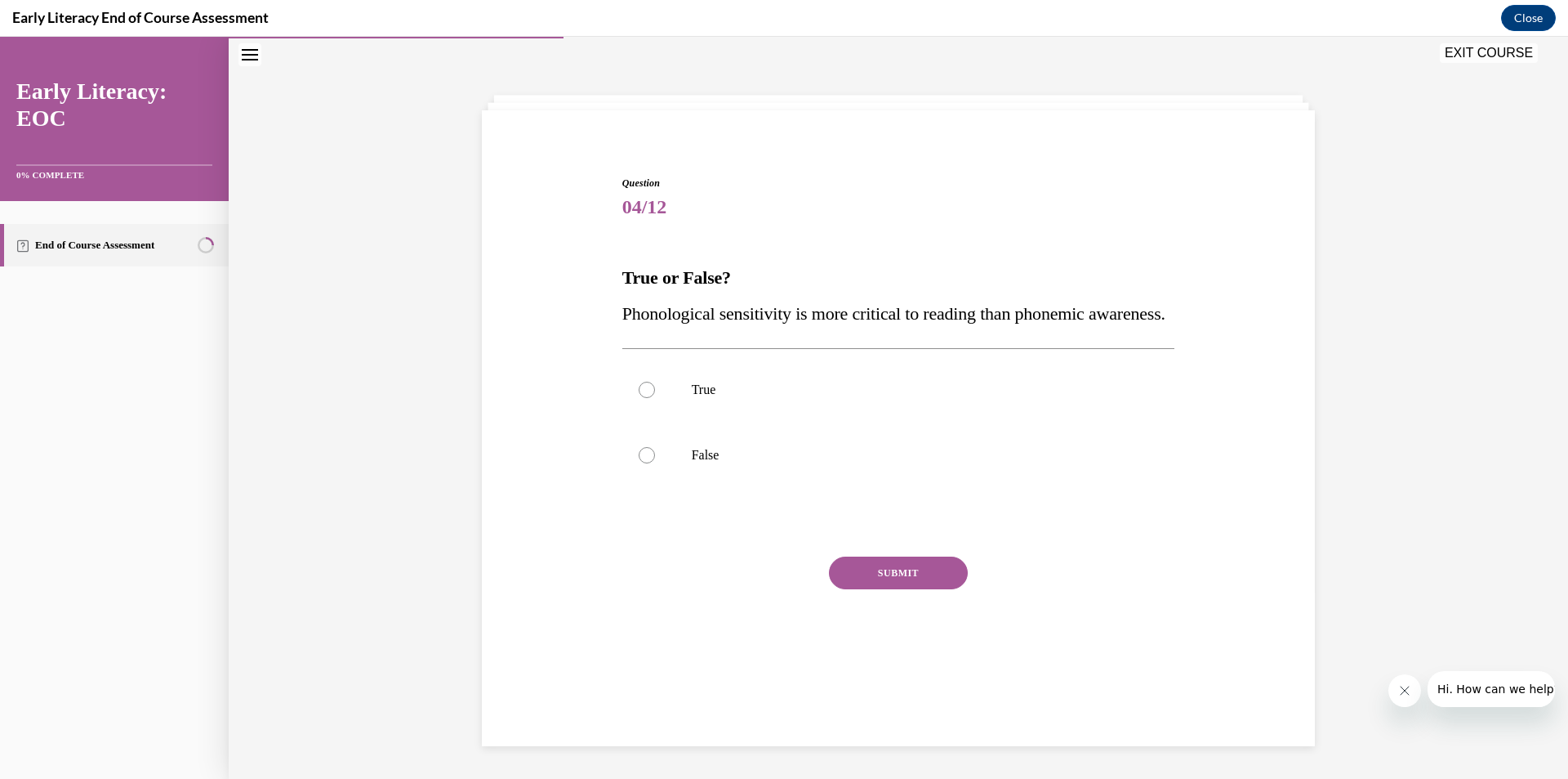
click at [1473, 35] on div "Early Literacy End of Course Assessment Close" at bounding box center [784, 18] width 1568 height 37
click at [243, 58] on icon "Close navigation menu" at bounding box center [250, 54] width 16 height 12
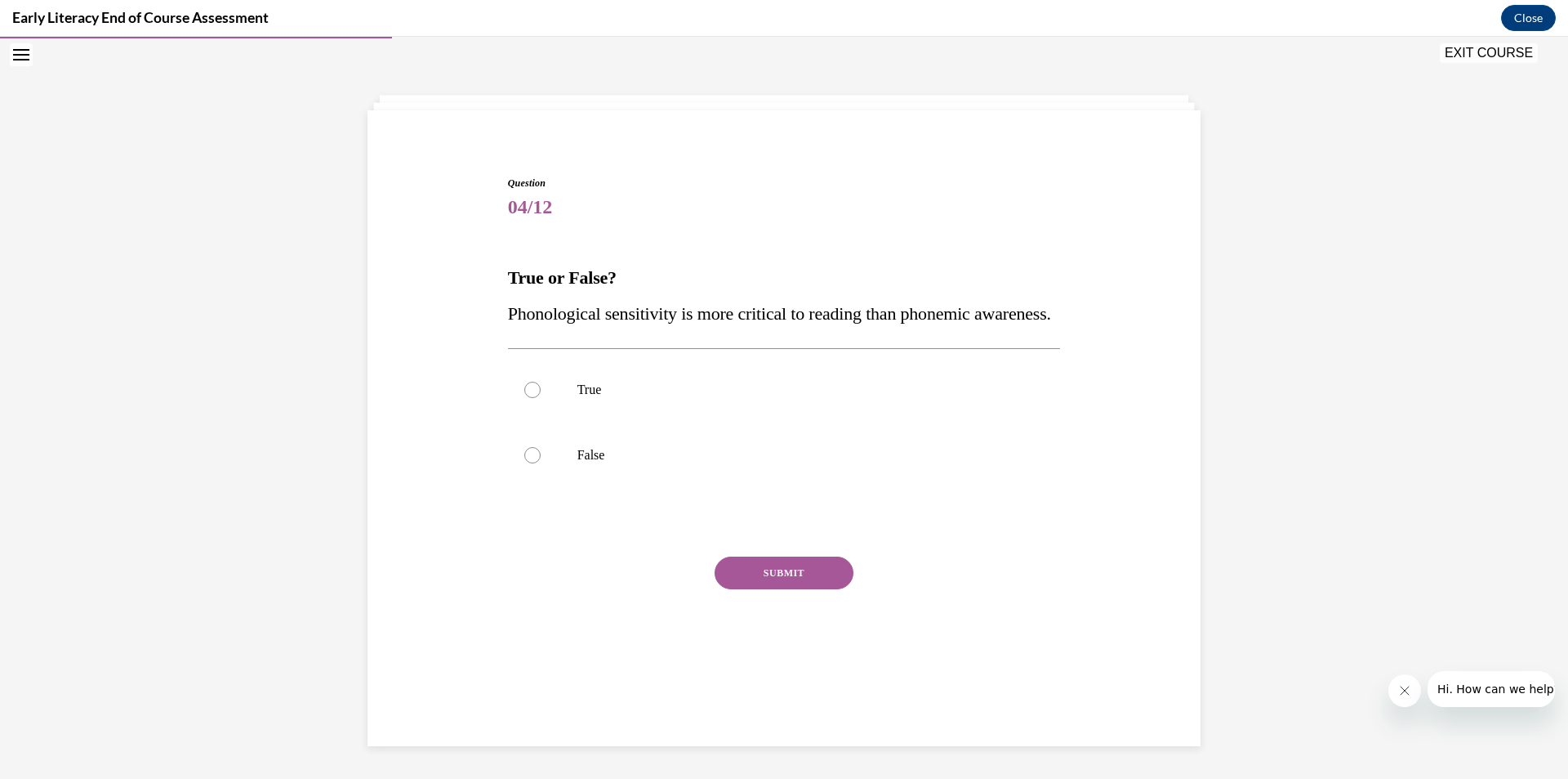
click at [1506, 30] on div "Early Literacy End of Course Assessment Close" at bounding box center [784, 18] width 1568 height 37
click at [1512, 23] on button "Close" at bounding box center [1528, 18] width 54 height 26
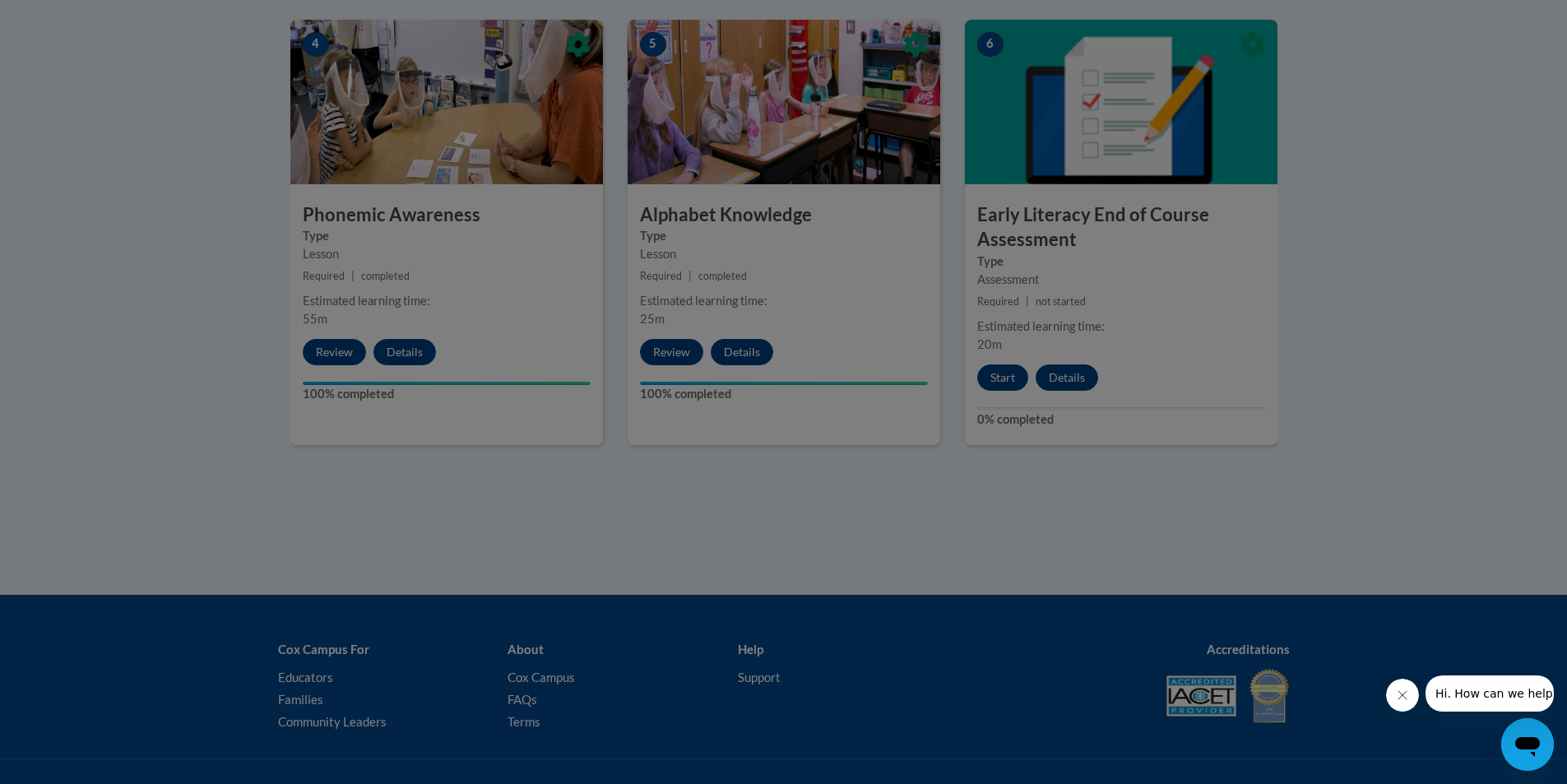
click at [1003, 375] on div at bounding box center [784, 392] width 1567 height 784
click at [971, 494] on div at bounding box center [784, 392] width 1567 height 784
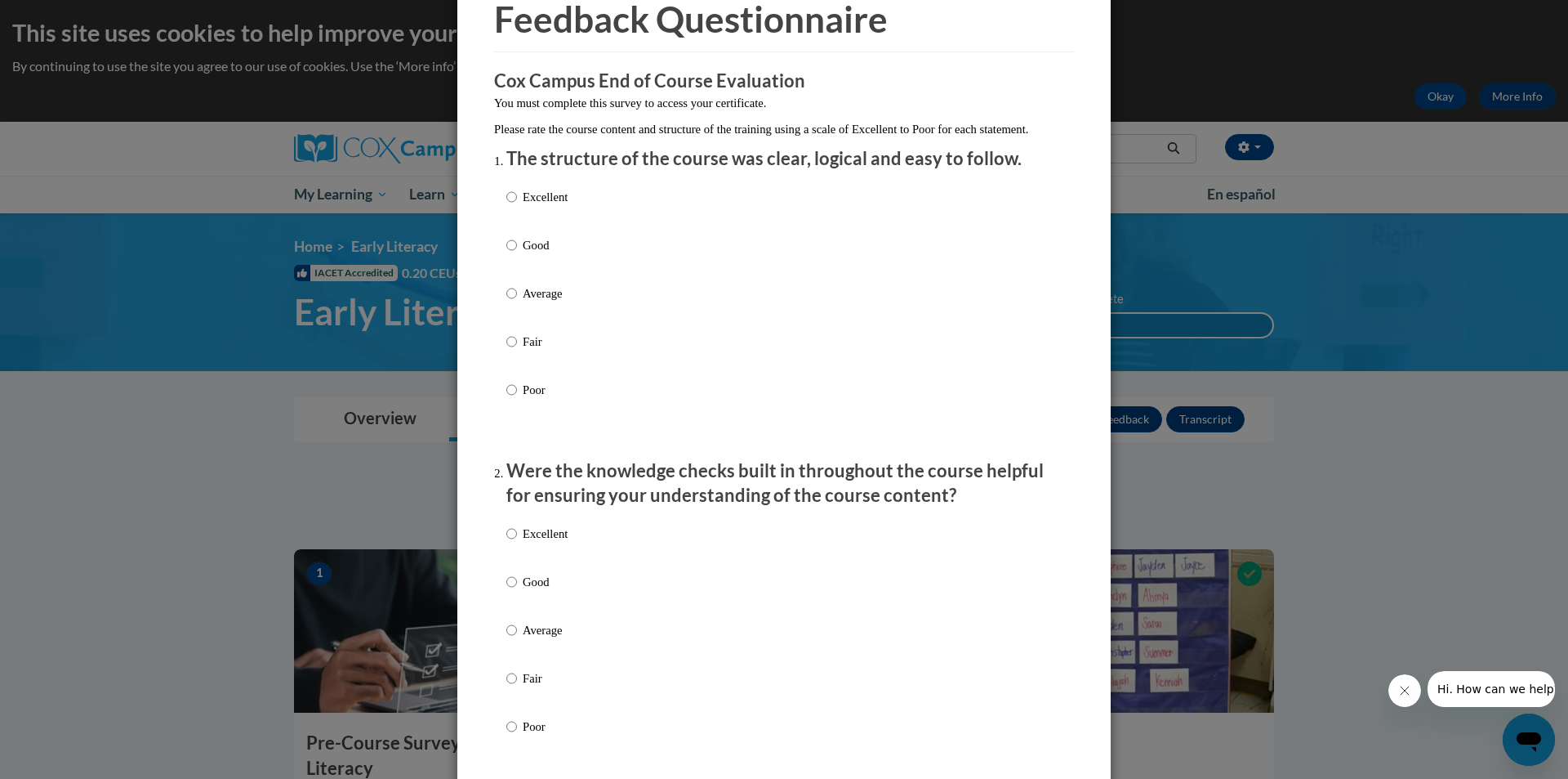
scroll to position [0, 0]
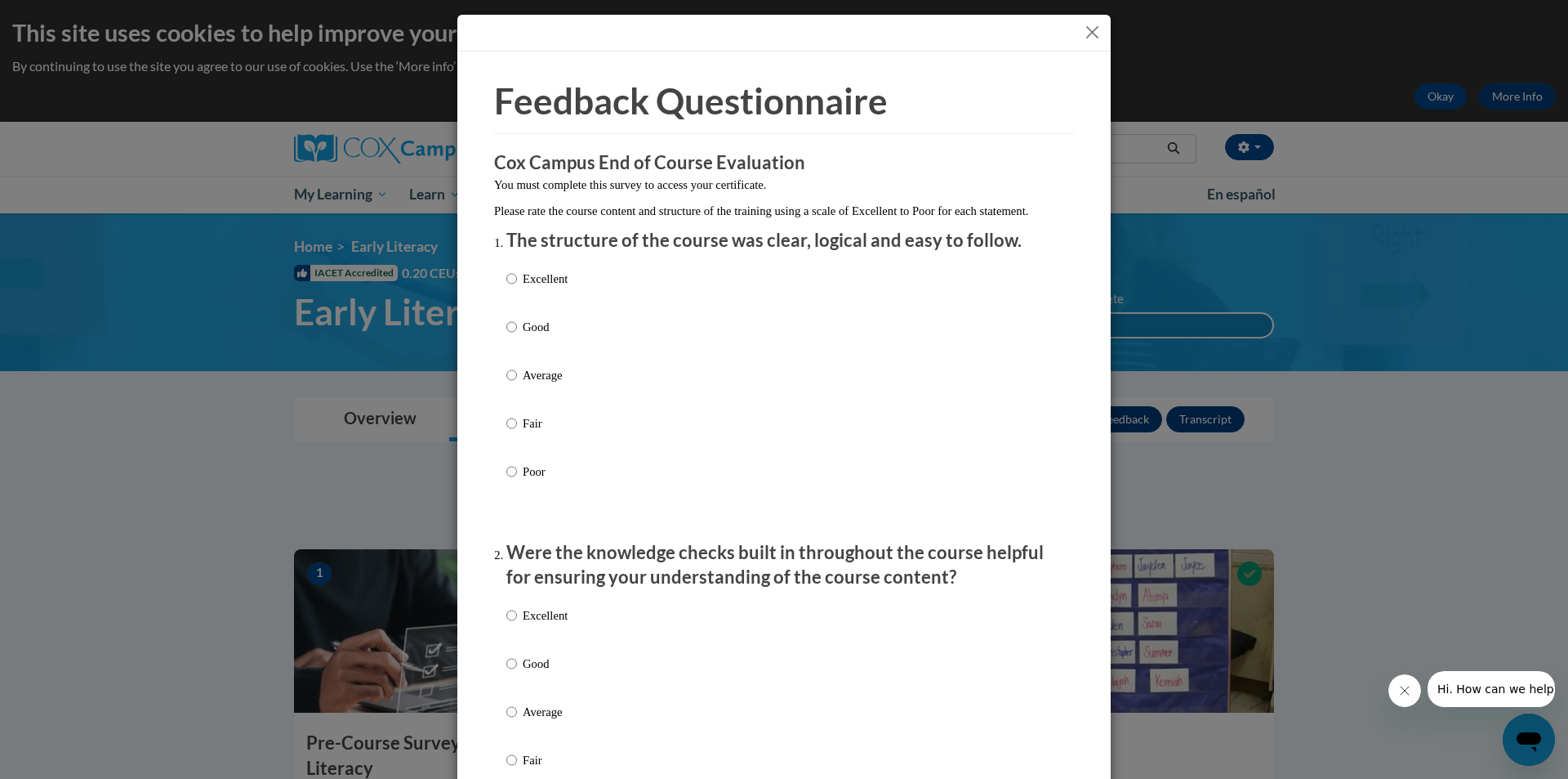
click at [540, 288] on p "Excellent" at bounding box center [545, 279] width 44 height 18
click at [517, 288] on input "Excellent" at bounding box center [512, 279] width 11 height 18
radio input "true"
click at [522, 624] on p "Excellent" at bounding box center [545, 615] width 44 height 18
click at [517, 624] on input "Excellent" at bounding box center [512, 615] width 11 height 18
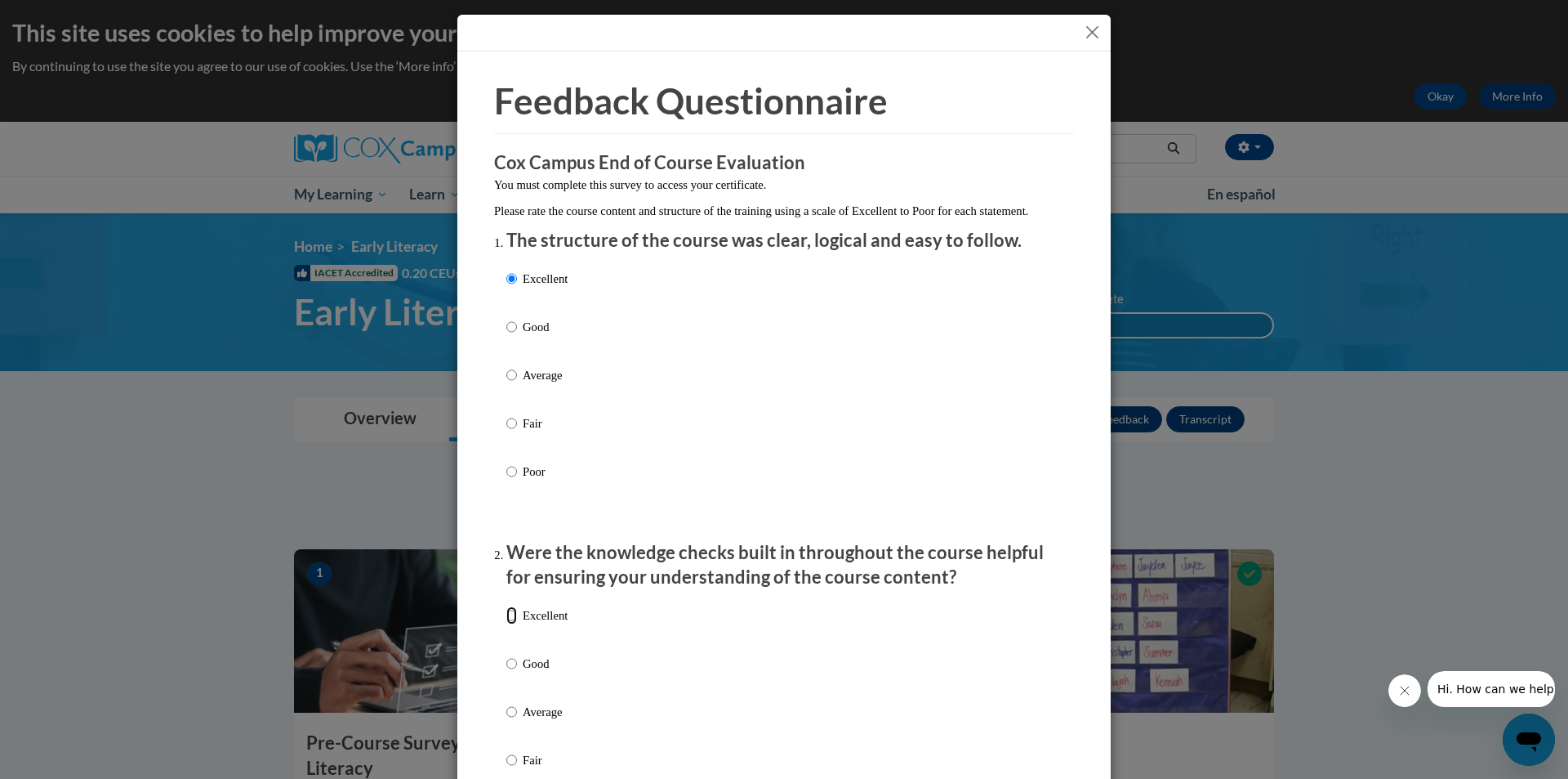
radio input "true"
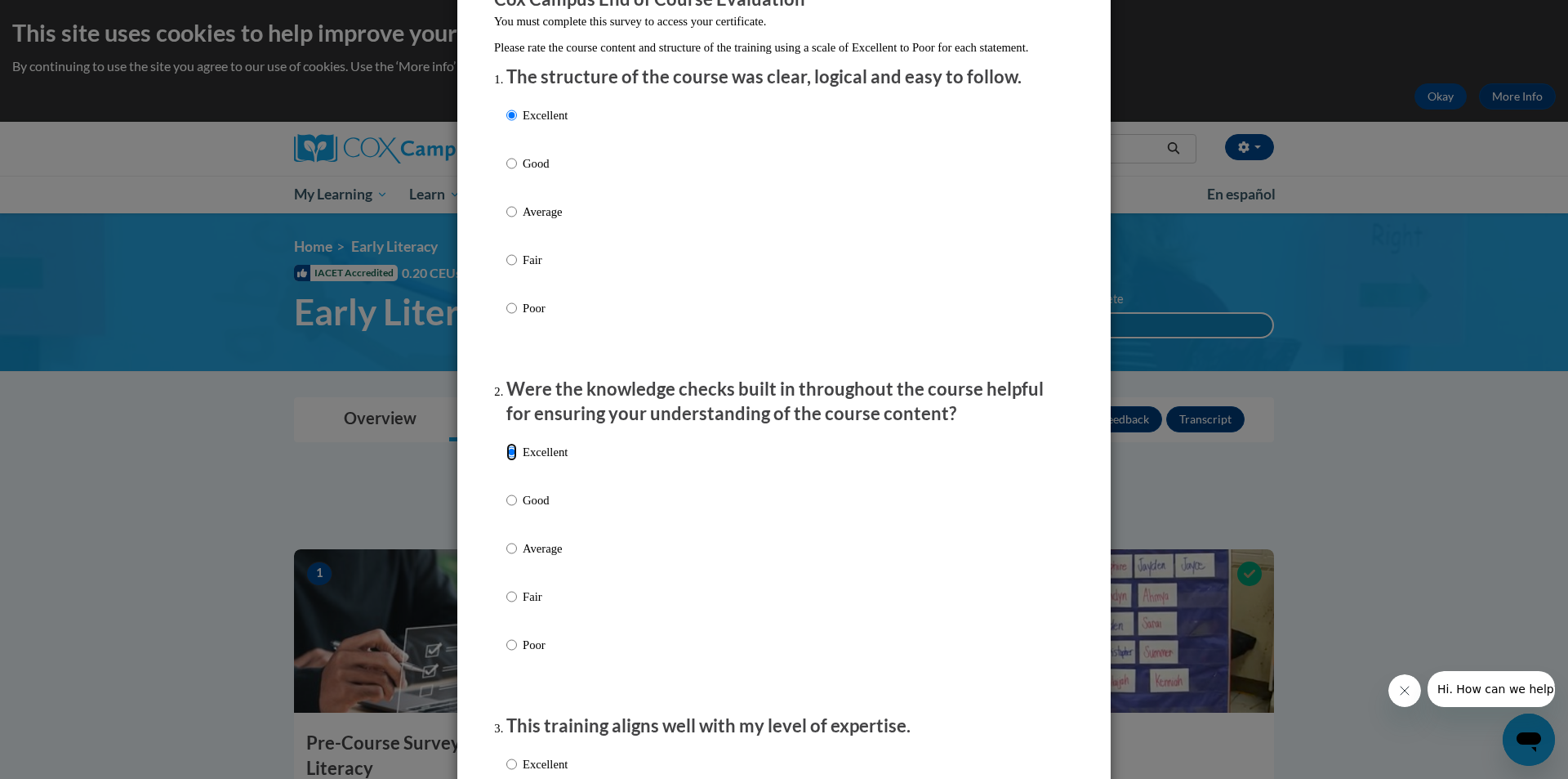
scroll to position [409, 0]
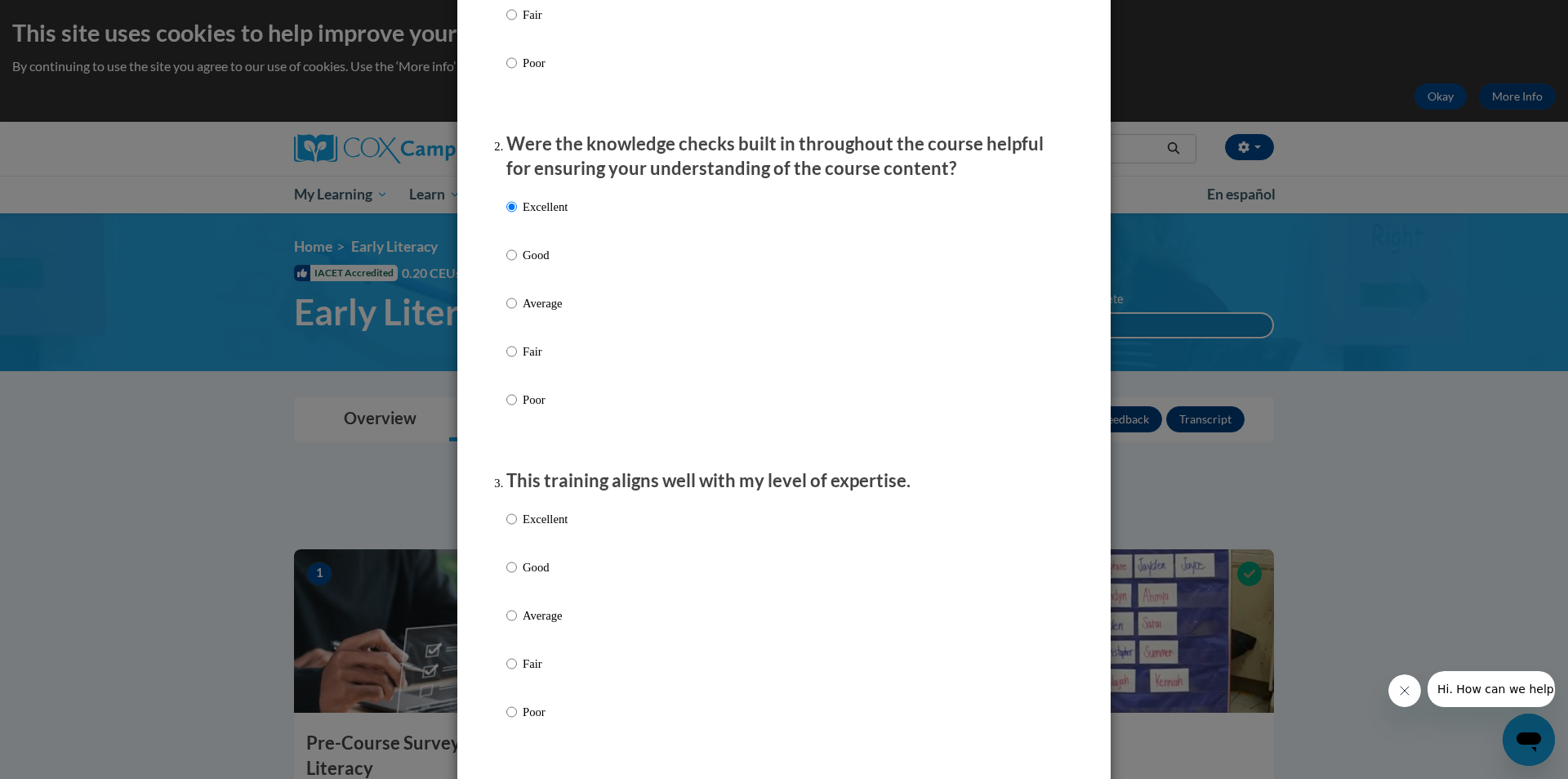
drag, startPoint x: 529, startPoint y: 536, endPoint x: 529, endPoint y: 545, distance: 9.0
click at [529, 528] on p "Excellent" at bounding box center [545, 519] width 44 height 18
click at [517, 528] on input "Excellent" at bounding box center [512, 519] width 11 height 18
radio input "true"
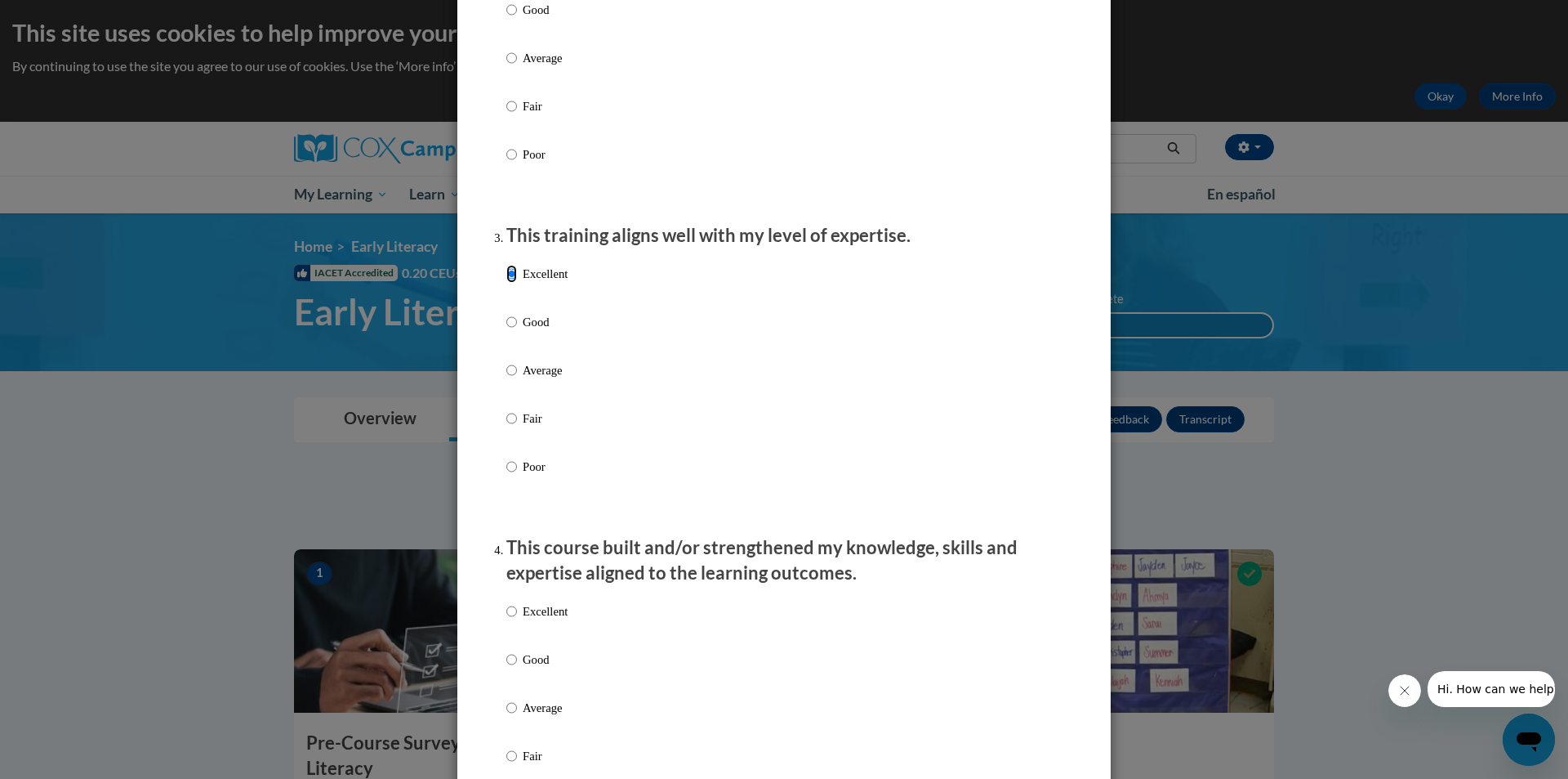
scroll to position [898, 0]
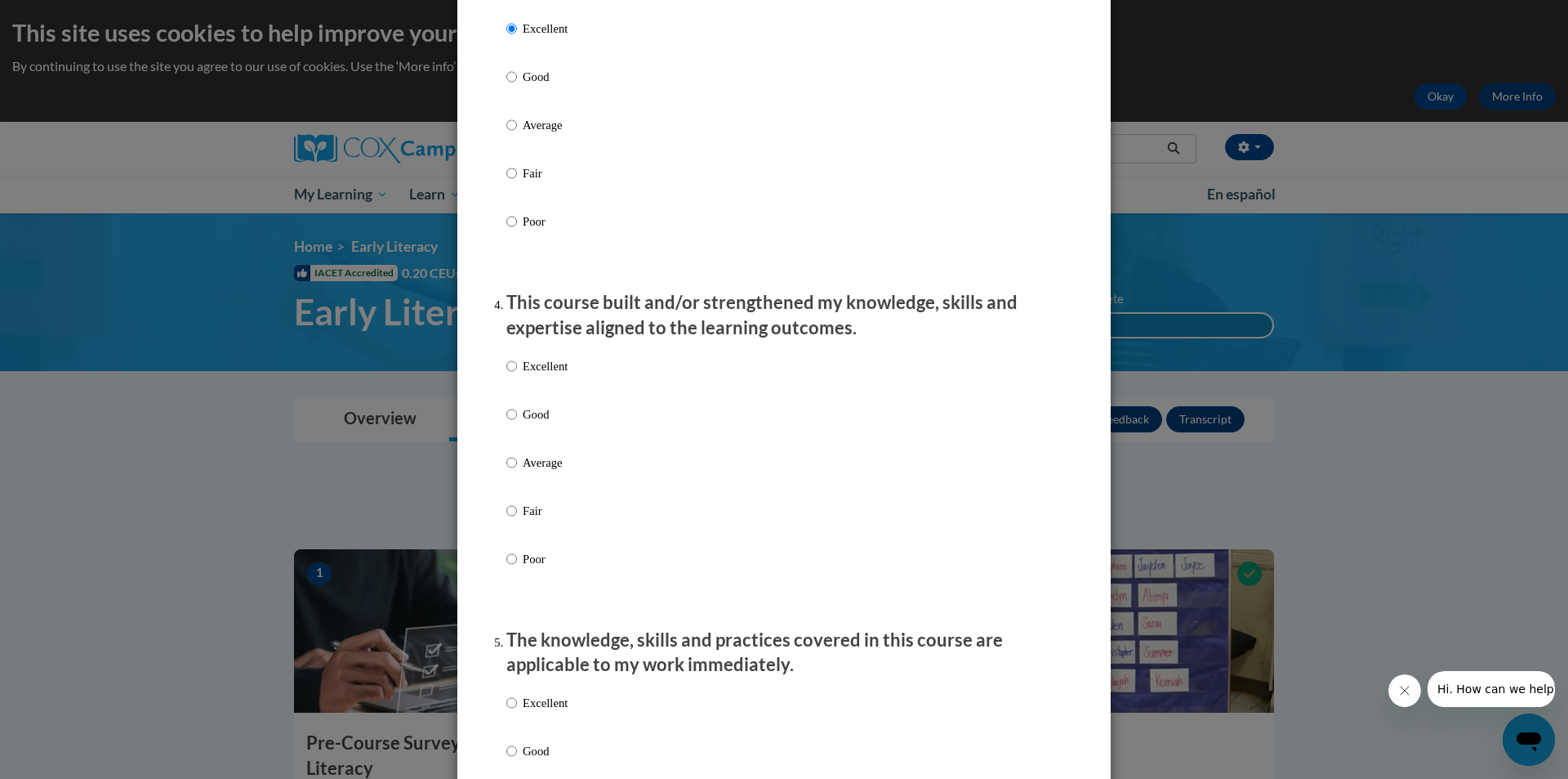
click at [544, 399] on label "Excellent" at bounding box center [537, 379] width 61 height 45
click at [517, 375] on input "Excellent" at bounding box center [512, 366] width 11 height 18
radio input "true"
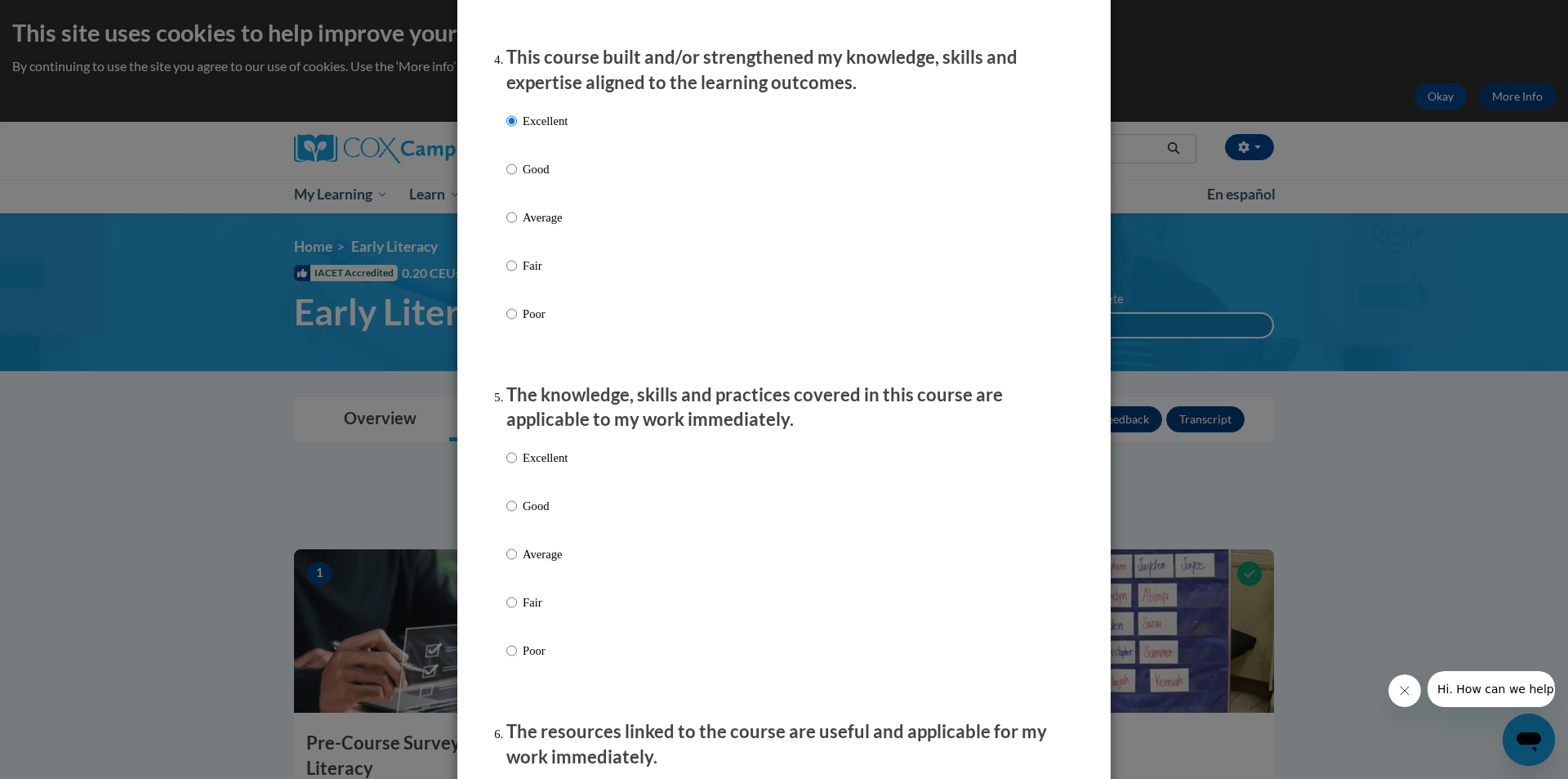
click at [548, 467] on p "Excellent" at bounding box center [545, 458] width 44 height 18
click at [517, 467] on input "Excellent" at bounding box center [512, 458] width 11 height 18
radio input "true"
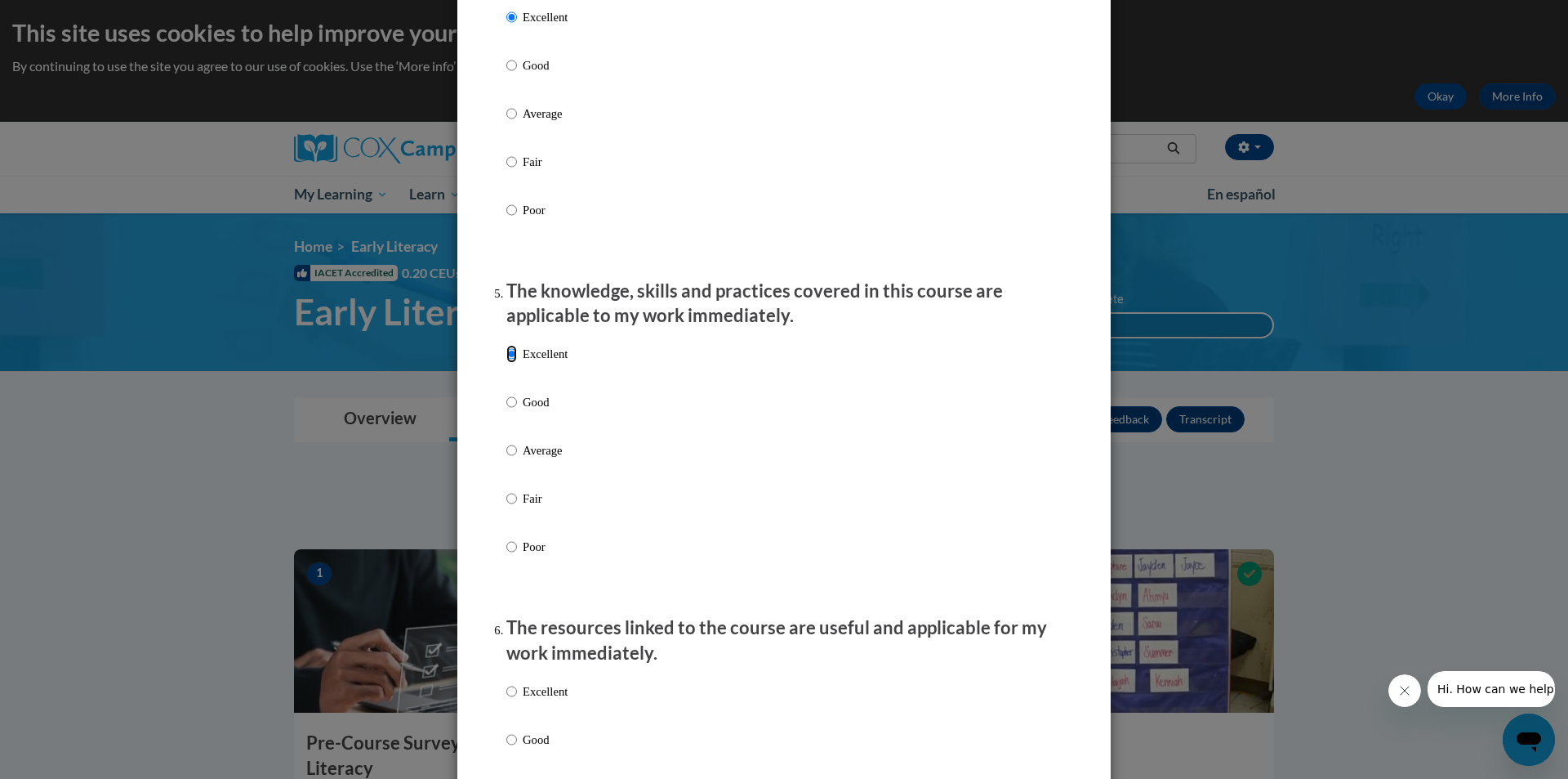
scroll to position [1471, 0]
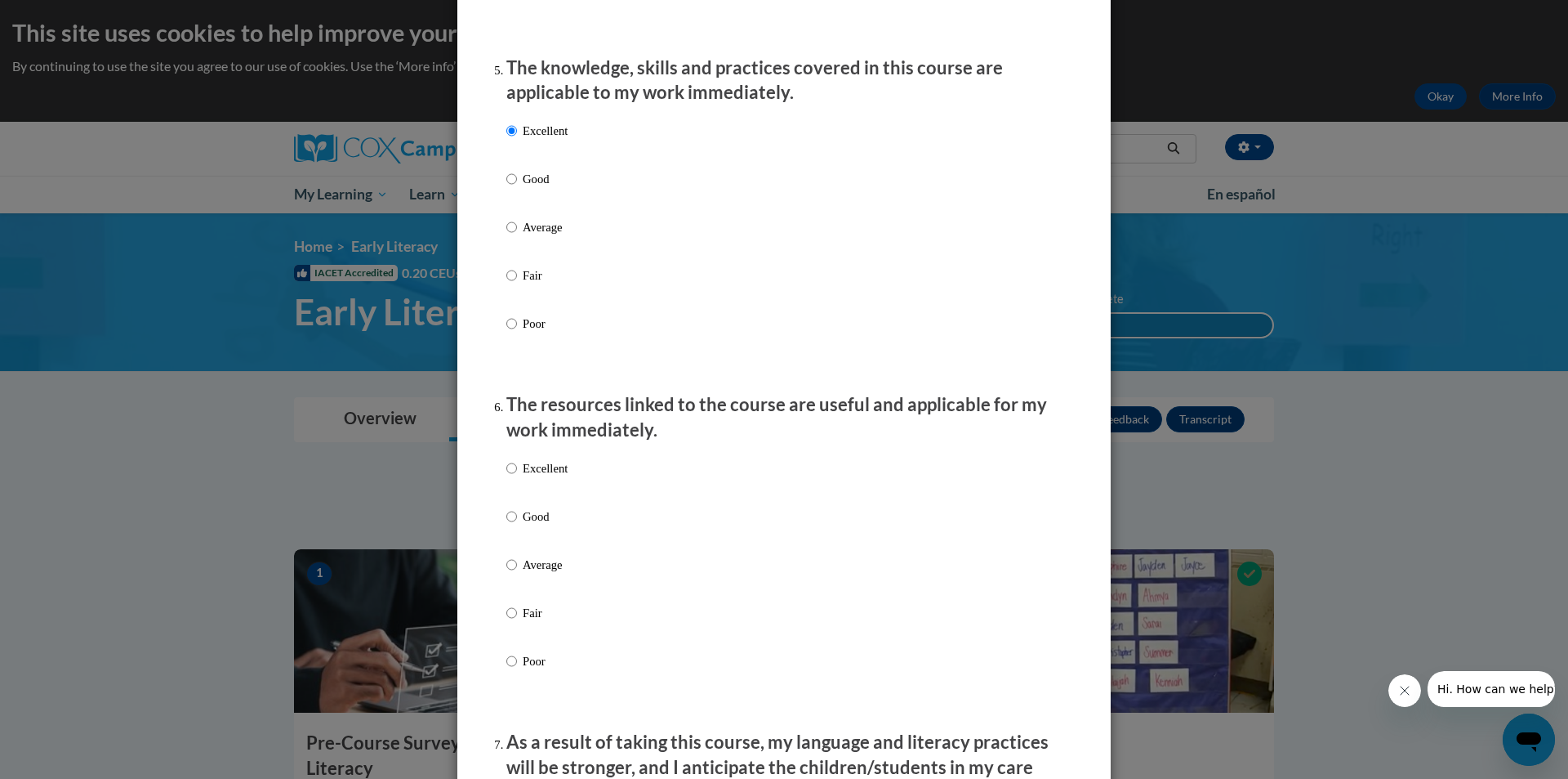
click at [548, 491] on label "Excellent" at bounding box center [537, 482] width 61 height 45
click at [517, 477] on input "Excellent" at bounding box center [512, 468] width 11 height 18
radio input "true"
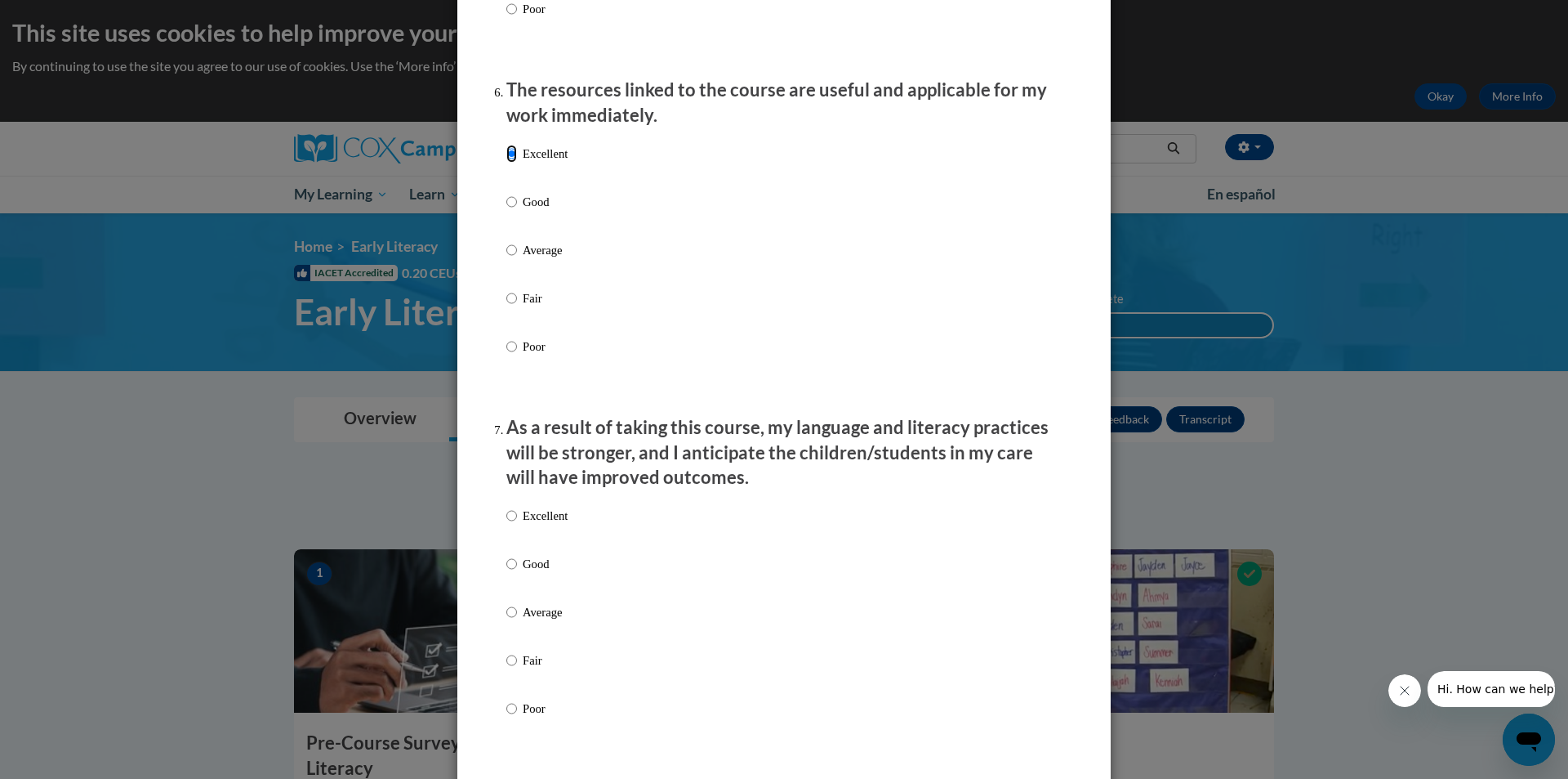
scroll to position [1797, 0]
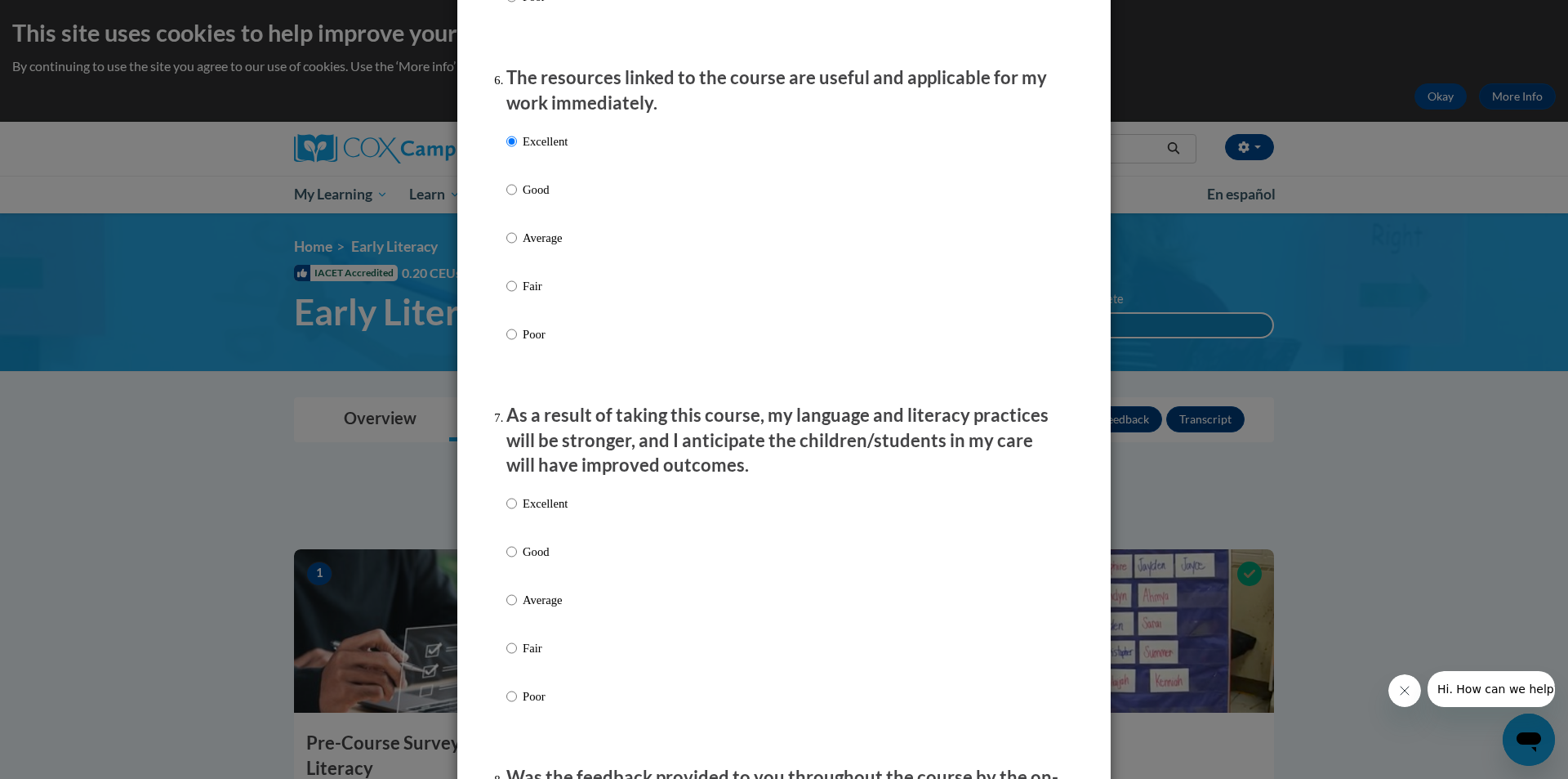
click at [551, 503] on div "Excellent Good Average Fair Poor" at bounding box center [537, 613] width 61 height 253
click at [553, 512] on p "Excellent" at bounding box center [545, 503] width 44 height 18
click at [517, 512] on input "Excellent" at bounding box center [512, 503] width 11 height 18
radio input "true"
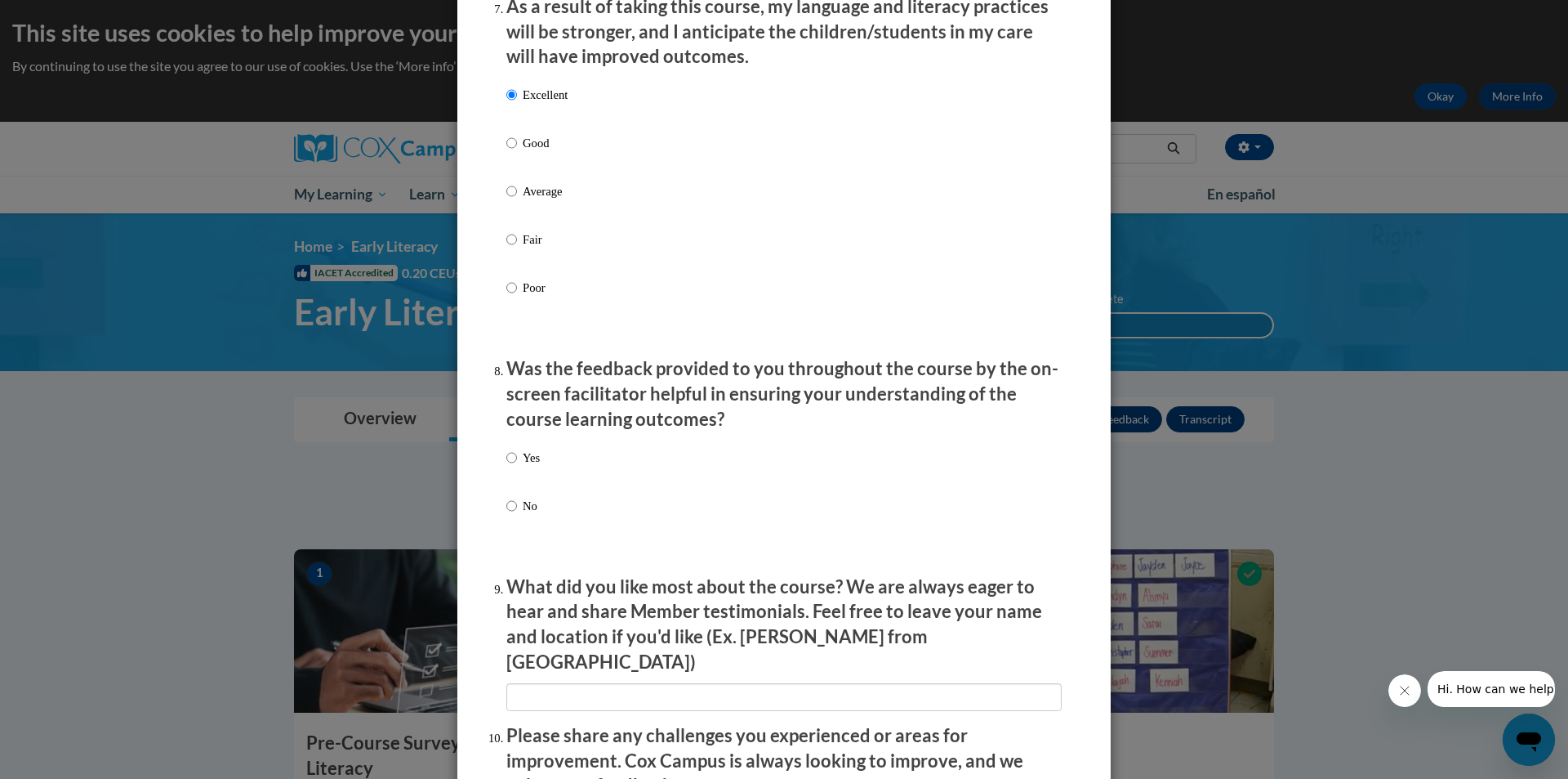
click at [527, 467] on p "Yes" at bounding box center [530, 458] width 17 height 18
click at [517, 467] on input "Yes" at bounding box center [512, 458] width 11 height 18
radio input "true"
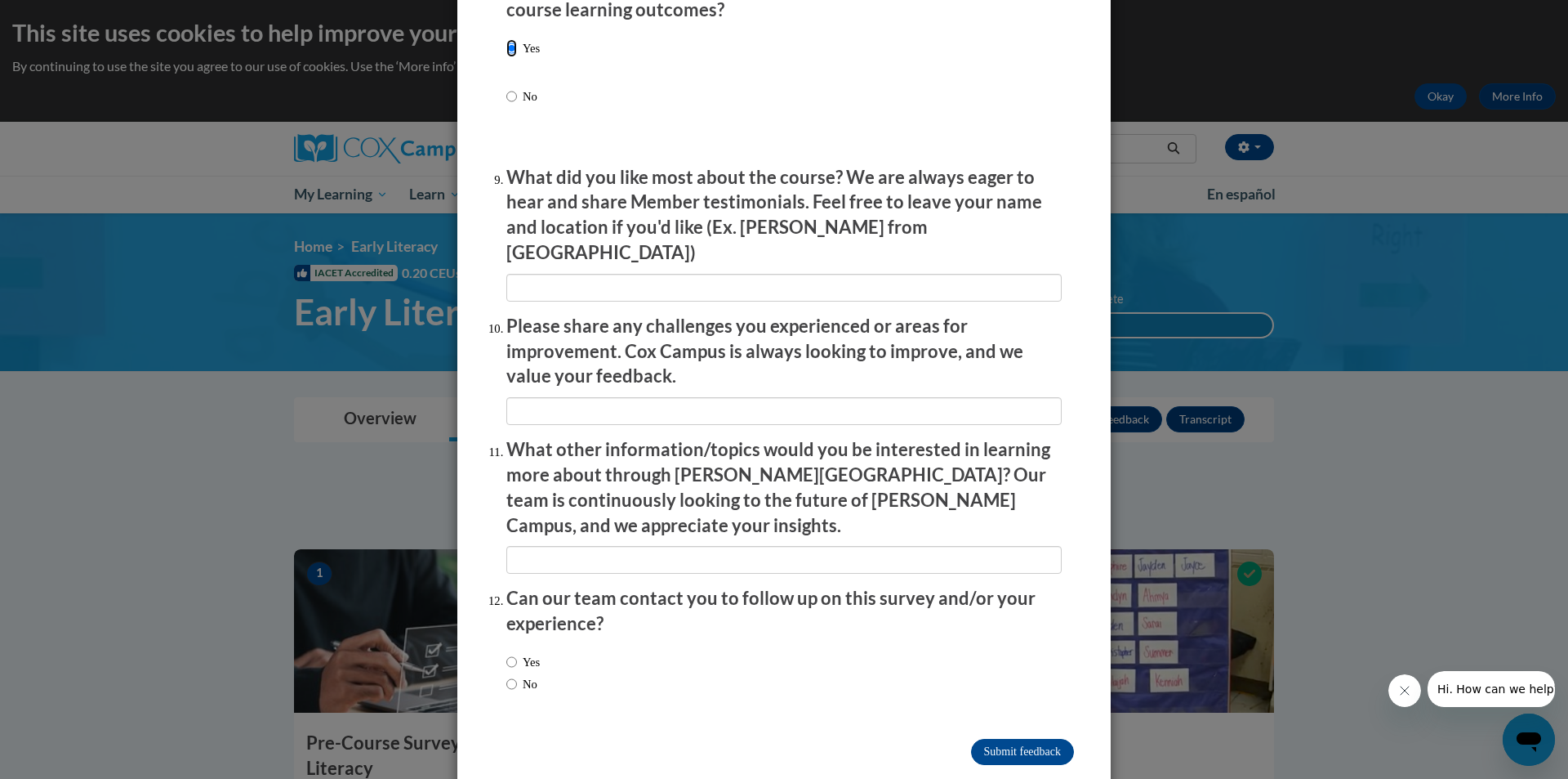
scroll to position [2617, 0]
click at [1055, 738] on input "Submit feedback" at bounding box center [1022, 751] width 103 height 26
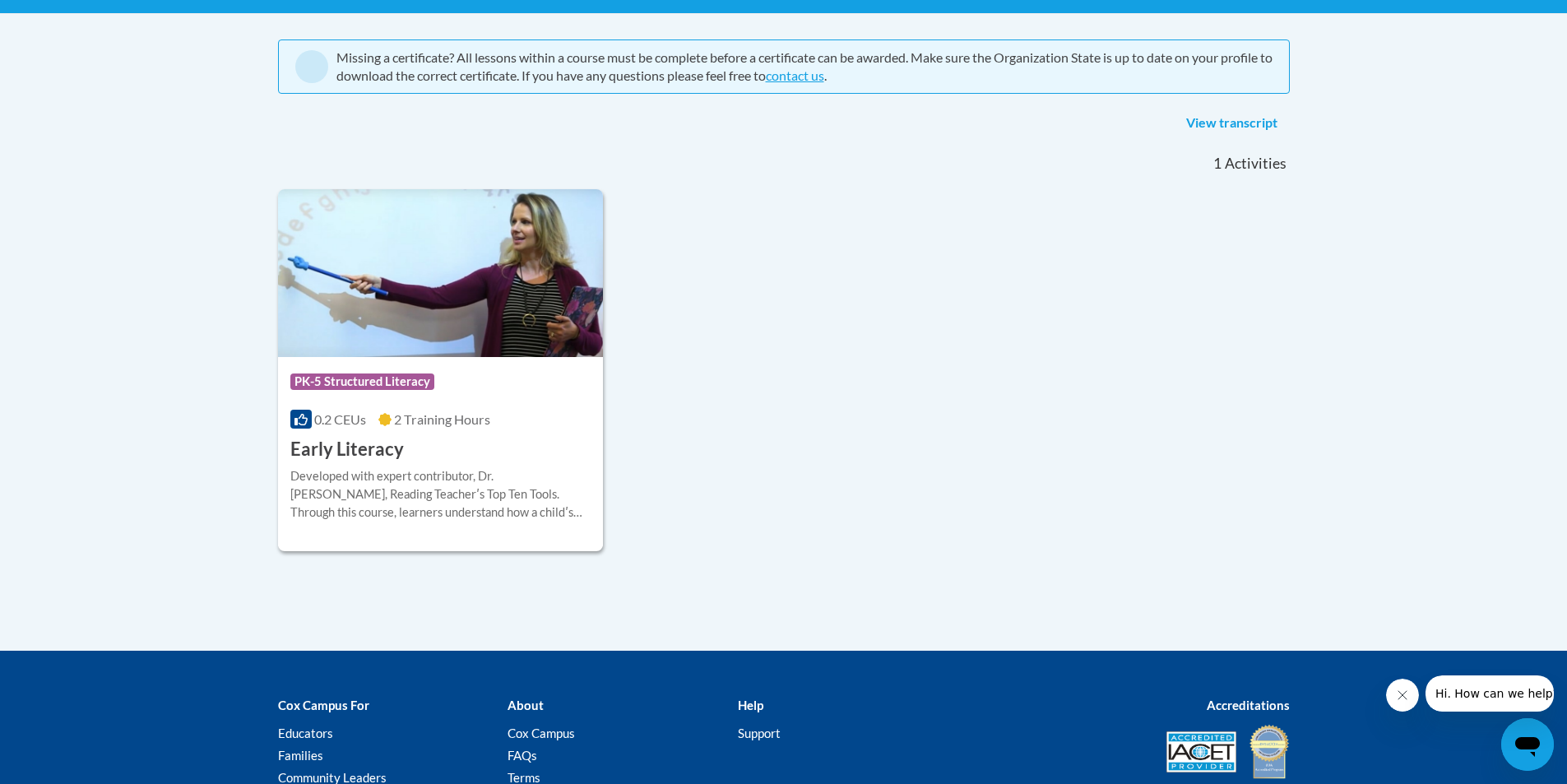
scroll to position [82, 0]
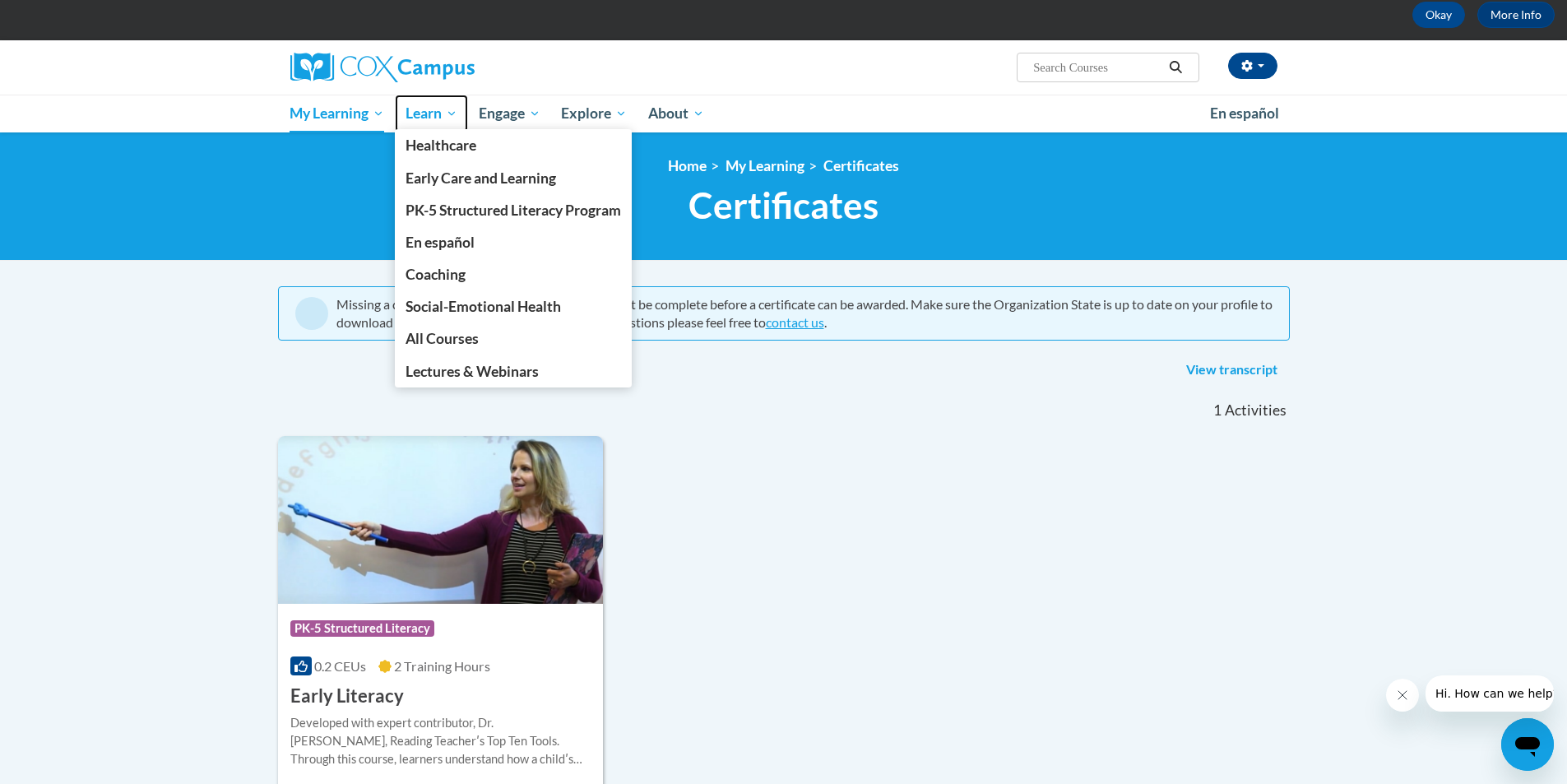
click at [420, 100] on link "Learn" at bounding box center [432, 114] width 74 height 38
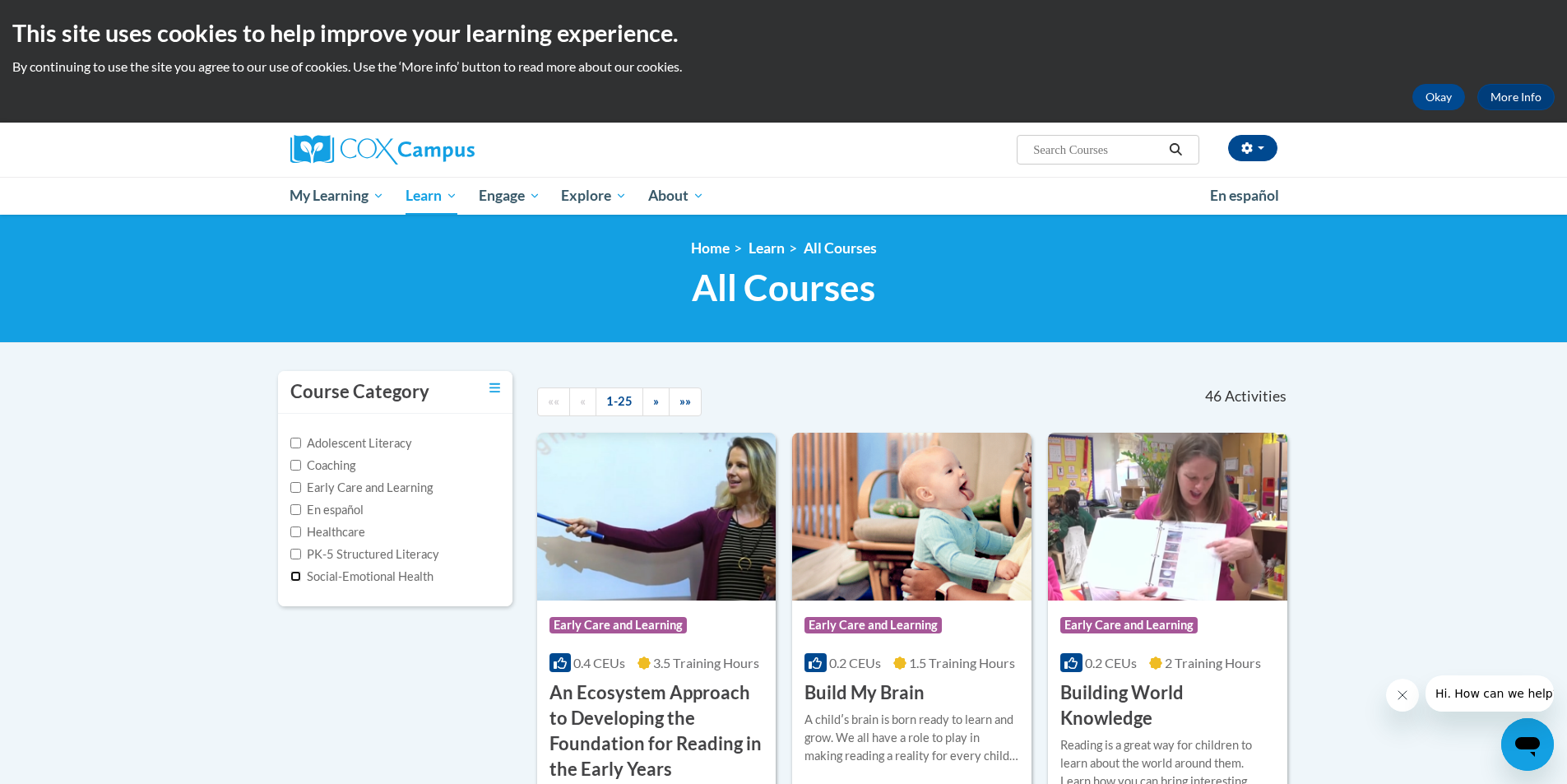
click at [298, 576] on input "Social-Emotional Health" at bounding box center [296, 576] width 11 height 11
checkbox input "true"
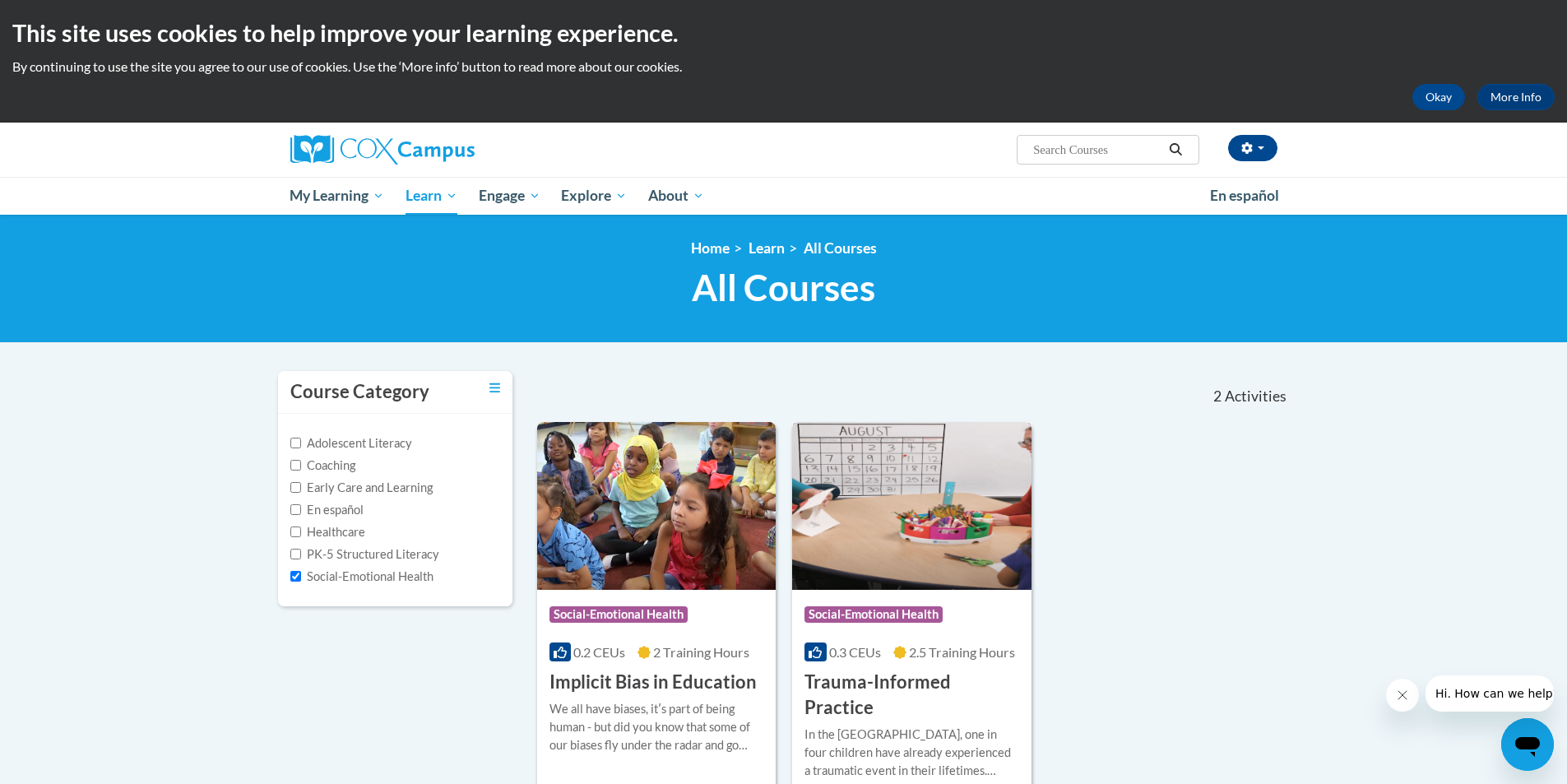
click at [932, 678] on h3 "Trauma-Informed Practice" at bounding box center [913, 694] width 215 height 51
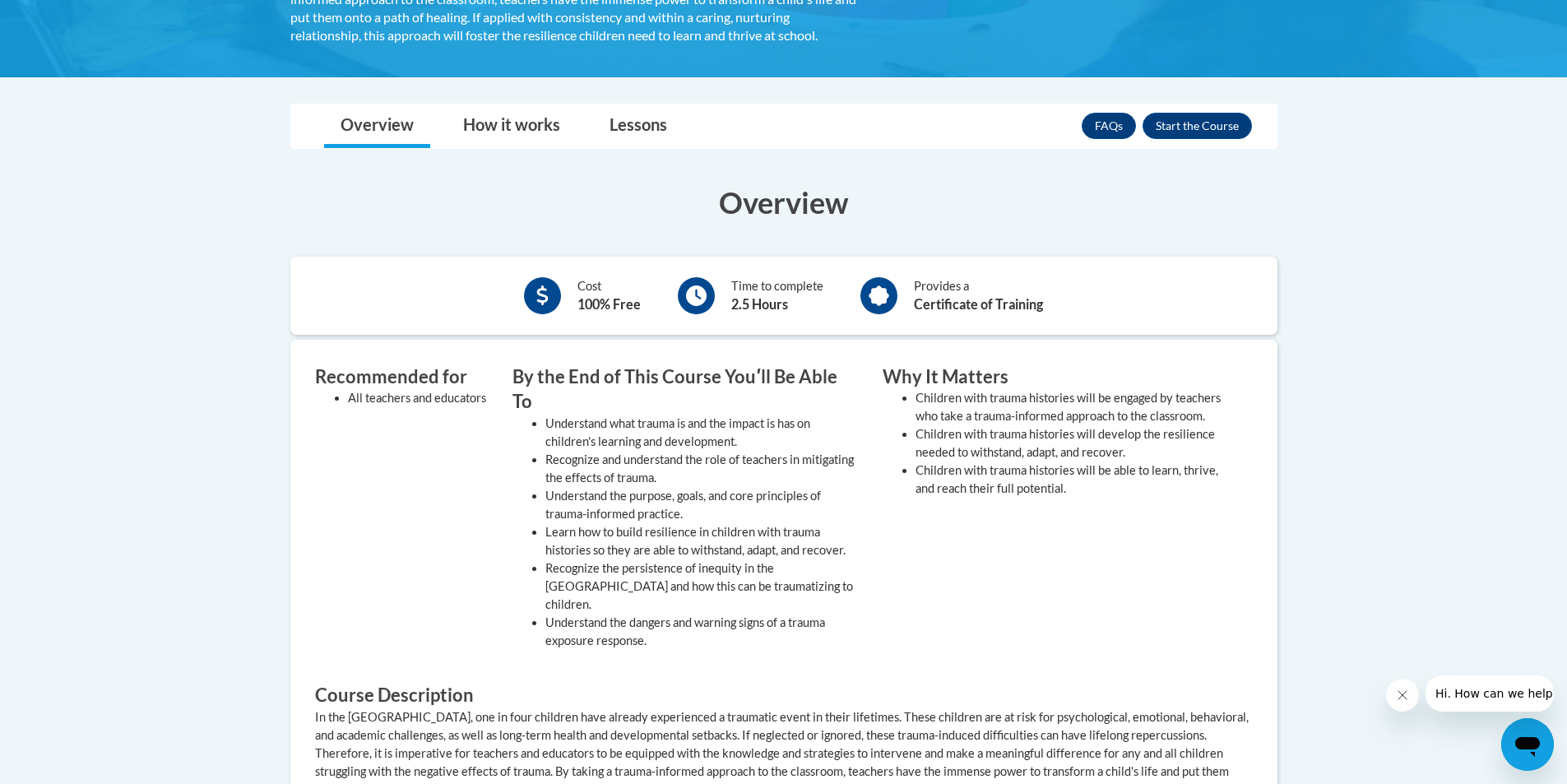
scroll to position [411, 0]
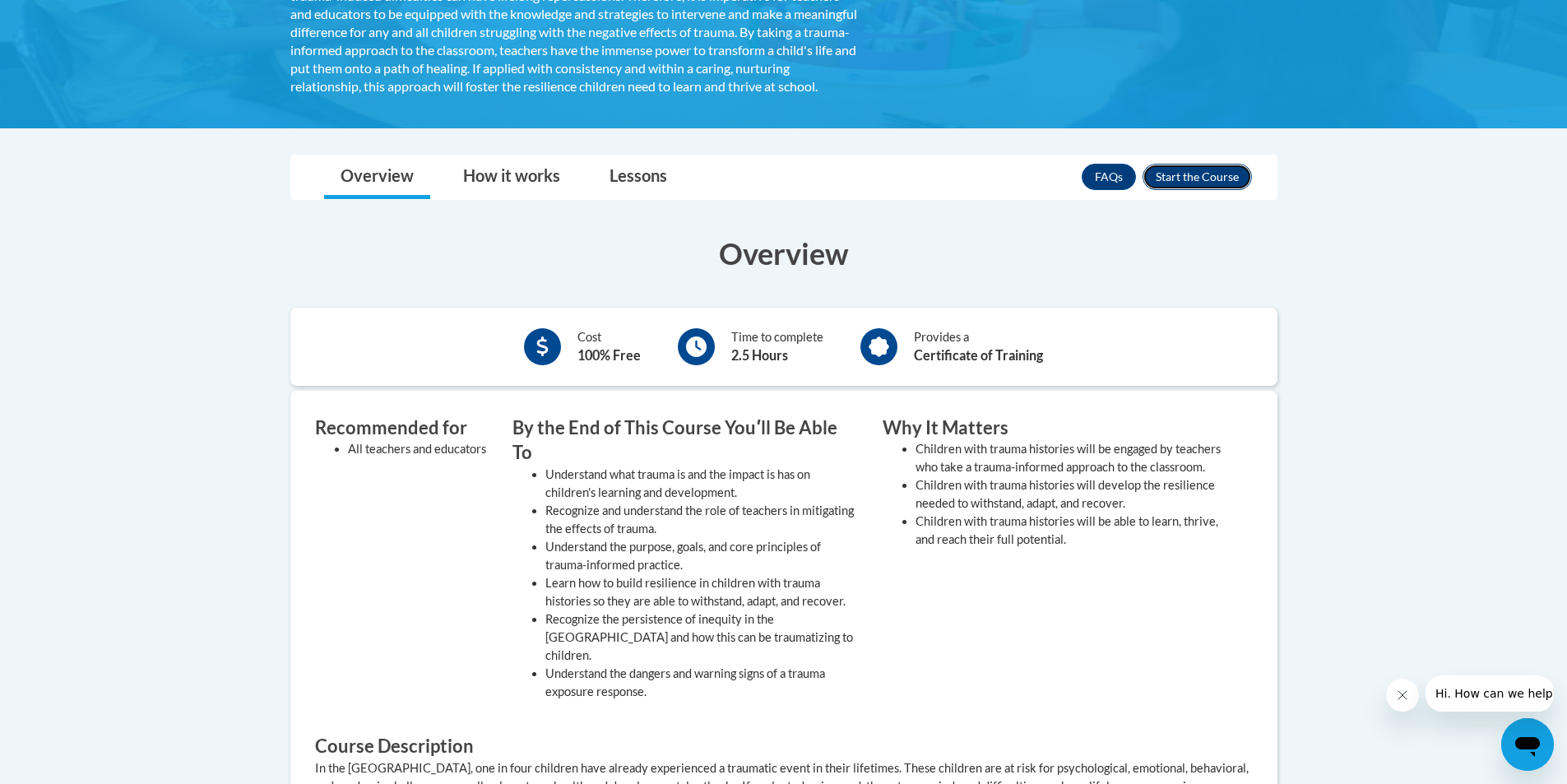
click at [1172, 190] on button "Enroll" at bounding box center [1198, 177] width 109 height 26
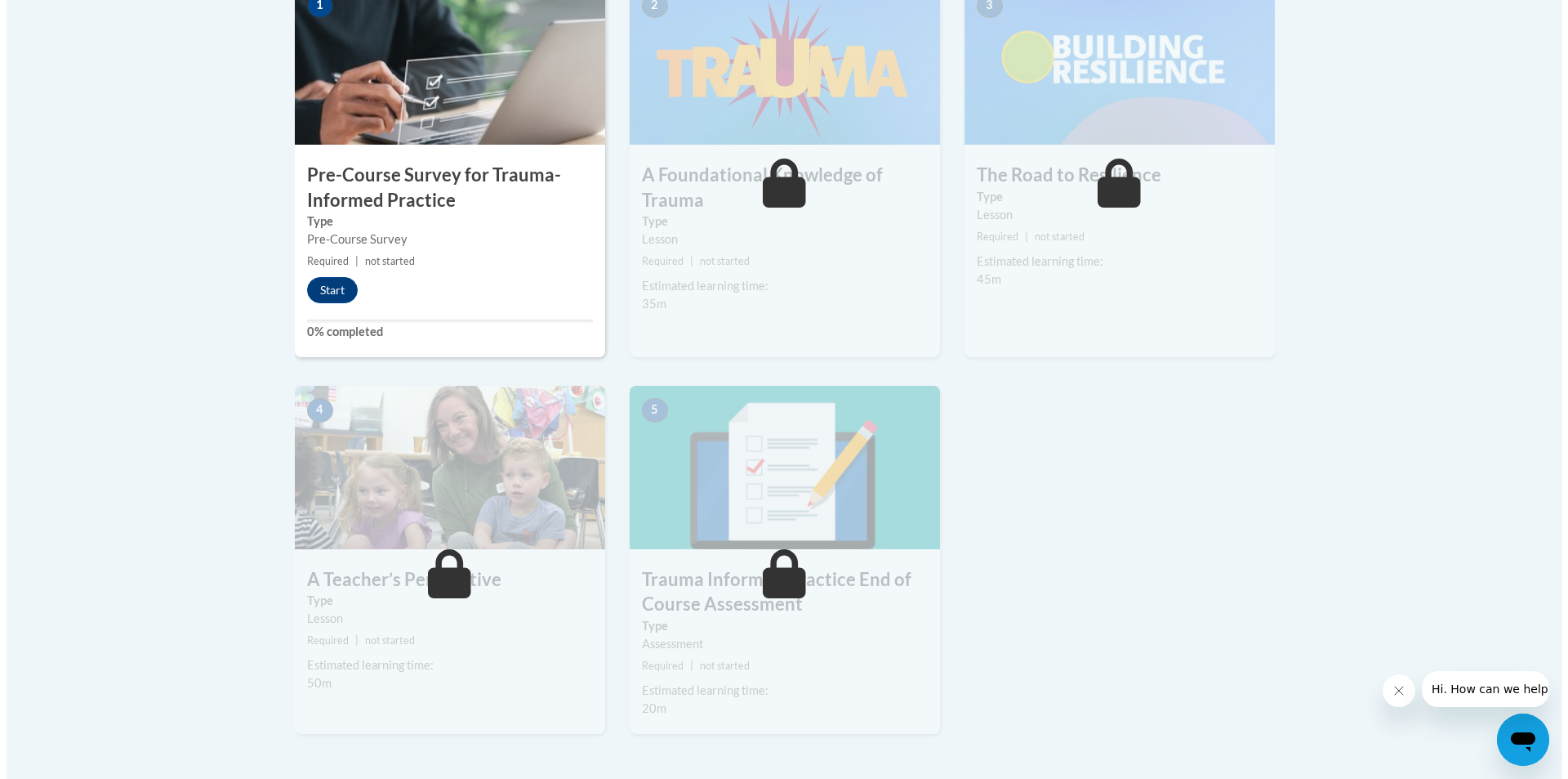
scroll to position [572, 0]
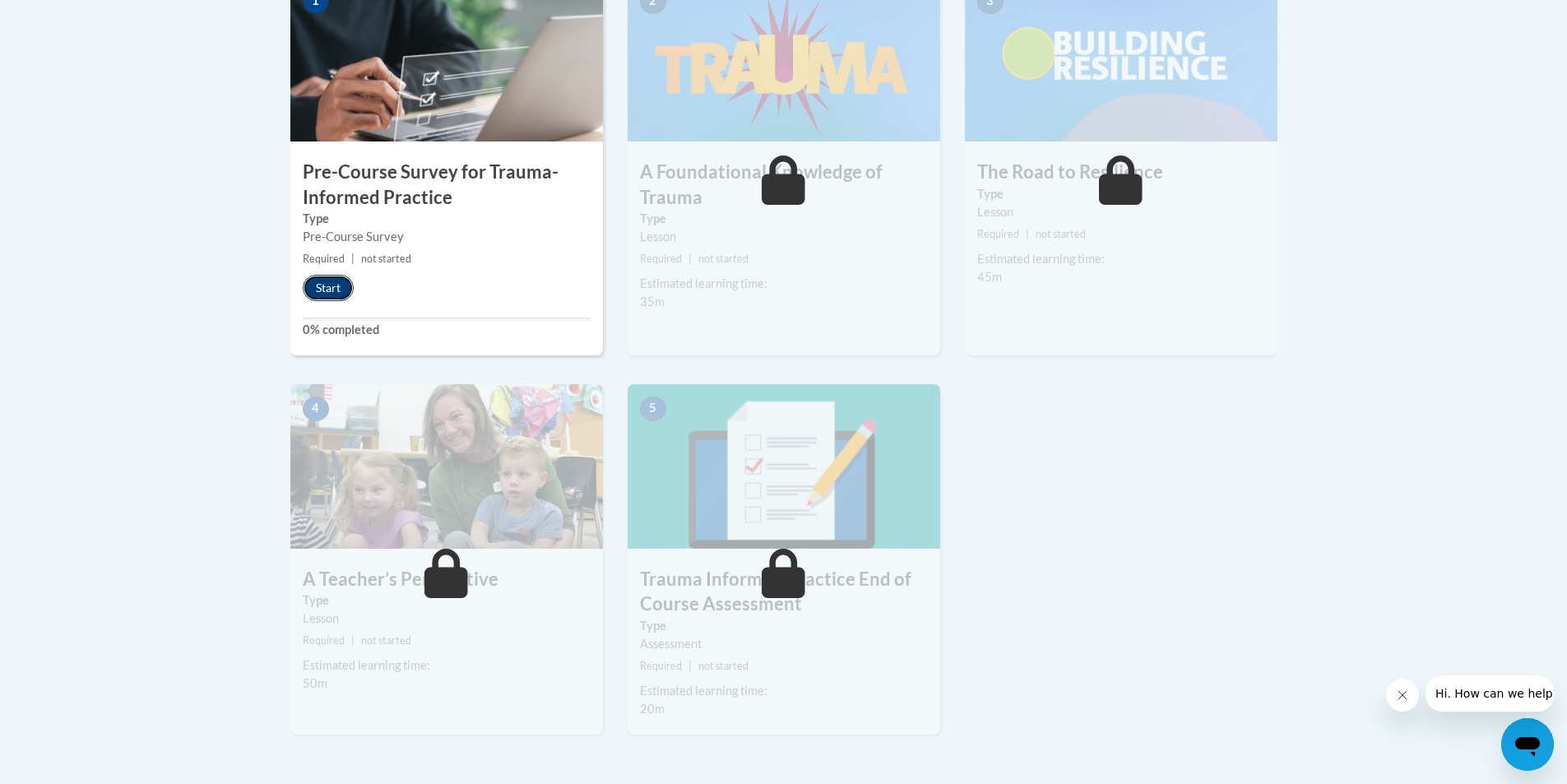
click at [338, 292] on button "Start" at bounding box center [328, 288] width 51 height 26
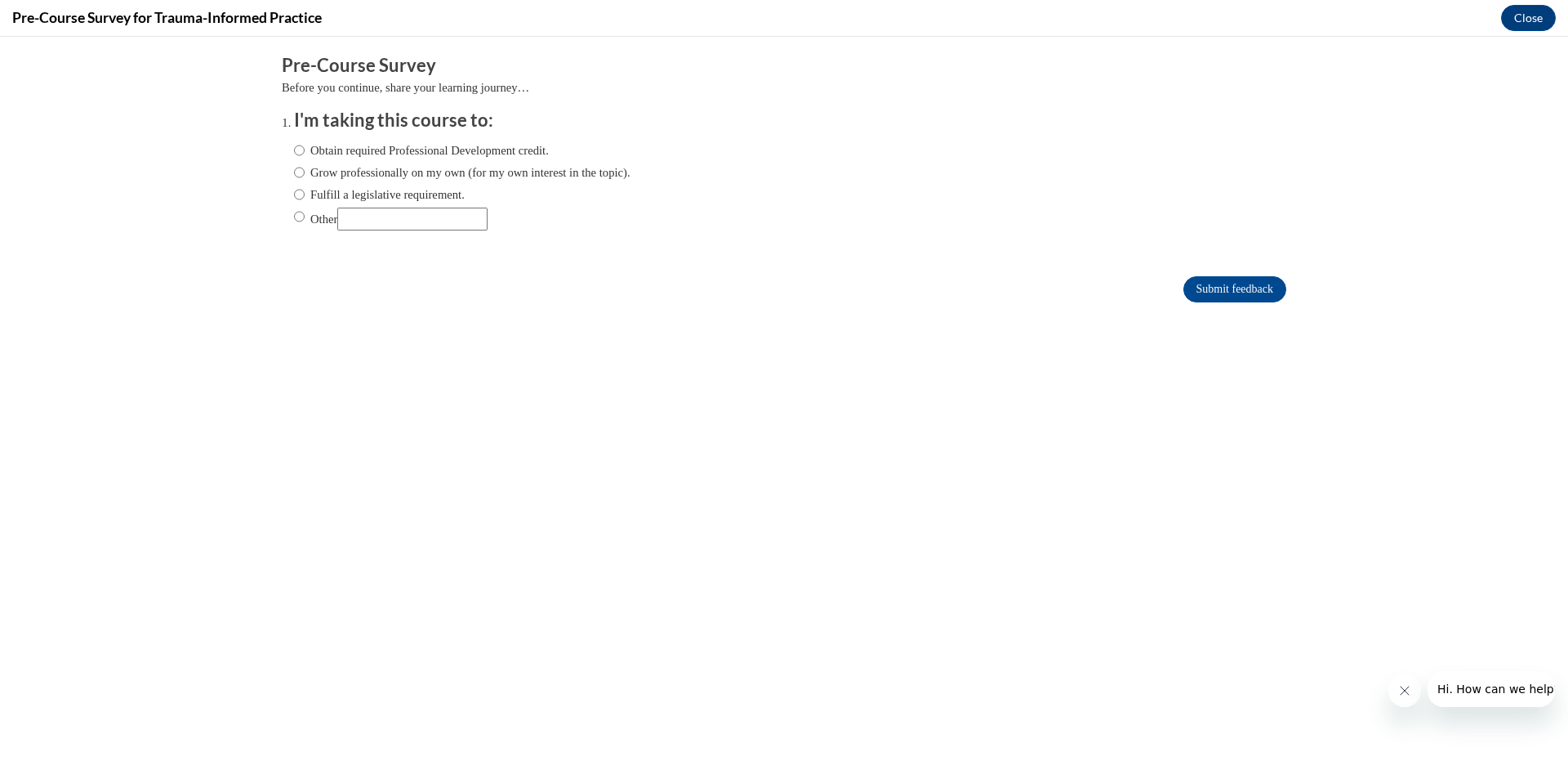
scroll to position [0, 0]
click at [391, 150] on label "Obtain required Professional Development credit." at bounding box center [421, 150] width 255 height 18
click at [304, 150] on input "Obtain required Professional Development credit." at bounding box center [299, 150] width 11 height 18
radio input "true"
click at [362, 174] on label "Grow professionally on my own (for my own interest in the topic)." at bounding box center [462, 173] width 336 height 18
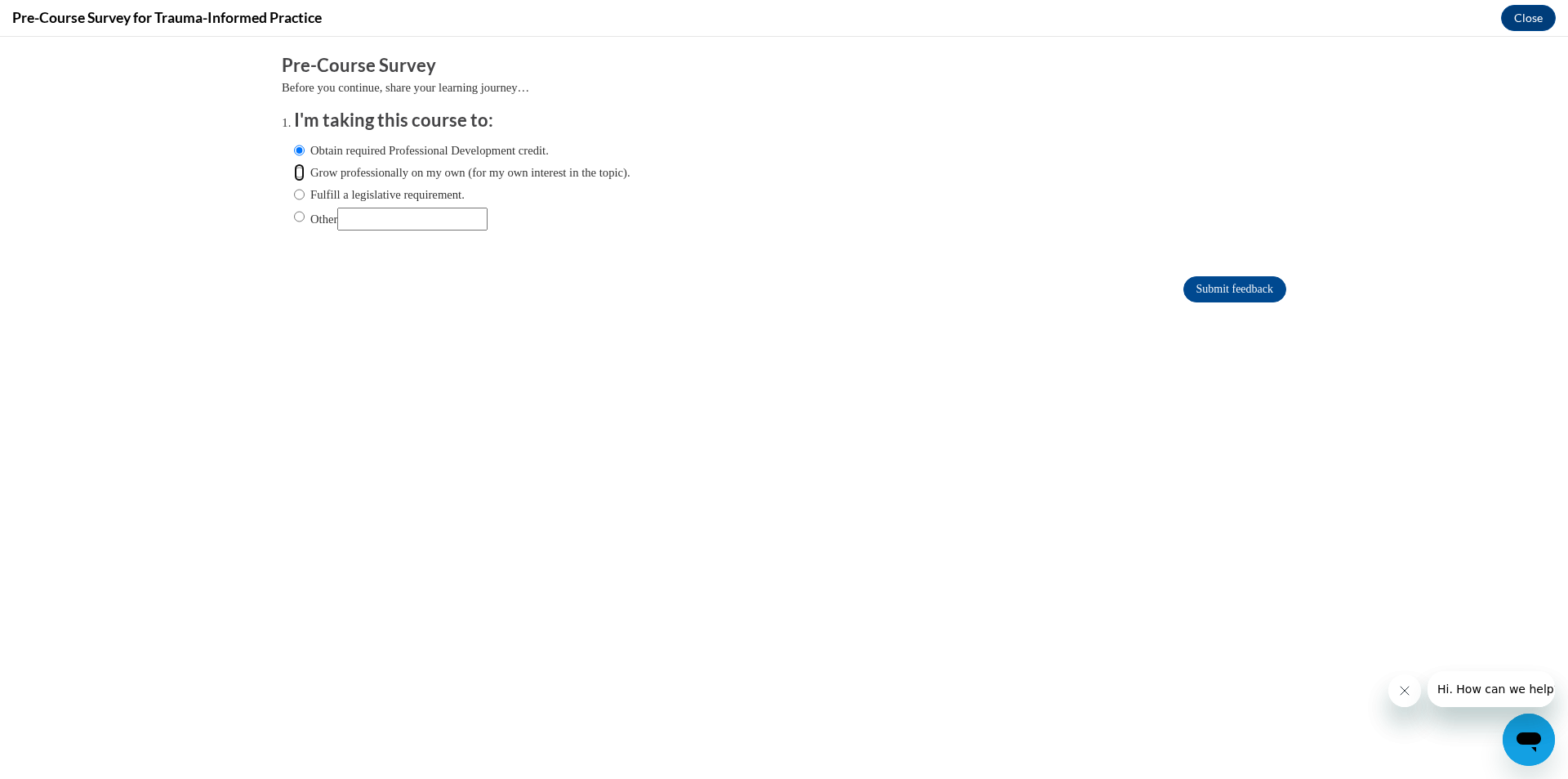
click at [304, 174] on input "Grow professionally on my own (for my own interest in the topic)." at bounding box center [299, 173] width 11 height 18
radio input "true"
click at [1194, 278] on input "Submit feedback" at bounding box center [1235, 288] width 103 height 26
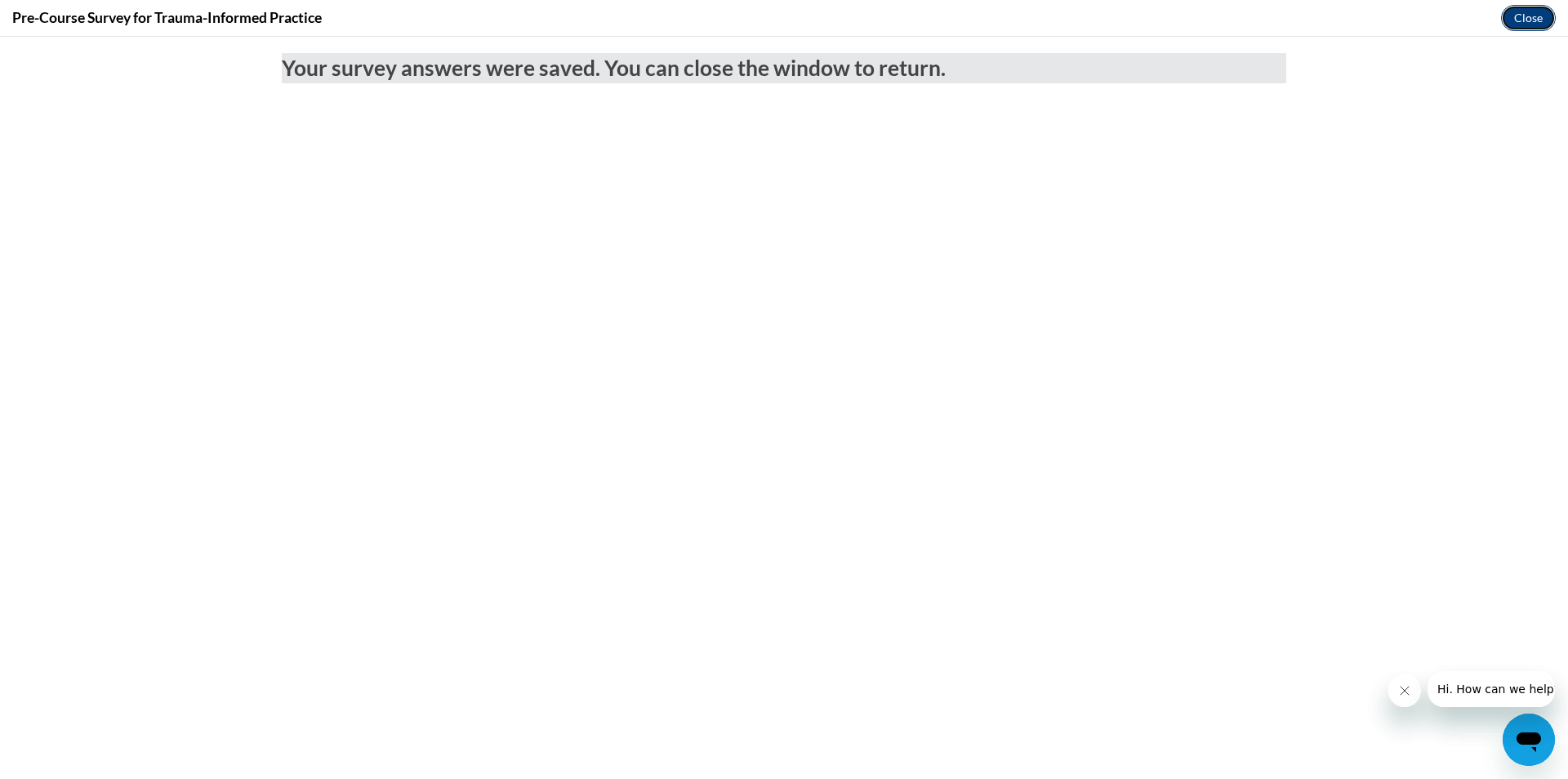
click at [1513, 26] on button "Close" at bounding box center [1528, 18] width 54 height 26
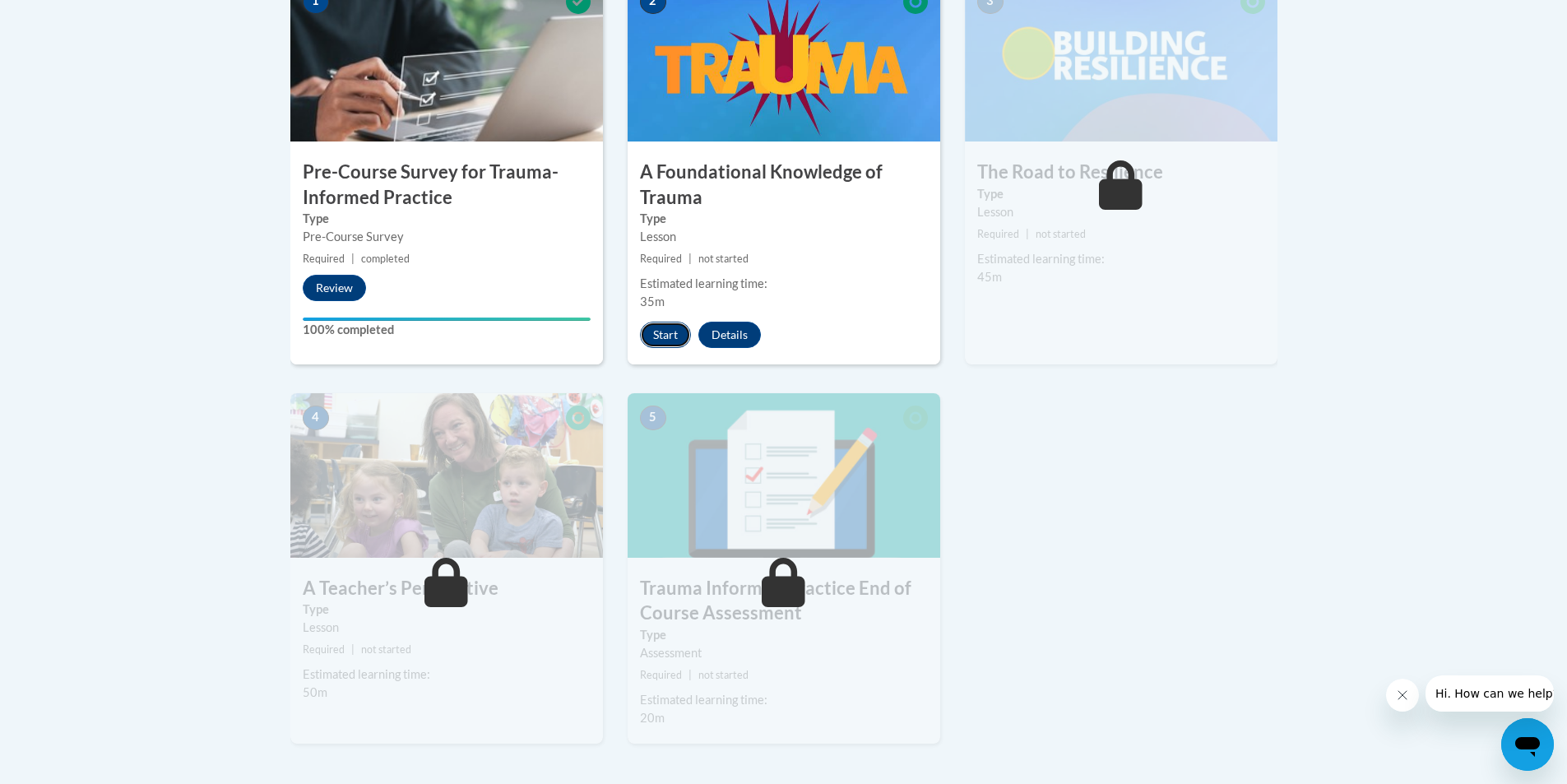
click at [662, 332] on button "Start" at bounding box center [665, 334] width 51 height 26
